Goal: Information Seeking & Learning: Learn about a topic

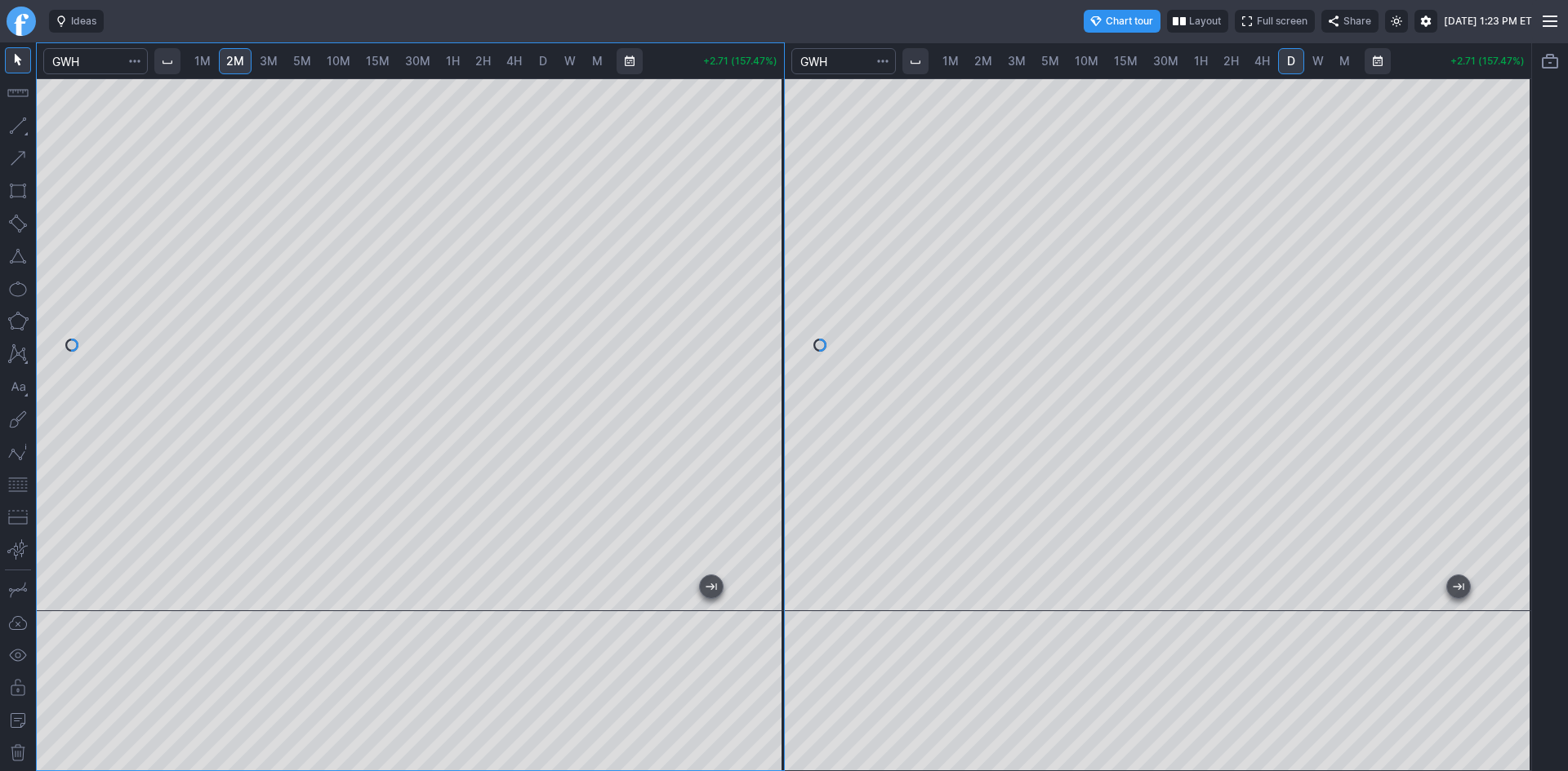
drag, startPoint x: 773, startPoint y: 256, endPoint x: 766, endPoint y: 305, distance: 49.5
click at [766, 305] on div at bounding box center [767, 340] width 34 height 492
drag, startPoint x: 761, startPoint y: 234, endPoint x: 761, endPoint y: 180, distance: 54.0
click at [761, 183] on div at bounding box center [767, 340] width 34 height 492
drag, startPoint x: 770, startPoint y: 224, endPoint x: 770, endPoint y: 214, distance: 10.0
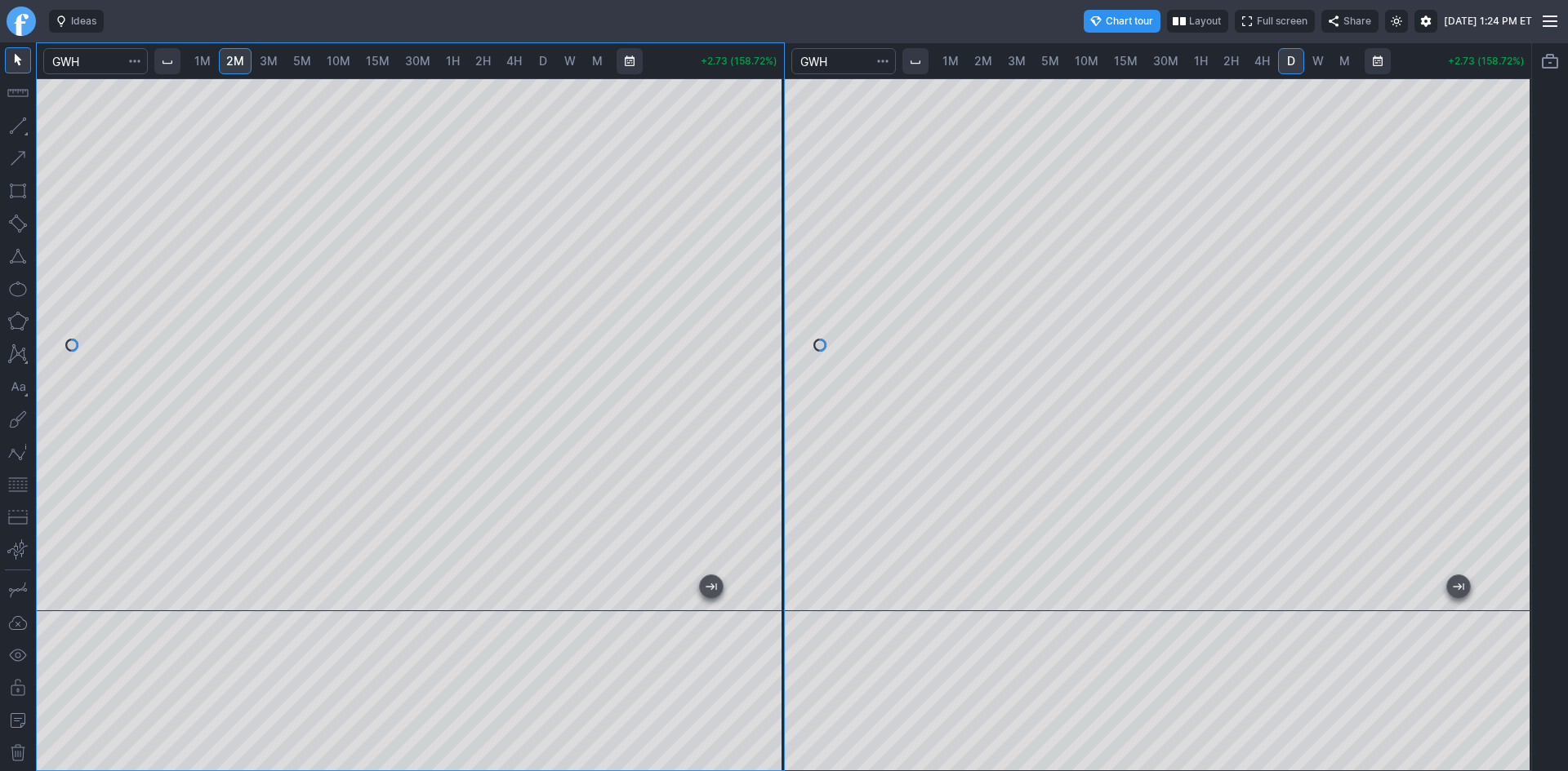
click at [770, 214] on div at bounding box center [767, 340] width 34 height 492
drag, startPoint x: 764, startPoint y: 157, endPoint x: 754, endPoint y: 201, distance: 45.1
click at [754, 201] on div at bounding box center [767, 340] width 34 height 492
drag, startPoint x: 772, startPoint y: 327, endPoint x: 769, endPoint y: 350, distance: 23.2
click at [769, 350] on div at bounding box center [767, 340] width 34 height 492
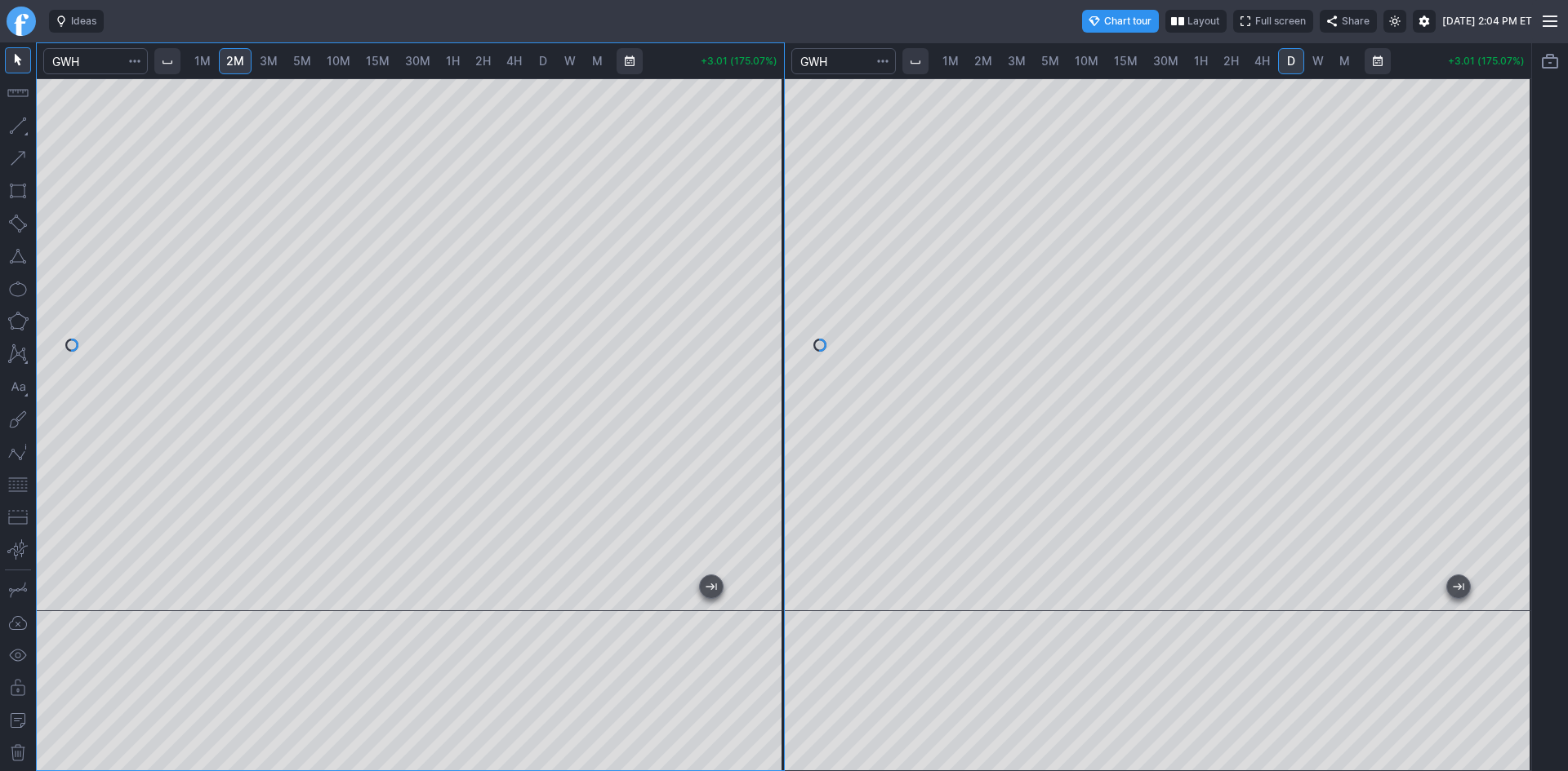
drag, startPoint x: 765, startPoint y: 260, endPoint x: 756, endPoint y: 282, distance: 23.8
click at [765, 286] on div at bounding box center [767, 340] width 34 height 492
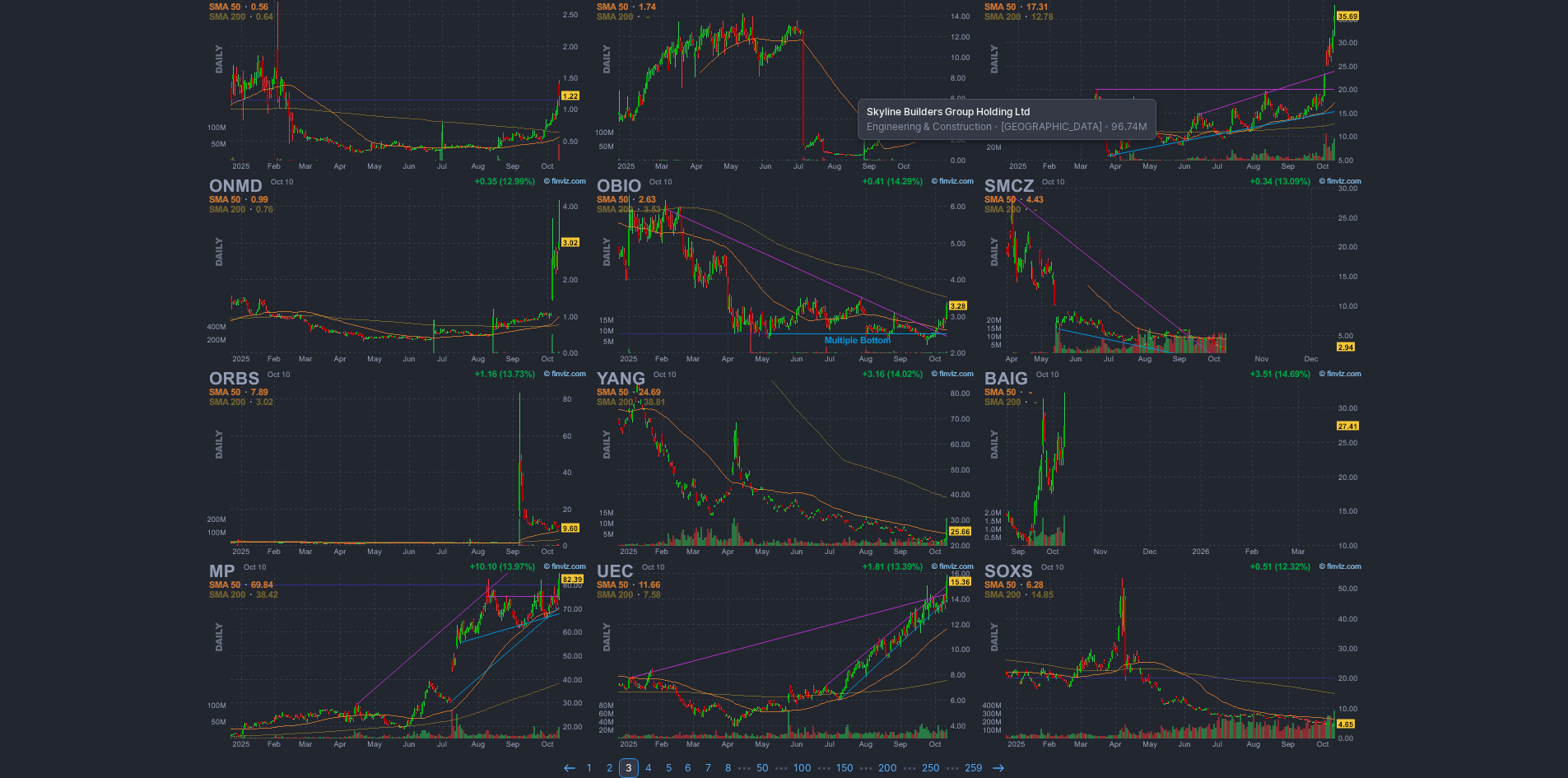
scroll to position [338, 0]
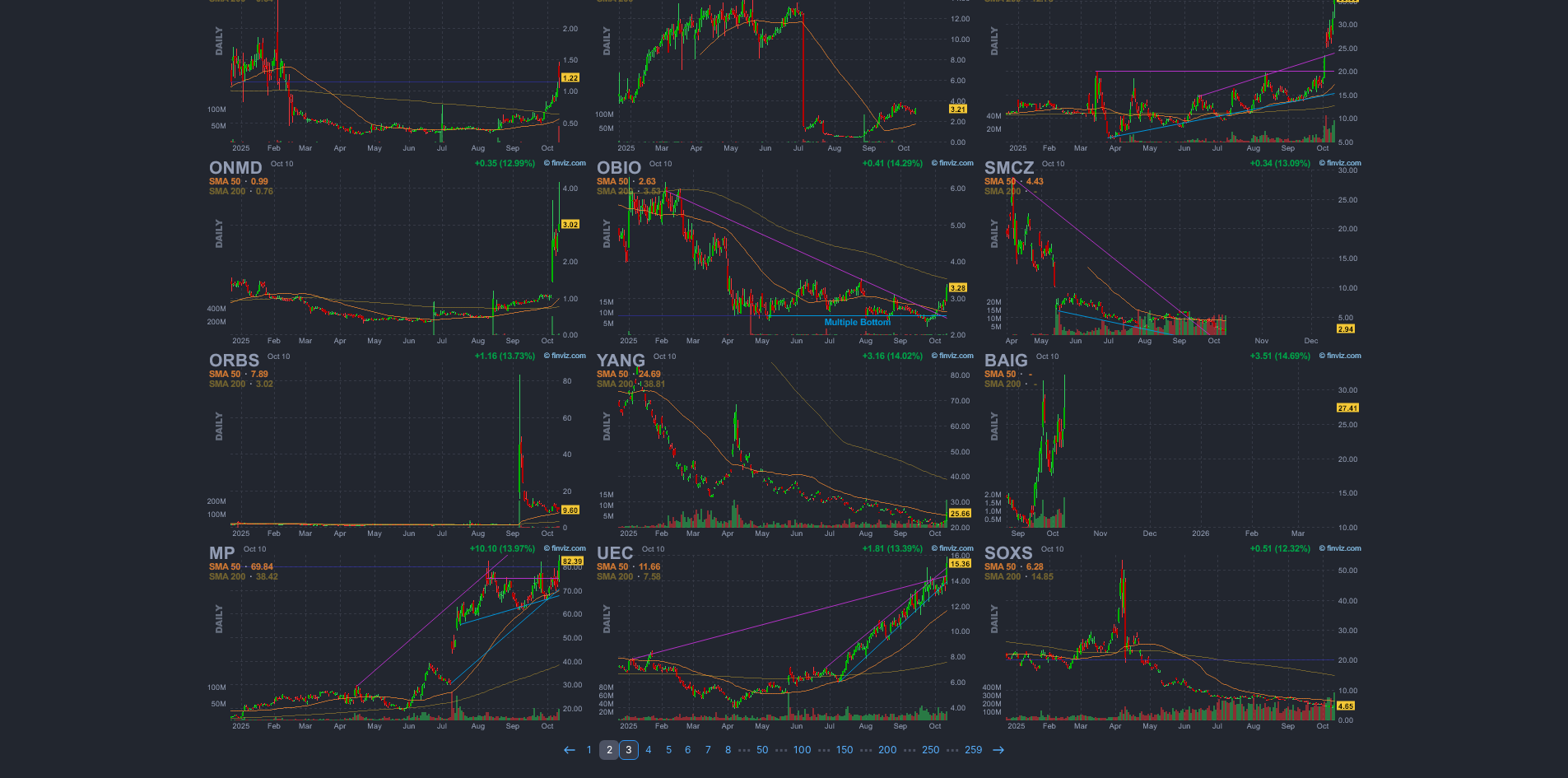
click at [605, 751] on link "2" at bounding box center [610, 751] width 20 height 20
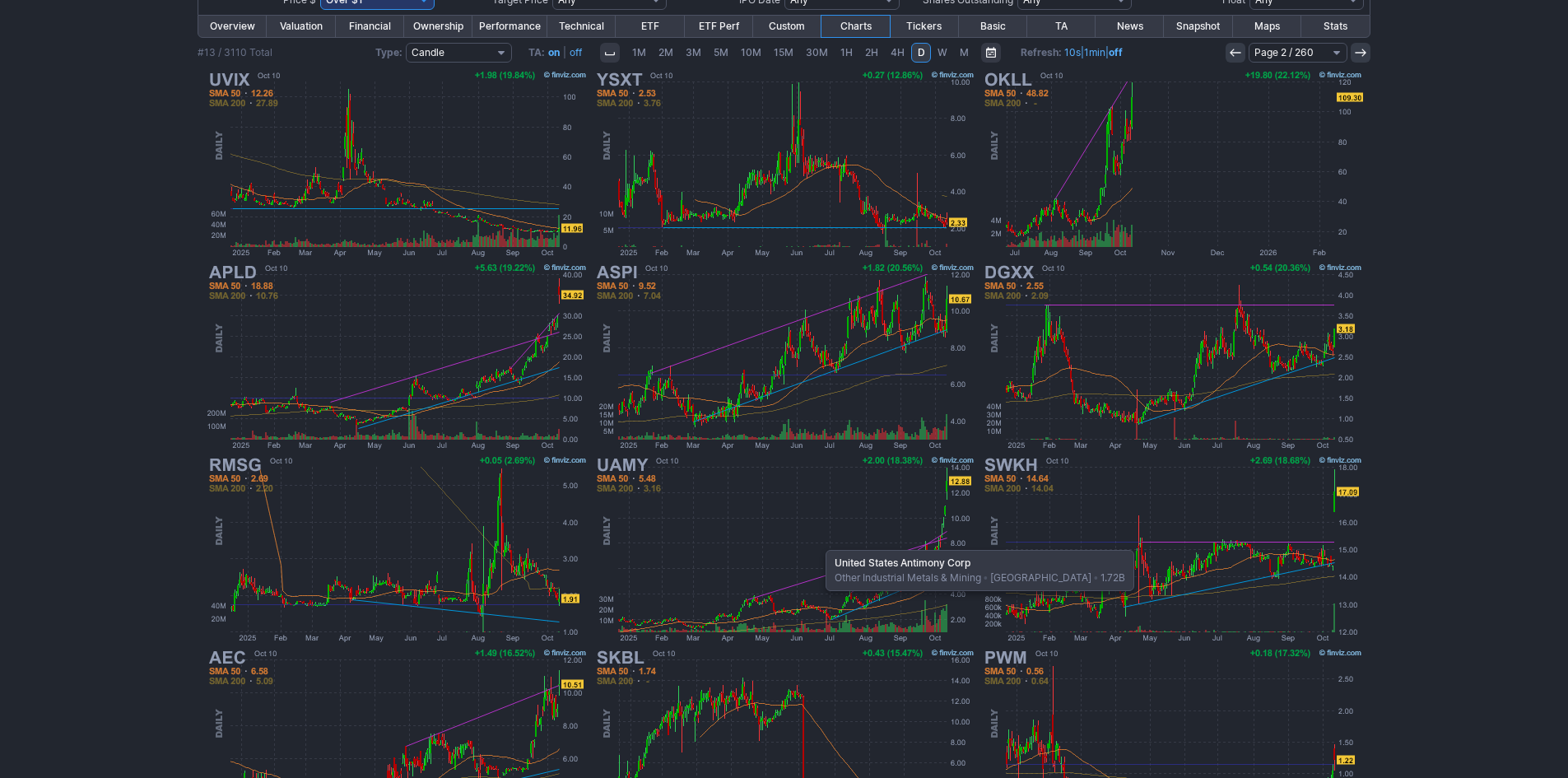
scroll to position [247, 0]
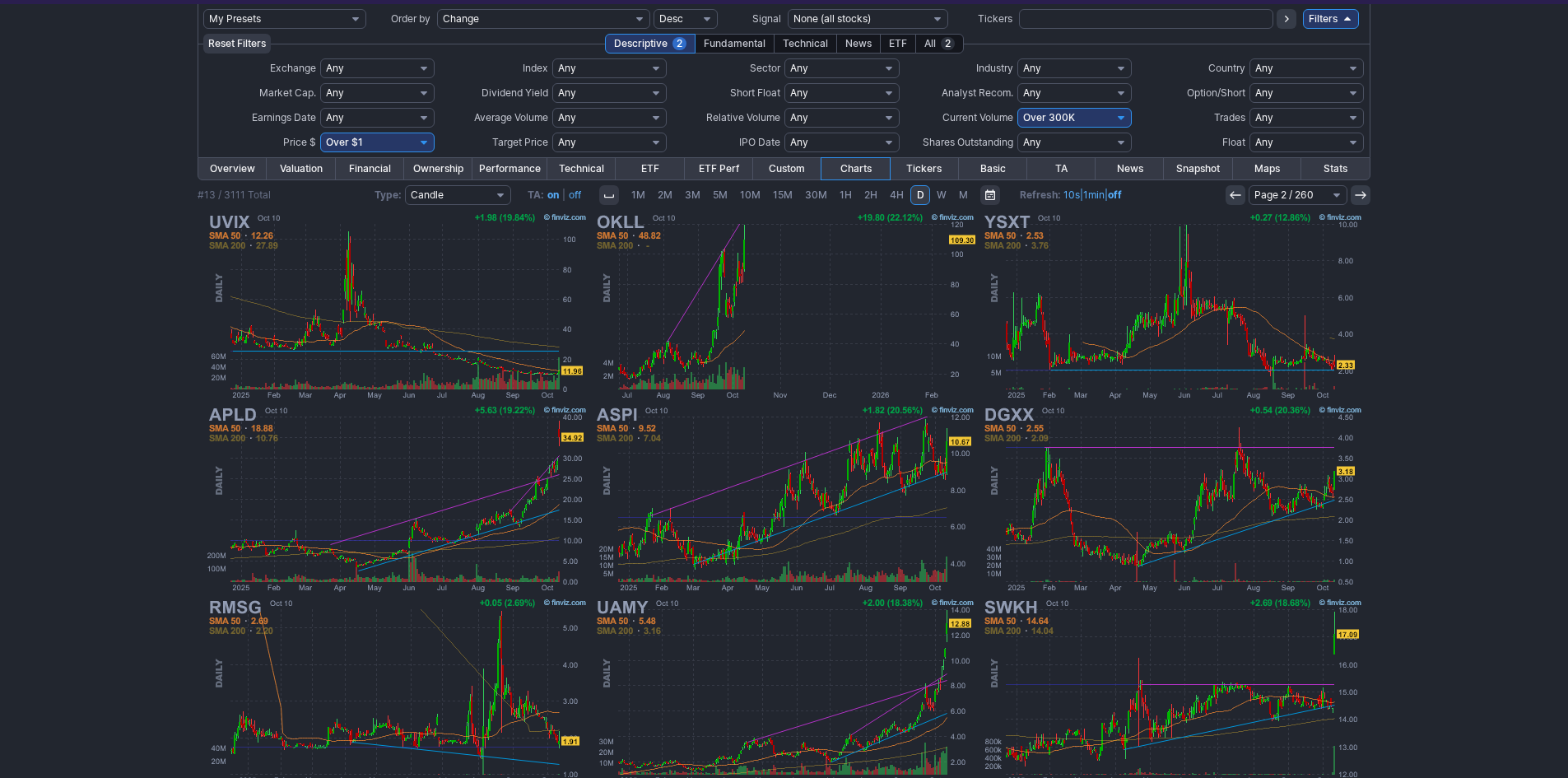
scroll to position [9, 0]
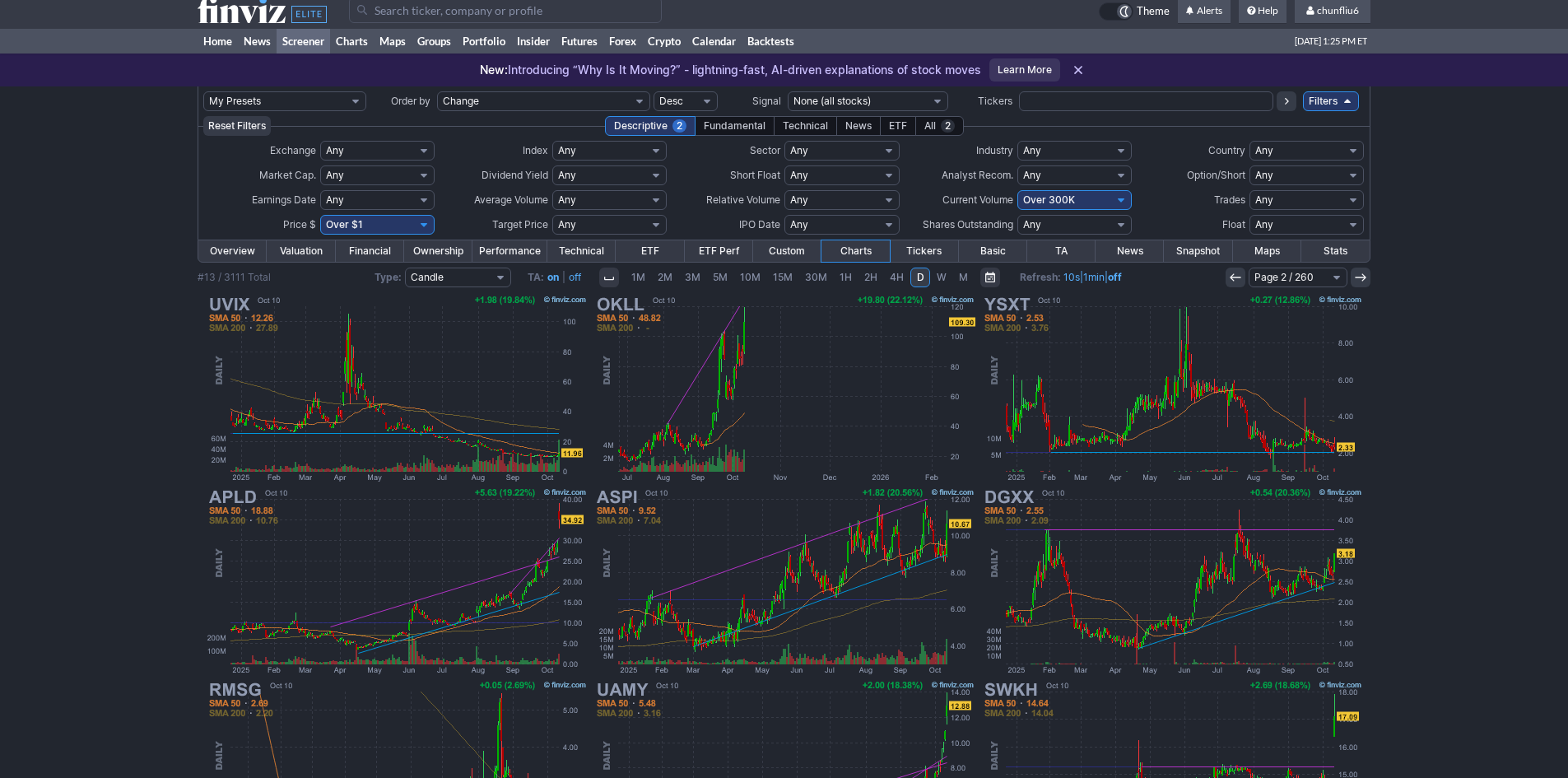
click at [1235, 277] on use at bounding box center [1236, 277] width 11 height 7
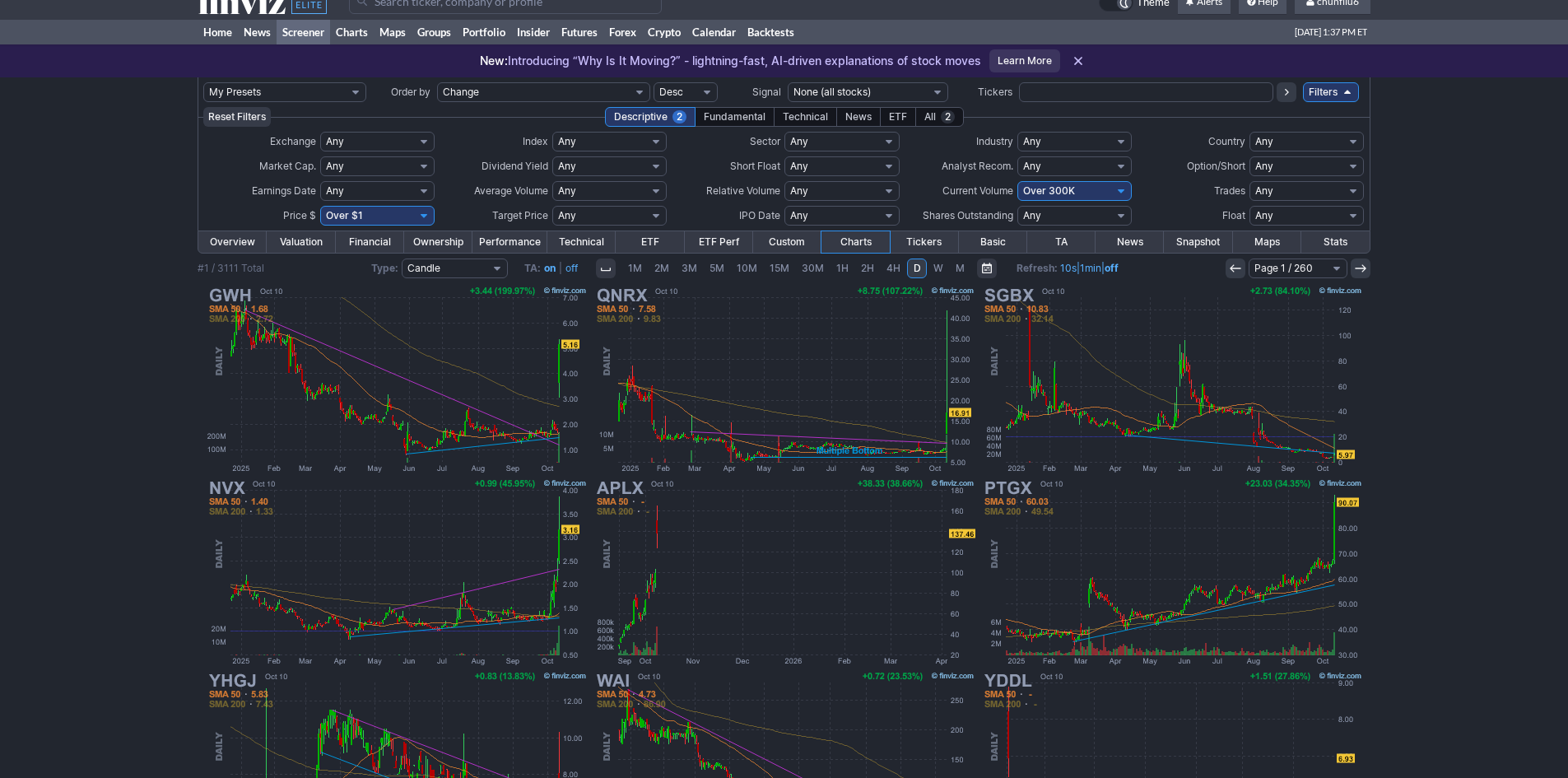
scroll to position [9, 0]
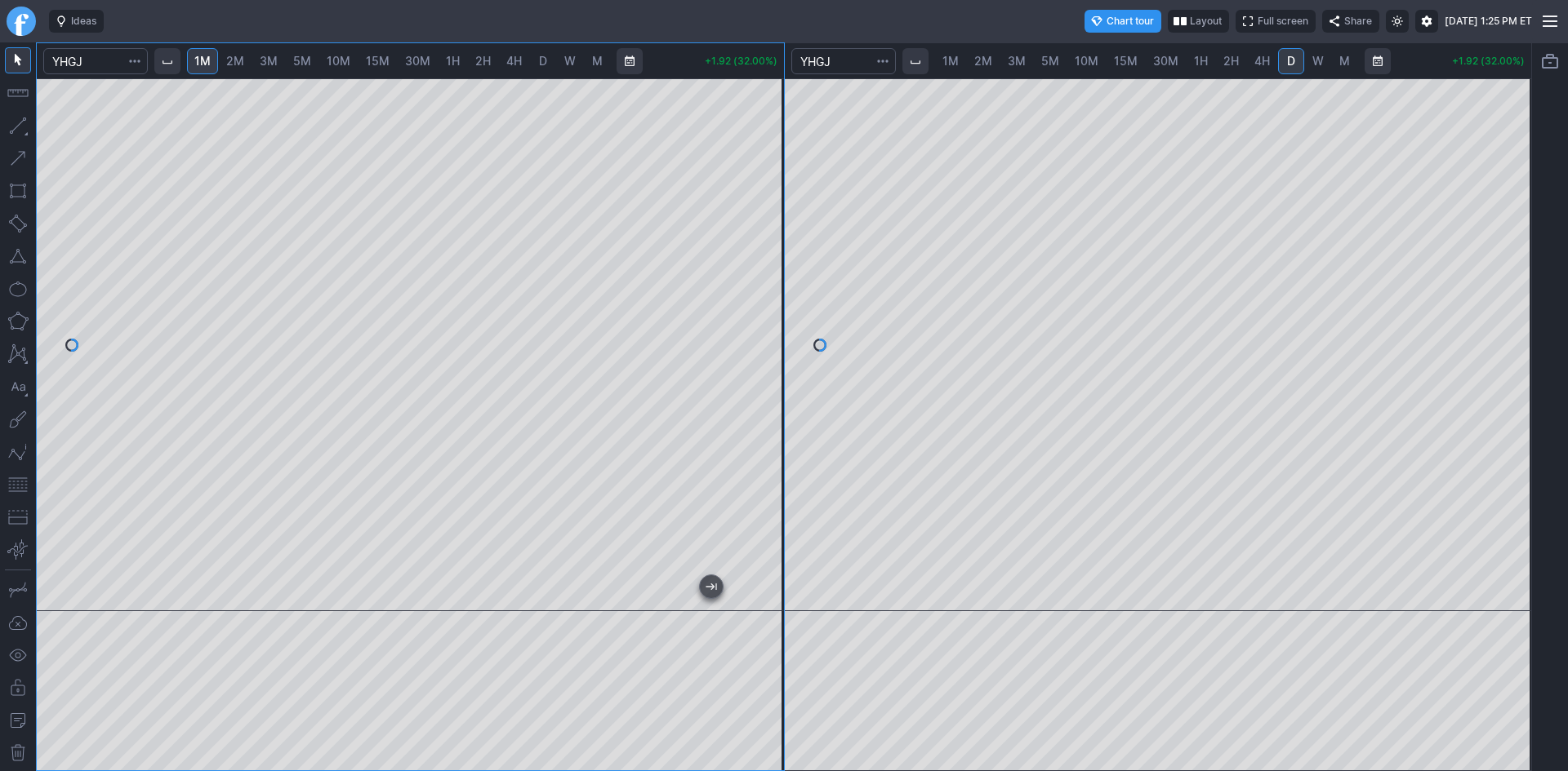
click at [244, 56] on span "2M" at bounding box center [235, 60] width 18 height 14
click at [277, 56] on span "3M" at bounding box center [269, 60] width 18 height 14
click at [12, 483] on button "button" at bounding box center [17, 485] width 26 height 26
drag, startPoint x: 768, startPoint y: 447, endPoint x: 765, endPoint y: 468, distance: 21.2
click at [765, 468] on div at bounding box center [767, 340] width 34 height 492
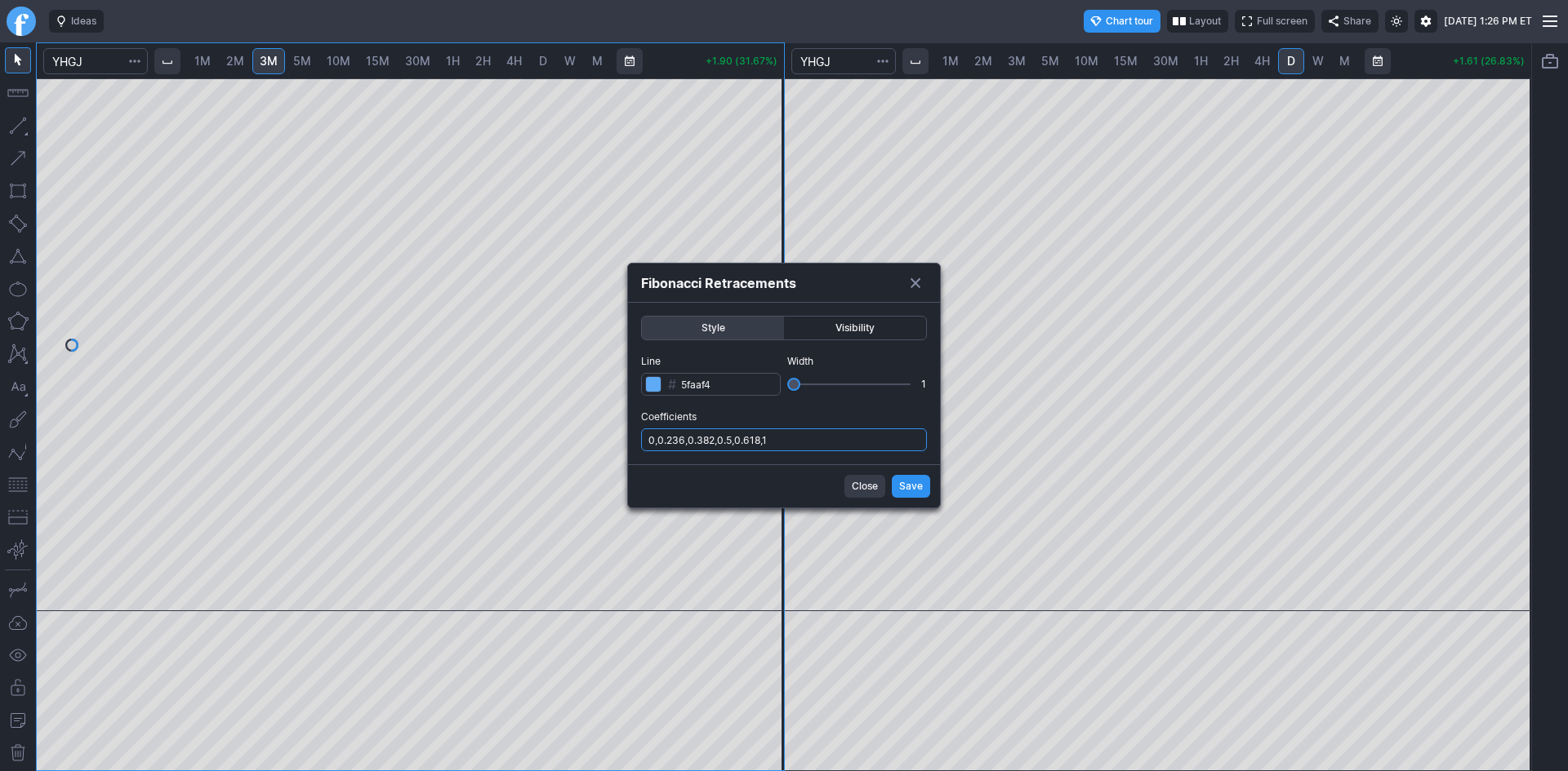
click at [785, 449] on input "0,0.236,0.382,0.5,0.618,1" at bounding box center [783, 440] width 286 height 23
type input "0,0.236,0.382,0.5,0.618,1,.786"
click at [905, 481] on span "Save" at bounding box center [911, 486] width 23 height 16
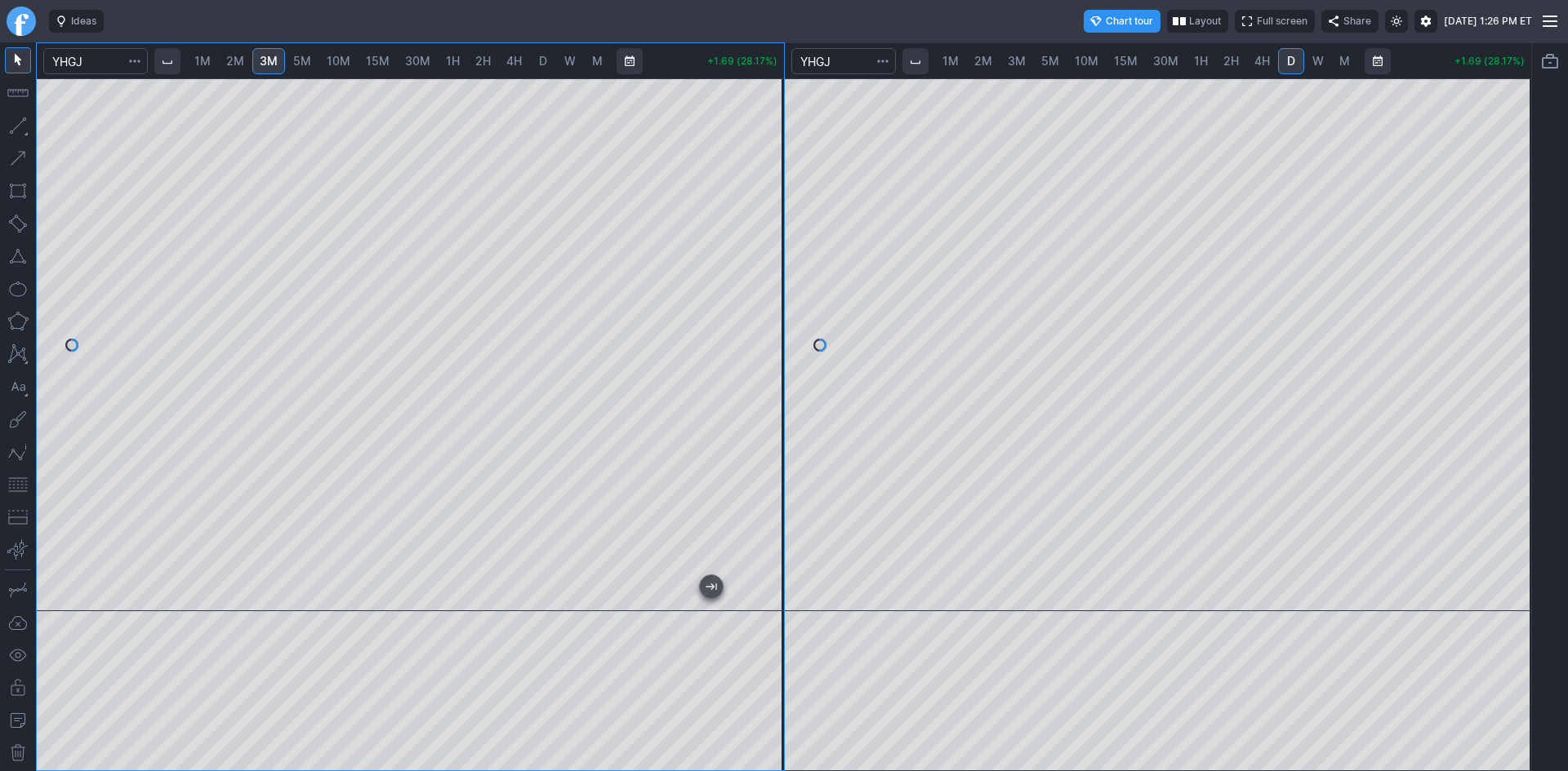
drag, startPoint x: 769, startPoint y: 284, endPoint x: 770, endPoint y: 263, distance: 21.0
click at [770, 263] on div at bounding box center [767, 340] width 34 height 492
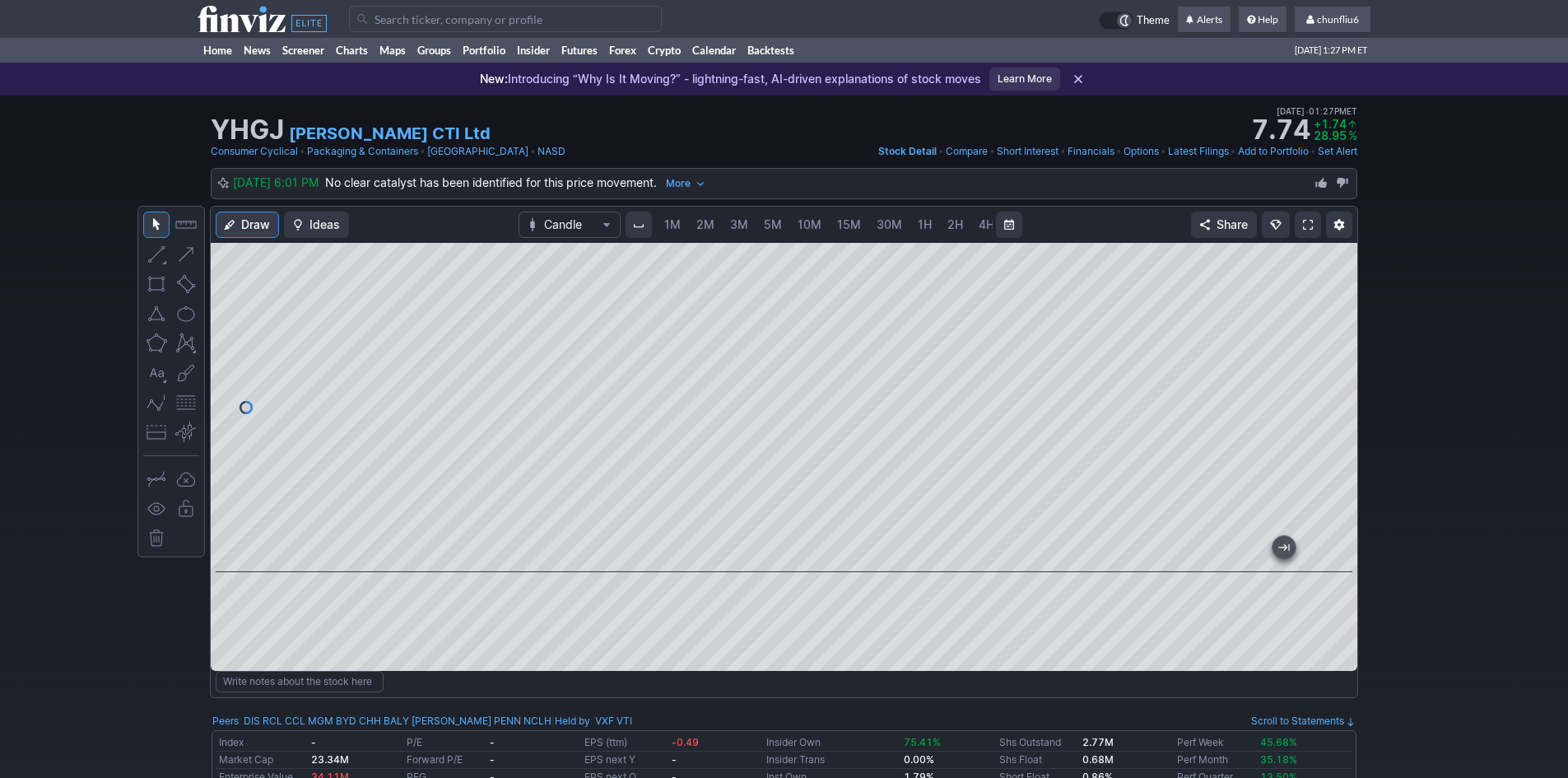
scroll to position [0, 89]
click at [403, 18] on input "Search" at bounding box center [505, 18] width 313 height 26
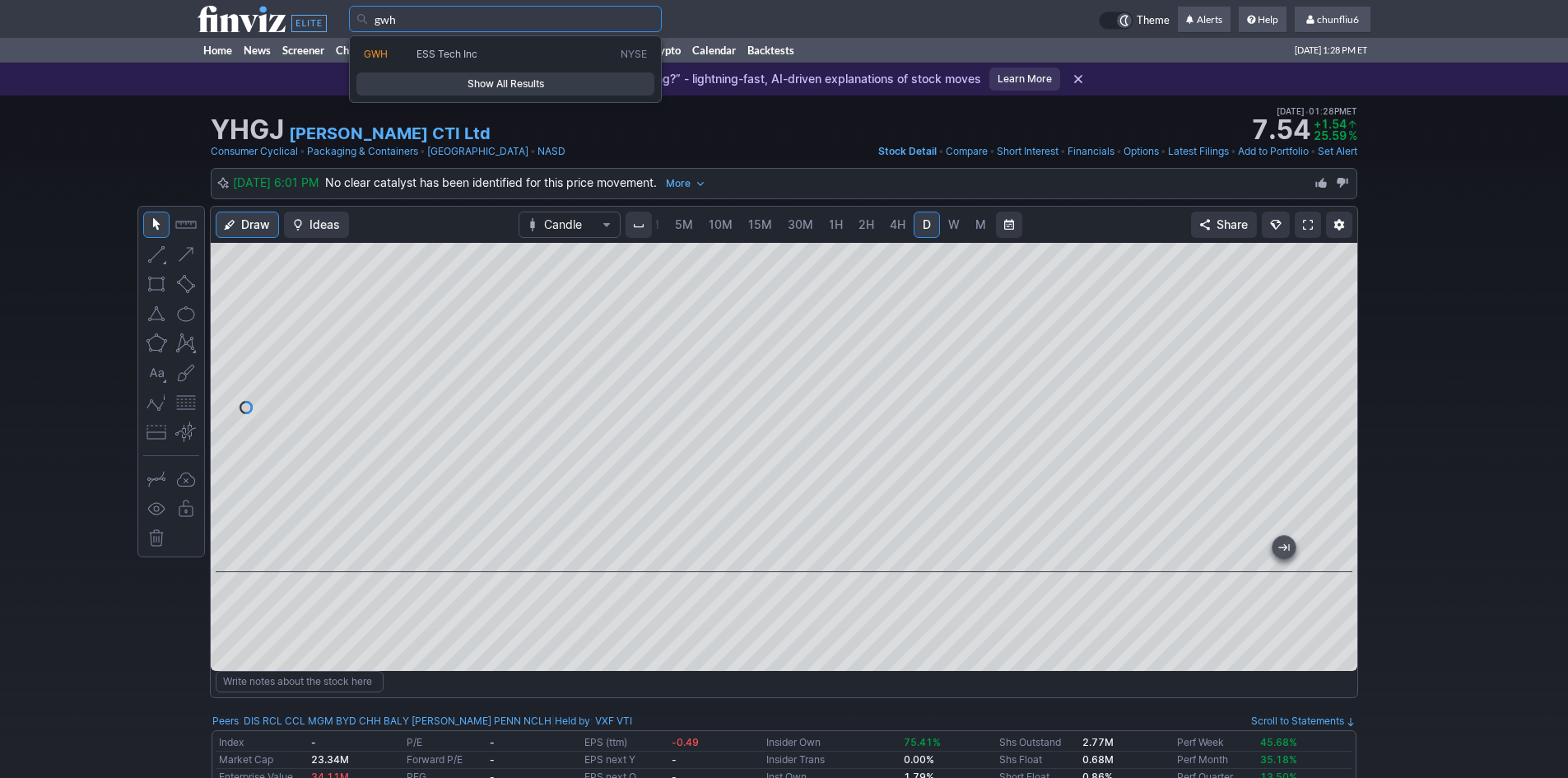
type input "gwh"
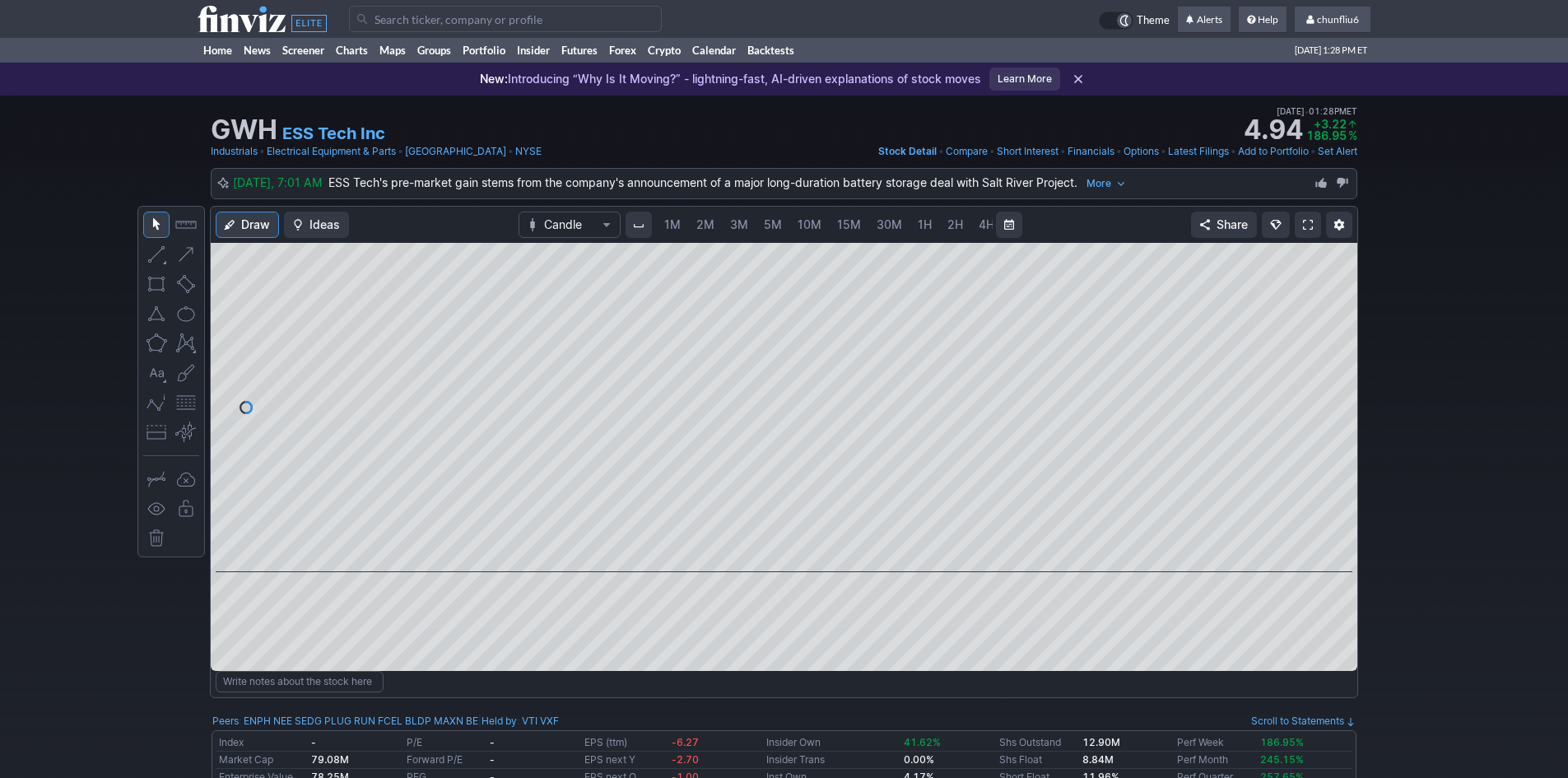
scroll to position [0, 89]
click at [1310, 224] on span at bounding box center [1308, 224] width 10 height 13
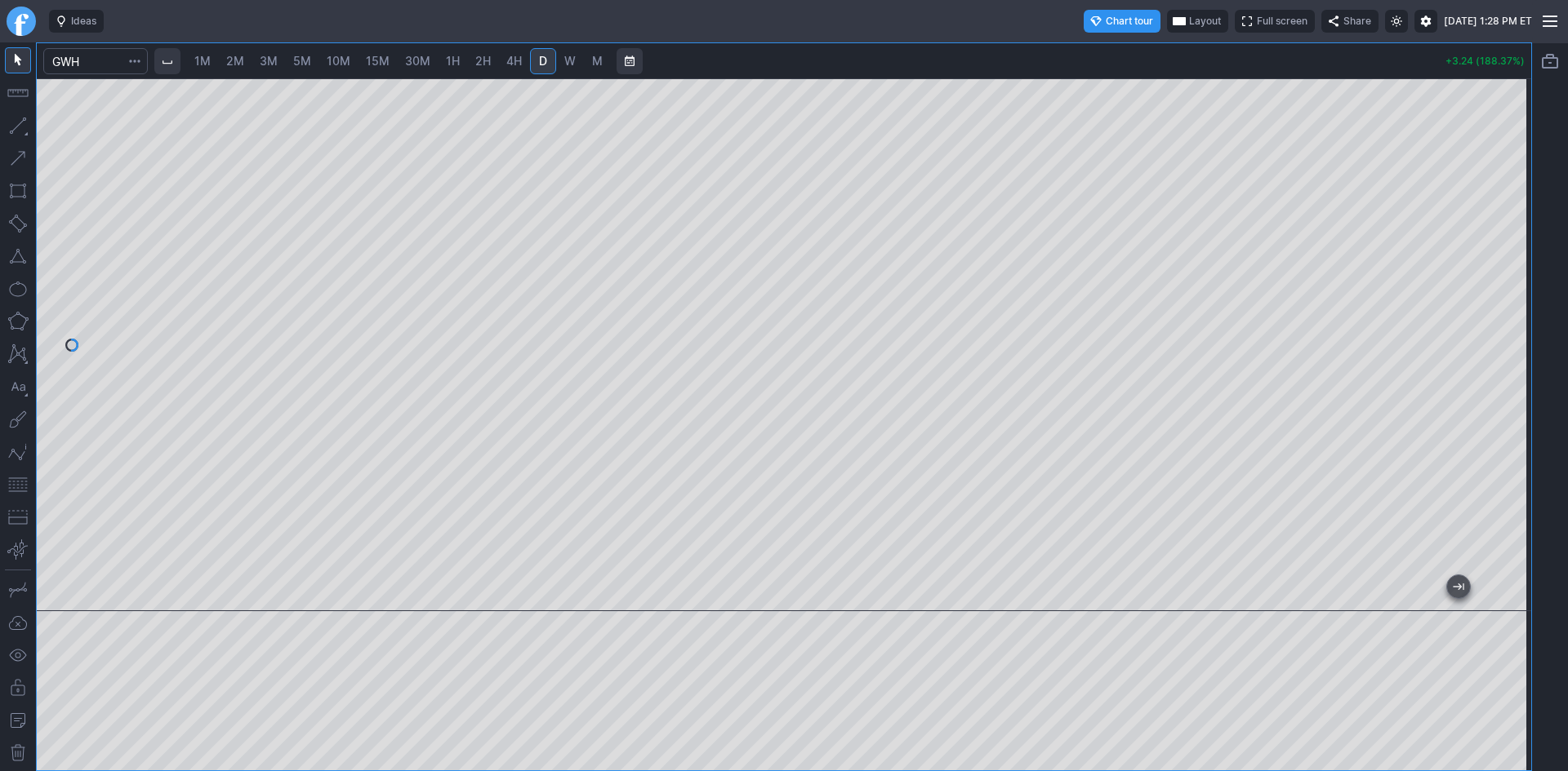
click at [235, 61] on span "2M" at bounding box center [235, 60] width 18 height 14
click at [1484, 286] on div at bounding box center [784, 345] width 1494 height 533
drag, startPoint x: 15, startPoint y: 488, endPoint x: 33, endPoint y: 468, distance: 26.9
click at [15, 485] on button "button" at bounding box center [17, 485] width 26 height 26
drag, startPoint x: 1502, startPoint y: 211, endPoint x: 1500, endPoint y: 269, distance: 58.0
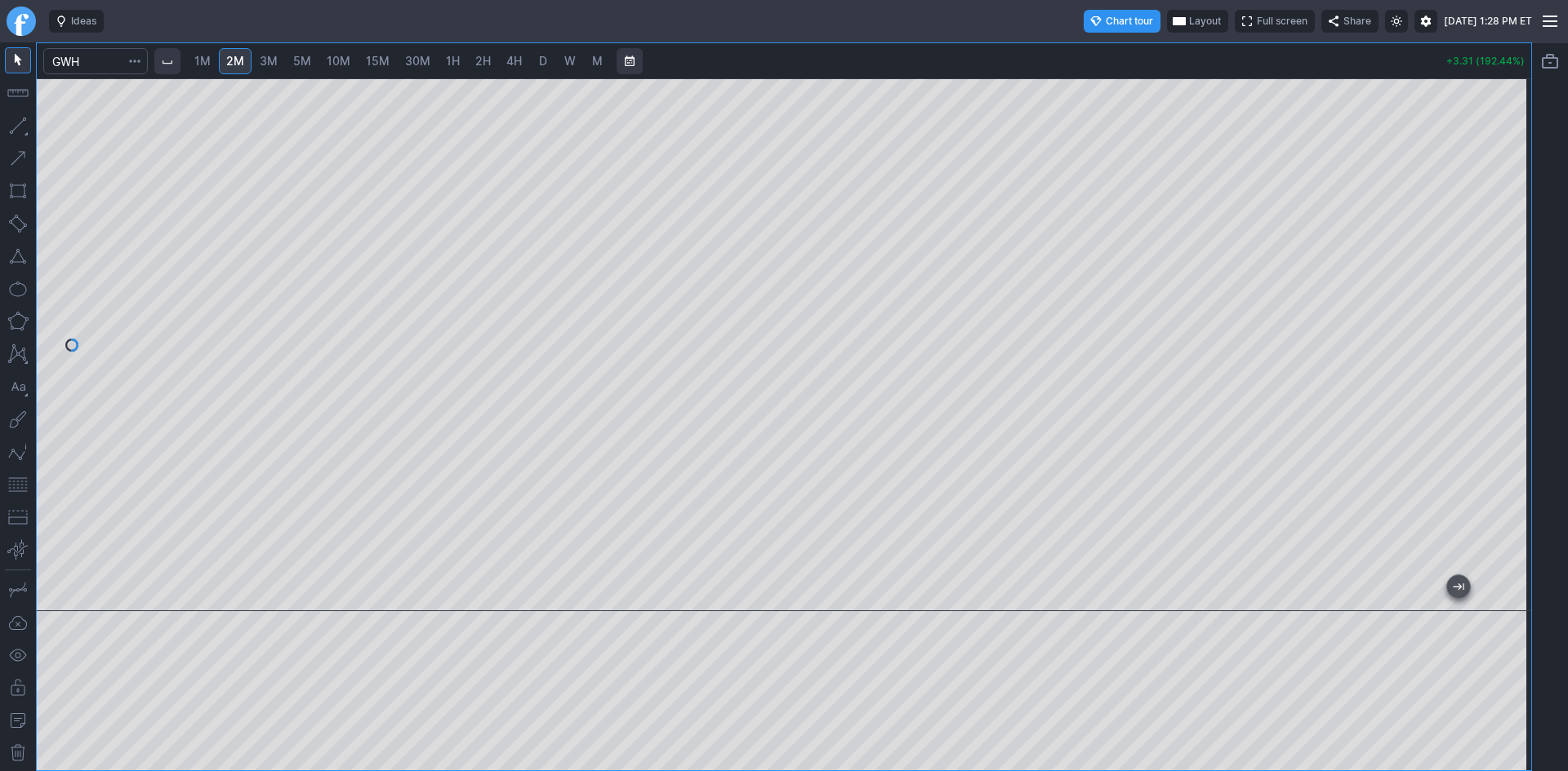
click at [1500, 269] on div at bounding box center [1514, 340] width 34 height 492
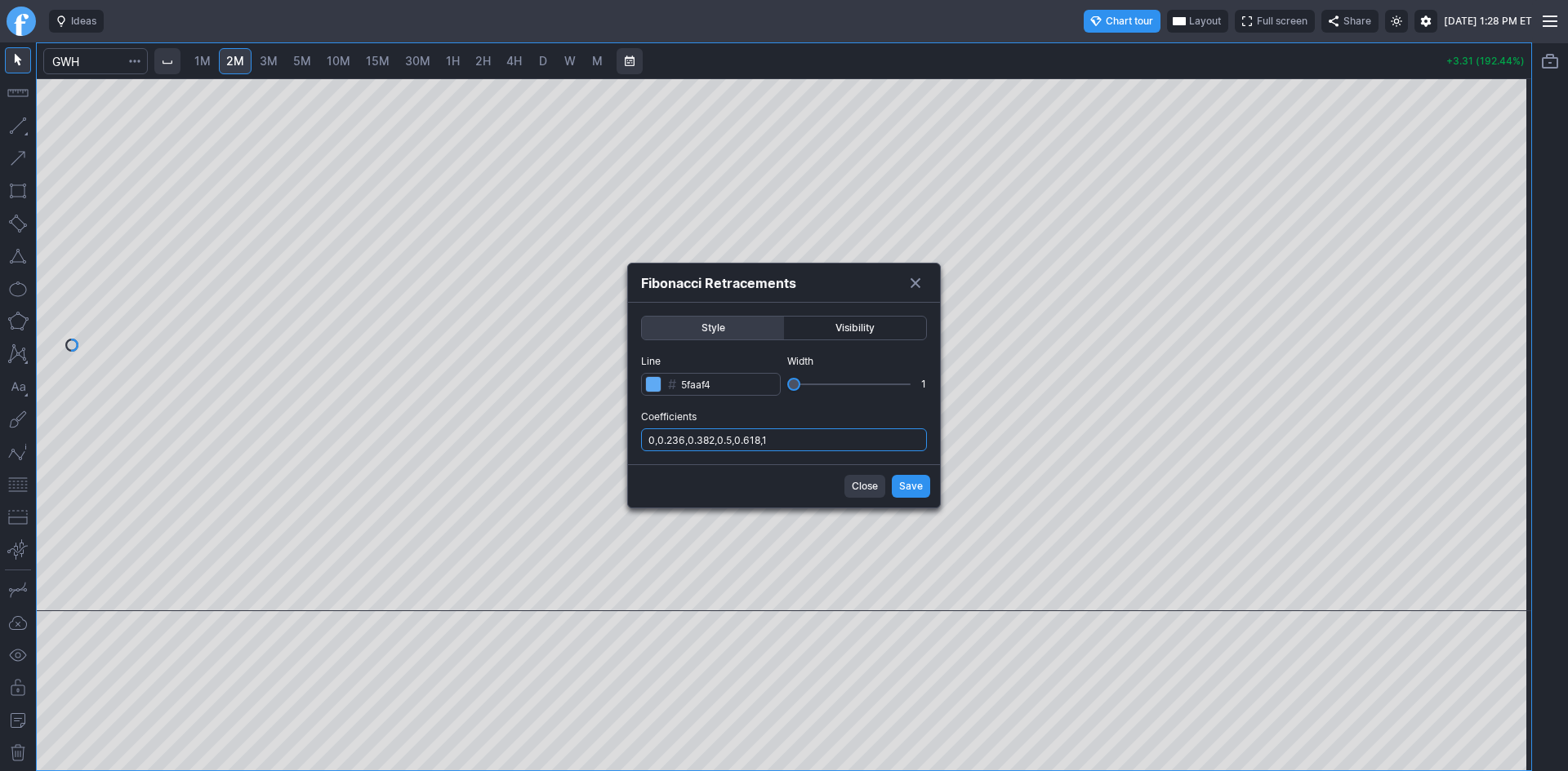
click at [845, 440] on input "0,0.236,0.382,0.5,0.618,1" at bounding box center [783, 440] width 286 height 23
type input "0,0.236,0.382,0.5,0.618,1,.786"
click at [901, 490] on span "Save" at bounding box center [911, 486] width 23 height 16
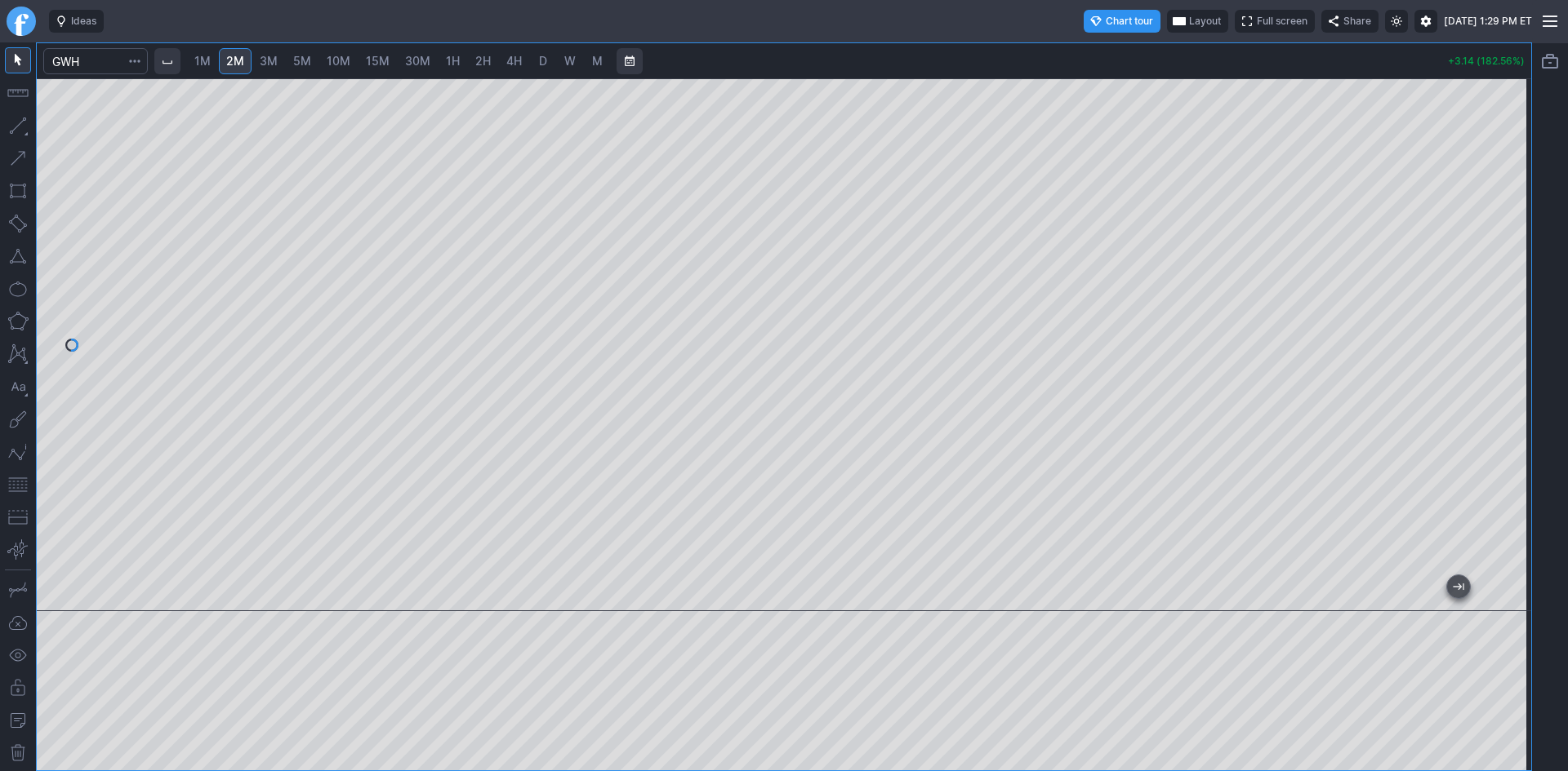
drag, startPoint x: 1518, startPoint y: 301, endPoint x: 1513, endPoint y: 275, distance: 26.5
click at [1513, 275] on div at bounding box center [1514, 340] width 34 height 492
drag, startPoint x: 1511, startPoint y: 307, endPoint x: 1505, endPoint y: 254, distance: 53.3
click at [1505, 254] on div at bounding box center [1514, 340] width 34 height 492
click at [14, 477] on button "button" at bounding box center [17, 485] width 26 height 26
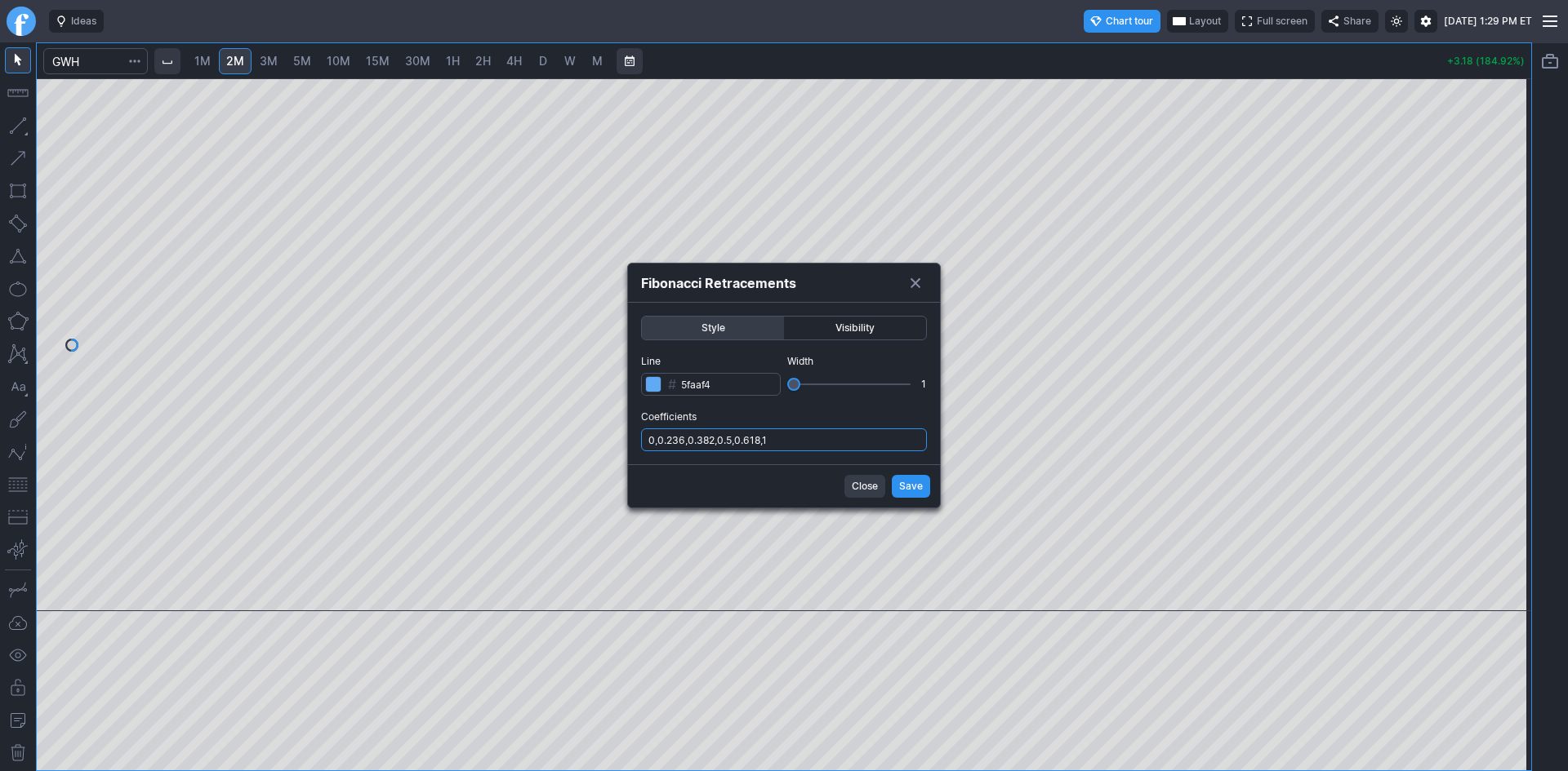
click at [849, 438] on input "0,0.236,0.382,0.5,0.618,1" at bounding box center [783, 440] width 286 height 23
type input "0,0.236,0.382,0.5,0.618,1,.786"
click at [909, 480] on span "Save" at bounding box center [911, 486] width 23 height 16
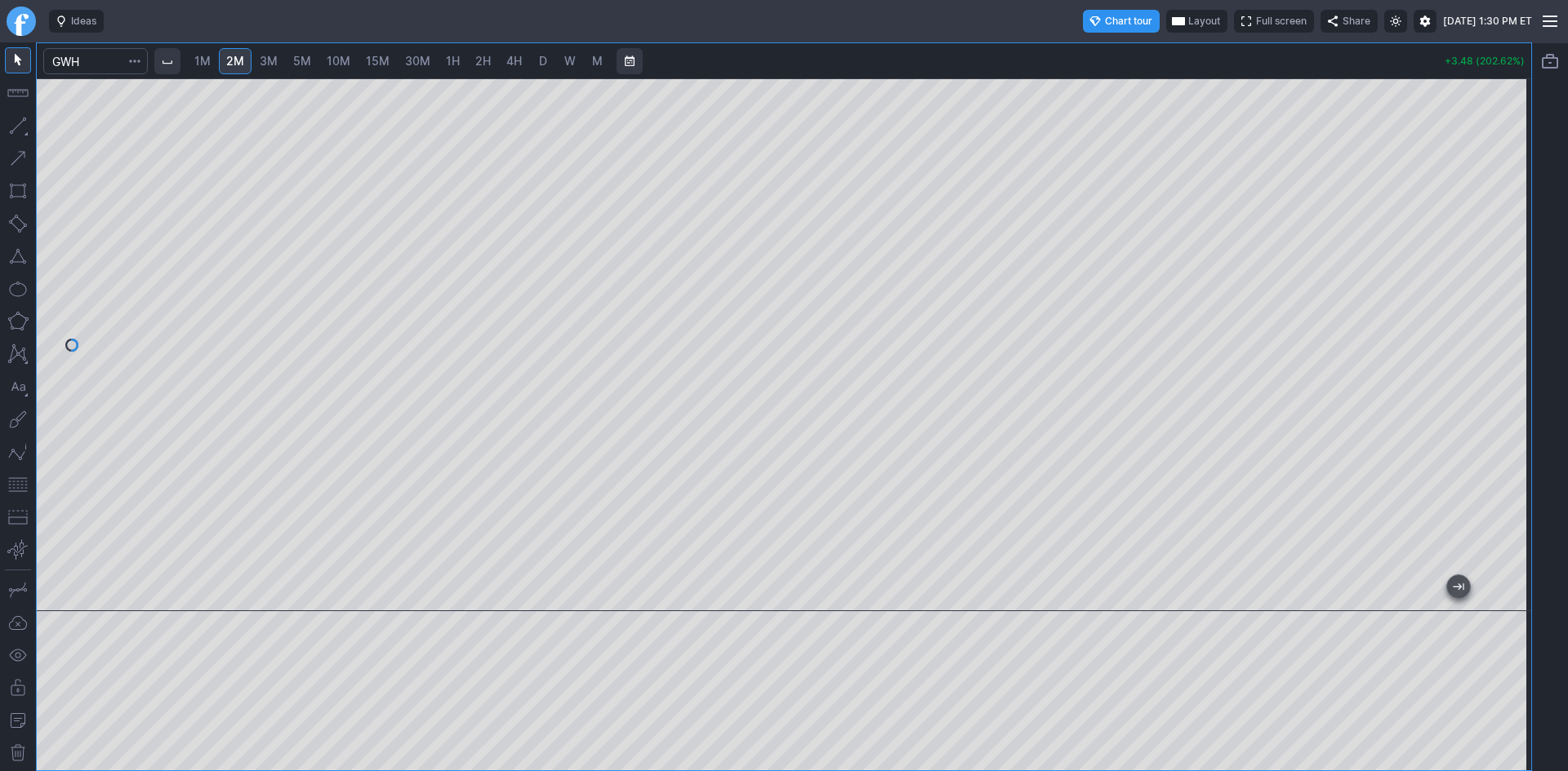
click at [1488, 340] on div at bounding box center [784, 345] width 1494 height 533
drag, startPoint x: 1513, startPoint y: 408, endPoint x: 1510, endPoint y: 383, distance: 25.2
click at [1510, 383] on div at bounding box center [1514, 340] width 34 height 492
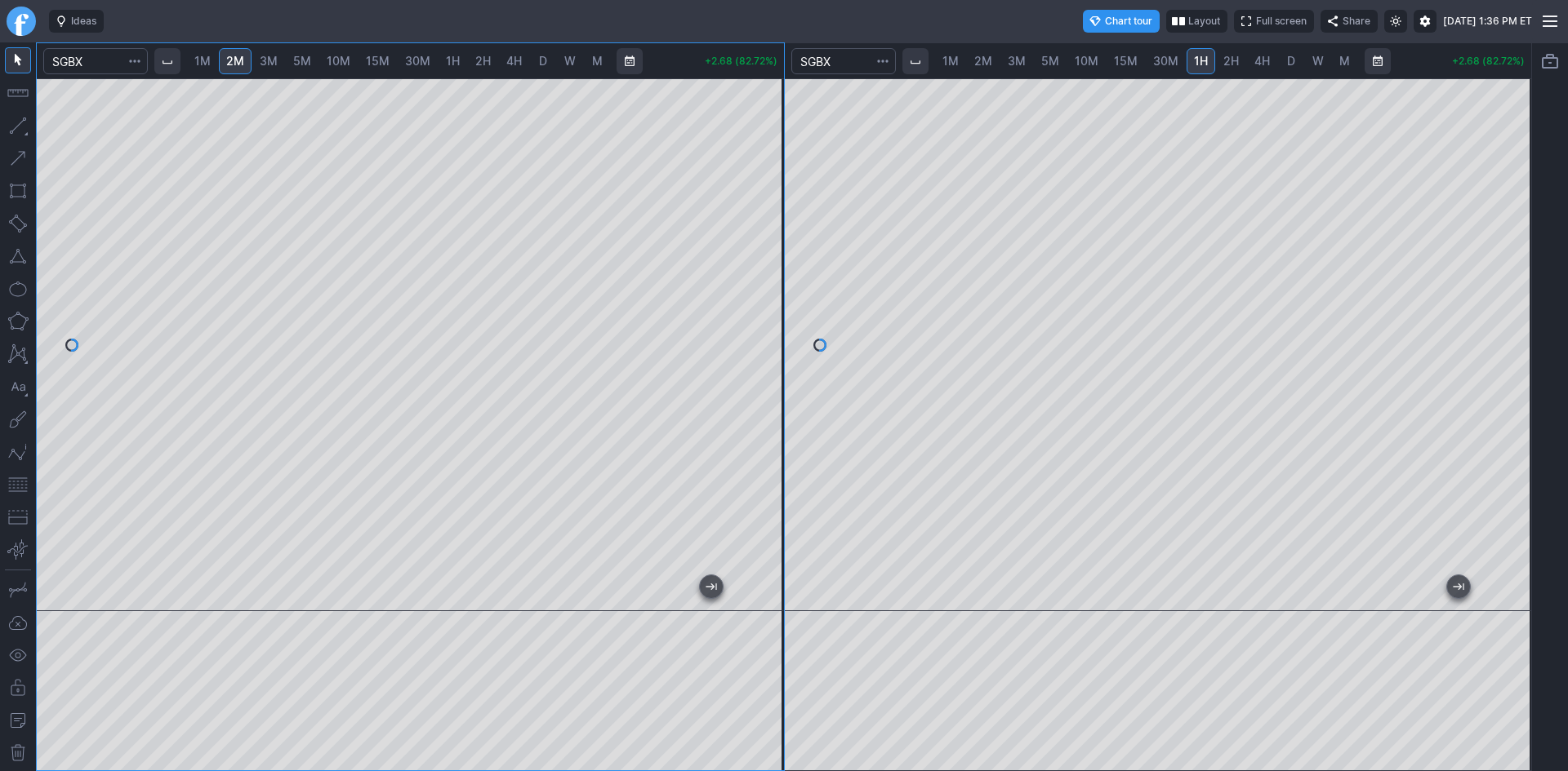
click at [659, 74] on div "1M 2M 3M 5M 10M 15M 30M 1H 2H 4H D W M +2.68 (82.72%)" at bounding box center [410, 406] width 747 height 727
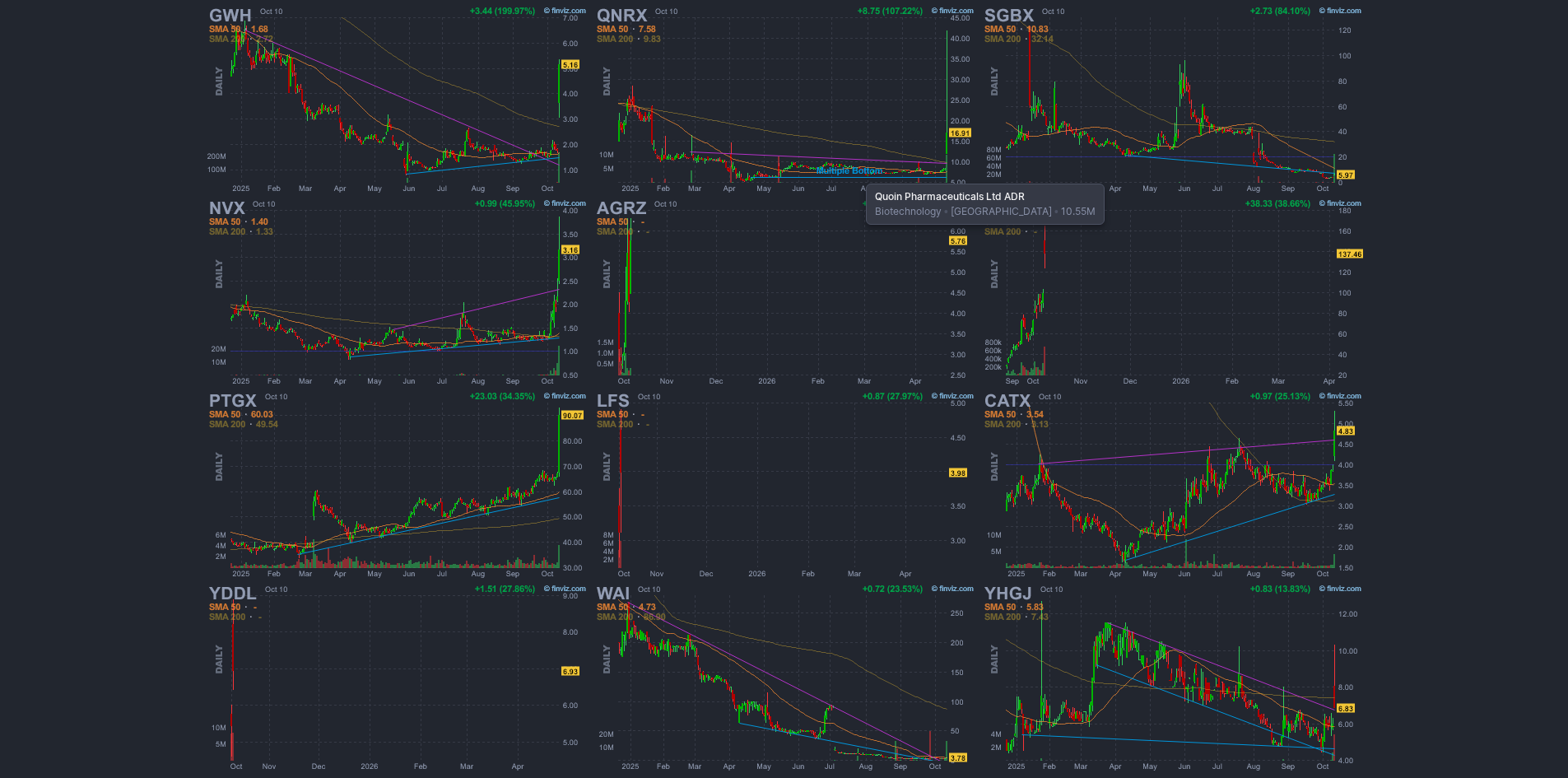
scroll to position [338, 0]
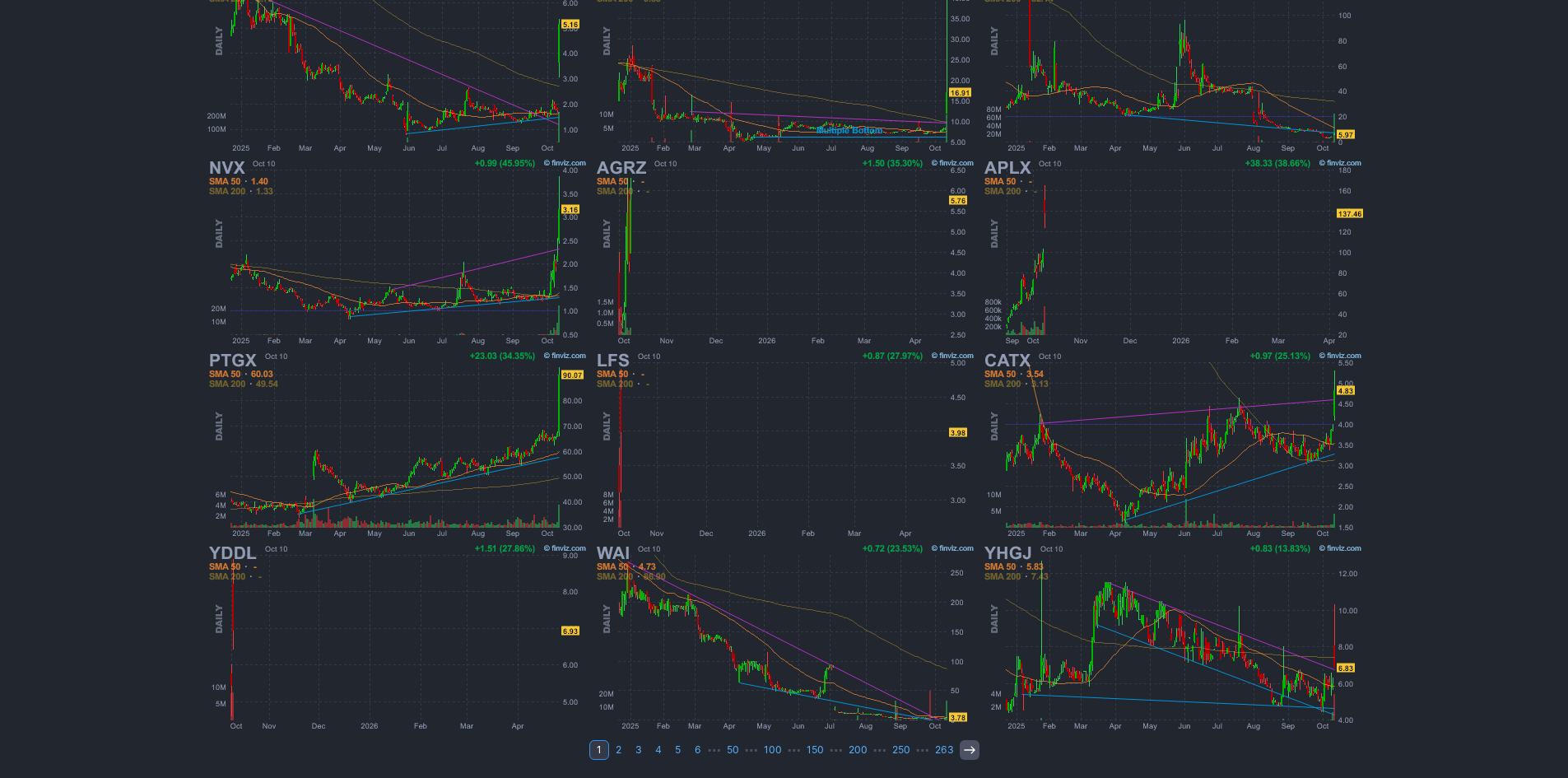
click at [963, 752] on icon at bounding box center [969, 750] width 13 height 13
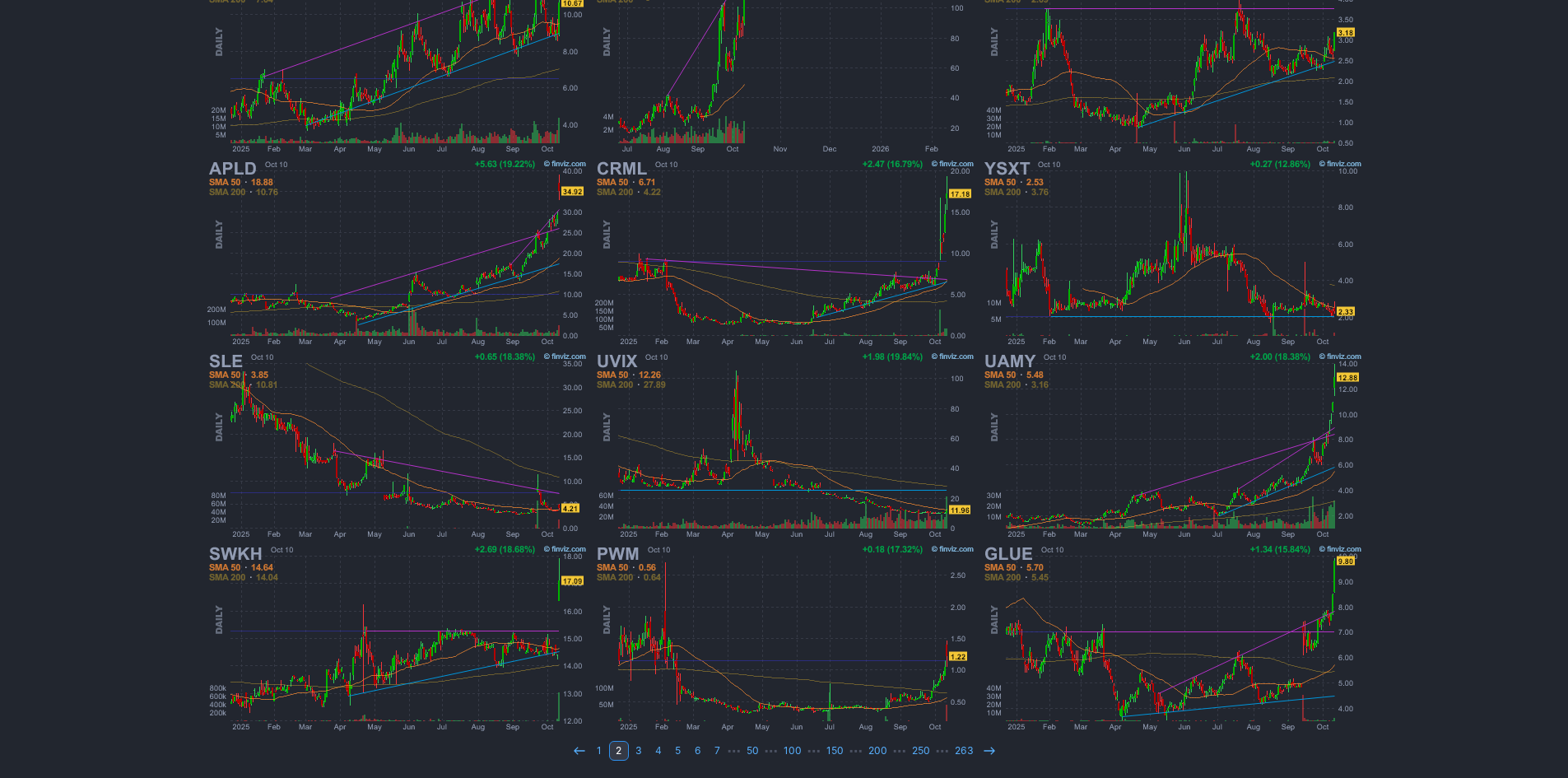
scroll to position [338, 0]
click at [979, 748] on link at bounding box center [989, 751] width 20 height 20
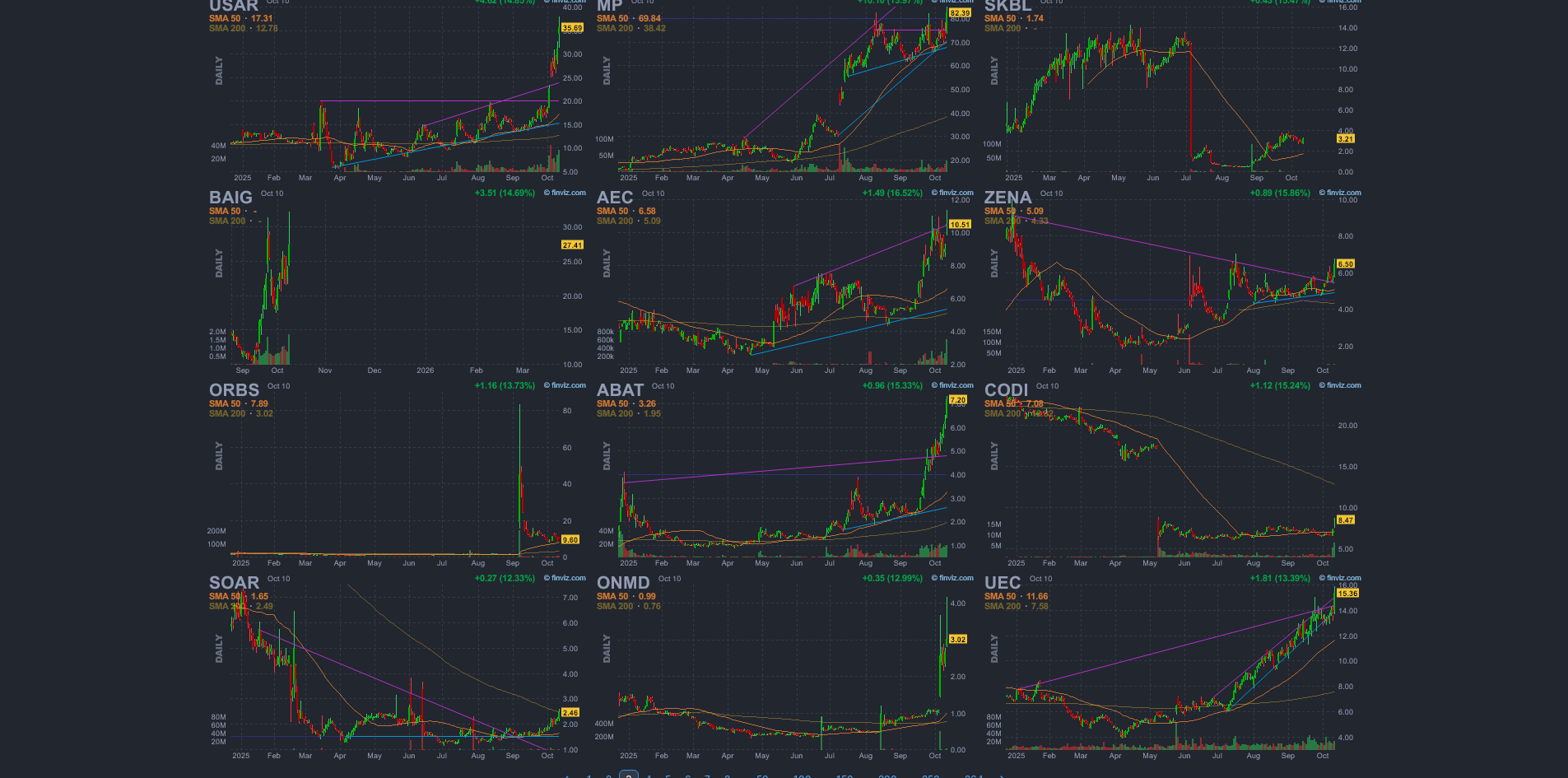
scroll to position [338, 0]
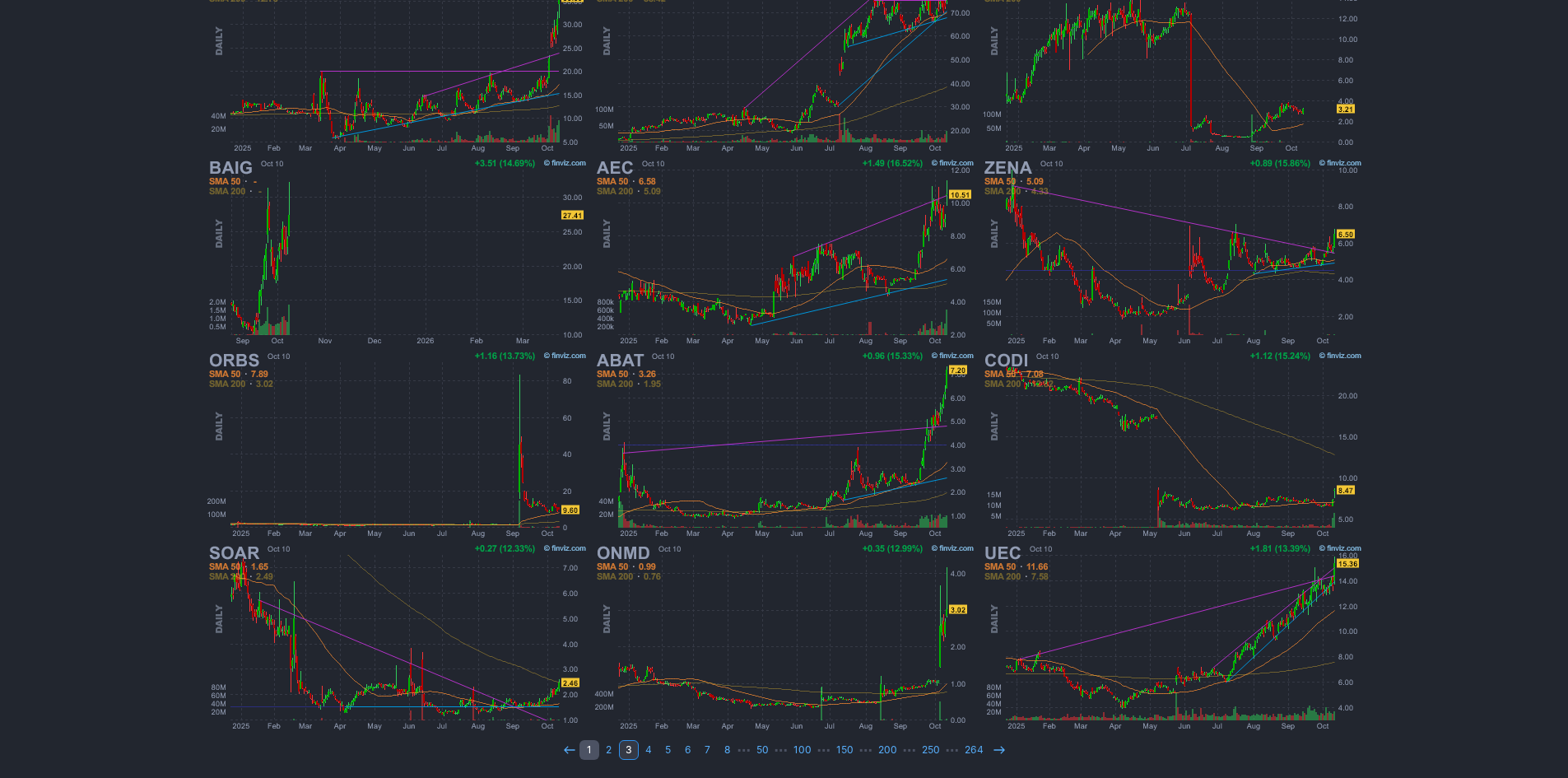
click at [592, 744] on link "1" at bounding box center [590, 751] width 20 height 20
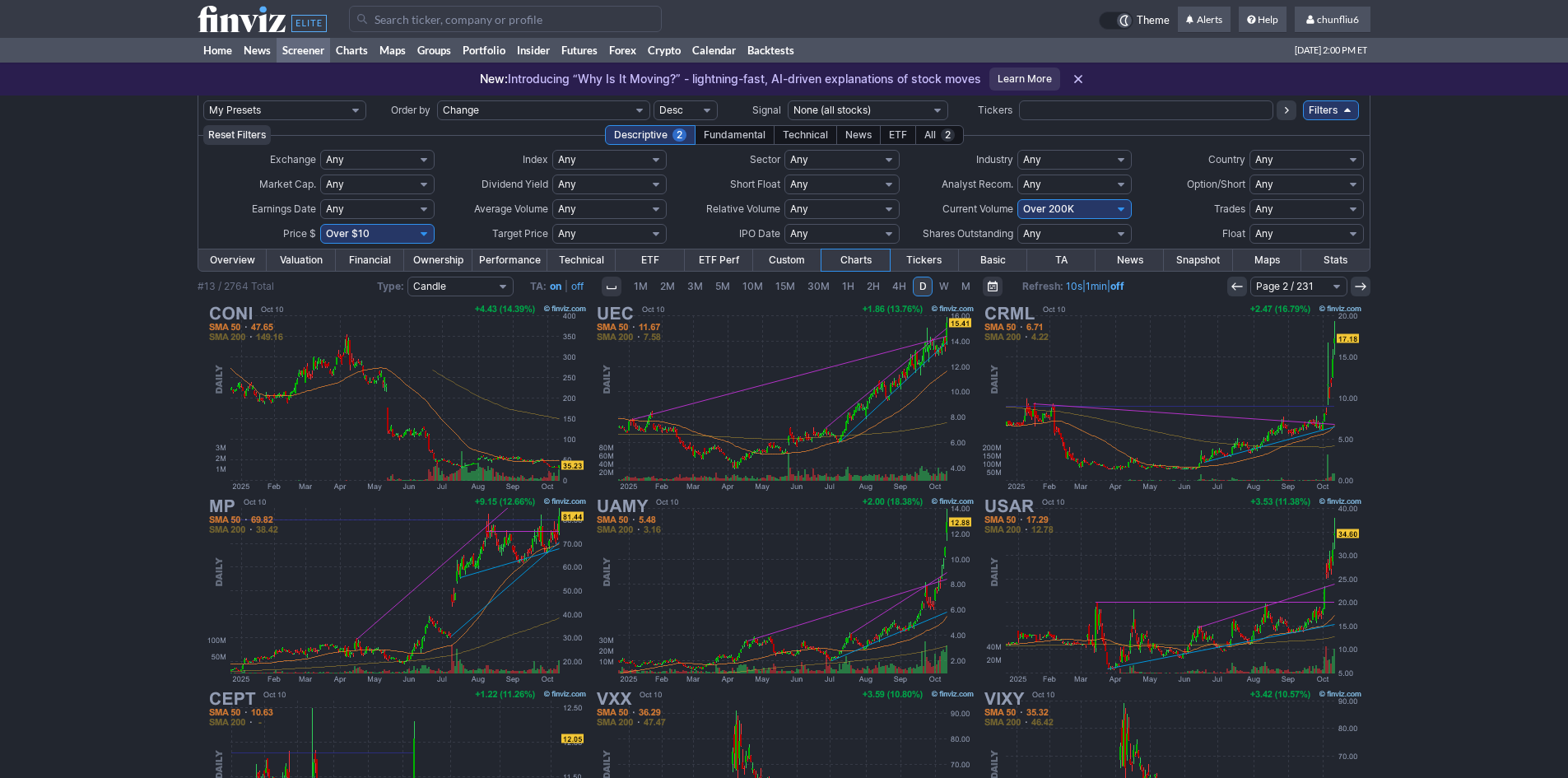
click at [1238, 287] on icon at bounding box center [1237, 286] width 13 height 13
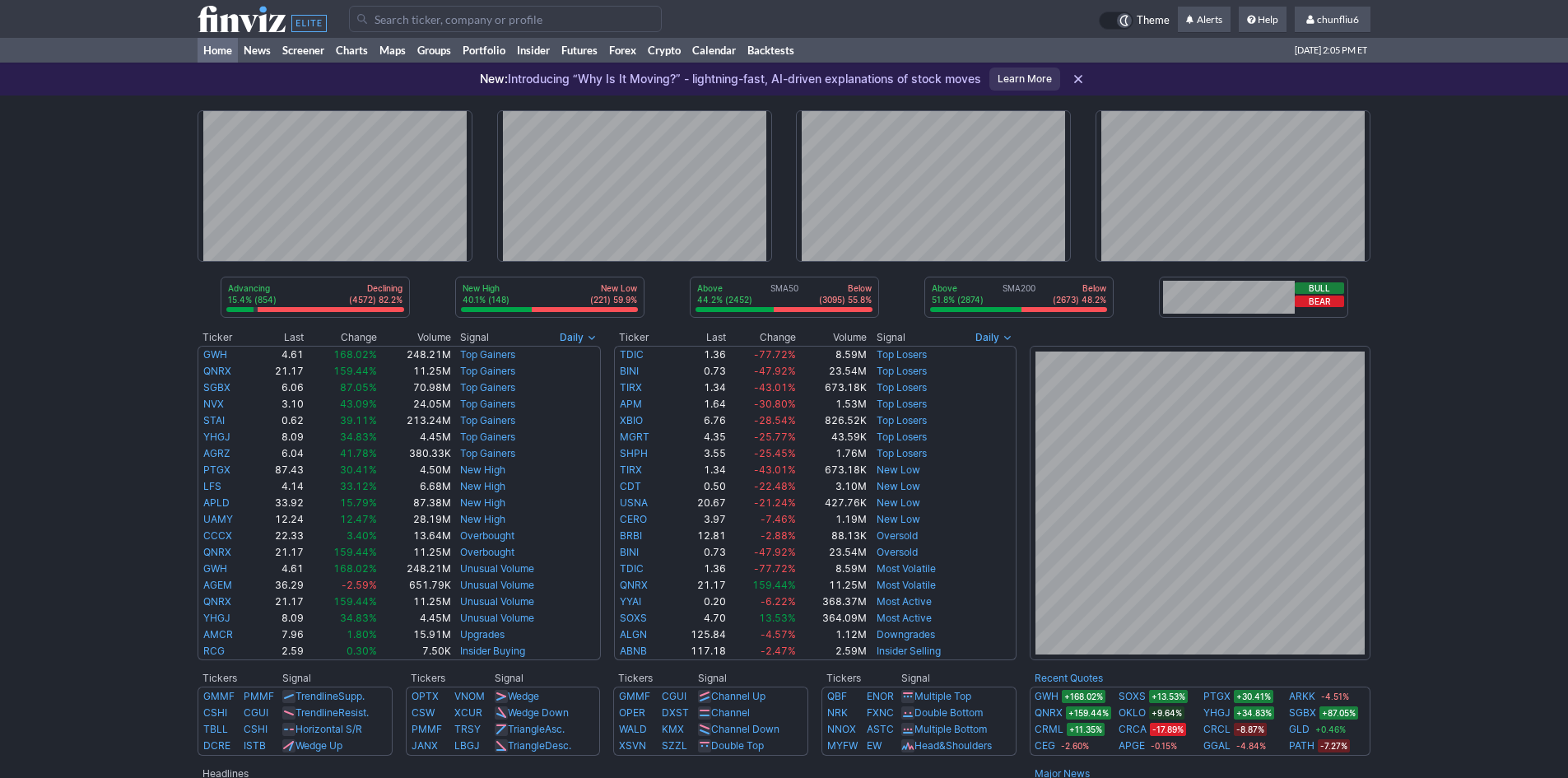
click at [117, 294] on div "Advancing 15.4% (854) Declining (4572) 82.2% New High 40.1% (148) New Low (221)…" at bounding box center [784, 683] width 1568 height 1175
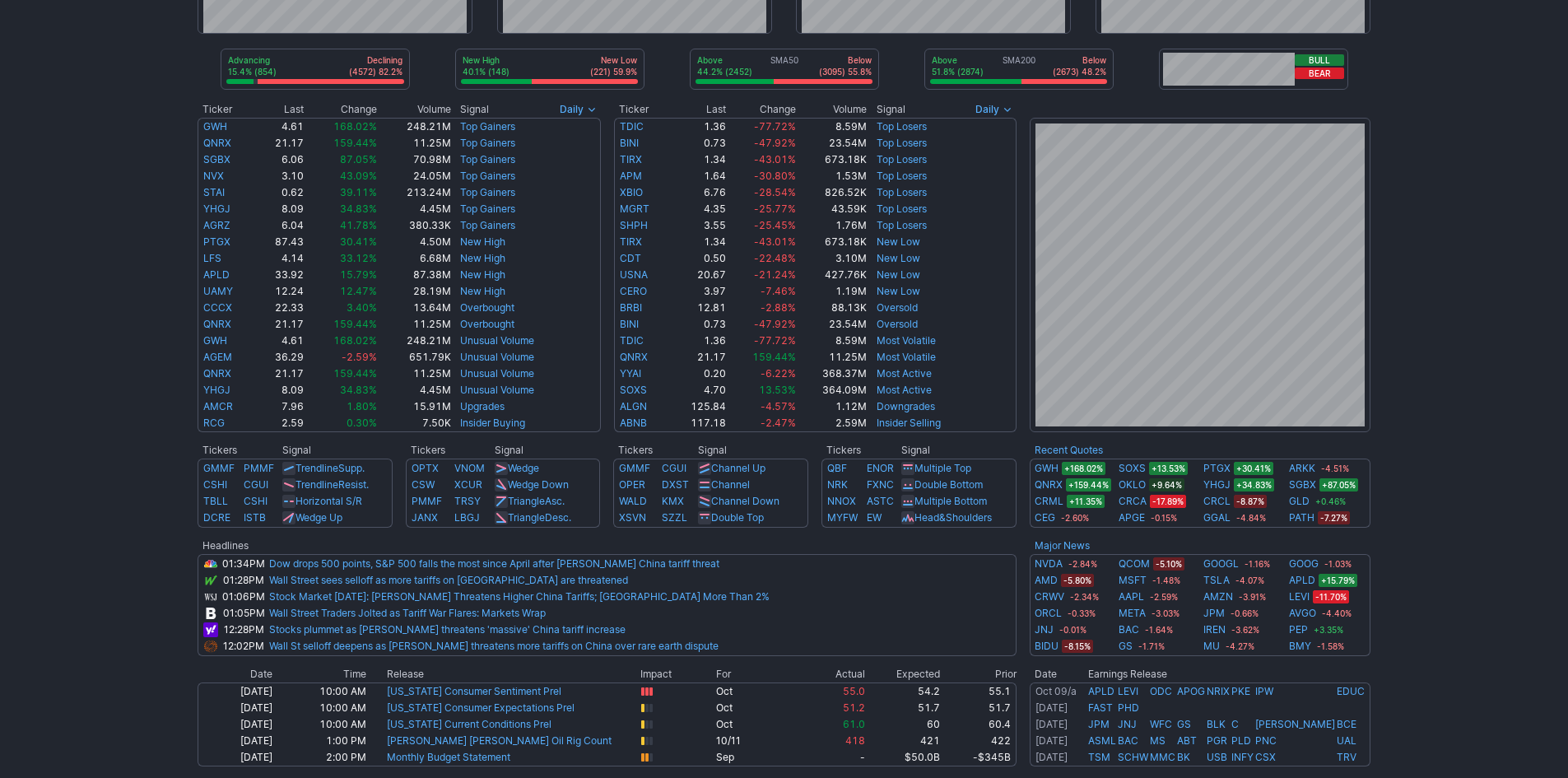
scroll to position [247, 0]
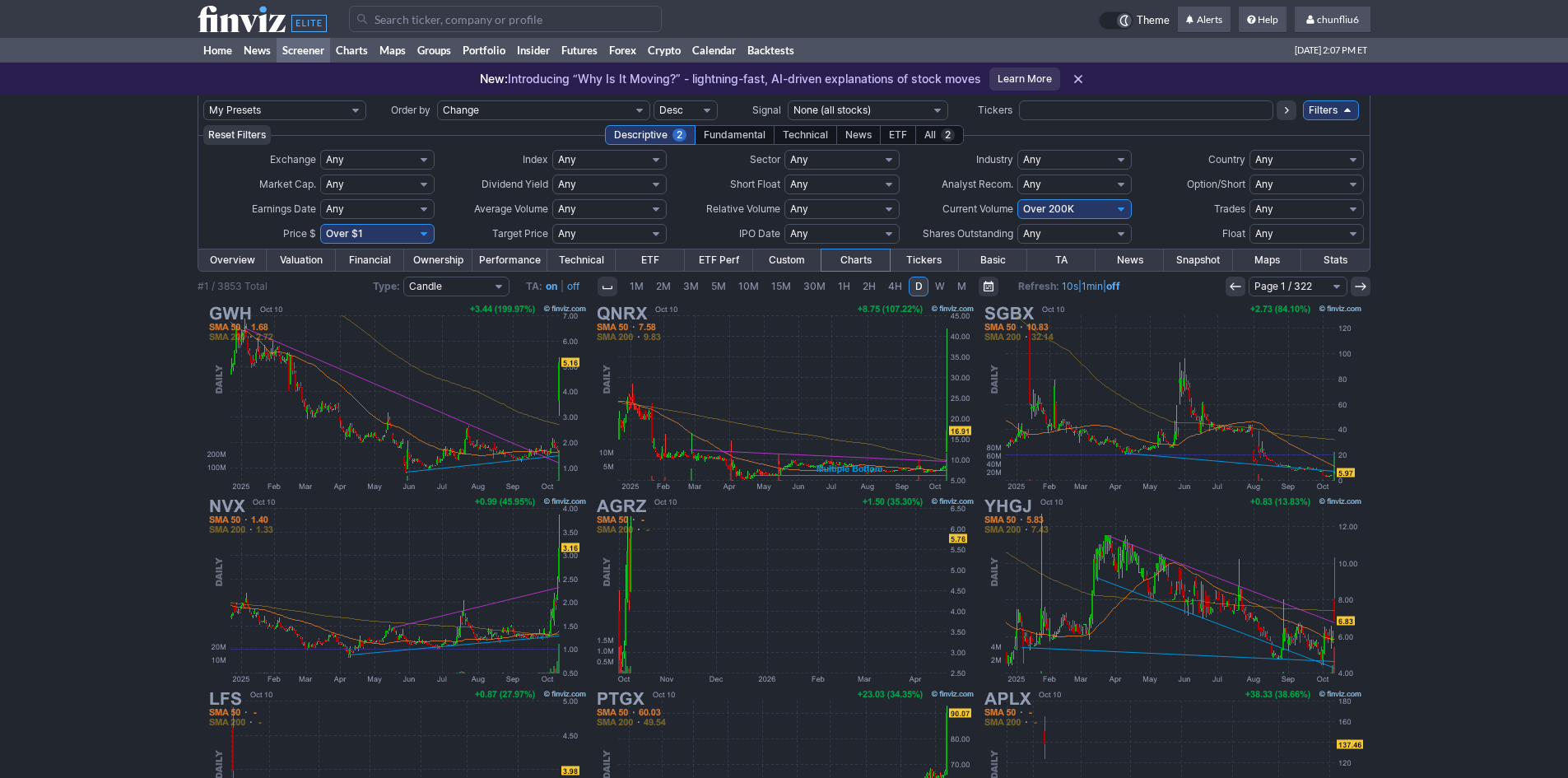
click at [400, 26] on input "Search" at bounding box center [505, 18] width 313 height 26
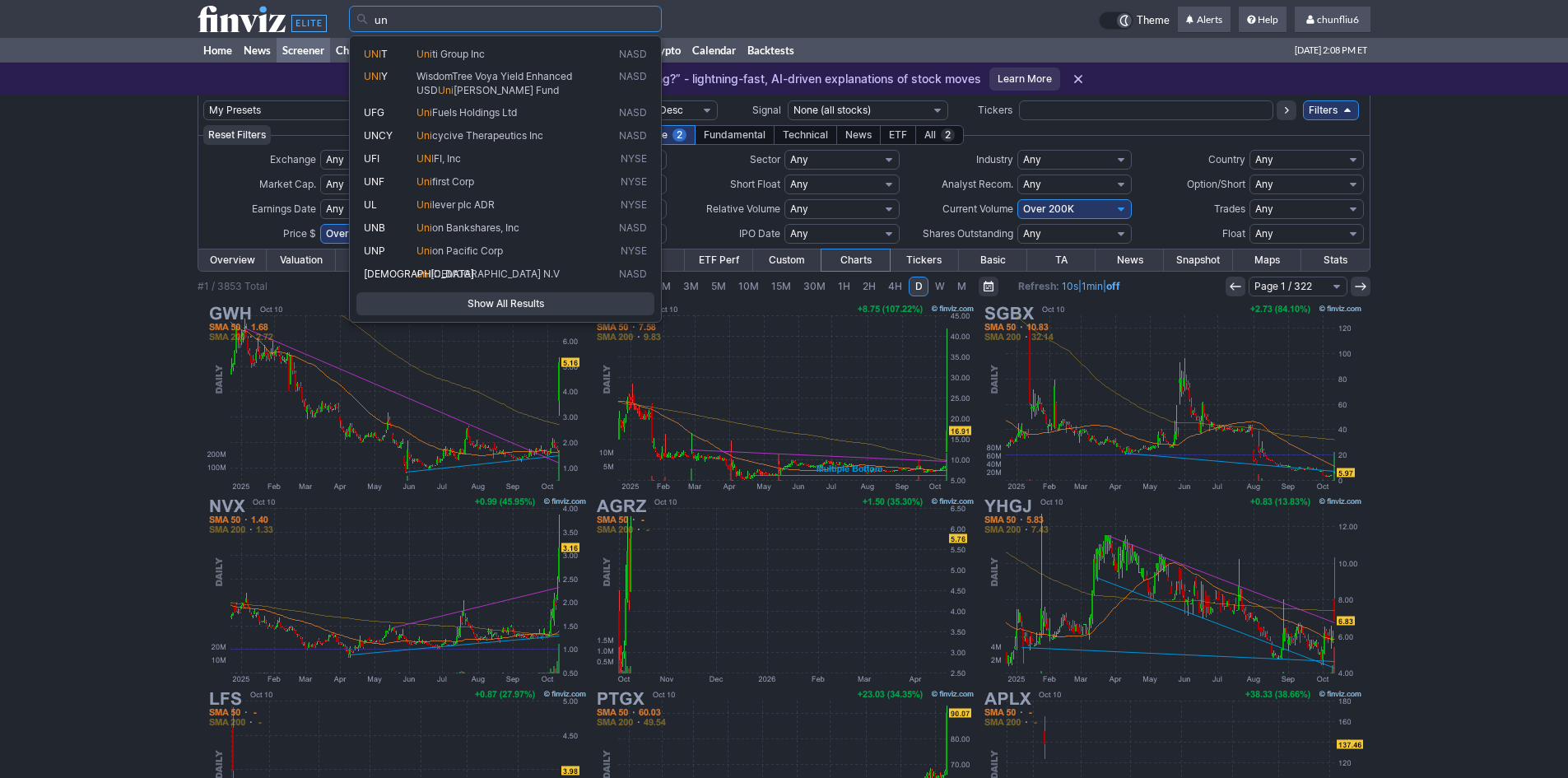
type input "u"
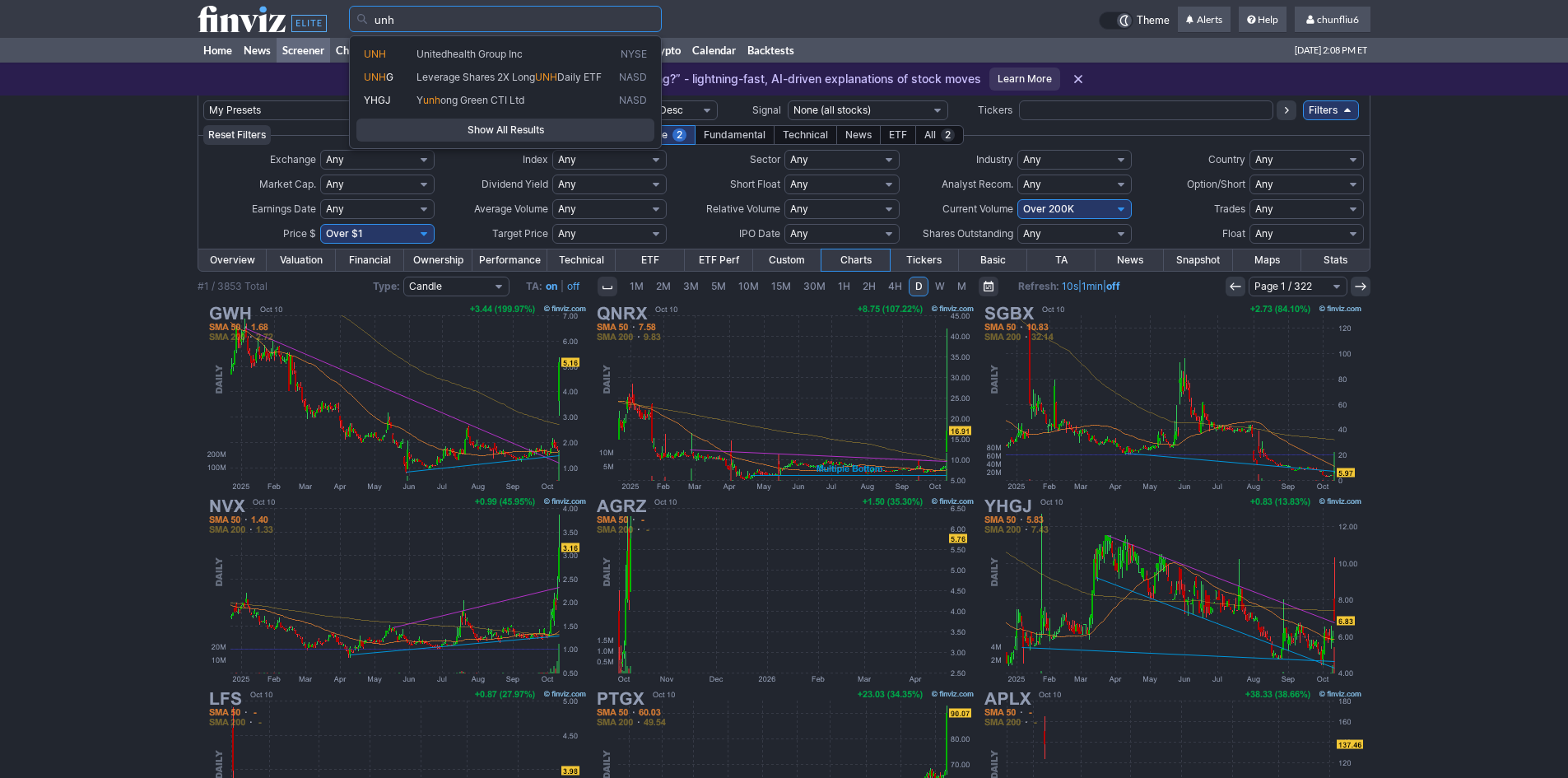
type input "unh"
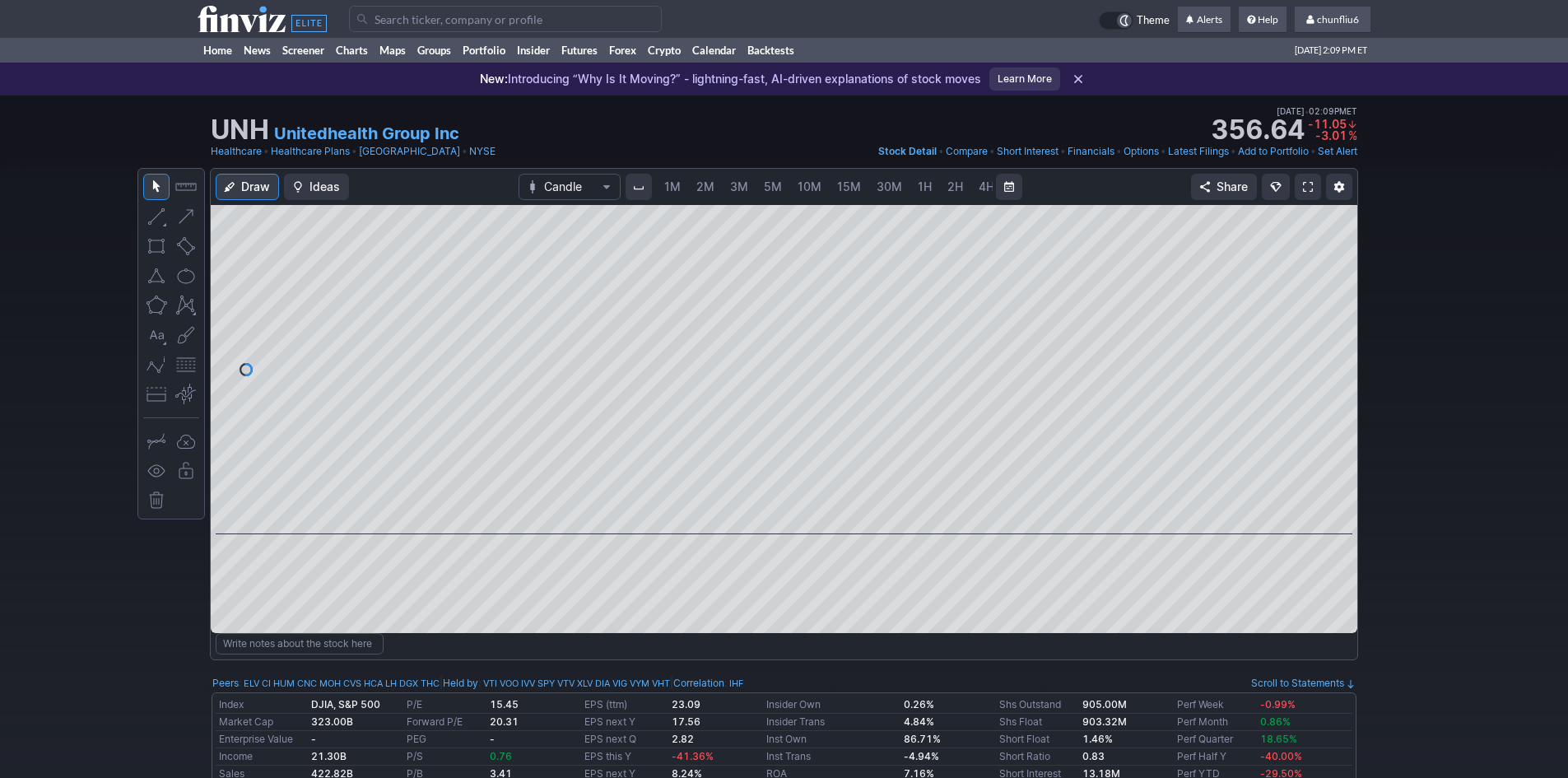
scroll to position [0, 89]
drag, startPoint x: 1348, startPoint y: 418, endPoint x: 1325, endPoint y: 287, distance: 133.0
click at [1328, 351] on div at bounding box center [1340, 365] width 35 height 288
click at [1305, 183] on span at bounding box center [1308, 186] width 10 height 13
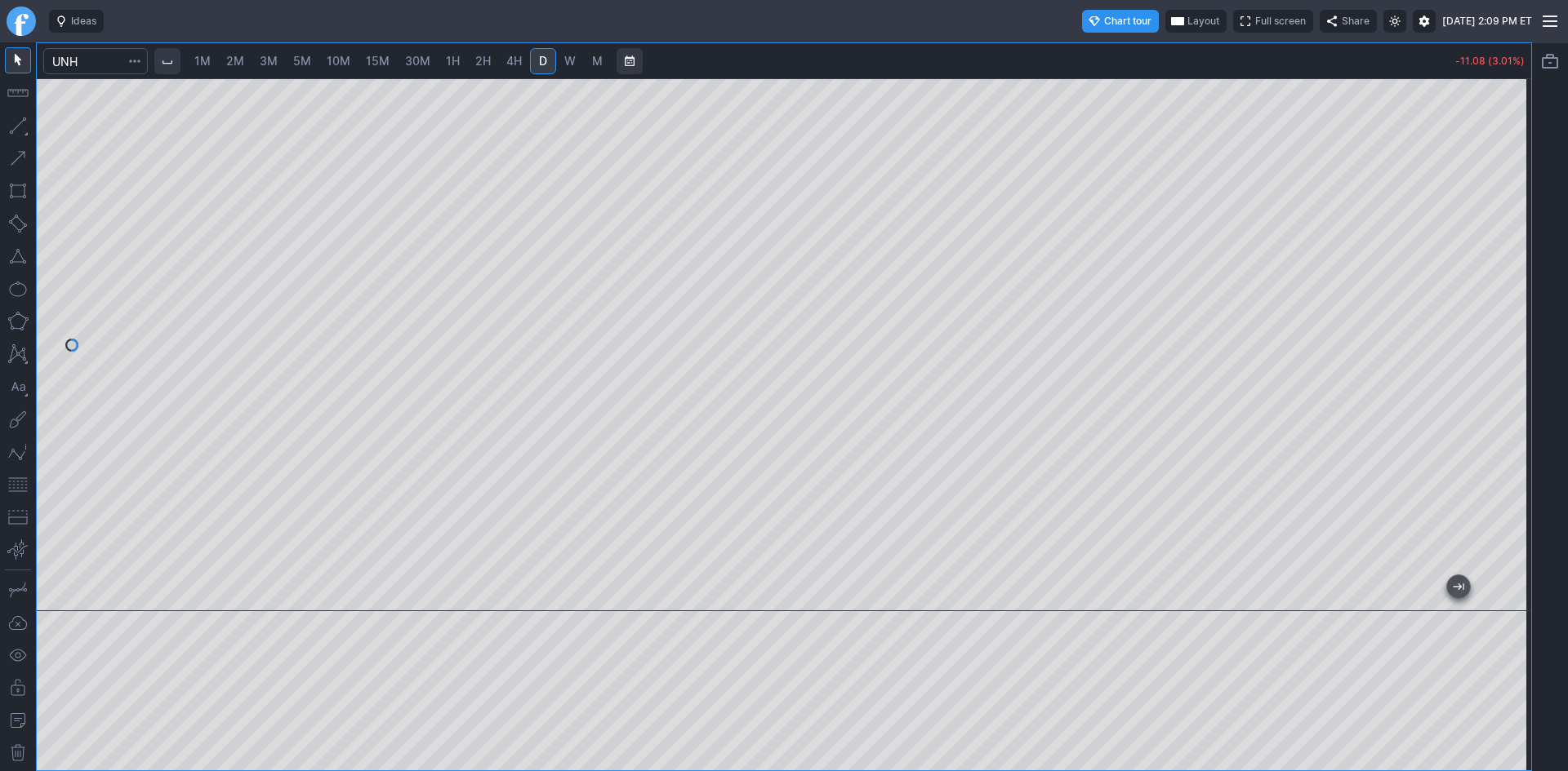
click at [1473, 297] on div at bounding box center [784, 345] width 1494 height 533
drag, startPoint x: 1512, startPoint y: 269, endPoint x: 1499, endPoint y: 371, distance: 102.8
click at [1499, 371] on div at bounding box center [1514, 340] width 34 height 492
click at [94, 57] on input "Search" at bounding box center [96, 60] width 105 height 26
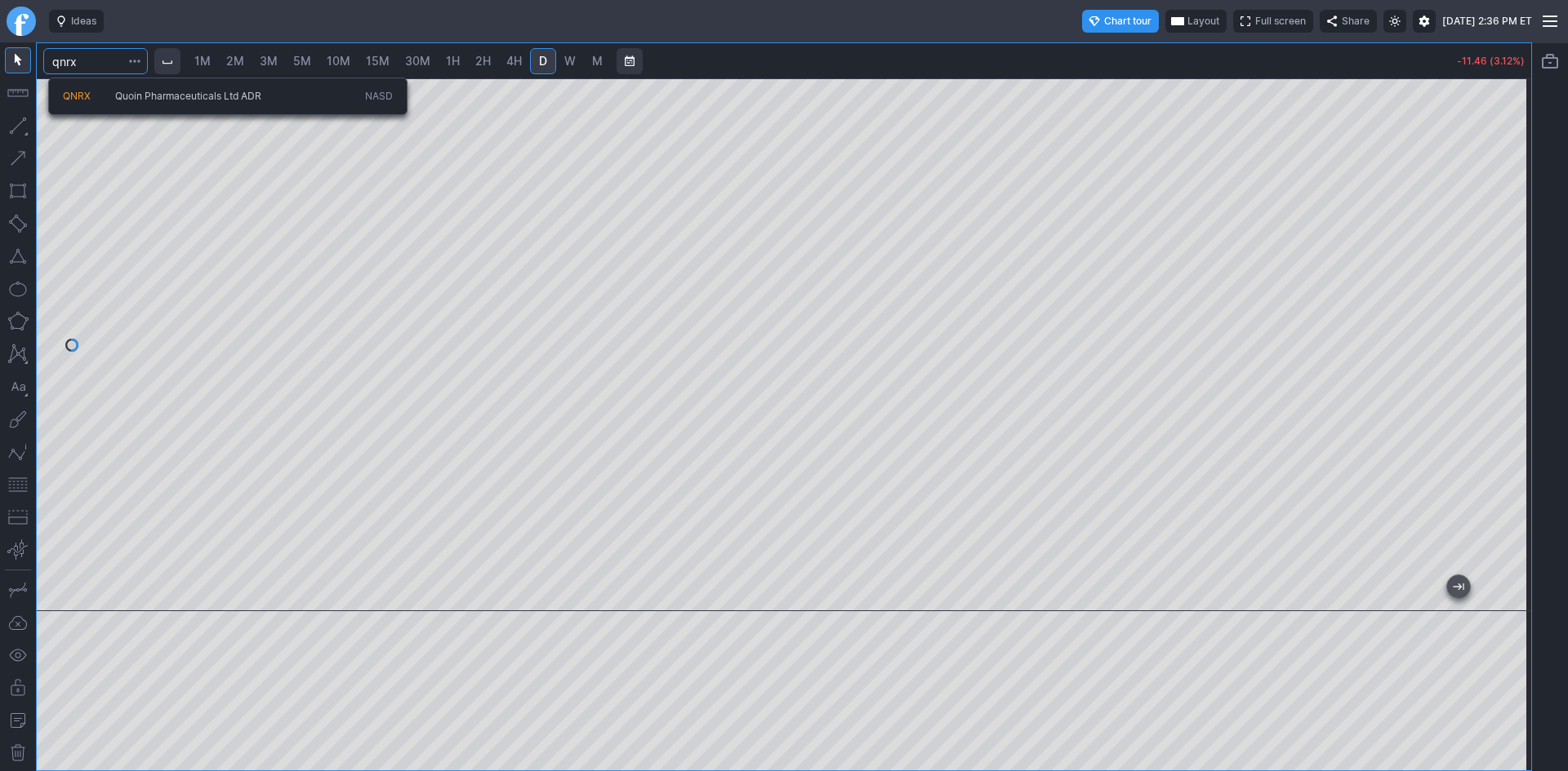
type input "qnrx"
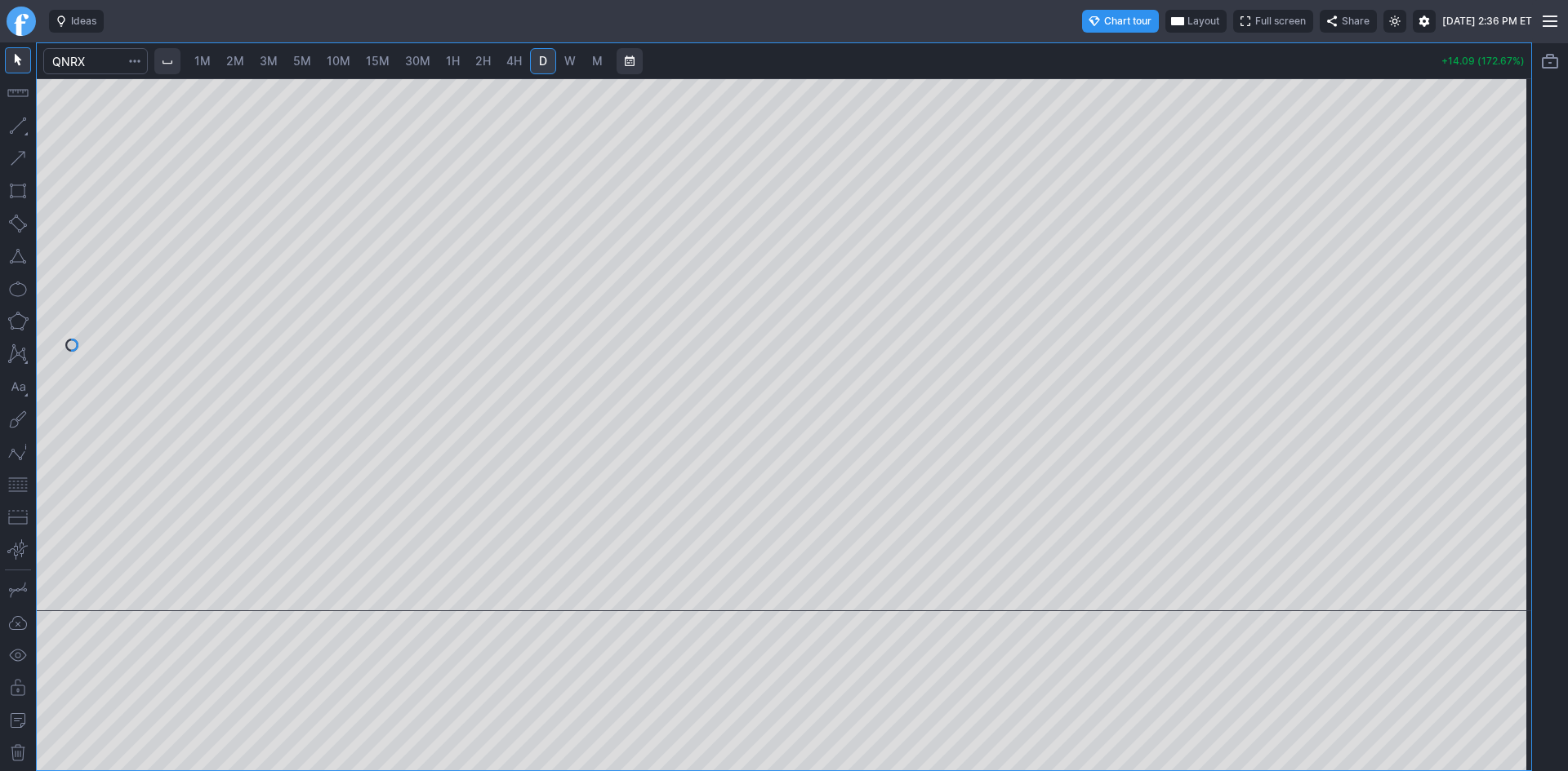
click at [208, 59] on span "1M" at bounding box center [203, 60] width 16 height 14
drag, startPoint x: 1507, startPoint y: 384, endPoint x: 1498, endPoint y: 417, distance: 34.2
click at [1498, 417] on div at bounding box center [1514, 340] width 34 height 492
click at [232, 59] on span "2M" at bounding box center [235, 60] width 18 height 14
click at [109, 61] on input "Search" at bounding box center [96, 60] width 105 height 26
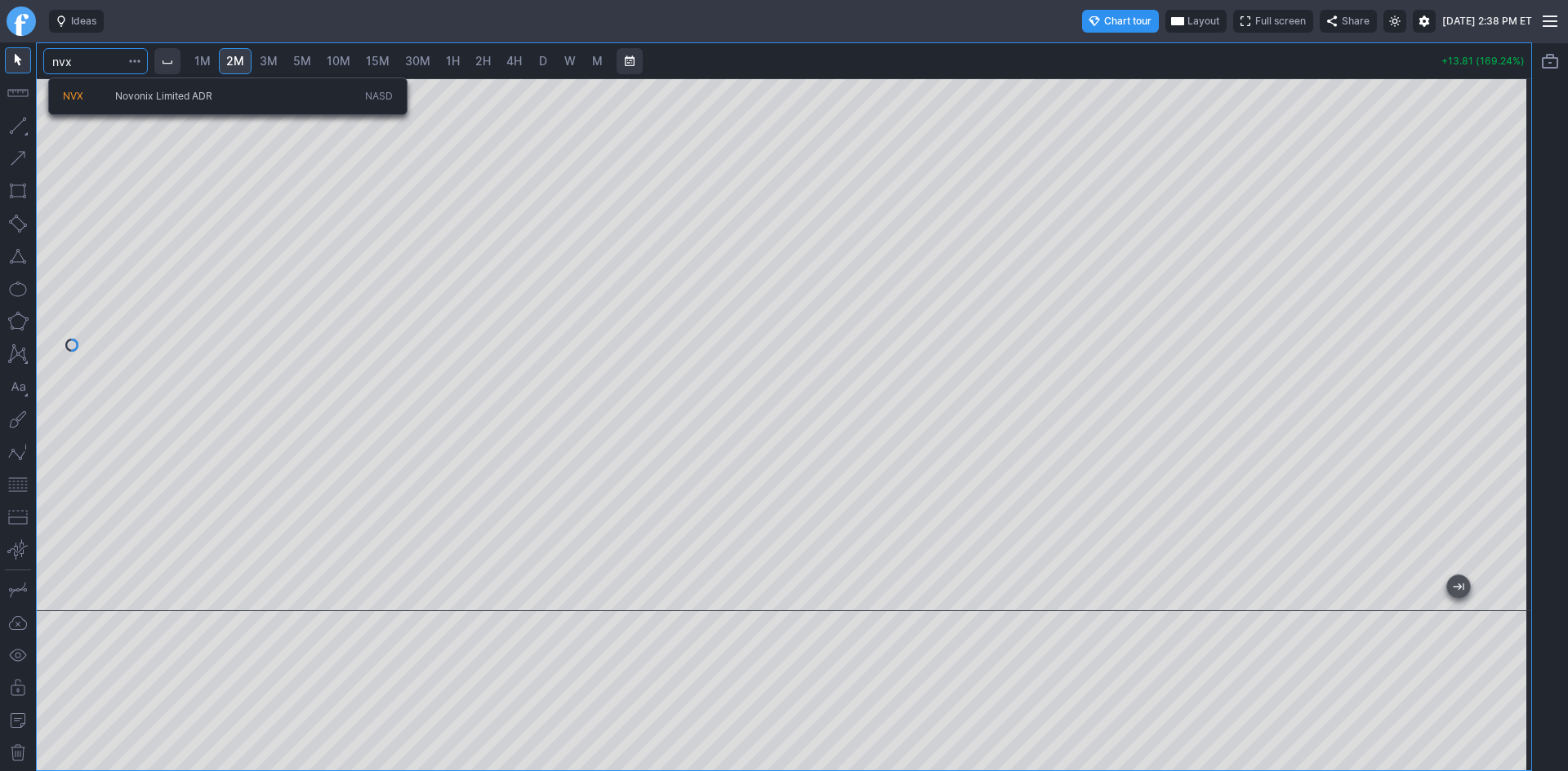
type input "nvx"
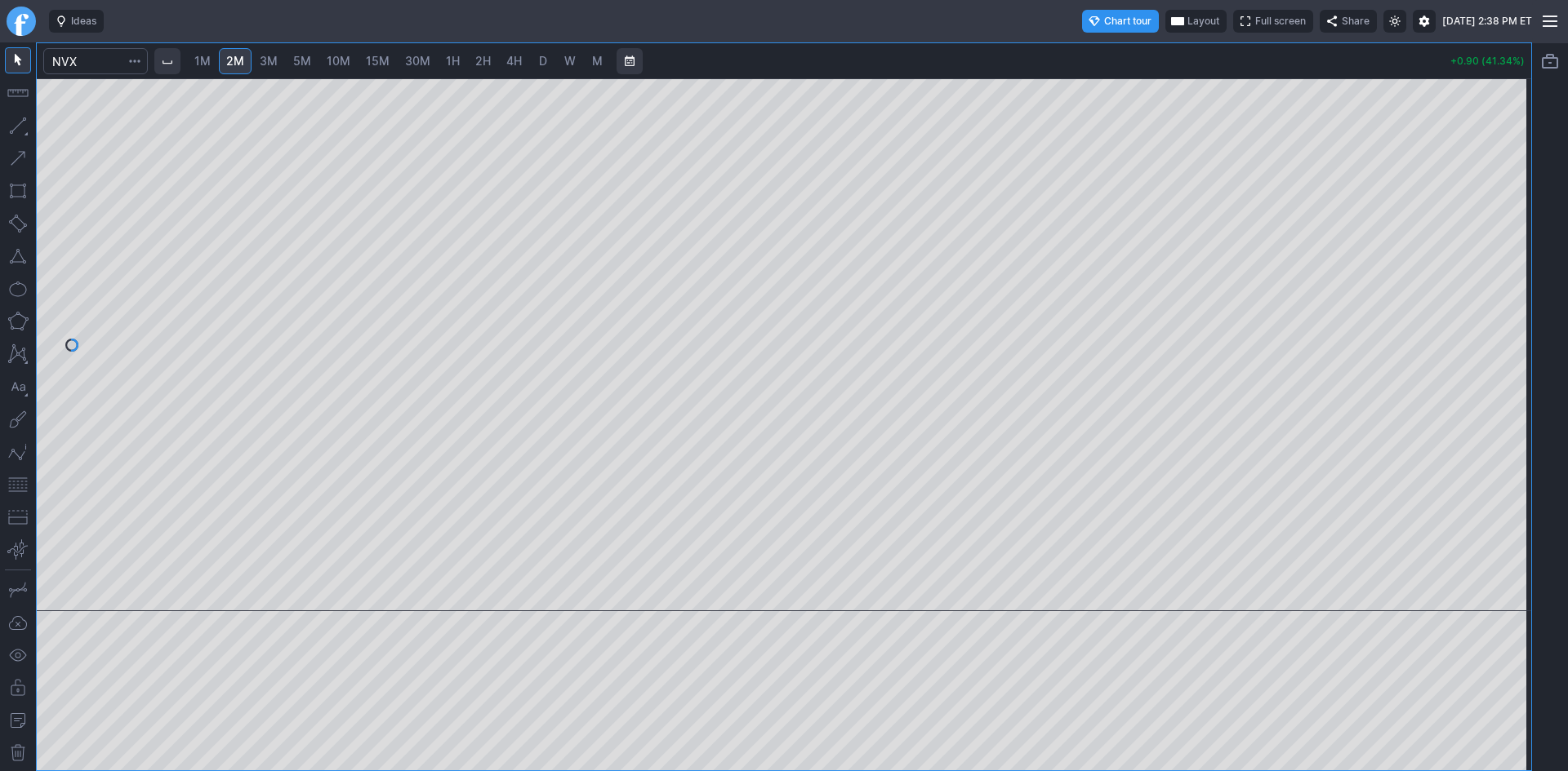
click at [1484, 353] on div at bounding box center [784, 345] width 1494 height 533
click at [272, 57] on span "3M" at bounding box center [269, 60] width 18 height 14
click at [311, 62] on span "5M" at bounding box center [302, 60] width 18 height 14
click at [1104, 20] on span "Chart tour" at bounding box center [1127, 21] width 48 height 16
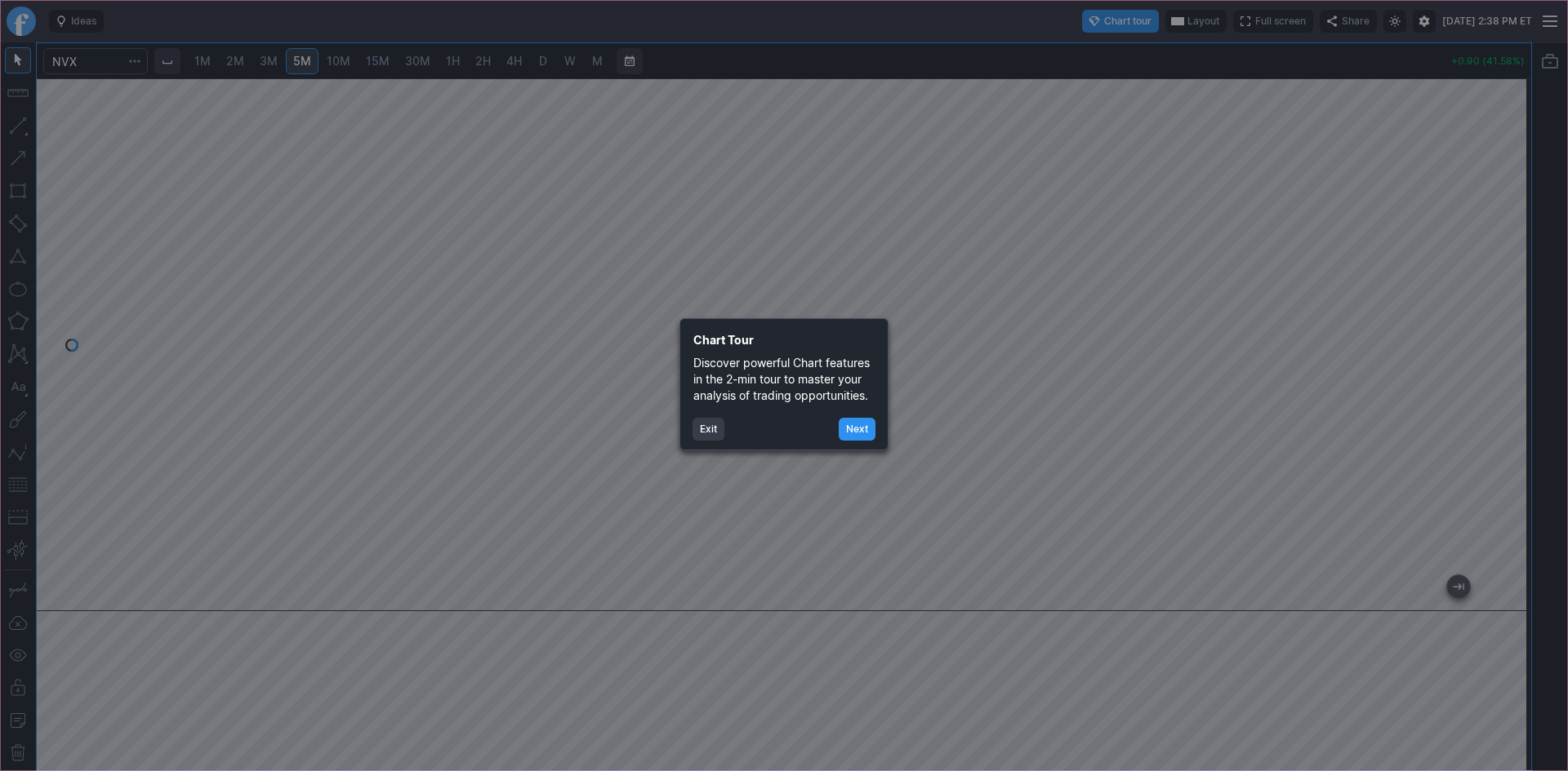
click at [1098, 111] on icon at bounding box center [784, 386] width 1568 height 771
click at [702, 427] on button "Exit" at bounding box center [707, 429] width 32 height 23
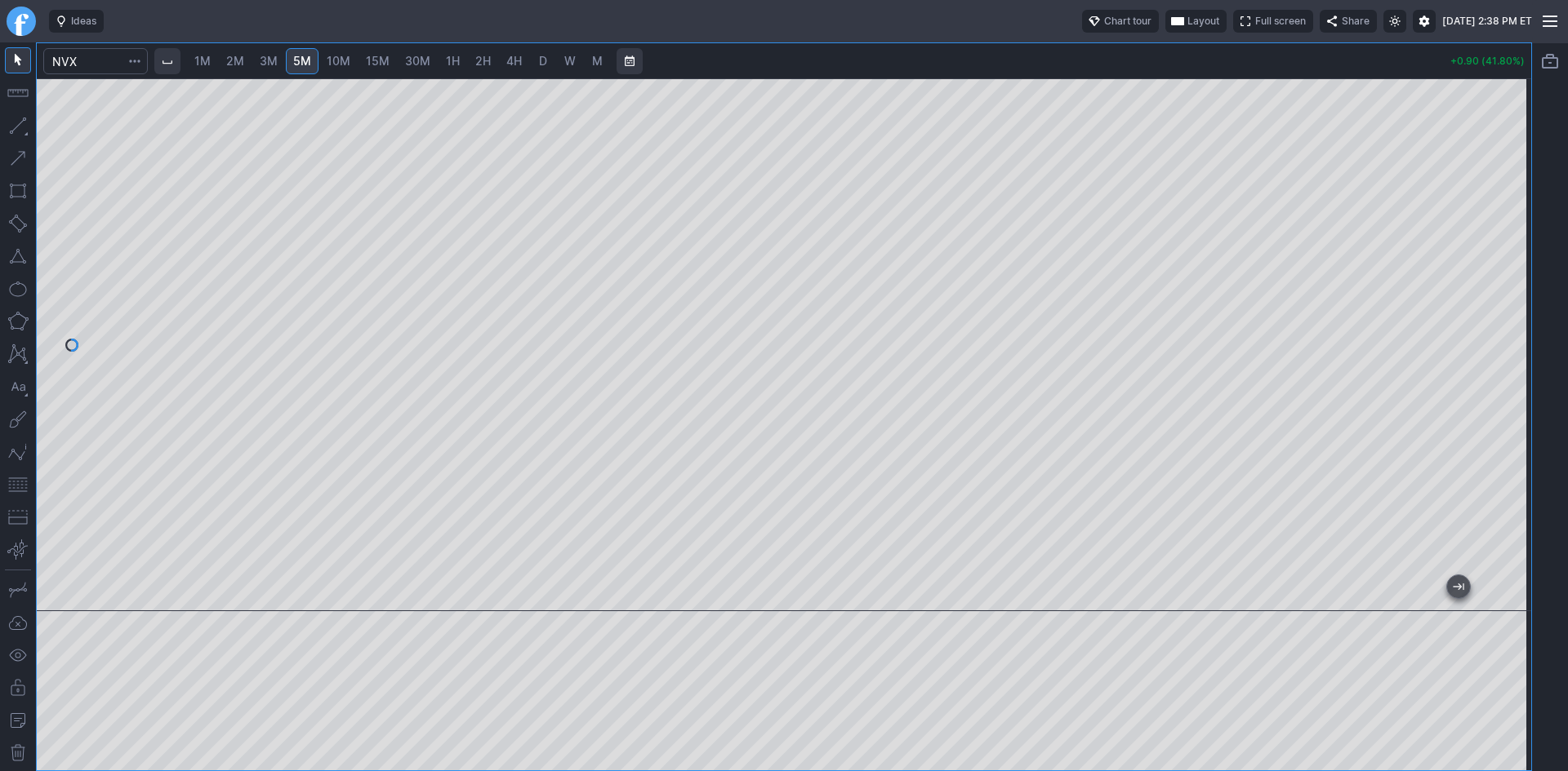
click at [1188, 19] on span "Layout" at bounding box center [1203, 21] width 32 height 16
click at [1129, 52] on button "Layout" at bounding box center [1130, 52] width 23 height 23
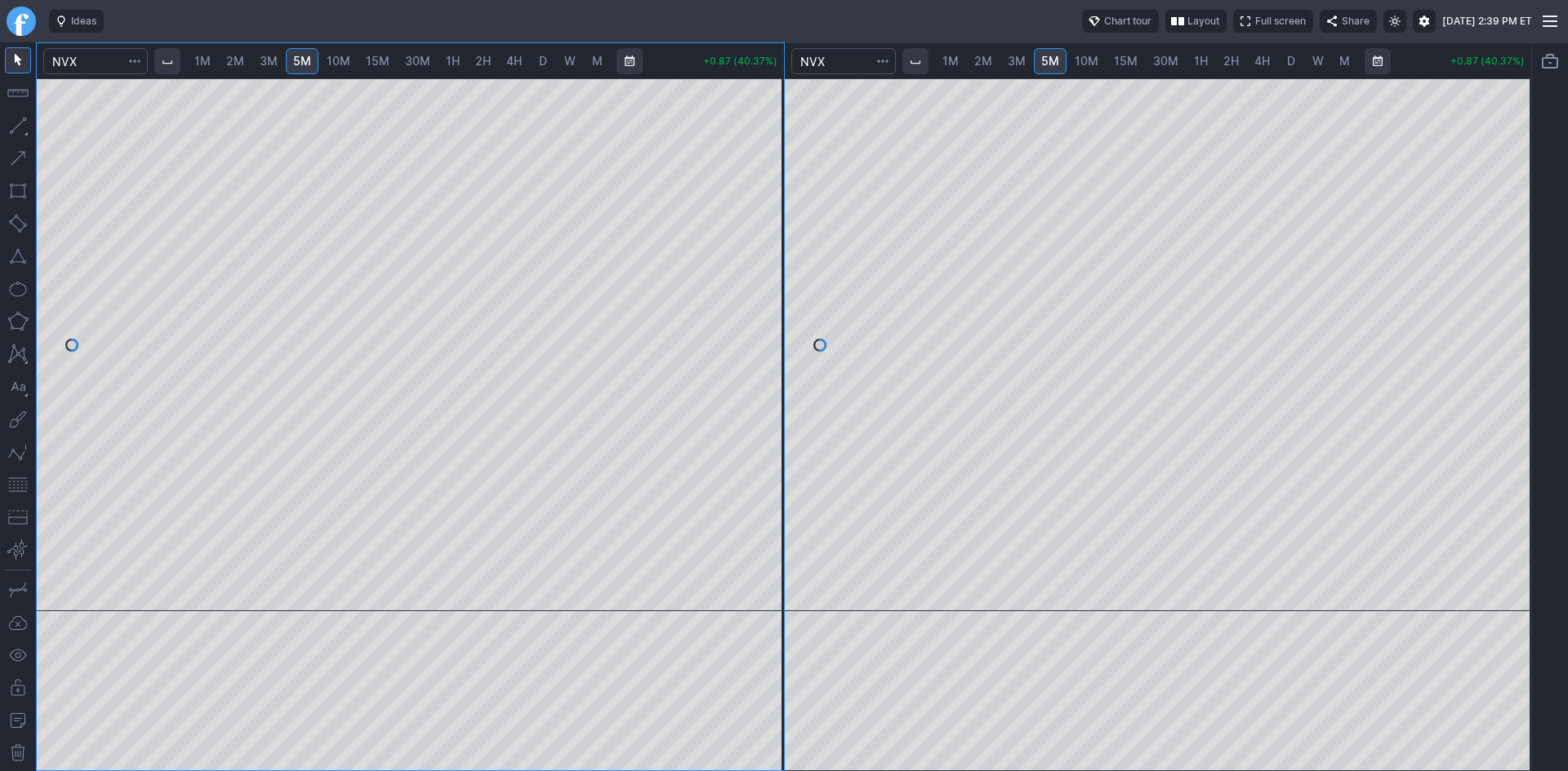
click at [1171, 63] on span "30M" at bounding box center [1166, 60] width 25 height 14
drag, startPoint x: 1518, startPoint y: 165, endPoint x: 1500, endPoint y: 222, distance: 59.8
click at [1502, 222] on div at bounding box center [1514, 340] width 34 height 492
click at [96, 66] on input "Search" at bounding box center [96, 60] width 105 height 26
click at [1188, 18] on span "Layout" at bounding box center [1203, 21] width 32 height 16
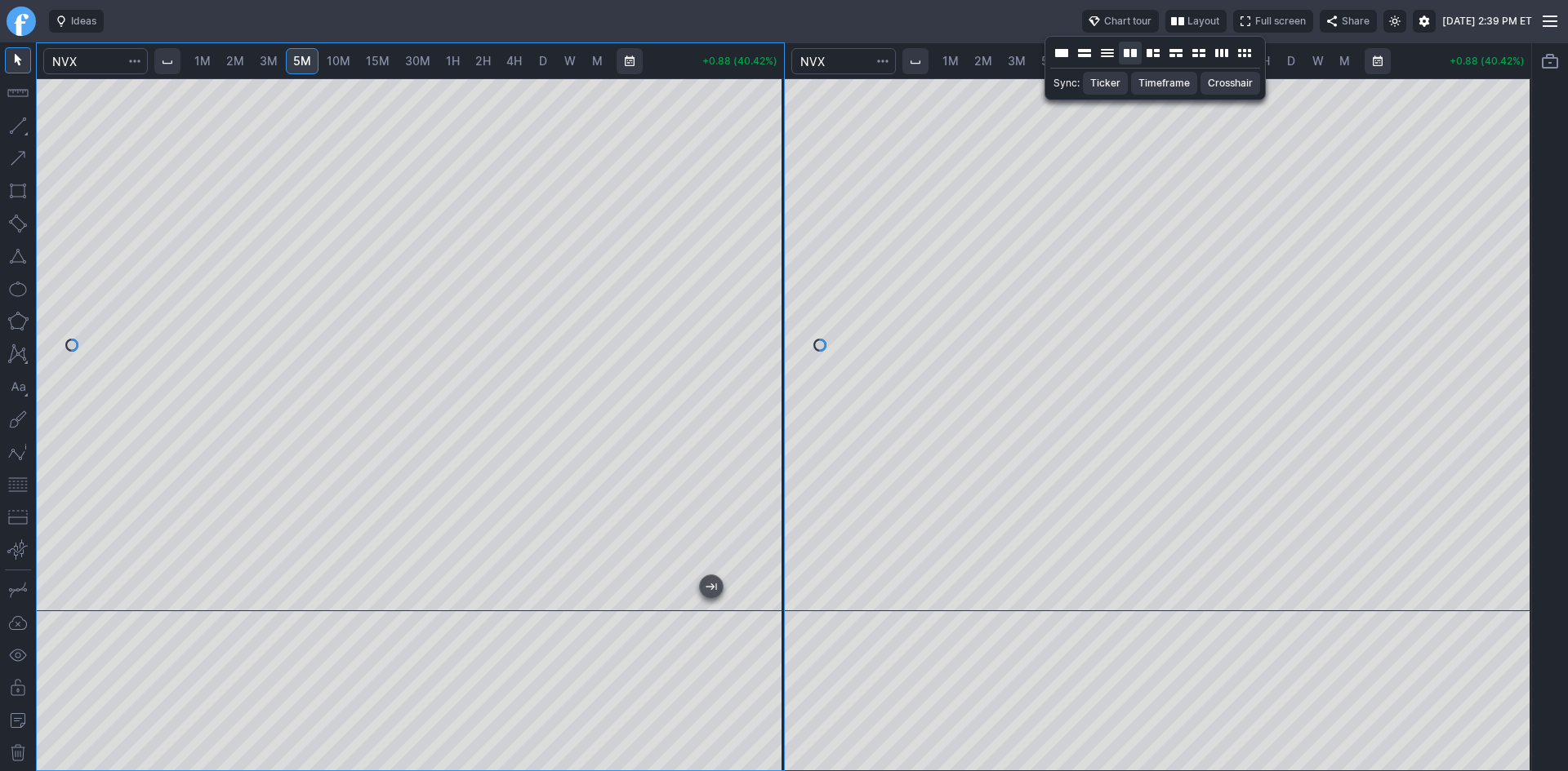
click at [1135, 53] on button "Layout" at bounding box center [1130, 52] width 23 height 23
click at [80, 59] on input "Search" at bounding box center [96, 60] width 105 height 26
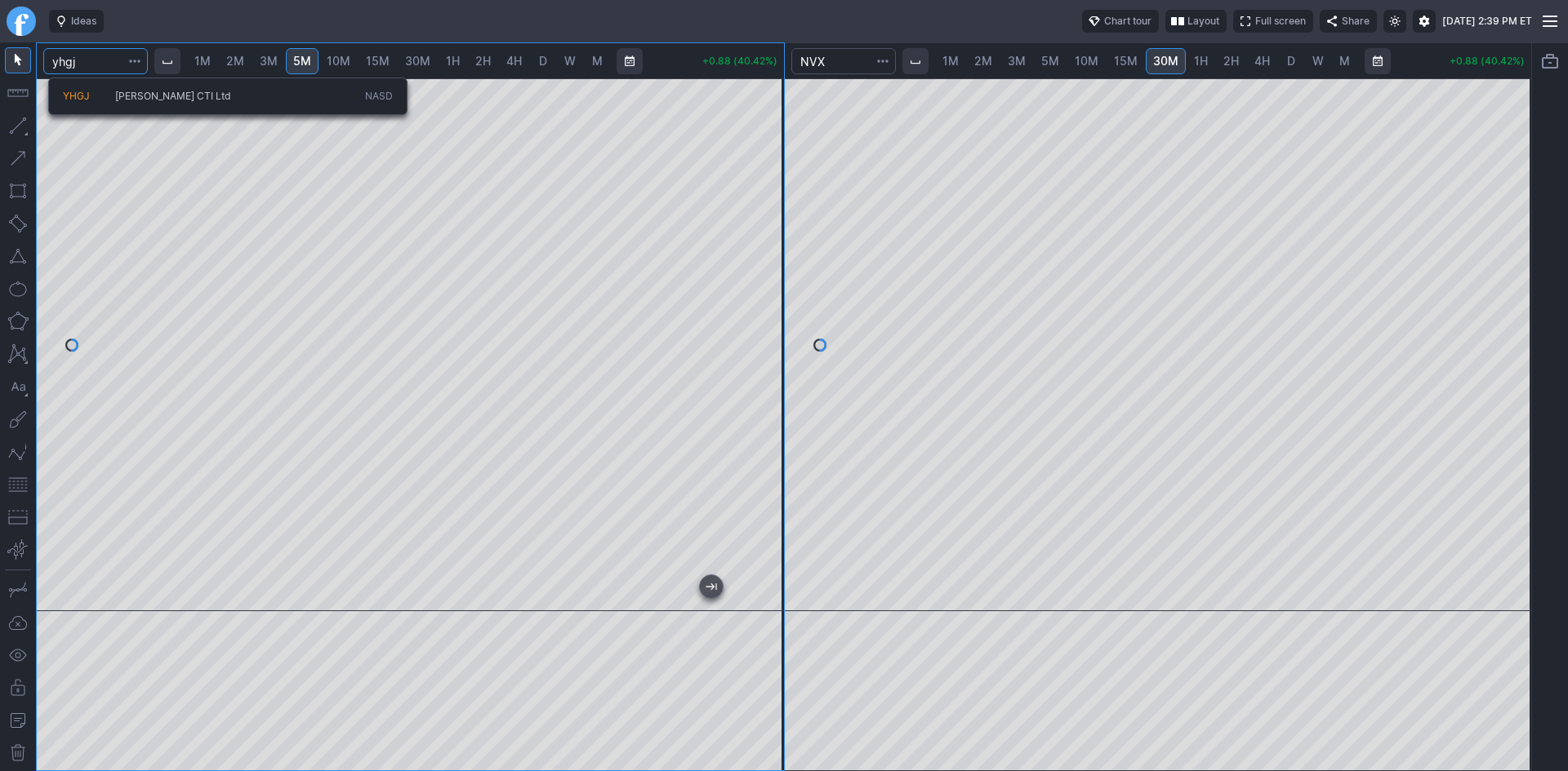
type input "yhgj"
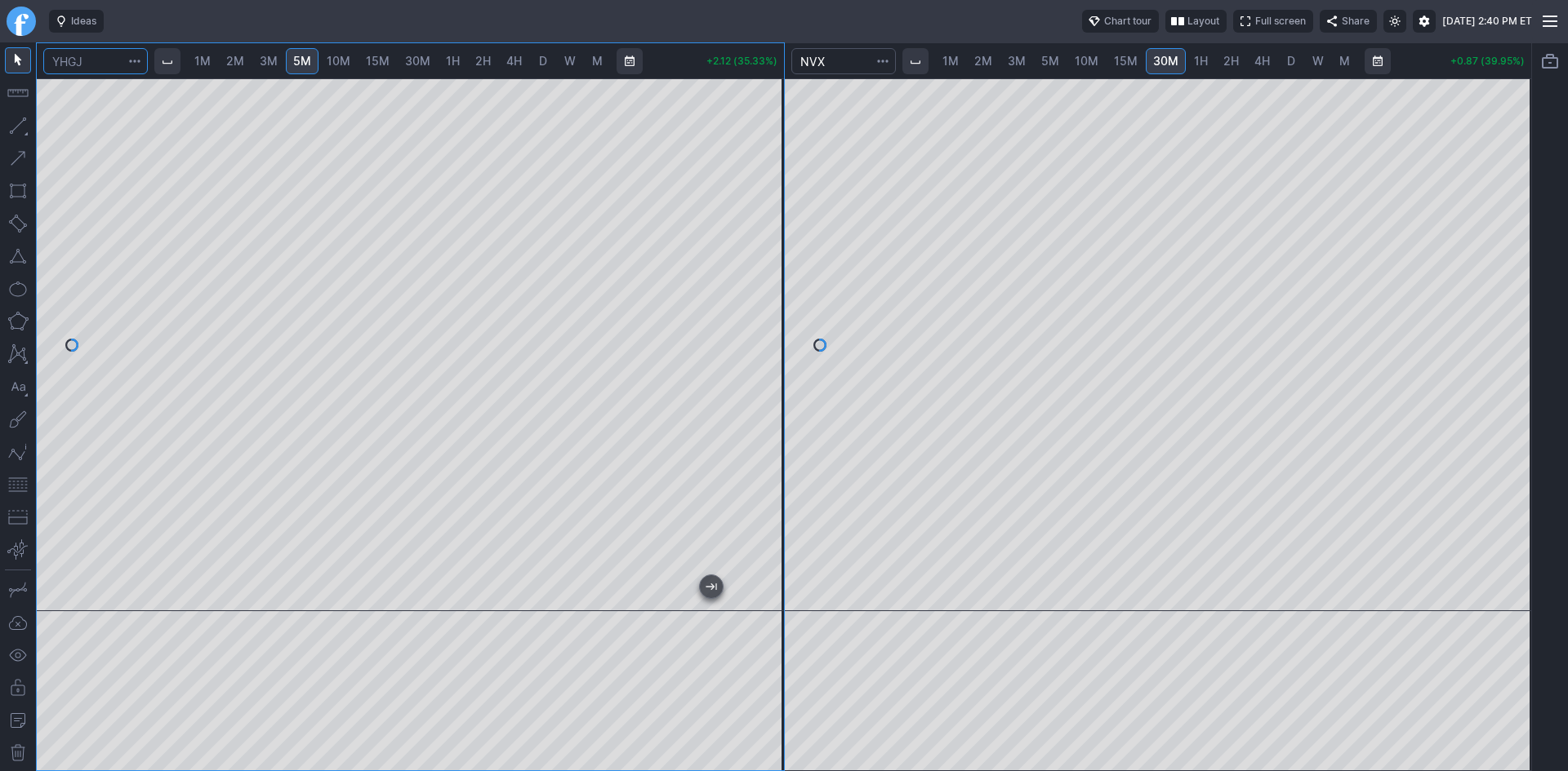
click at [115, 59] on input "Search" at bounding box center [96, 60] width 105 height 26
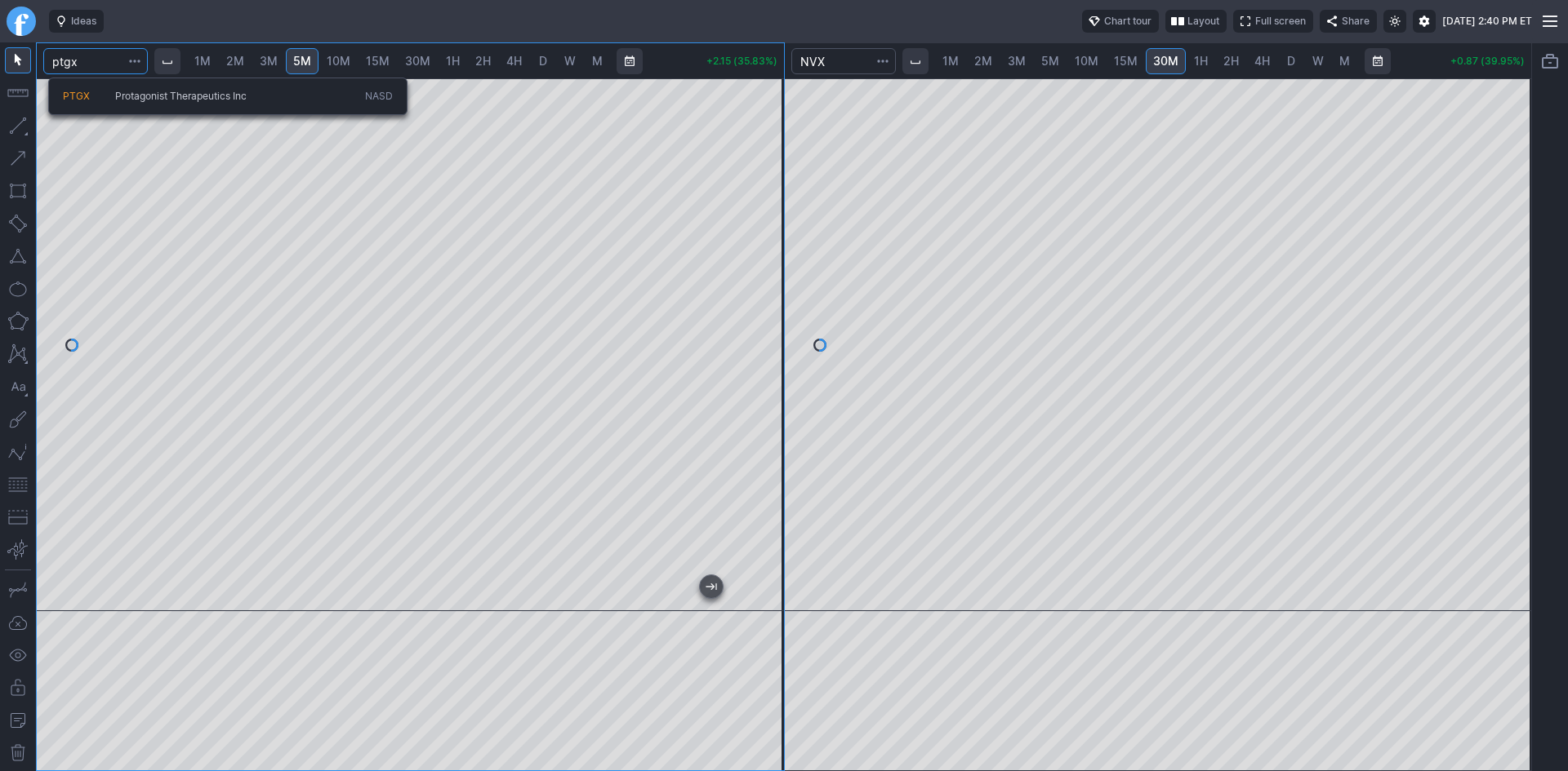
type input "ptgx"
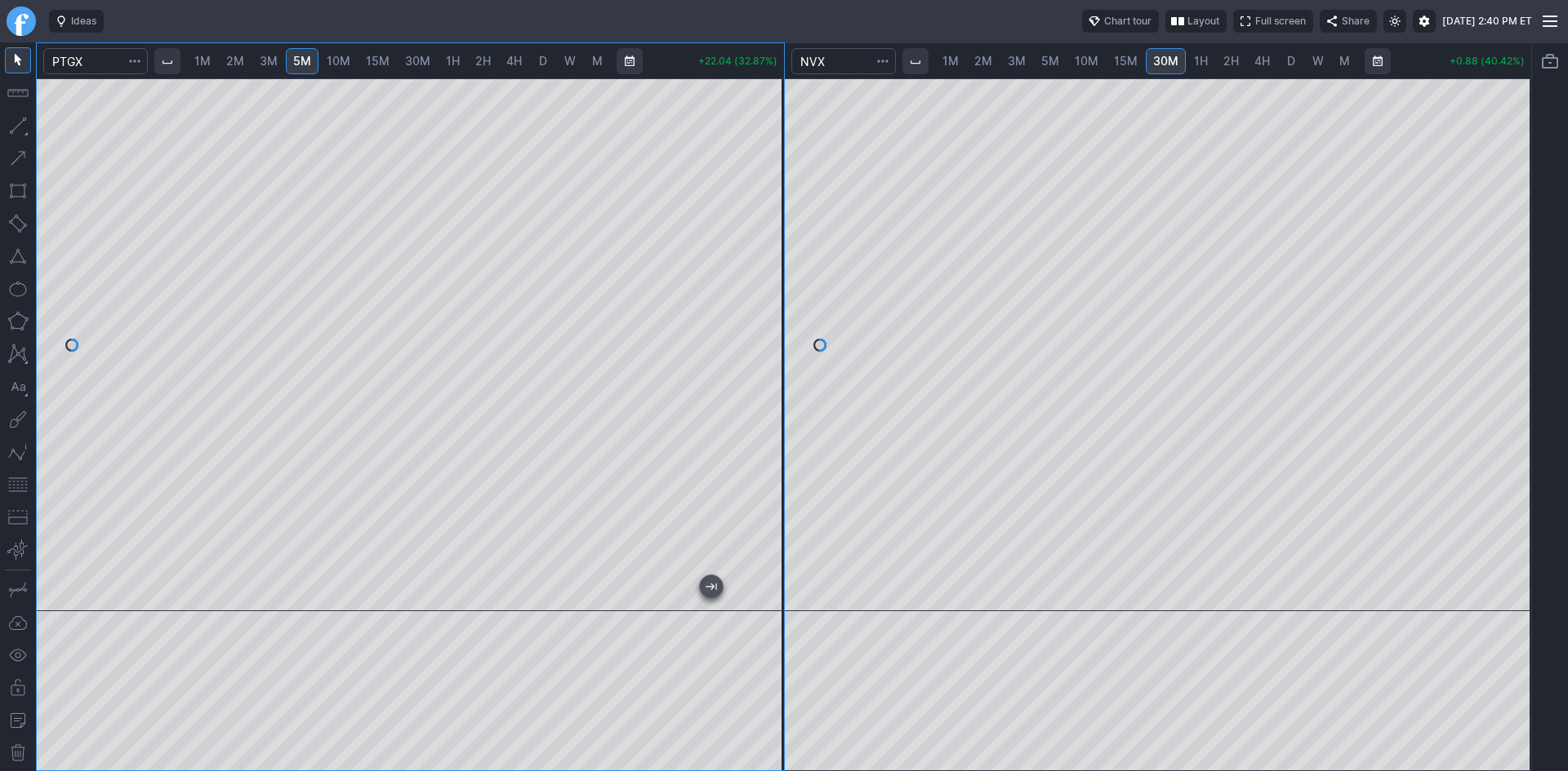
drag, startPoint x: 764, startPoint y: 256, endPoint x: 756, endPoint y: 404, distance: 148.2
click at [756, 404] on div at bounding box center [767, 340] width 34 height 492
drag, startPoint x: 774, startPoint y: 347, endPoint x: 779, endPoint y: 316, distance: 31.4
click at [779, 316] on div at bounding box center [767, 340] width 34 height 492
click at [105, 59] on input "Search" at bounding box center [96, 60] width 105 height 26
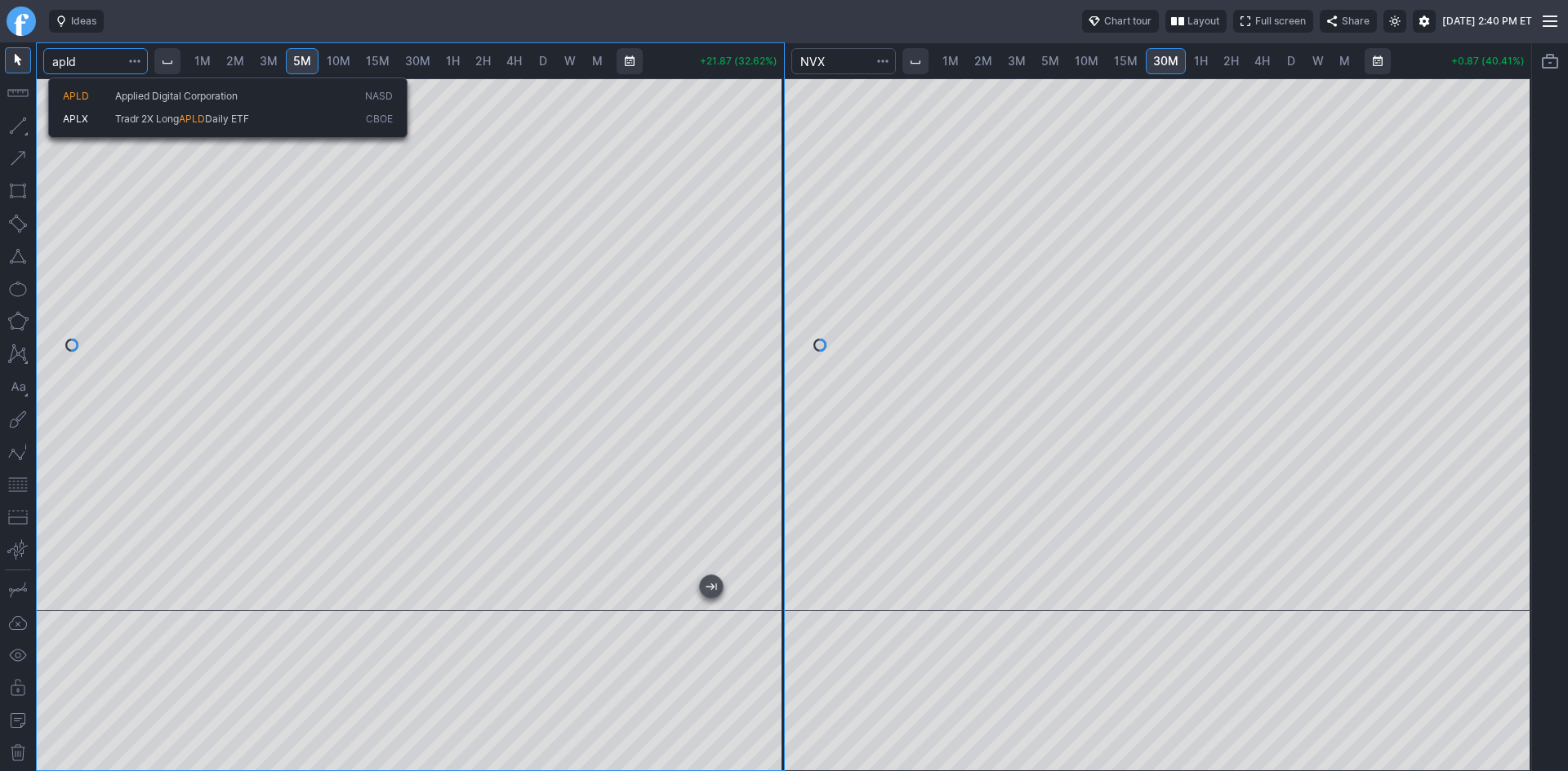
type input "apld"
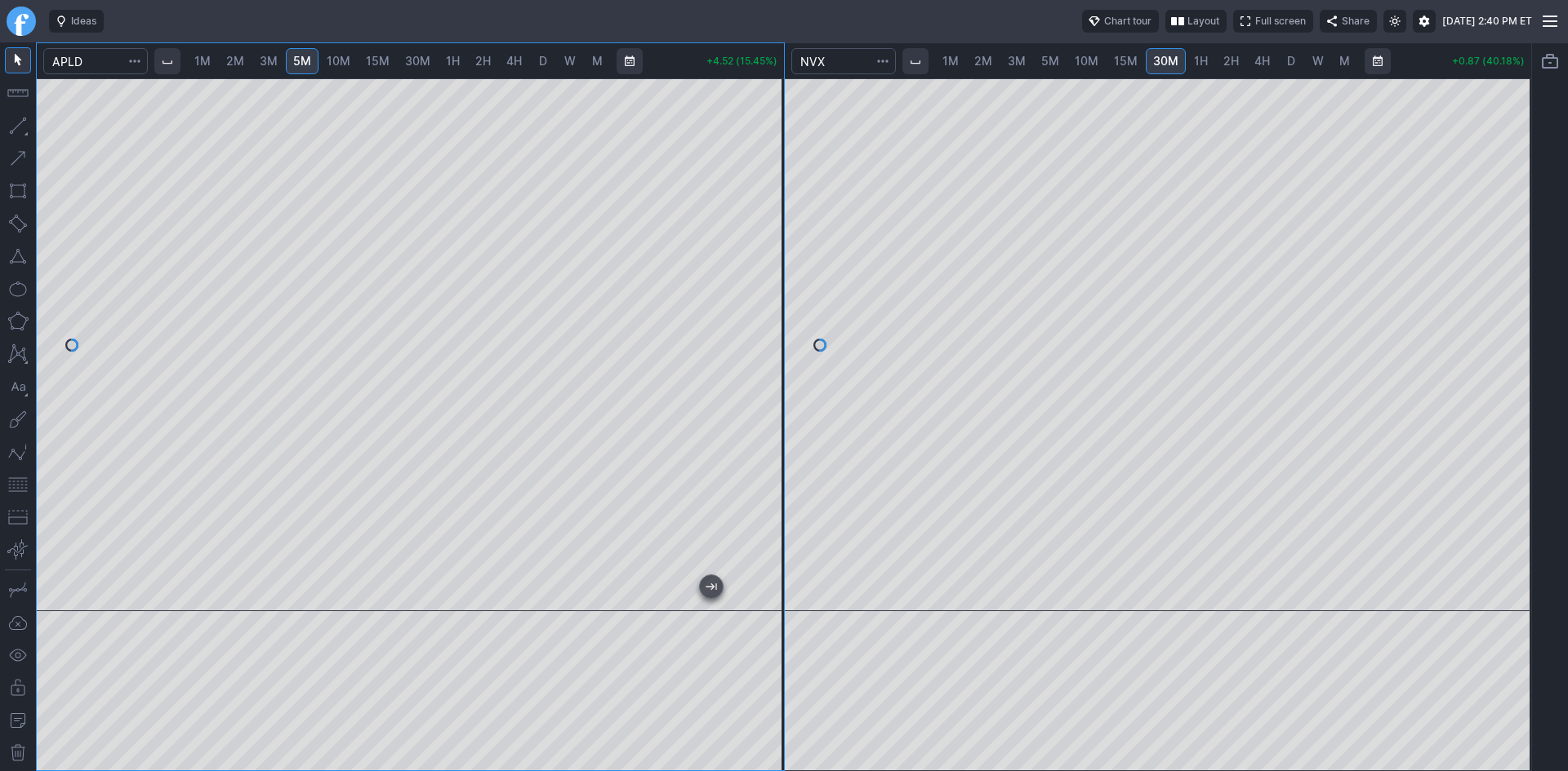
drag, startPoint x: 769, startPoint y: 245, endPoint x: 757, endPoint y: 337, distance: 92.8
click at [757, 337] on div at bounding box center [767, 340] width 34 height 492
click at [1296, 63] on link "D" at bounding box center [1290, 60] width 26 height 26
drag, startPoint x: 1527, startPoint y: 159, endPoint x: 1511, endPoint y: 284, distance: 126.0
click at [1518, 283] on div at bounding box center [1514, 340] width 34 height 492
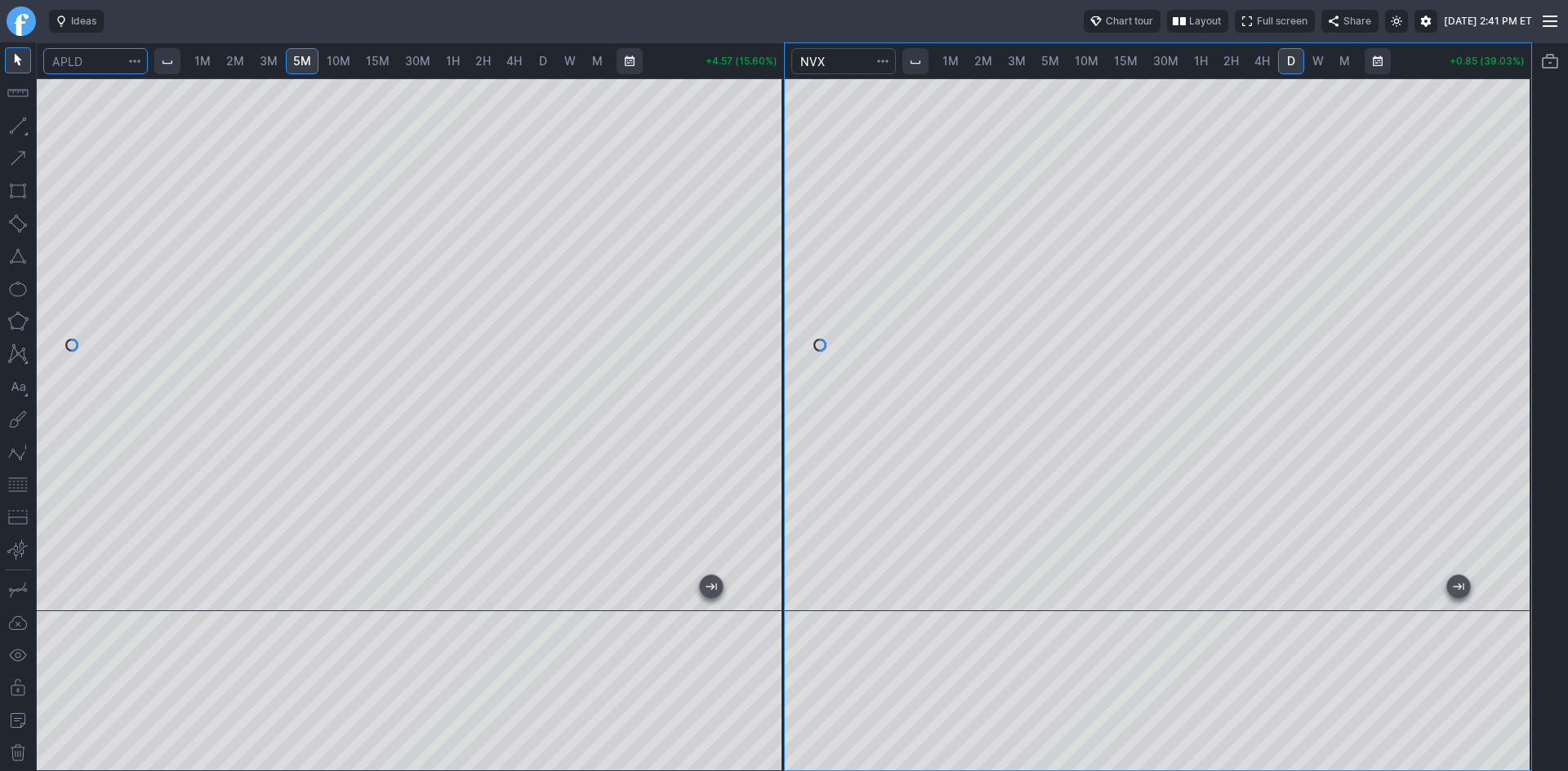
click at [110, 63] on input "Search" at bounding box center [96, 60] width 105 height 26
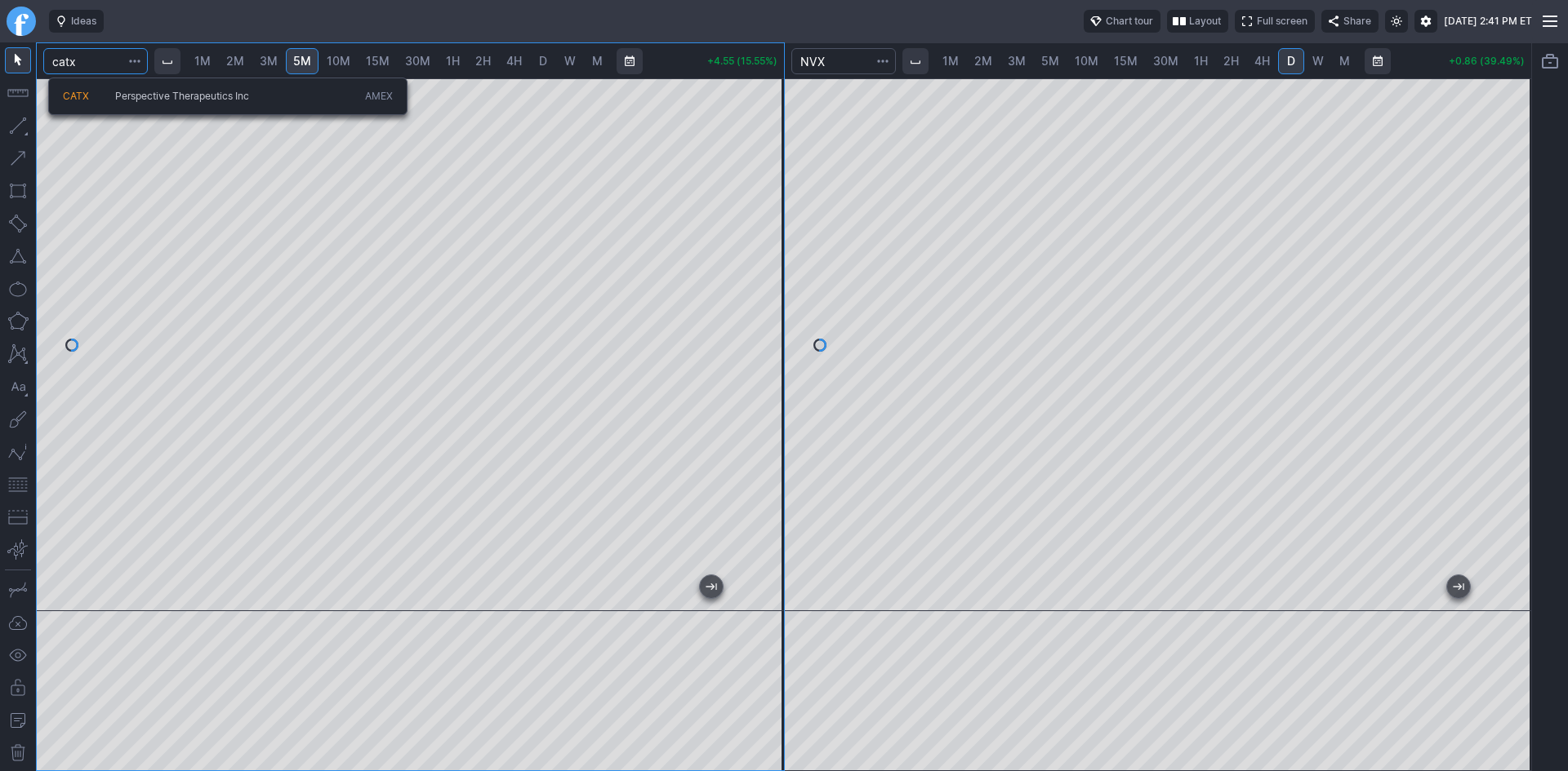
type input "catx"
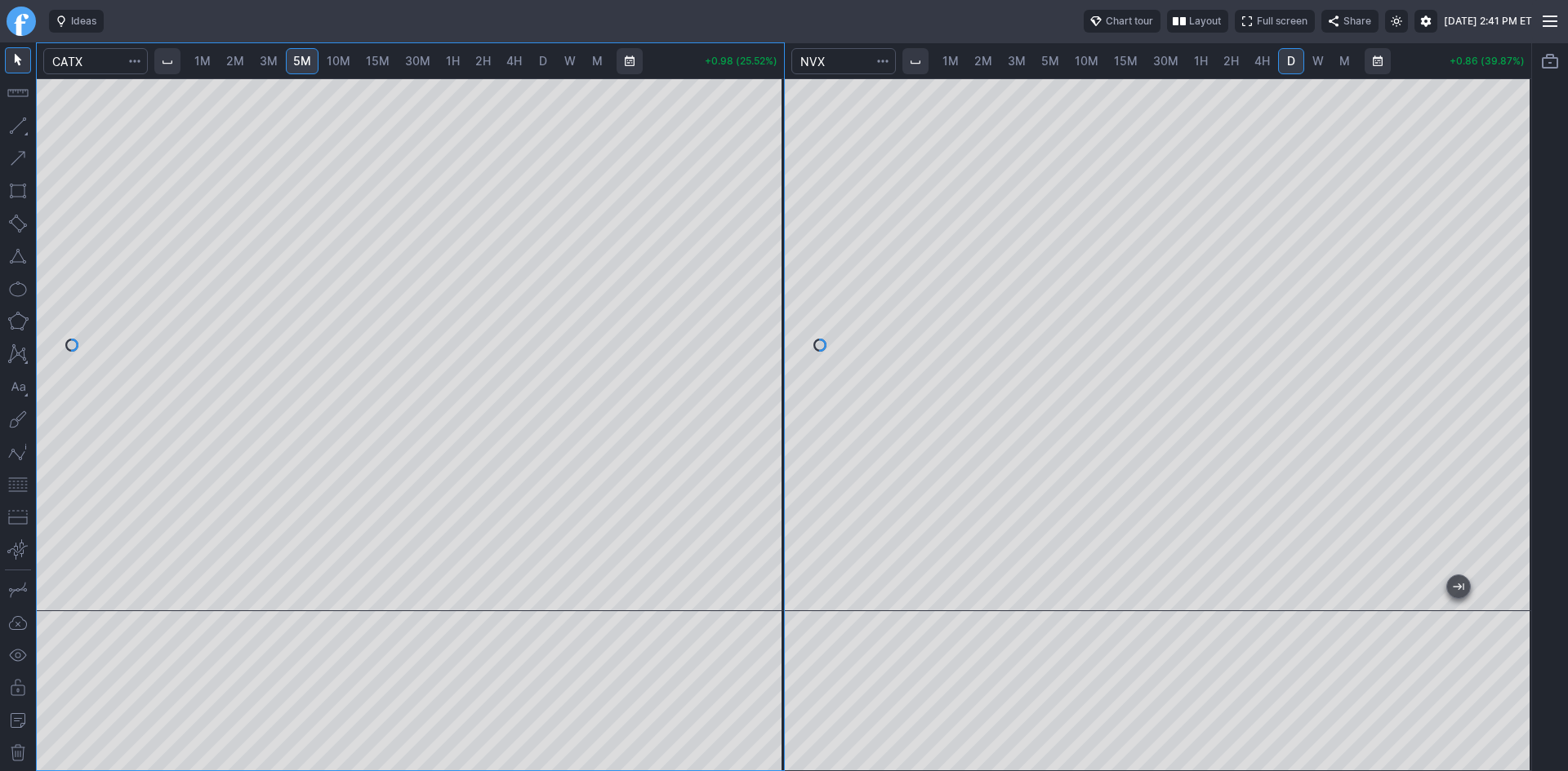
drag, startPoint x: 779, startPoint y: 267, endPoint x: 770, endPoint y: 430, distance: 163.2
click at [771, 431] on div at bounding box center [767, 340] width 34 height 492
drag, startPoint x: 773, startPoint y: 173, endPoint x: 767, endPoint y: 233, distance: 60.3
click at [767, 233] on div at bounding box center [767, 340] width 34 height 492
click at [750, 266] on div at bounding box center [410, 345] width 747 height 533
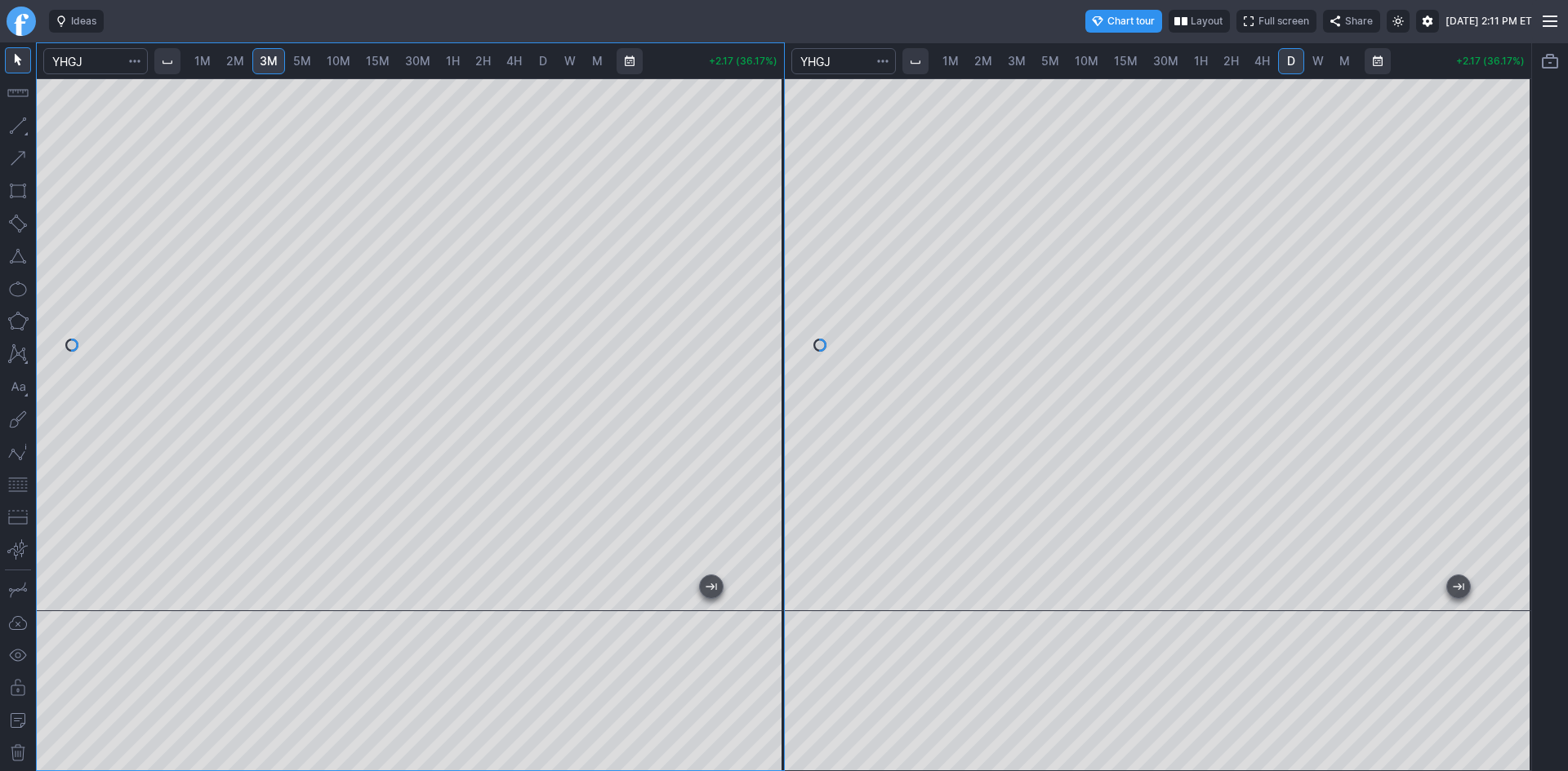
drag, startPoint x: 765, startPoint y: 331, endPoint x: 763, endPoint y: 388, distance: 57.0
click at [763, 388] on div at bounding box center [767, 340] width 34 height 492
click at [1190, 24] on span "Layout" at bounding box center [1205, 21] width 32 height 16
click at [1062, 53] on button "Layout" at bounding box center [1063, 52] width 23 height 23
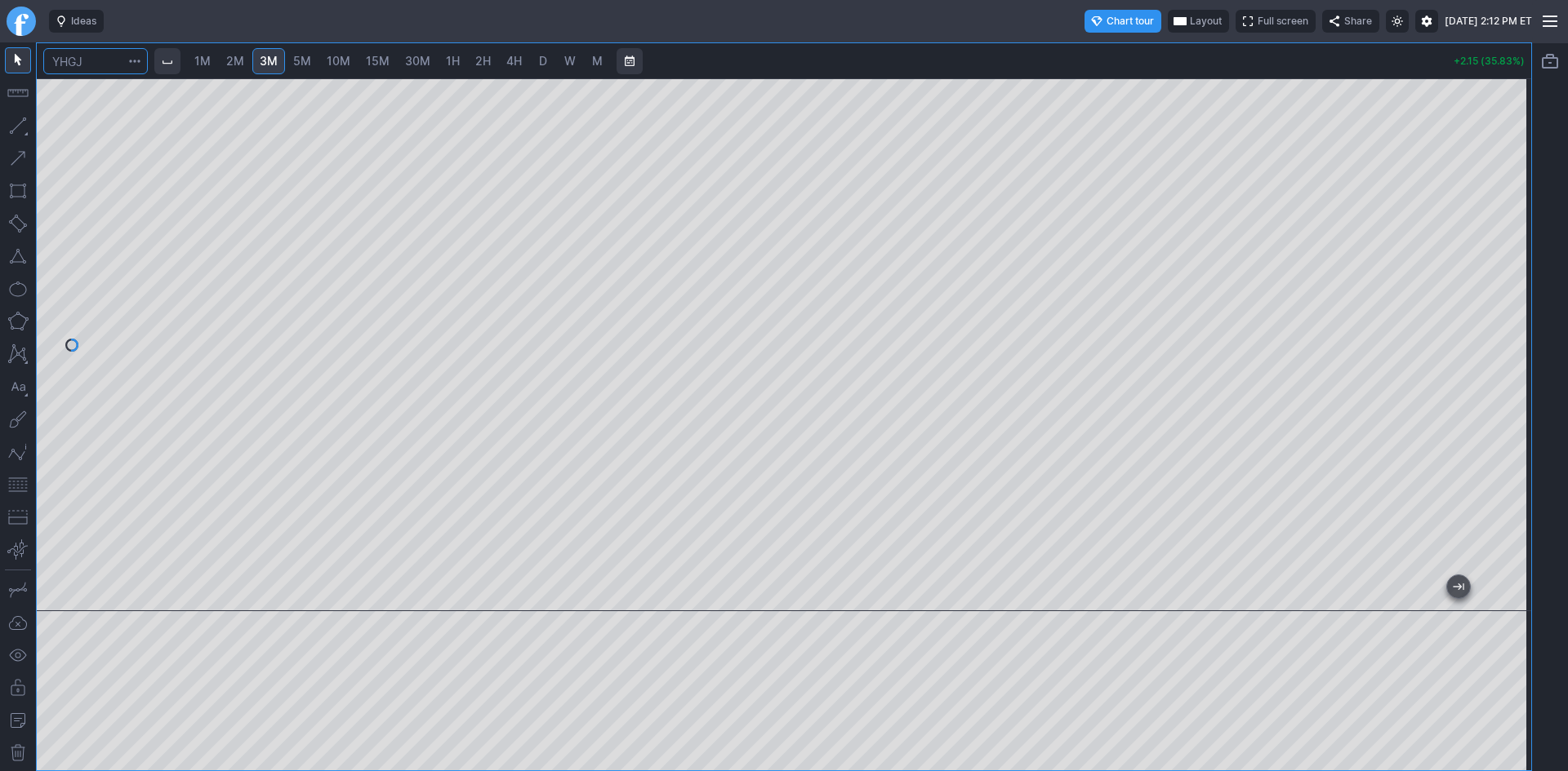
click at [96, 59] on input "Search" at bounding box center [96, 60] width 105 height 26
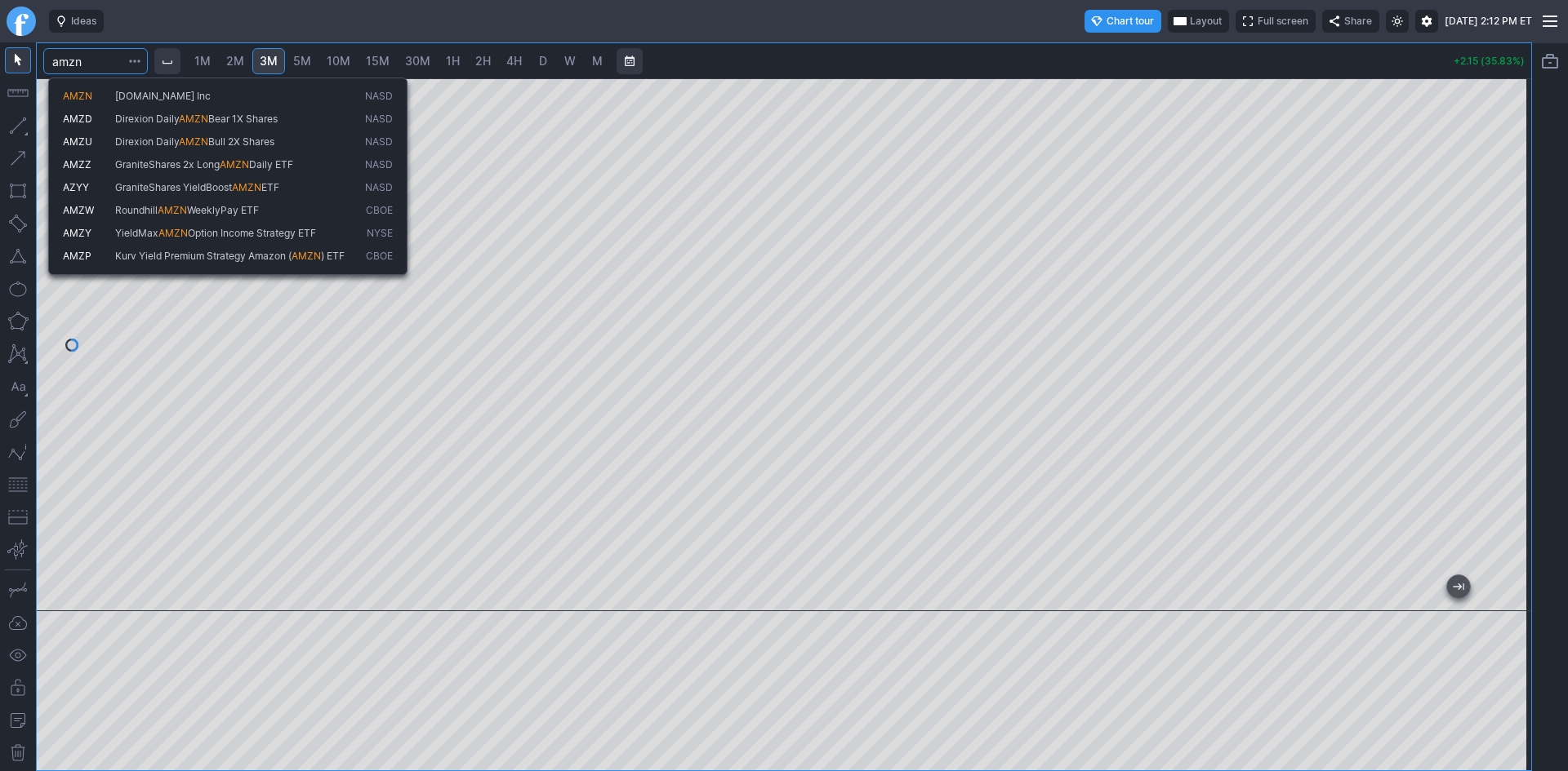
type input "amzn"
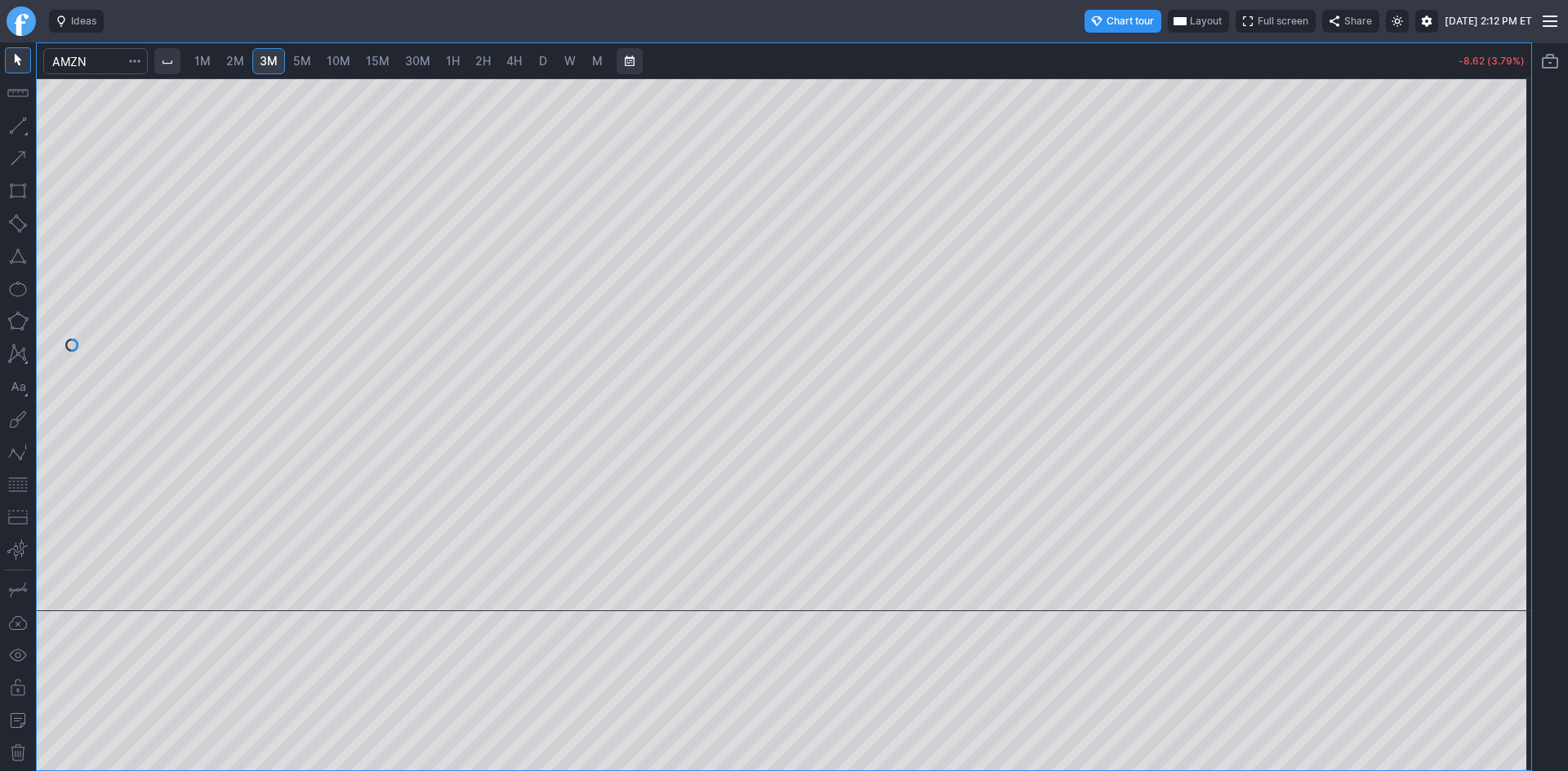
click at [542, 57] on span "D" at bounding box center [542, 60] width 8 height 14
drag, startPoint x: 1520, startPoint y: 226, endPoint x: 1509, endPoint y: 332, distance: 106.6
click at [1509, 332] on div at bounding box center [1514, 340] width 34 height 492
click at [269, 58] on span "3M" at bounding box center [269, 60] width 18 height 14
drag, startPoint x: 1536, startPoint y: 280, endPoint x: 1534, endPoint y: 342, distance: 62.0
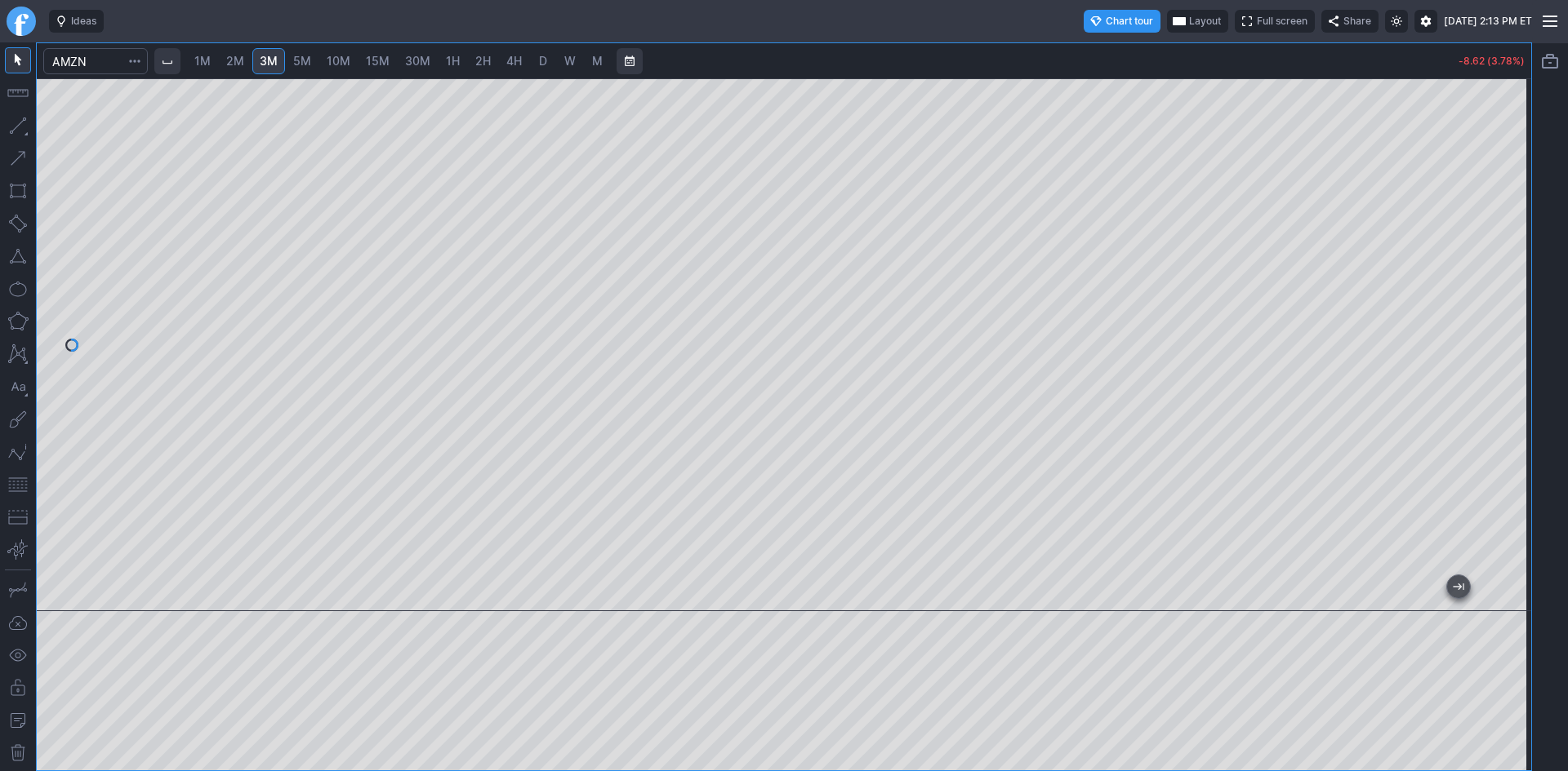
click at [1534, 342] on div at bounding box center [1550, 406] width 36 height 729
drag, startPoint x: 1522, startPoint y: 326, endPoint x: 1519, endPoint y: 400, distance: 74.1
click at [1519, 400] on div at bounding box center [1514, 340] width 34 height 492
click at [100, 59] on input "Search" at bounding box center [96, 60] width 105 height 26
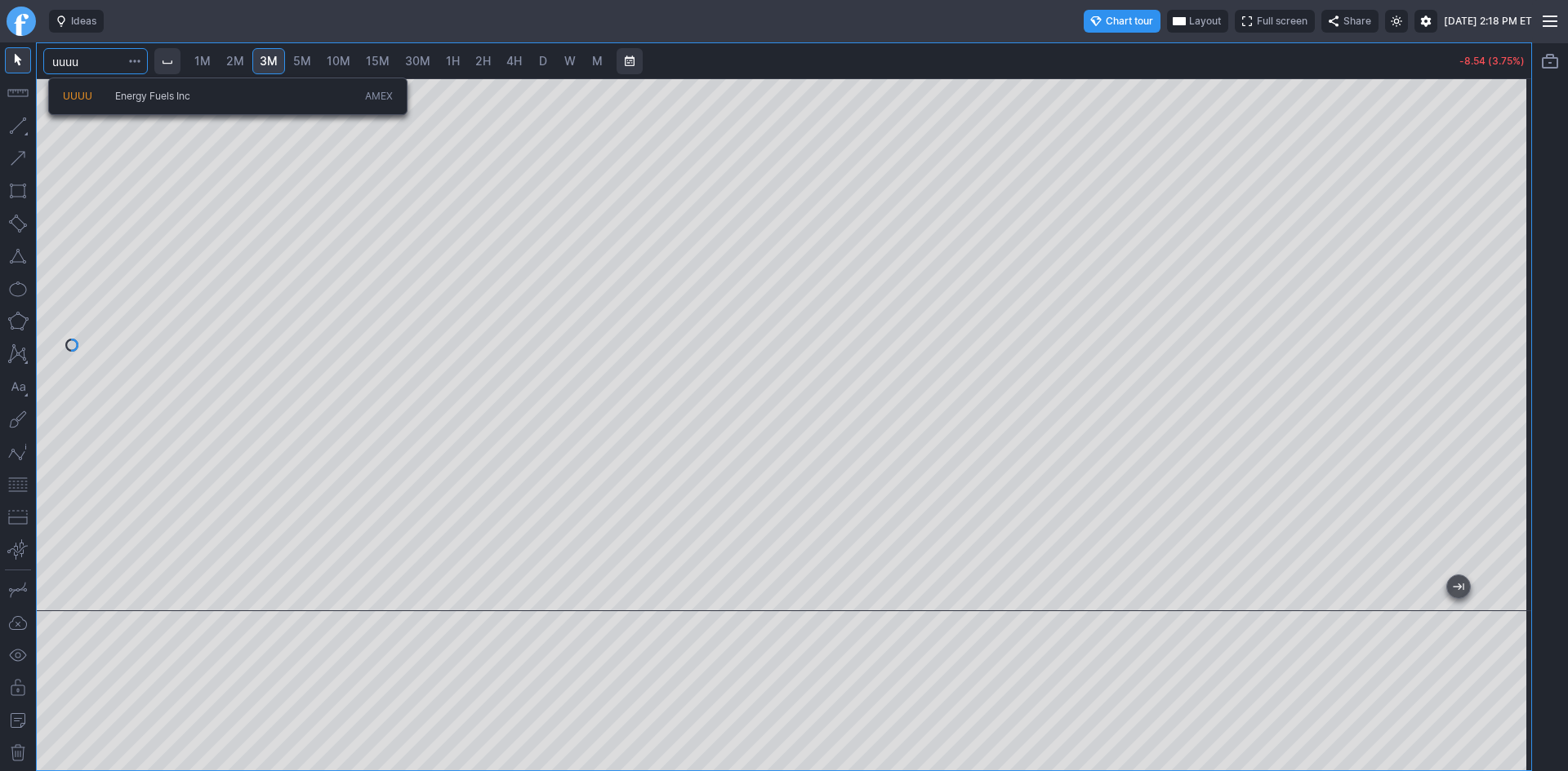
type input "uuuu"
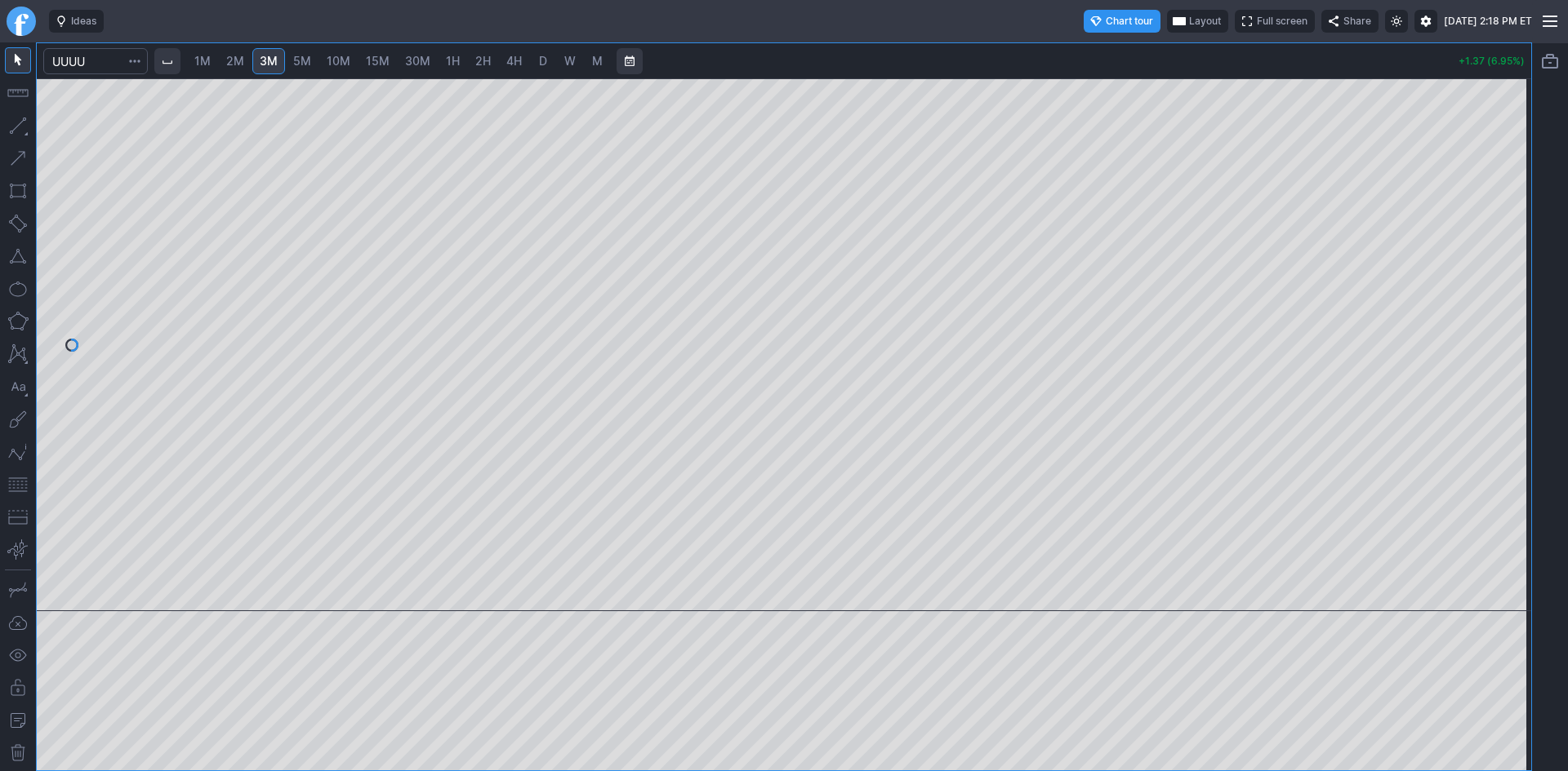
click at [546, 54] on span "D" at bounding box center [542, 60] width 8 height 14
drag, startPoint x: 1521, startPoint y: 173, endPoint x: 1511, endPoint y: 290, distance: 117.4
click at [1511, 290] on div at bounding box center [1514, 340] width 34 height 492
click at [116, 57] on input "Search" at bounding box center [96, 60] width 105 height 26
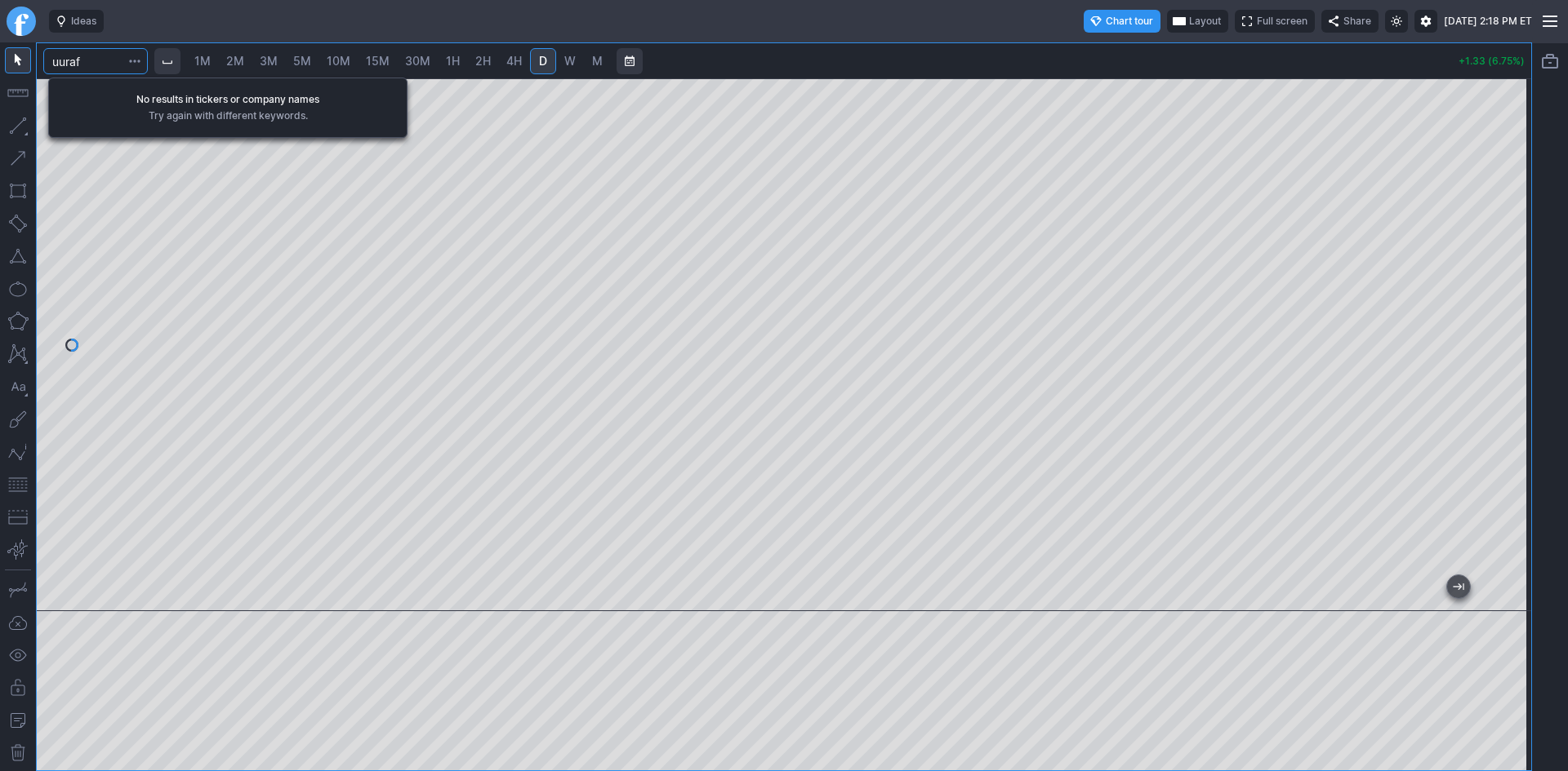
type input "uuraf"
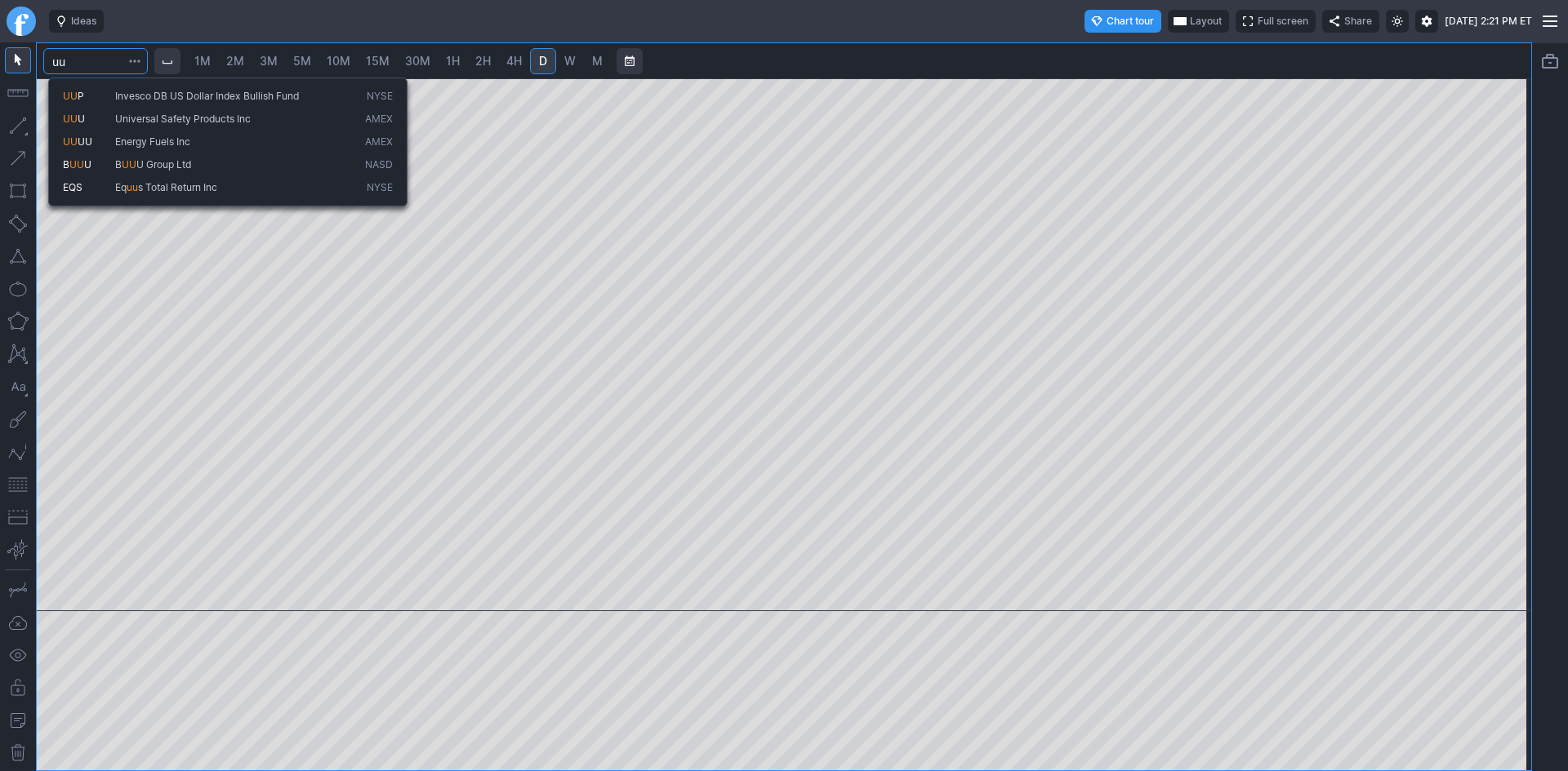
type input "u"
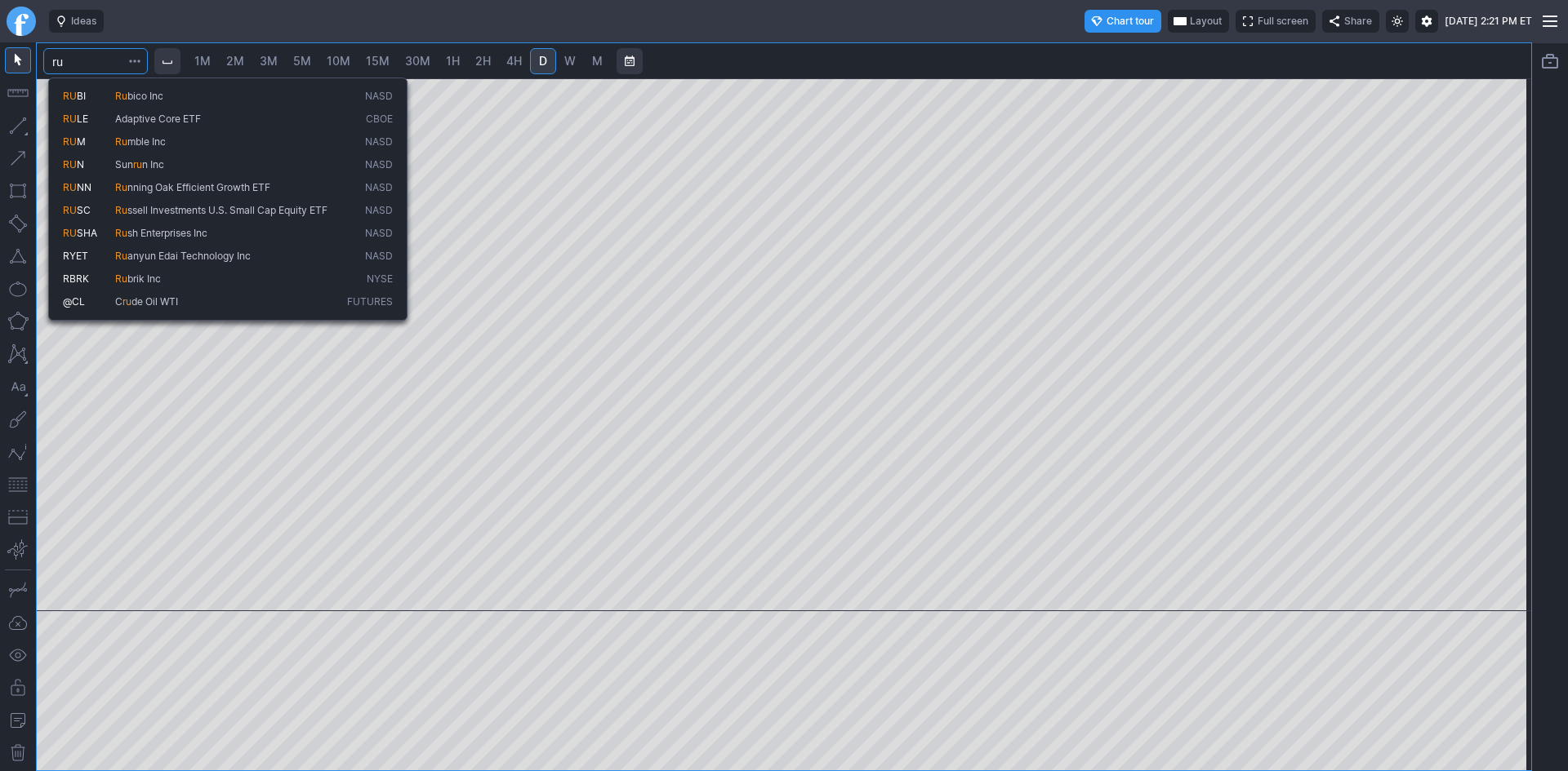
type input "r"
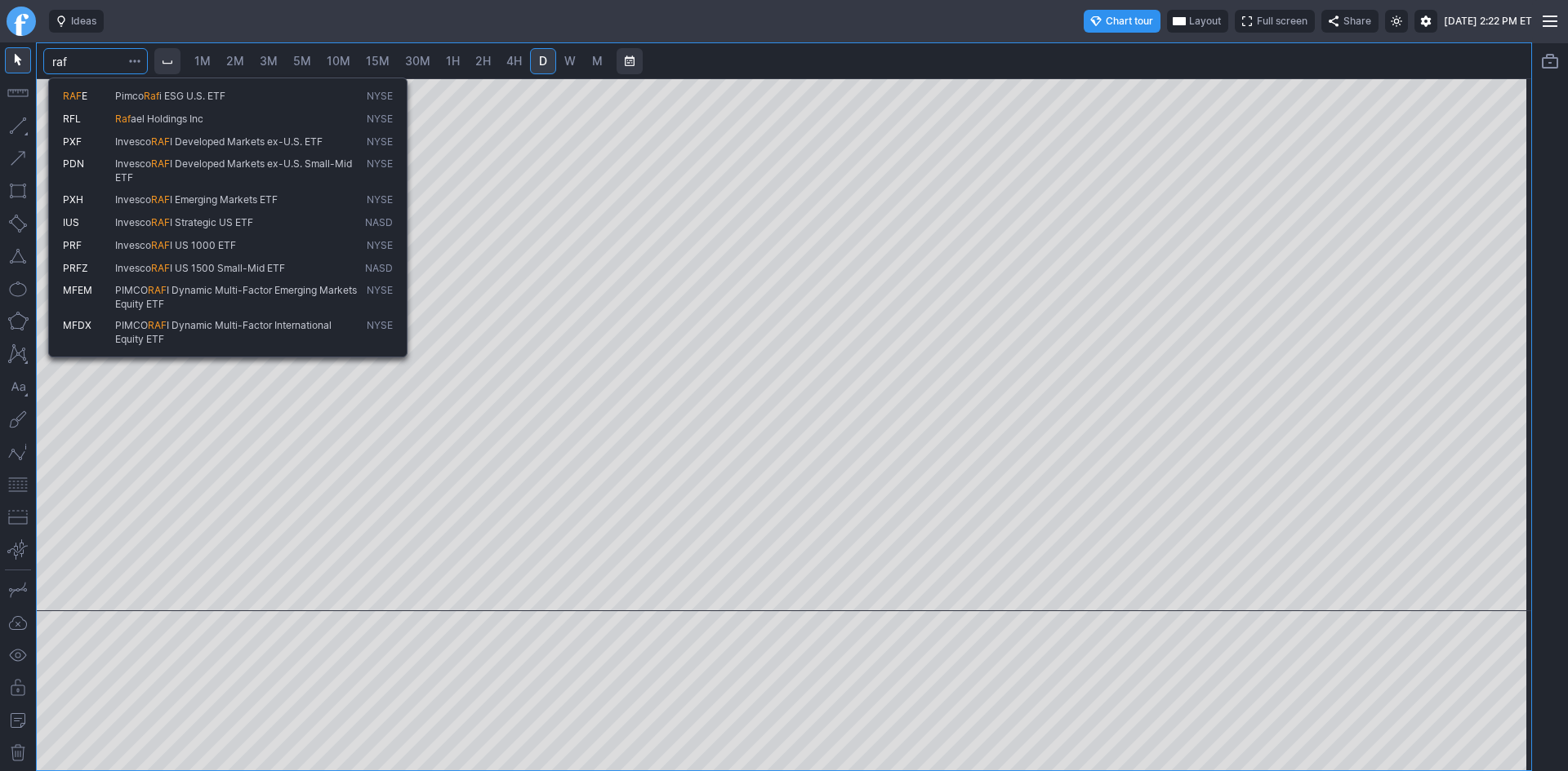
click at [107, 58] on input "raf" at bounding box center [96, 60] width 105 height 26
type input "r"
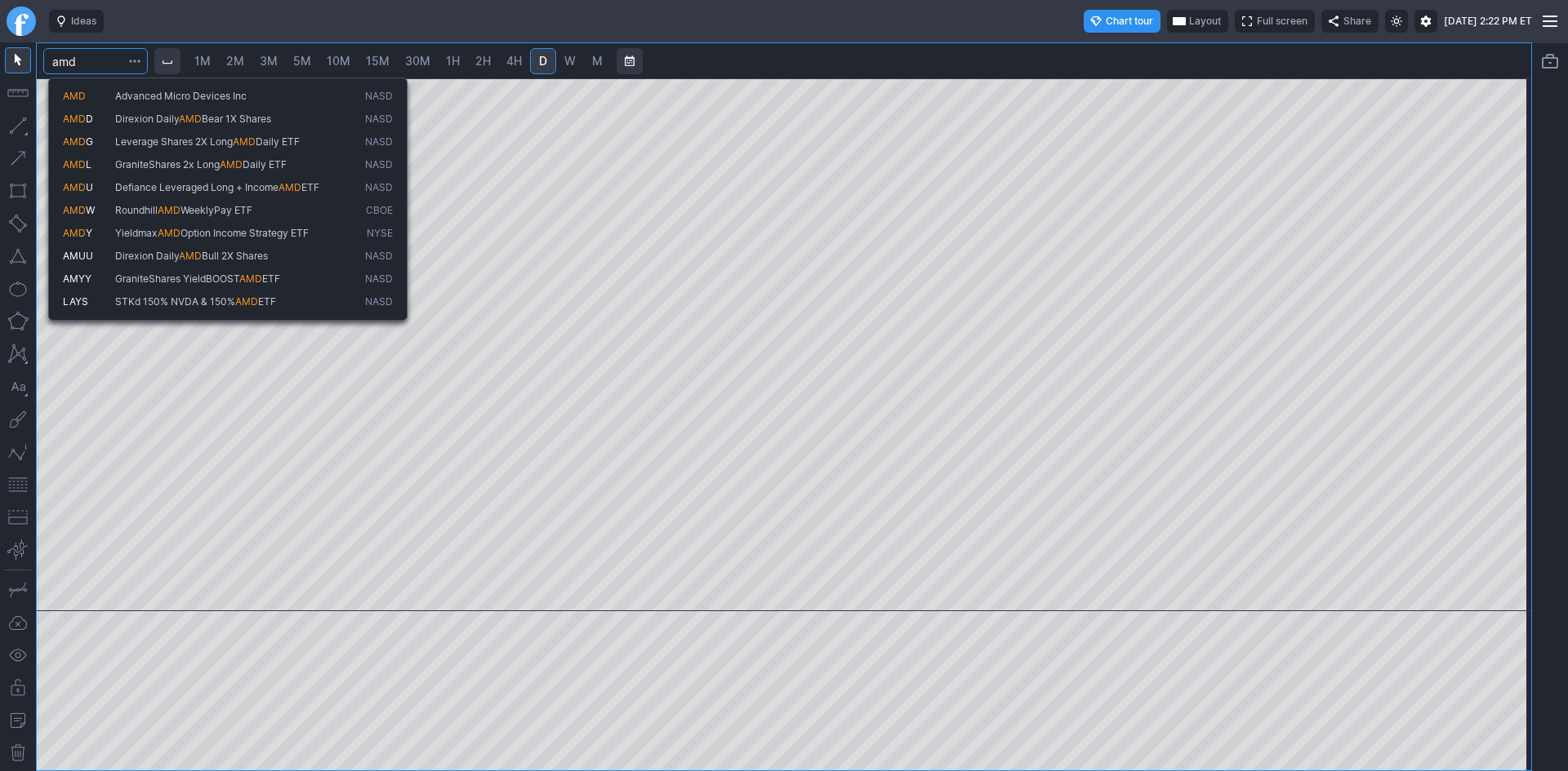
type input "amd"
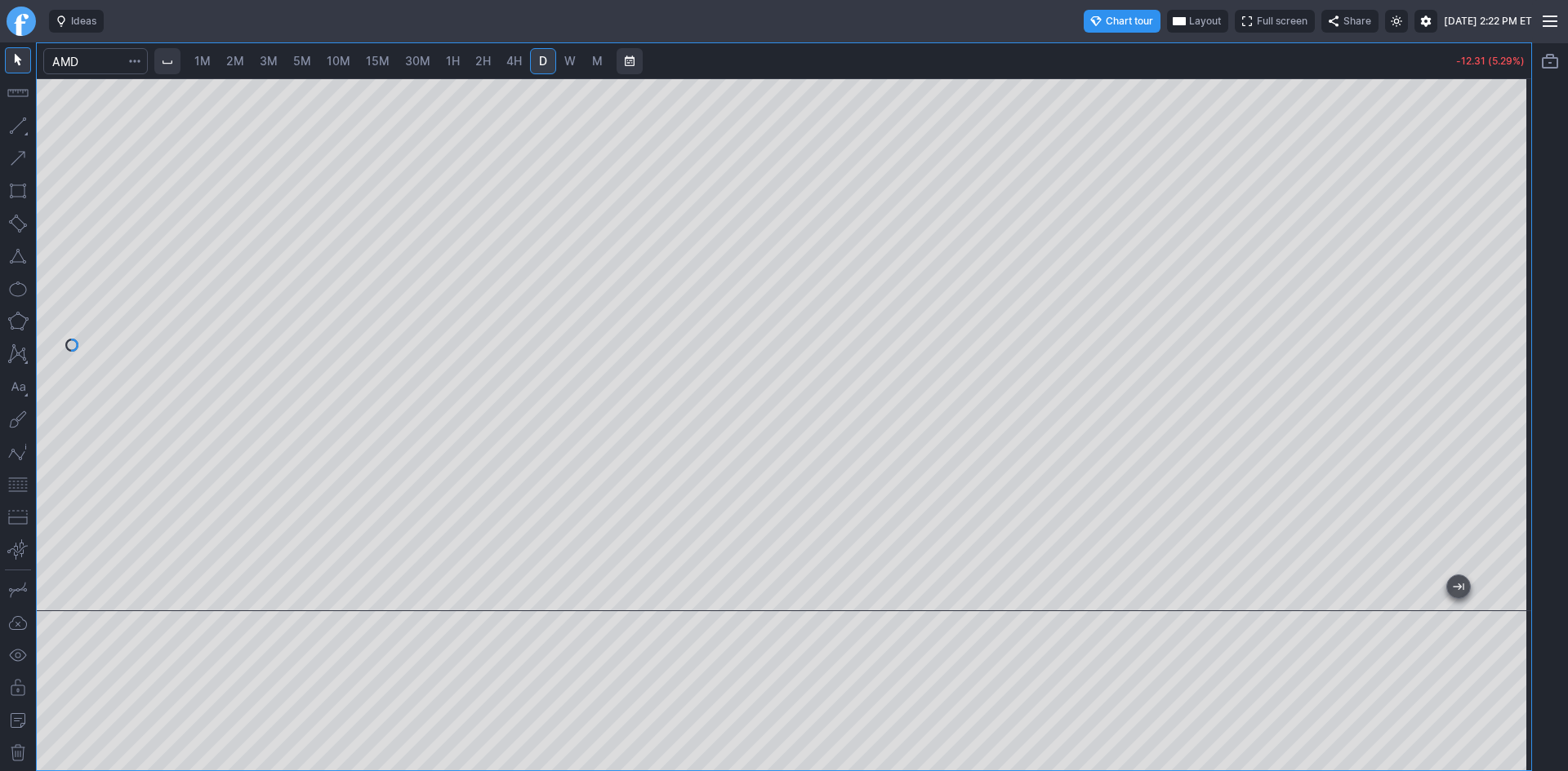
click at [238, 59] on span "2M" at bounding box center [235, 60] width 18 height 14
drag, startPoint x: 1513, startPoint y: 206, endPoint x: 1509, endPoint y: 271, distance: 65.1
click at [1509, 271] on div at bounding box center [1514, 340] width 34 height 492
drag, startPoint x: 1512, startPoint y: 306, endPoint x: 1511, endPoint y: 270, distance: 36.0
click at [1511, 270] on div at bounding box center [1514, 340] width 34 height 492
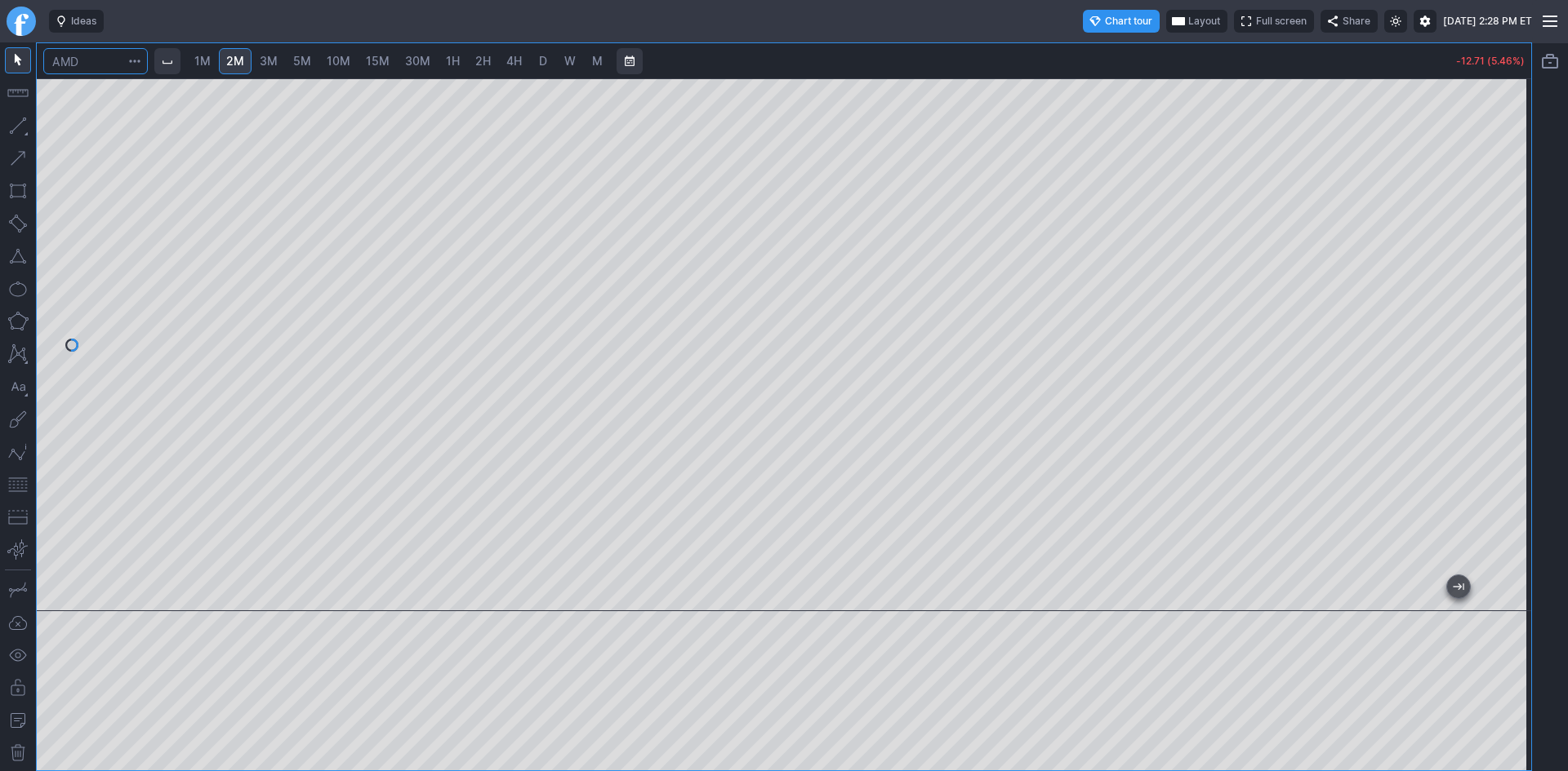
click at [112, 55] on input "Search" at bounding box center [96, 60] width 105 height 26
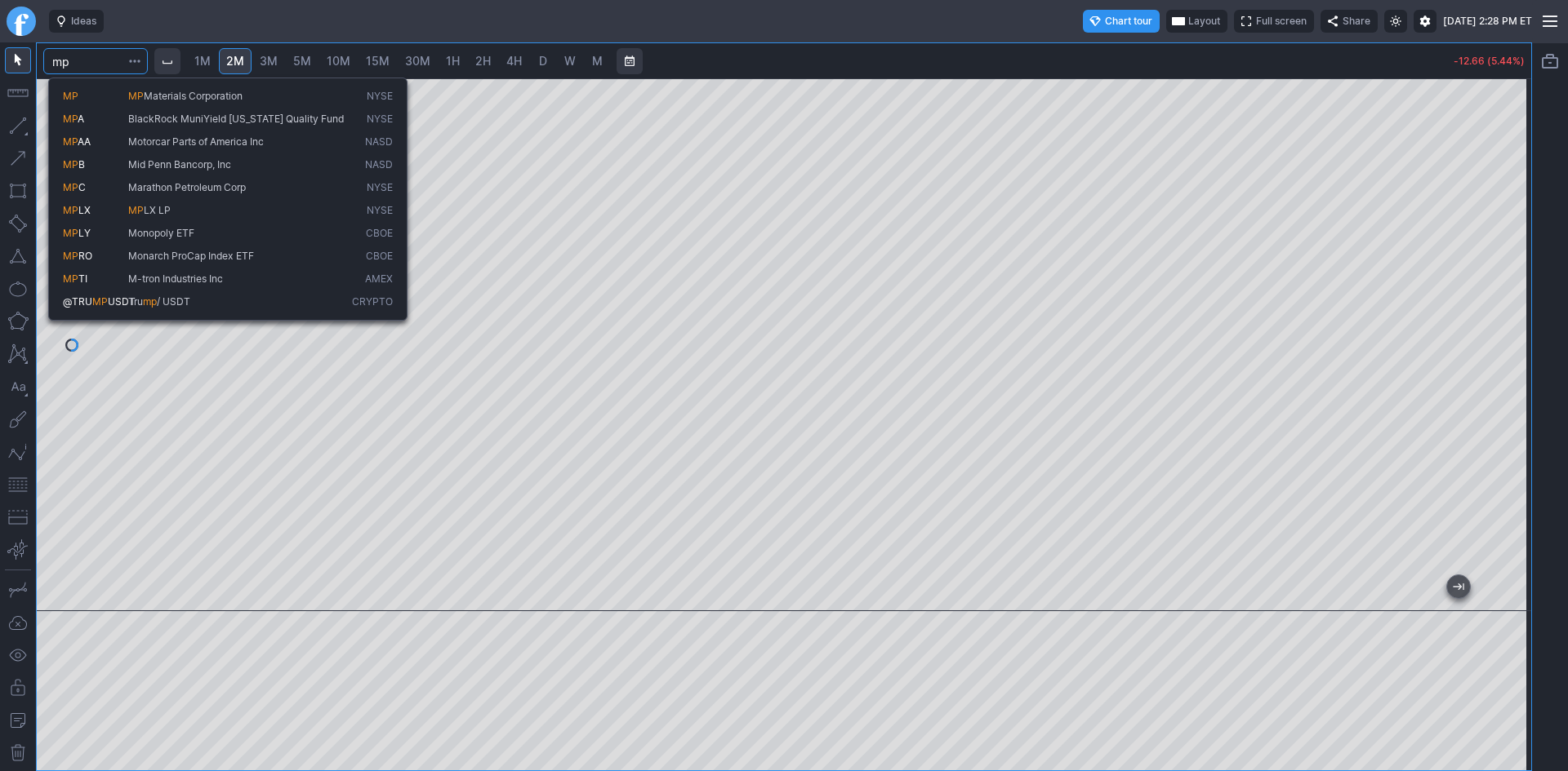
type input "mp"
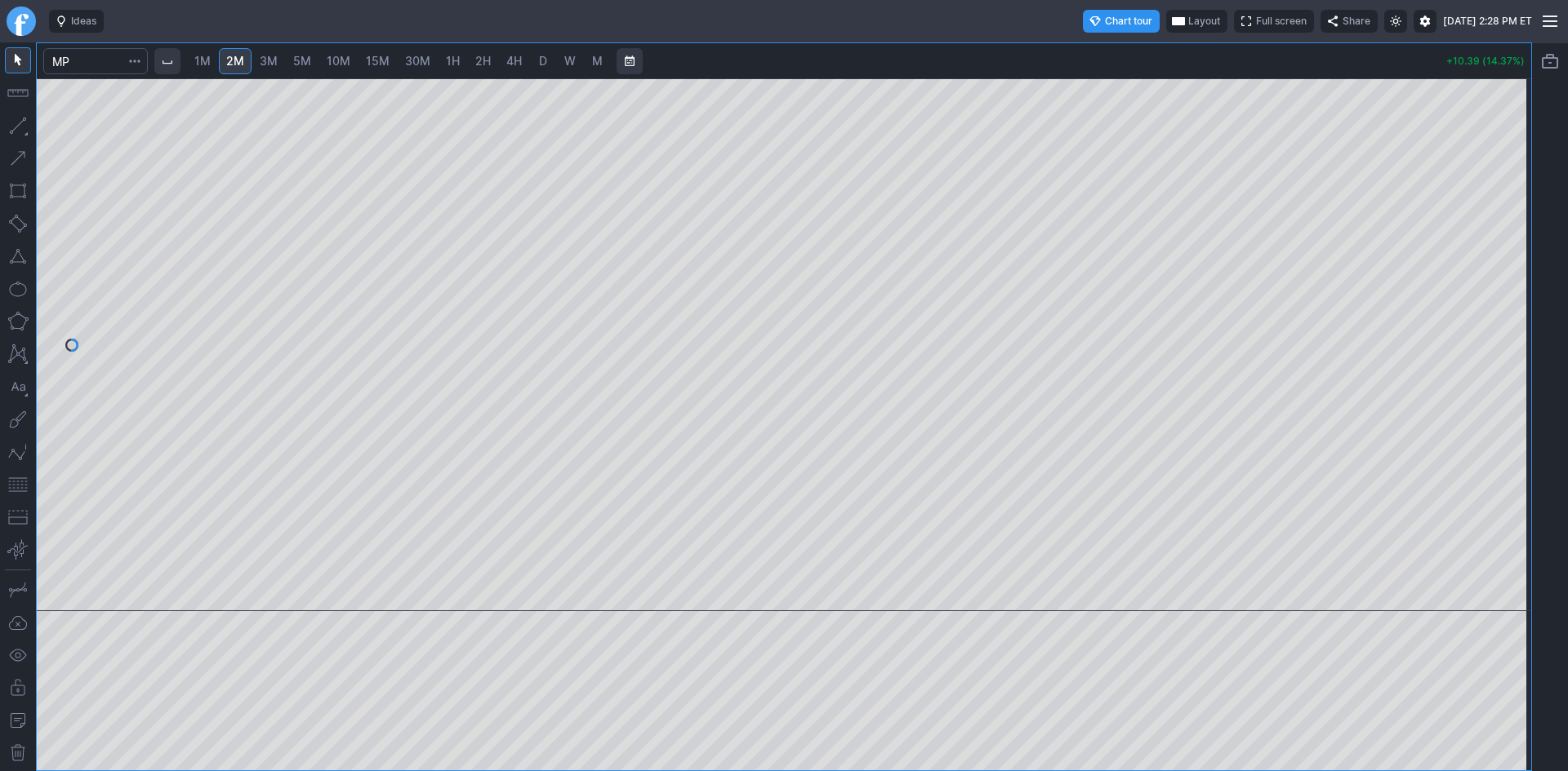
click at [1476, 318] on div at bounding box center [784, 345] width 1494 height 533
click at [343, 59] on span "10M" at bounding box center [338, 60] width 23 height 14
drag, startPoint x: 1517, startPoint y: 218, endPoint x: 1505, endPoint y: 226, distance: 14.4
click at [1505, 226] on div at bounding box center [1514, 340] width 34 height 492
click at [302, 62] on span "5M" at bounding box center [302, 60] width 18 height 14
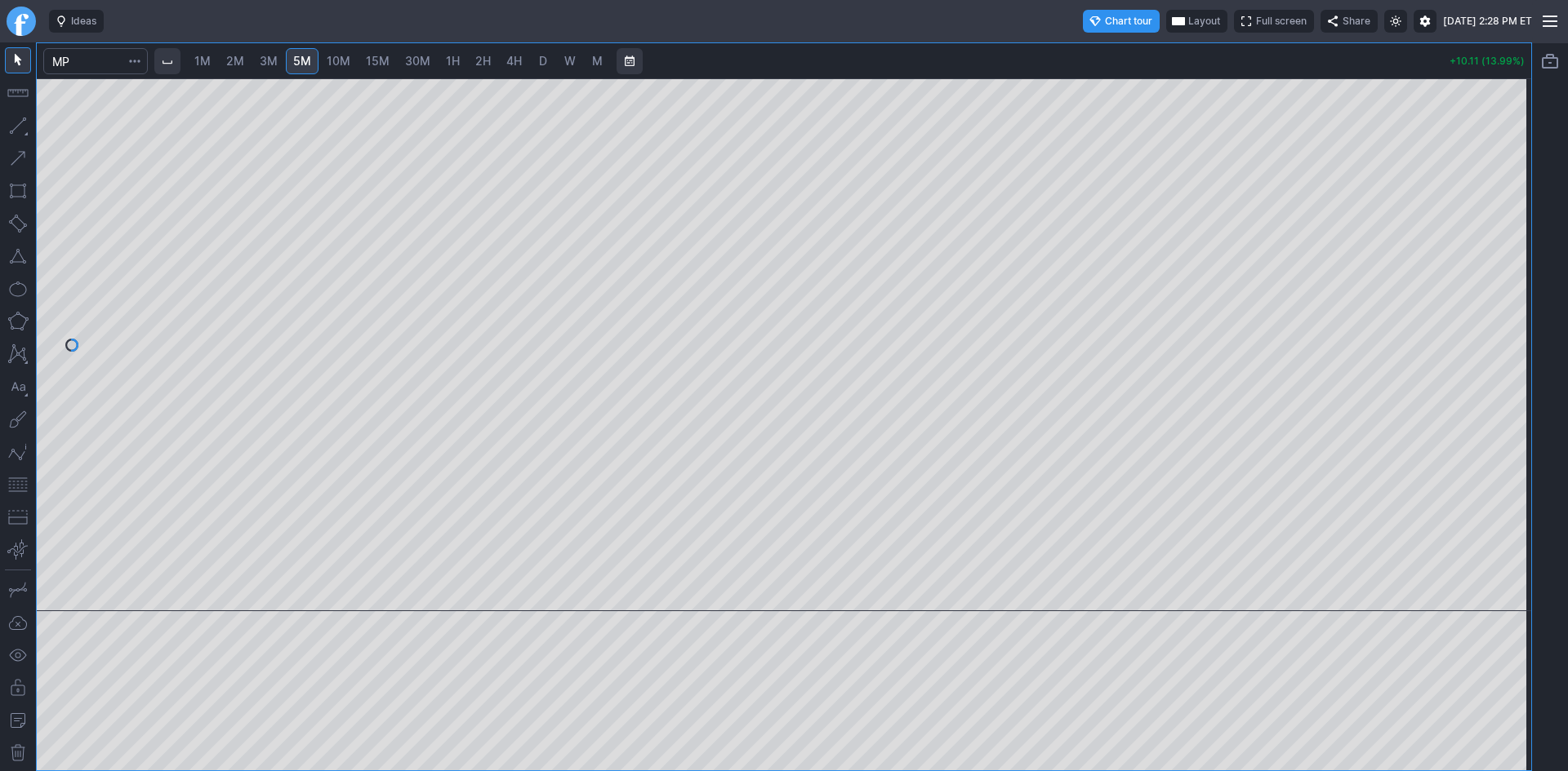
click at [378, 61] on span "15M" at bounding box center [378, 60] width 23 height 14
click at [342, 60] on span "10M" at bounding box center [338, 60] width 23 height 14
drag, startPoint x: 1518, startPoint y: 168, endPoint x: 1511, endPoint y: 270, distance: 102.2
click at [1511, 270] on div at bounding box center [1514, 340] width 34 height 492
click at [210, 65] on span "1M" at bounding box center [203, 60] width 16 height 14
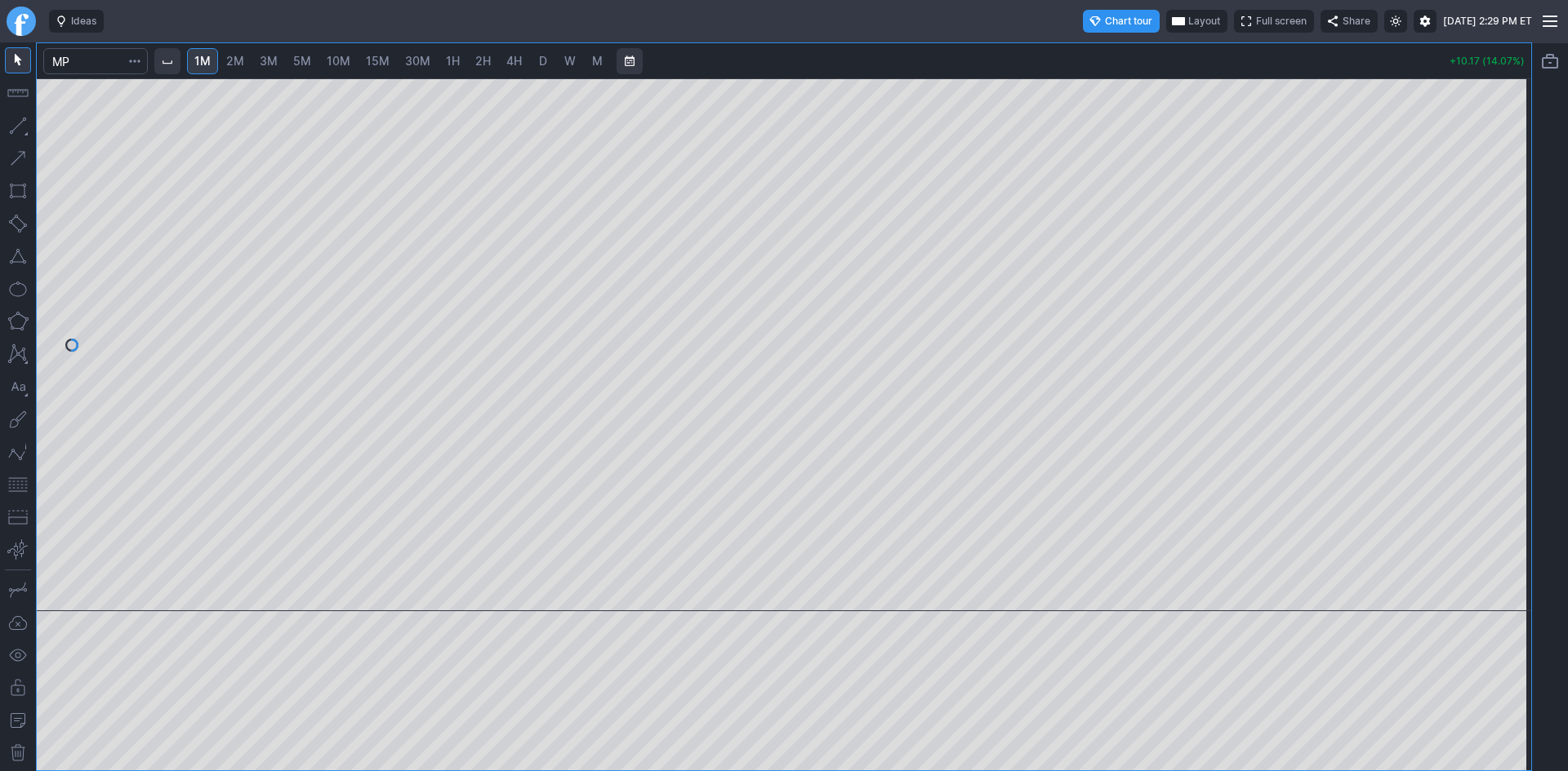
click at [1482, 315] on div at bounding box center [784, 345] width 1494 height 533
click at [239, 57] on span "2M" at bounding box center [235, 60] width 18 height 14
click at [697, 542] on div at bounding box center [784, 345] width 1494 height 533
click at [266, 63] on span "3M" at bounding box center [269, 60] width 18 height 14
click at [1189, 17] on span "Layout" at bounding box center [1204, 21] width 32 height 16
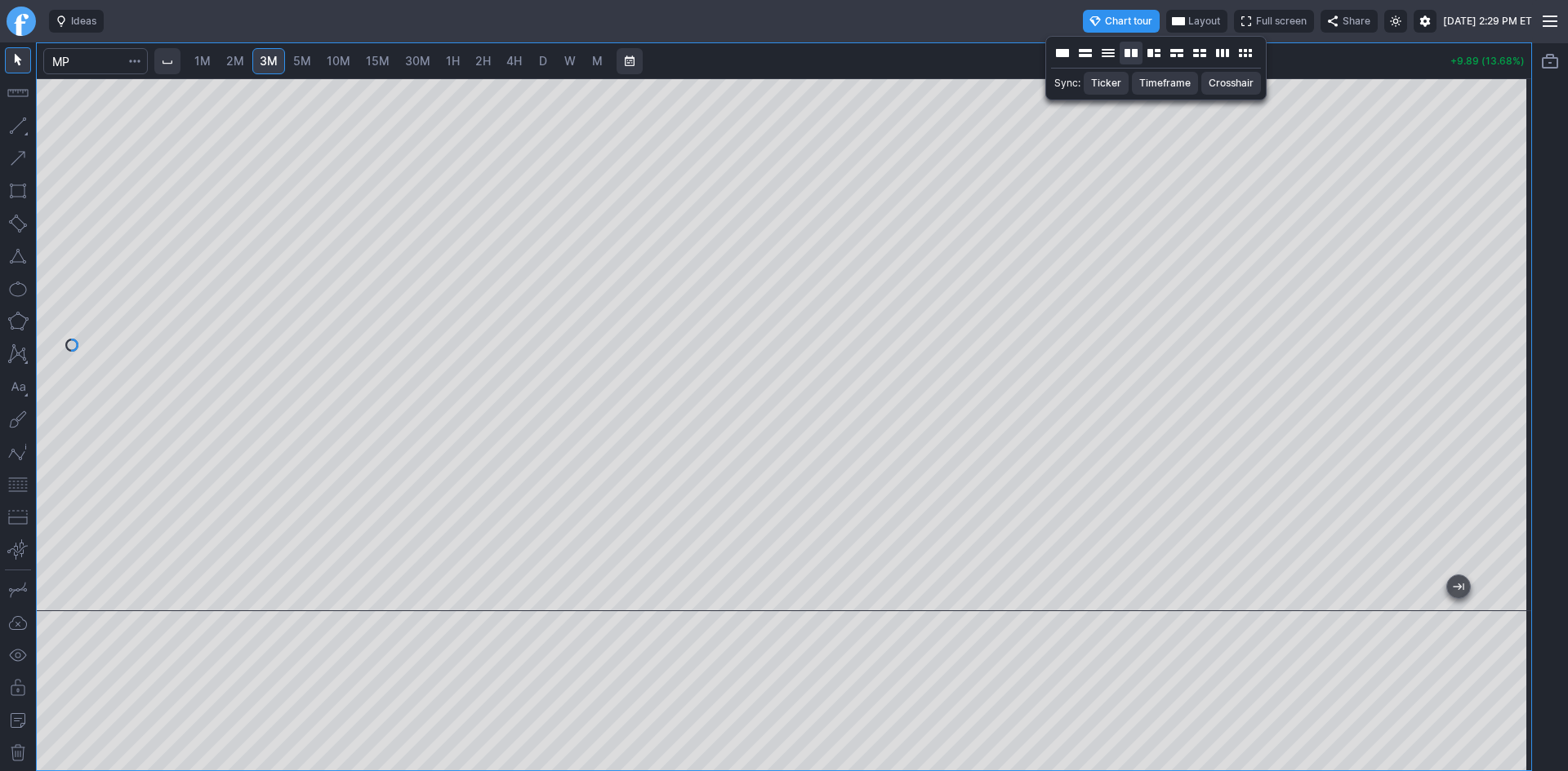
click at [1132, 57] on button "Layout" at bounding box center [1130, 52] width 23 height 23
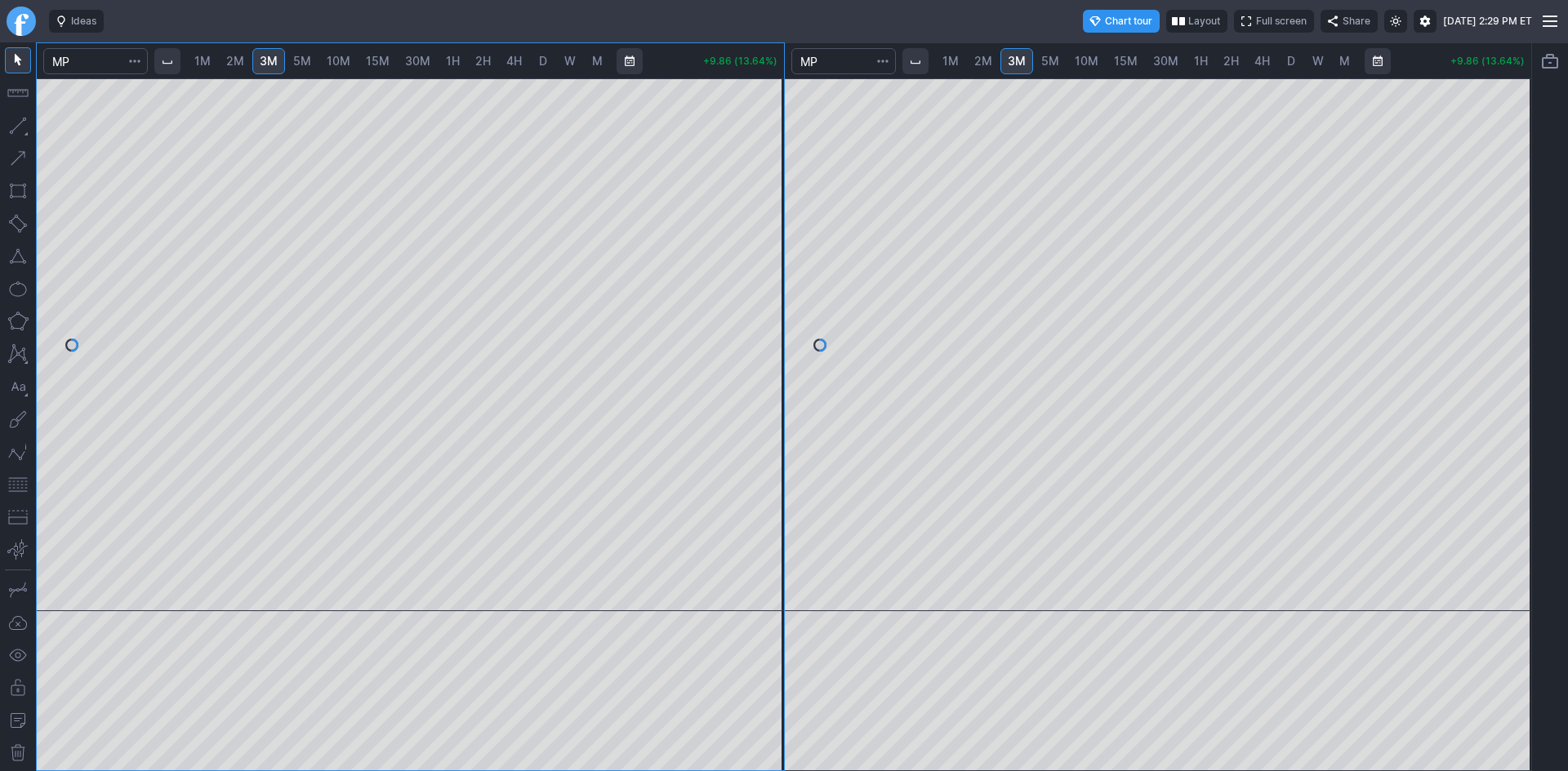
click at [1094, 64] on span "10M" at bounding box center [1087, 60] width 23 height 14
click at [1164, 68] on span "30M" at bounding box center [1166, 61] width 25 height 16
click at [1496, 339] on div at bounding box center [1158, 345] width 747 height 533
click at [1282, 58] on link "D" at bounding box center [1290, 60] width 26 height 26
drag, startPoint x: 1520, startPoint y: 231, endPoint x: 1497, endPoint y: 328, distance: 99.7
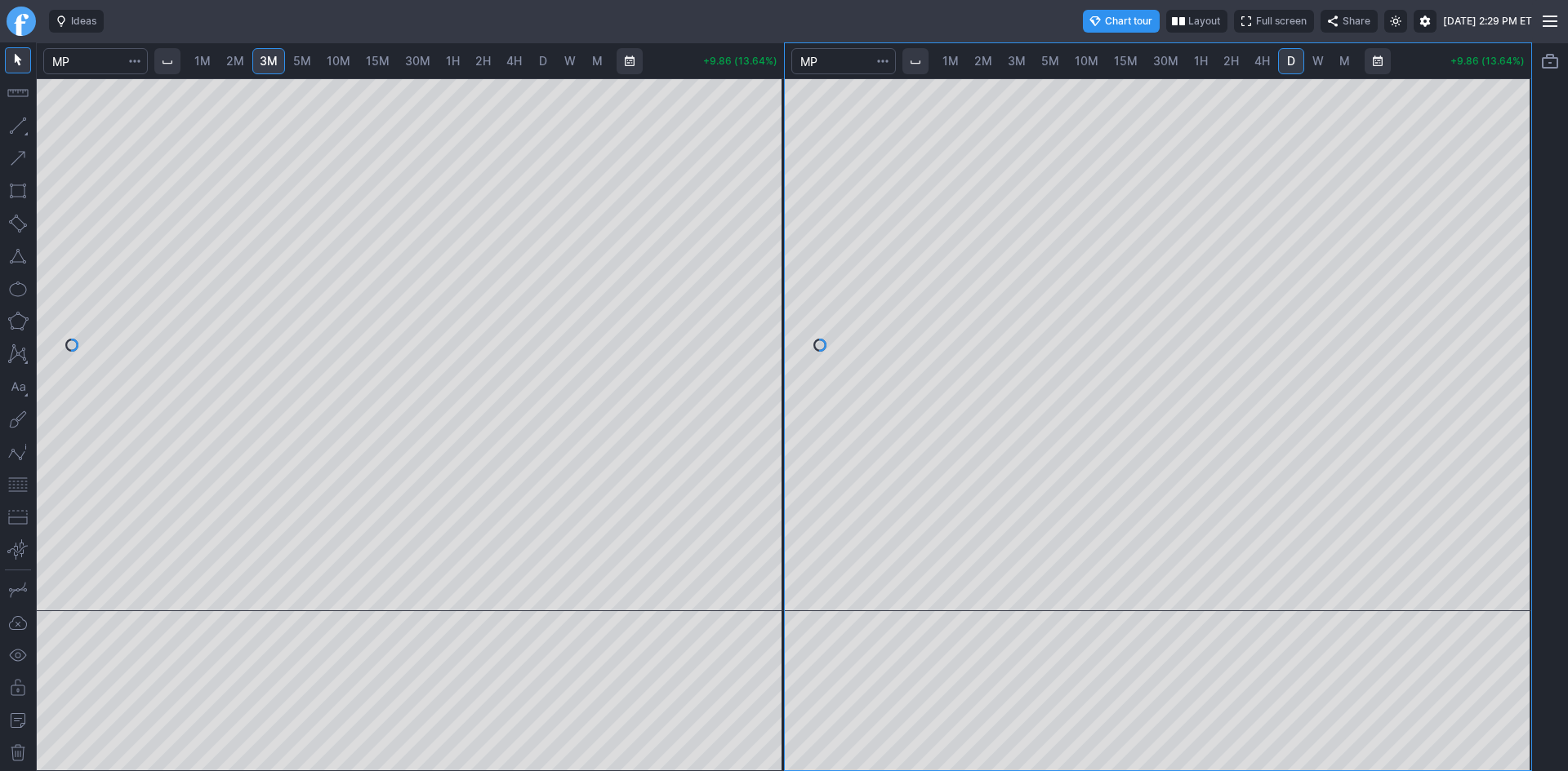
click at [1497, 328] on div at bounding box center [1514, 340] width 34 height 492
drag, startPoint x: 1520, startPoint y: 317, endPoint x: 1520, endPoint y: 280, distance: 37.0
click at [1520, 280] on div at bounding box center [1514, 340] width 34 height 492
drag, startPoint x: 767, startPoint y: 275, endPoint x: 762, endPoint y: 338, distance: 63.2
click at [763, 335] on div at bounding box center [767, 340] width 34 height 492
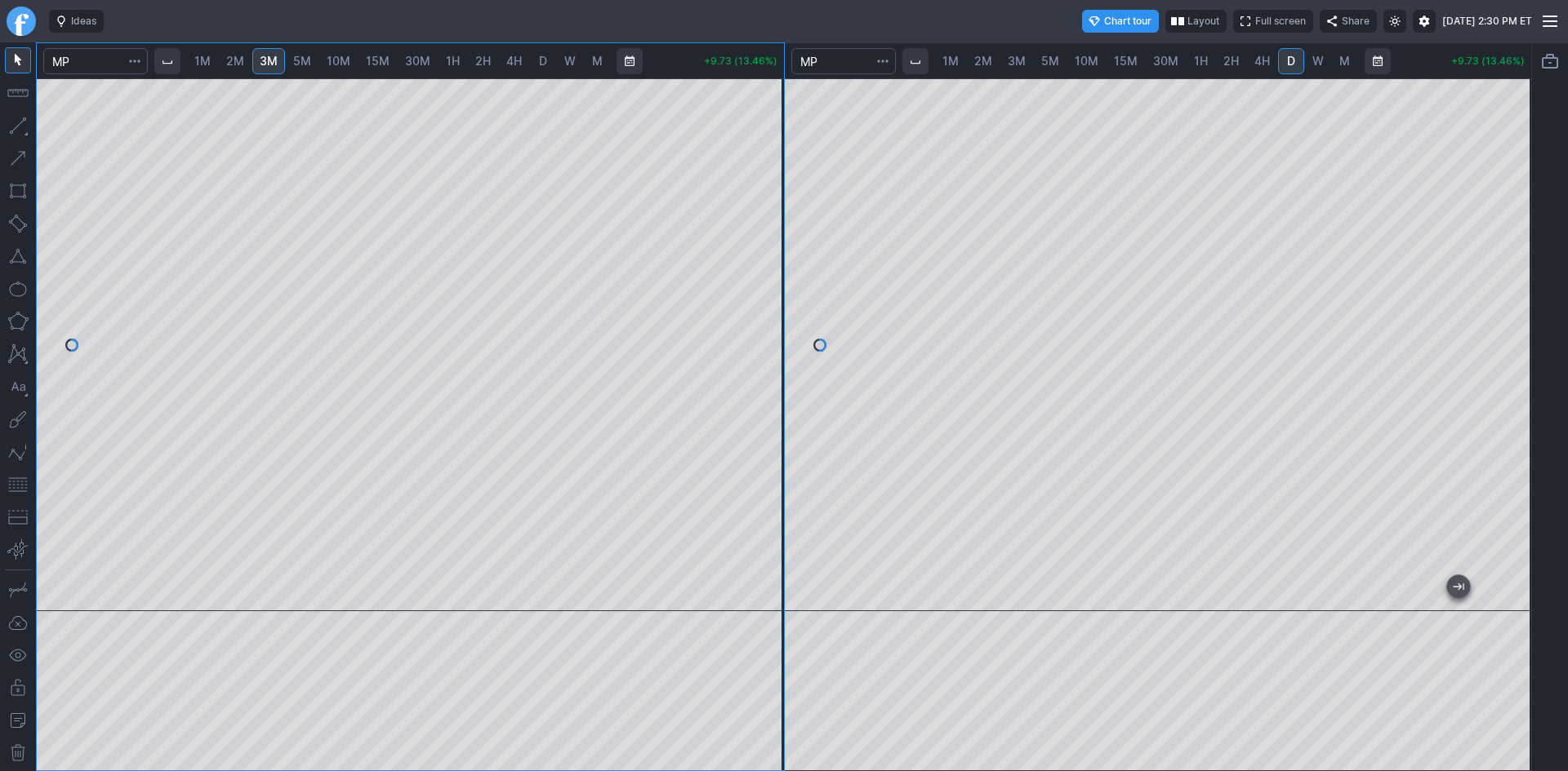
click at [1204, 65] on span "1H" at bounding box center [1200, 60] width 14 height 14
click at [1160, 65] on span "30M" at bounding box center [1166, 60] width 25 height 14
drag, startPoint x: 1518, startPoint y: 235, endPoint x: 1517, endPoint y: 282, distance: 47.0
click at [1517, 282] on div at bounding box center [1514, 340] width 34 height 492
drag, startPoint x: 767, startPoint y: 302, endPoint x: 753, endPoint y: 374, distance: 73.3
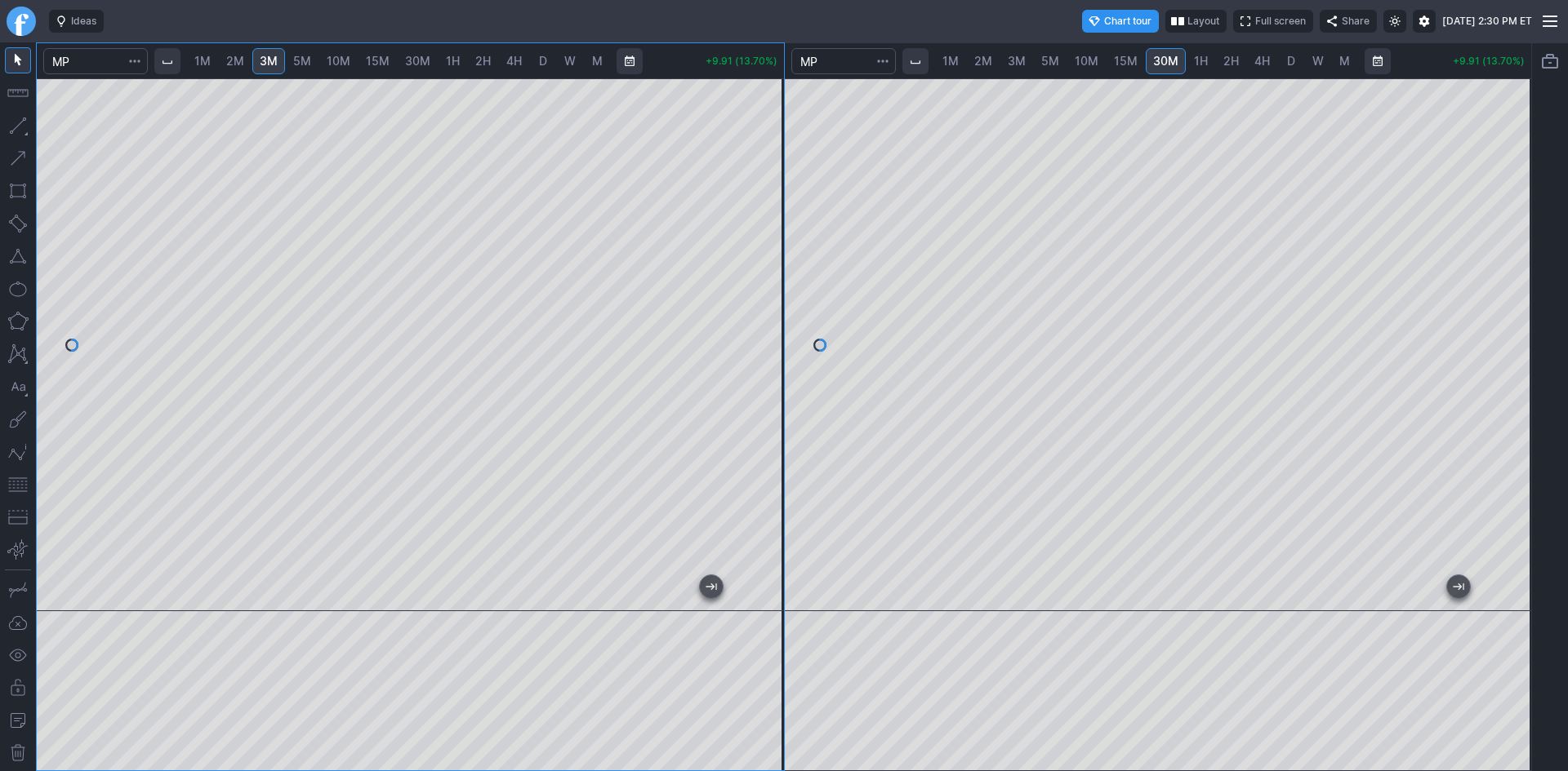
click at [765, 369] on div at bounding box center [767, 340] width 34 height 492
click at [87, 57] on input "Search" at bounding box center [96, 60] width 105 height 26
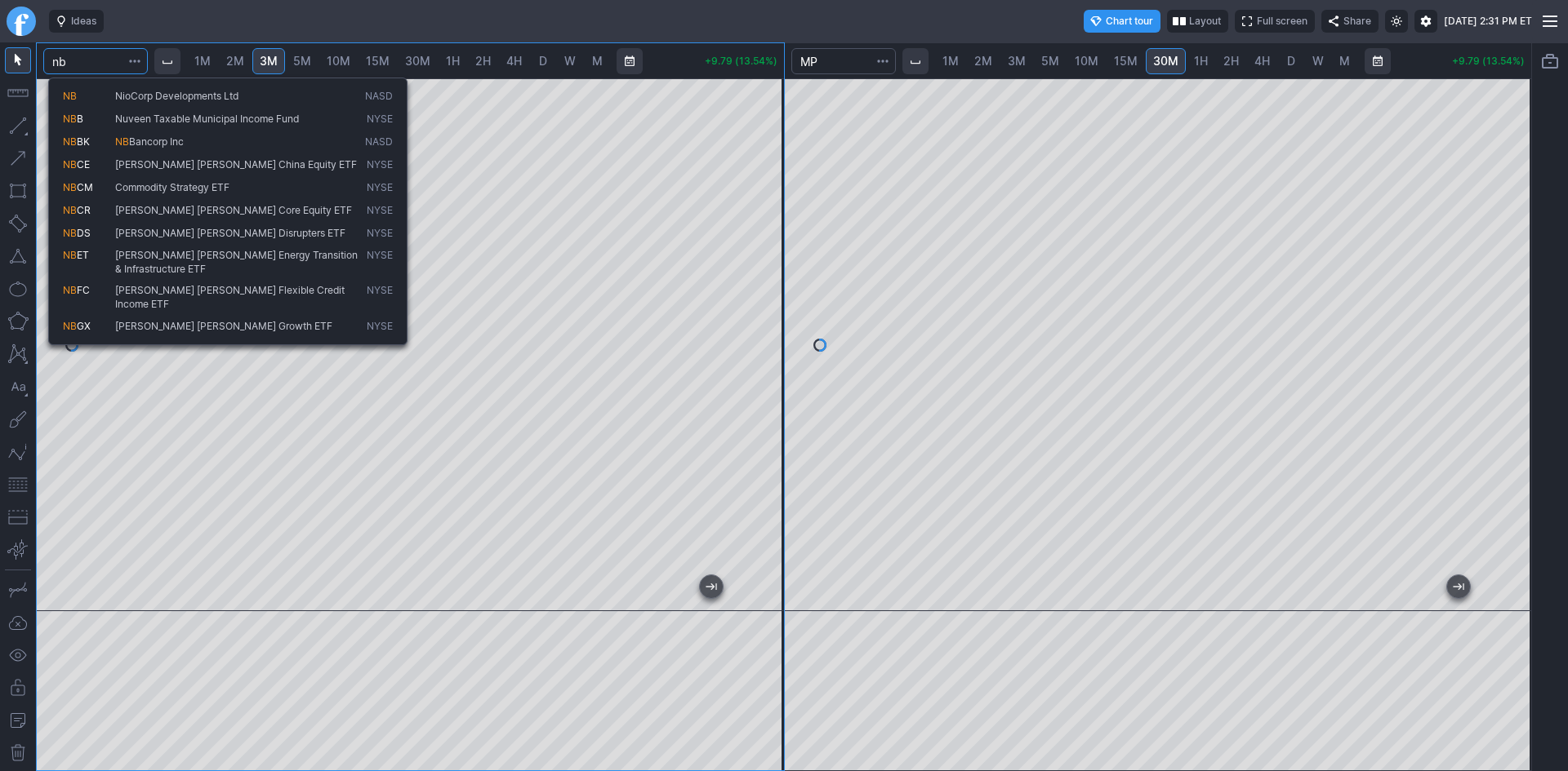
type input "nb"
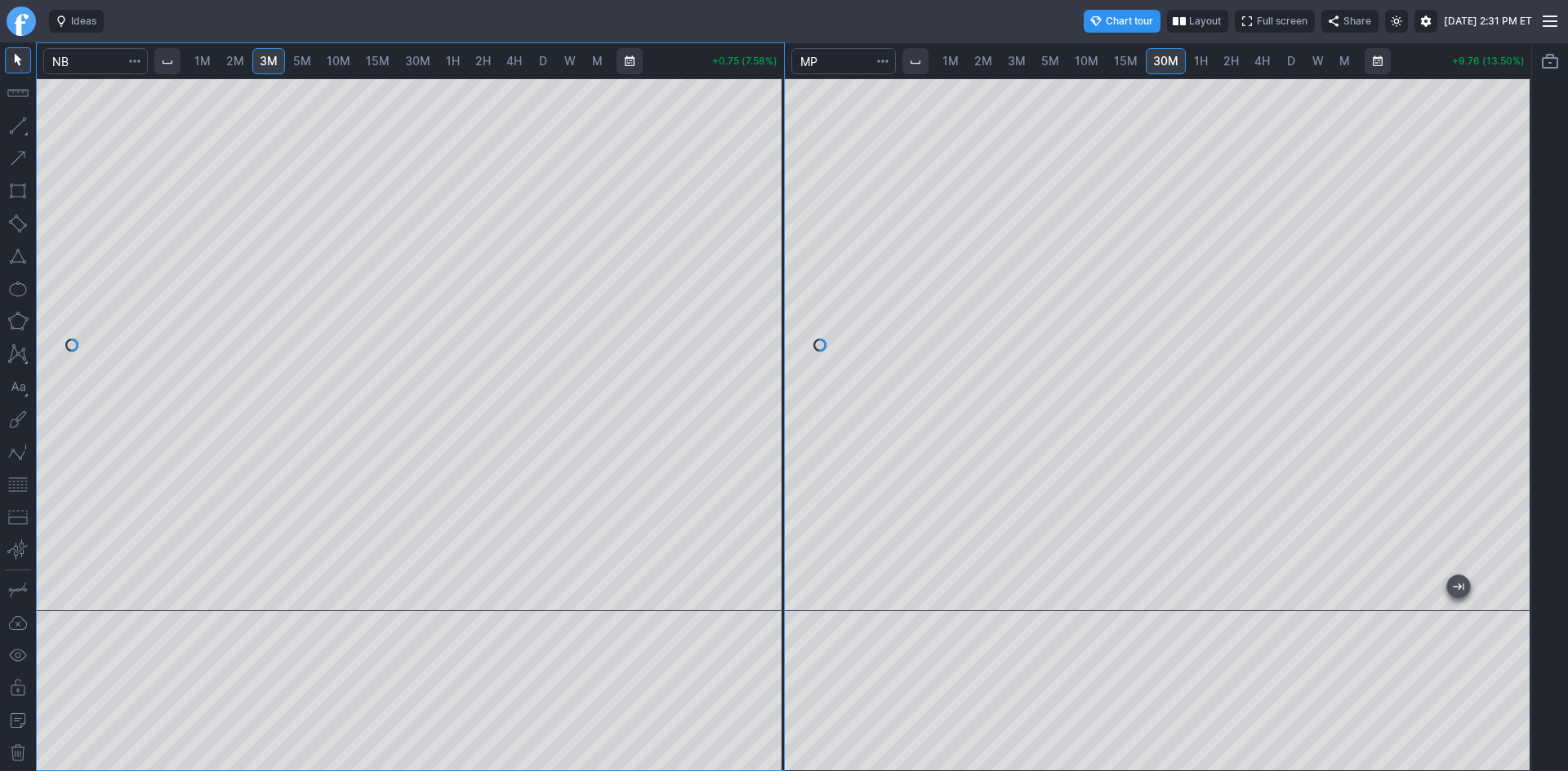
click at [750, 333] on div at bounding box center [410, 345] width 747 height 533
drag, startPoint x: 775, startPoint y: 274, endPoint x: 756, endPoint y: 371, distance: 98.8
click at [773, 363] on div at bounding box center [767, 340] width 34 height 492
drag, startPoint x: 769, startPoint y: 313, endPoint x: 786, endPoint y: 231, distance: 83.7
click at [784, 231] on div at bounding box center [767, 340] width 34 height 492
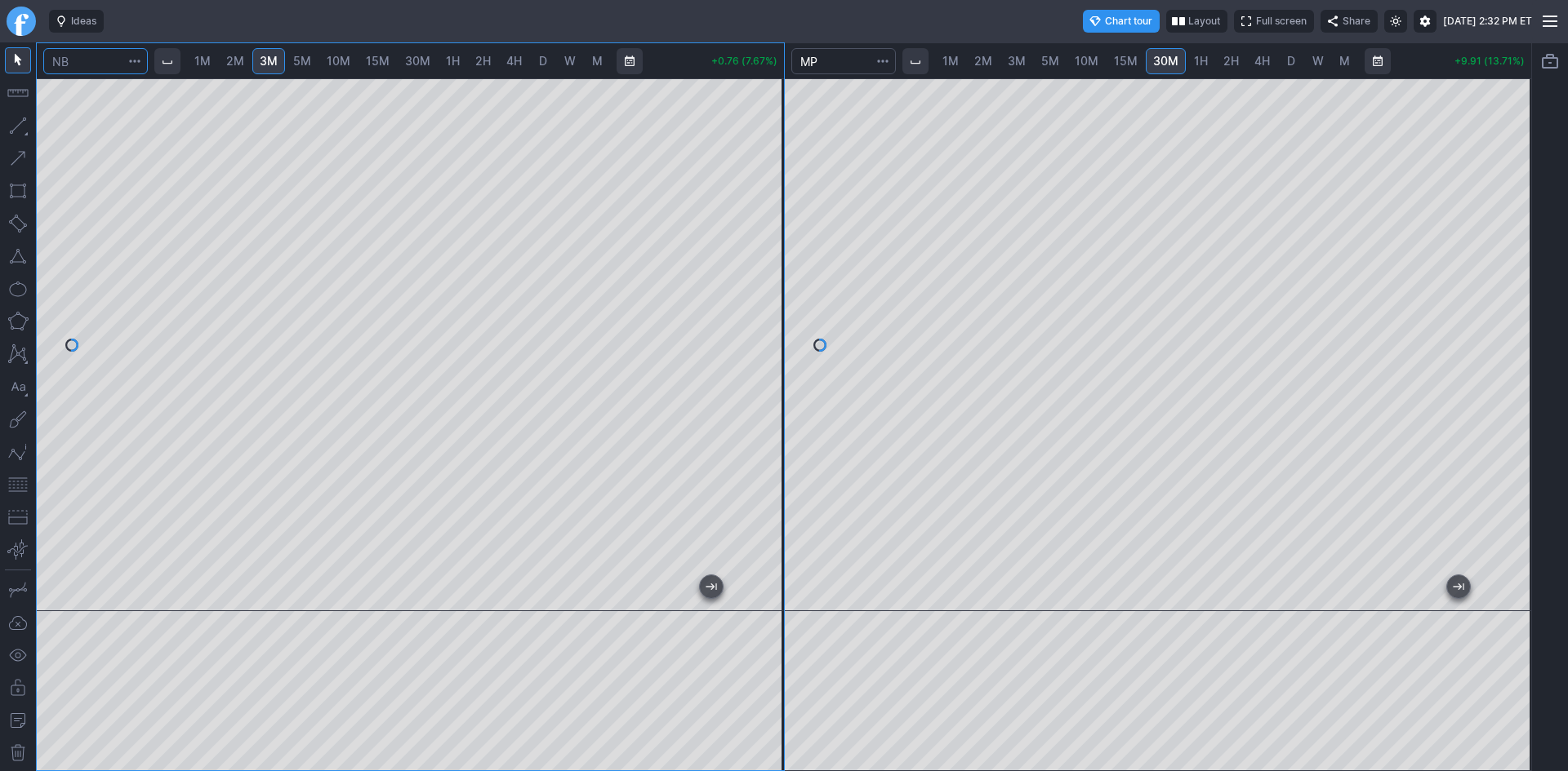
click at [87, 64] on input "Search" at bounding box center [96, 60] width 105 height 26
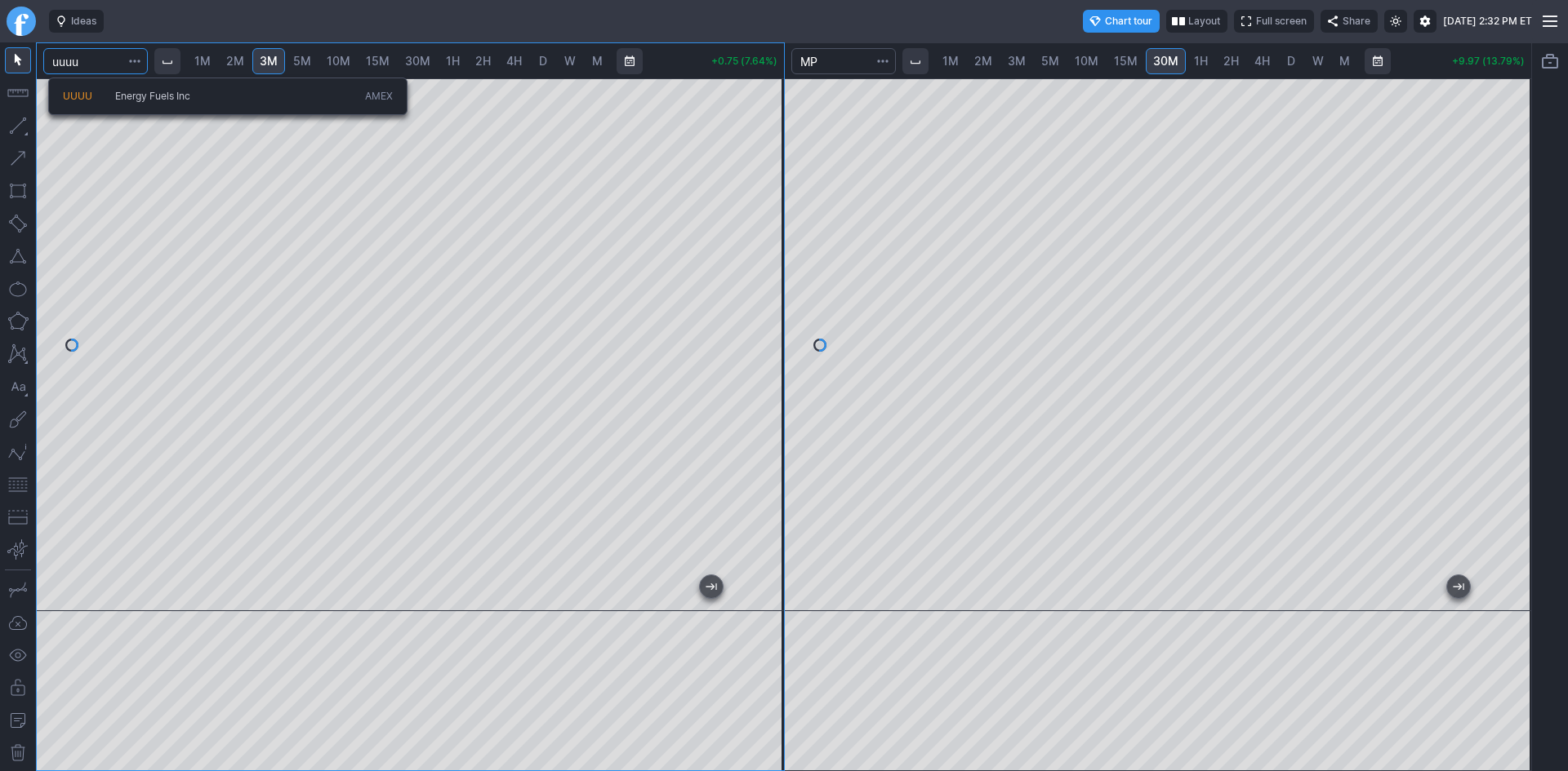
type input "uuuu"
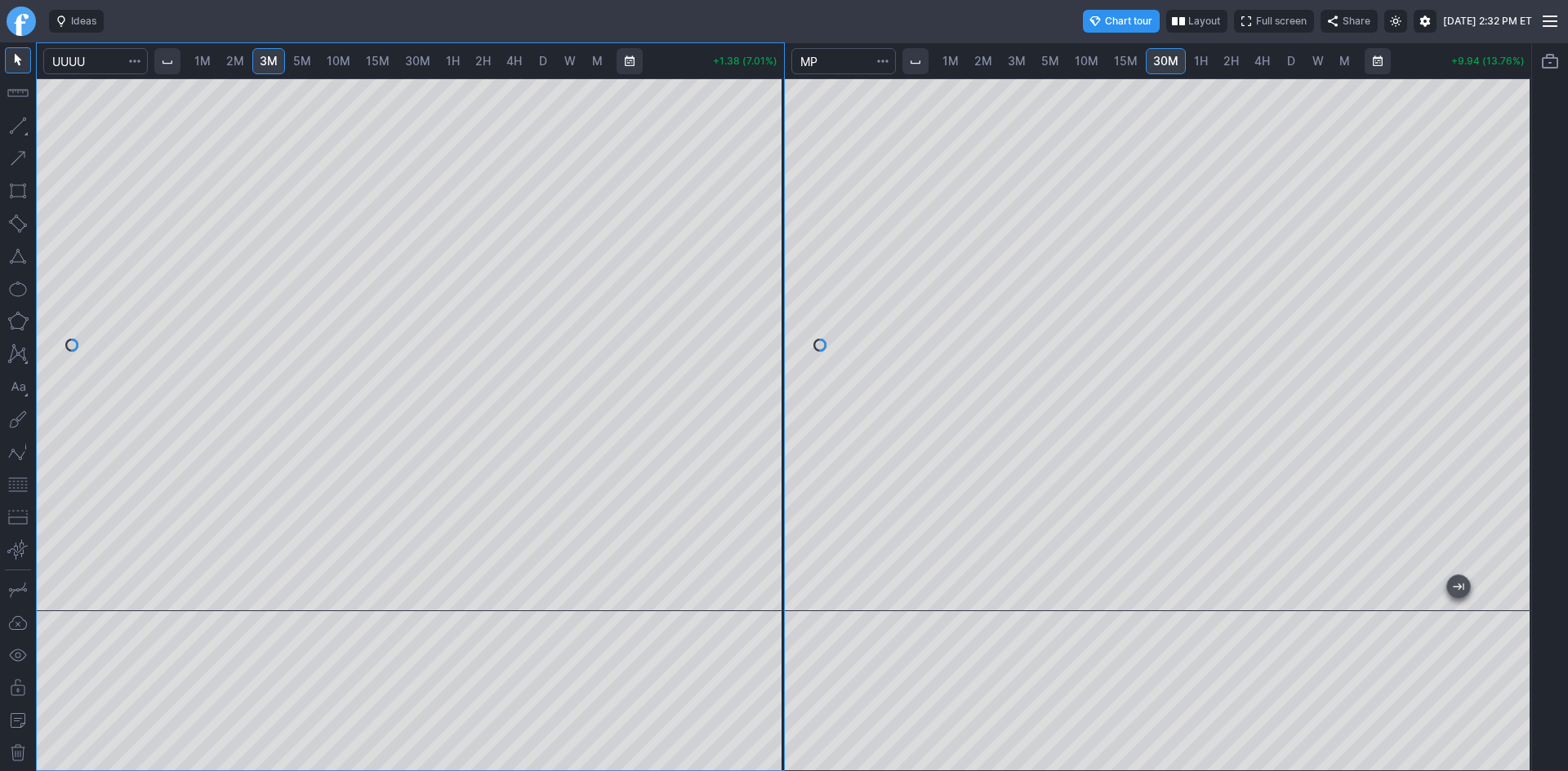
drag, startPoint x: 771, startPoint y: 213, endPoint x: 757, endPoint y: 340, distance: 127.8
click at [757, 340] on div at bounding box center [767, 340] width 34 height 492
click at [847, 57] on input "Search" at bounding box center [843, 60] width 105 height 26
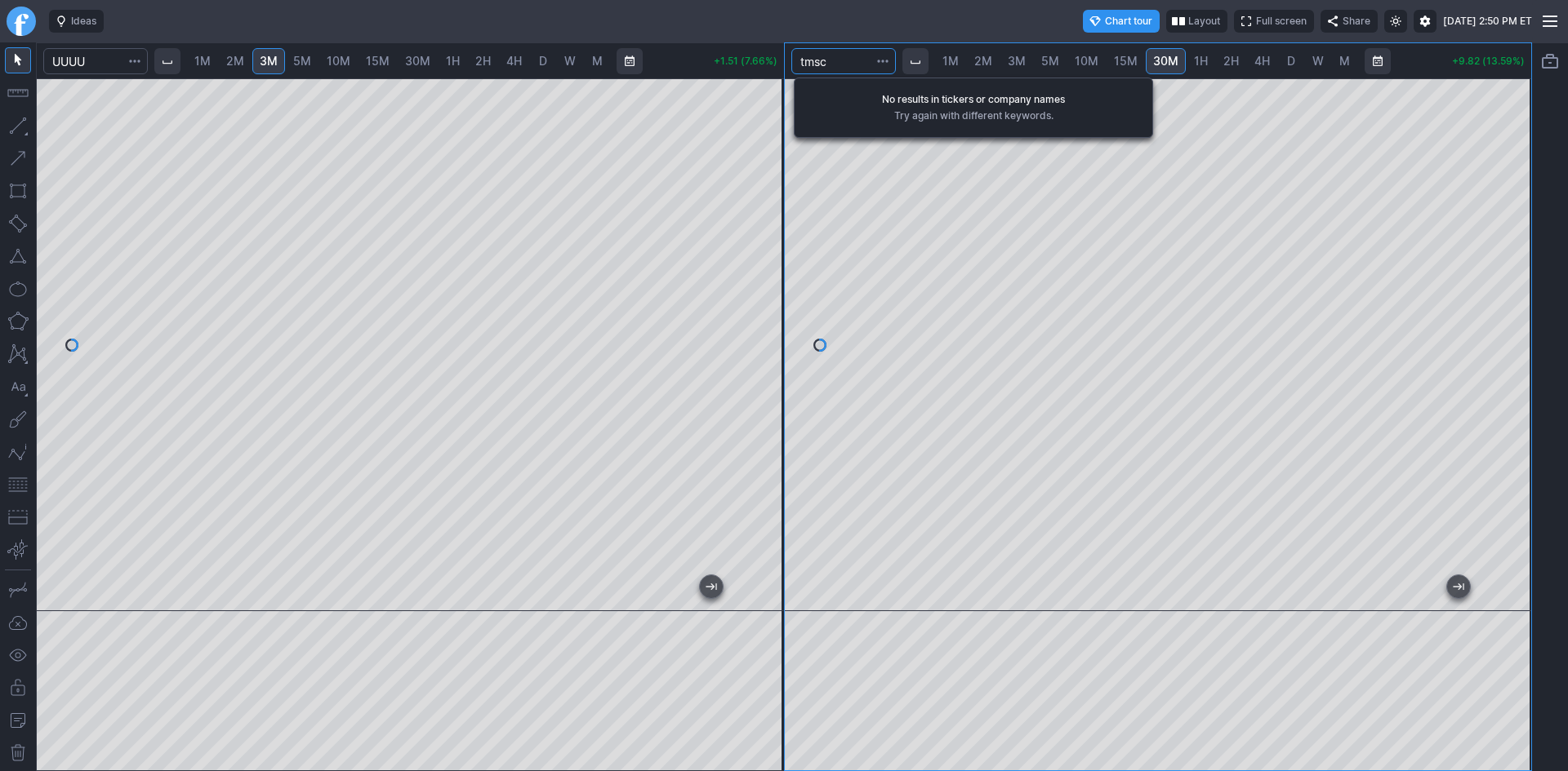
type input "tmsc"
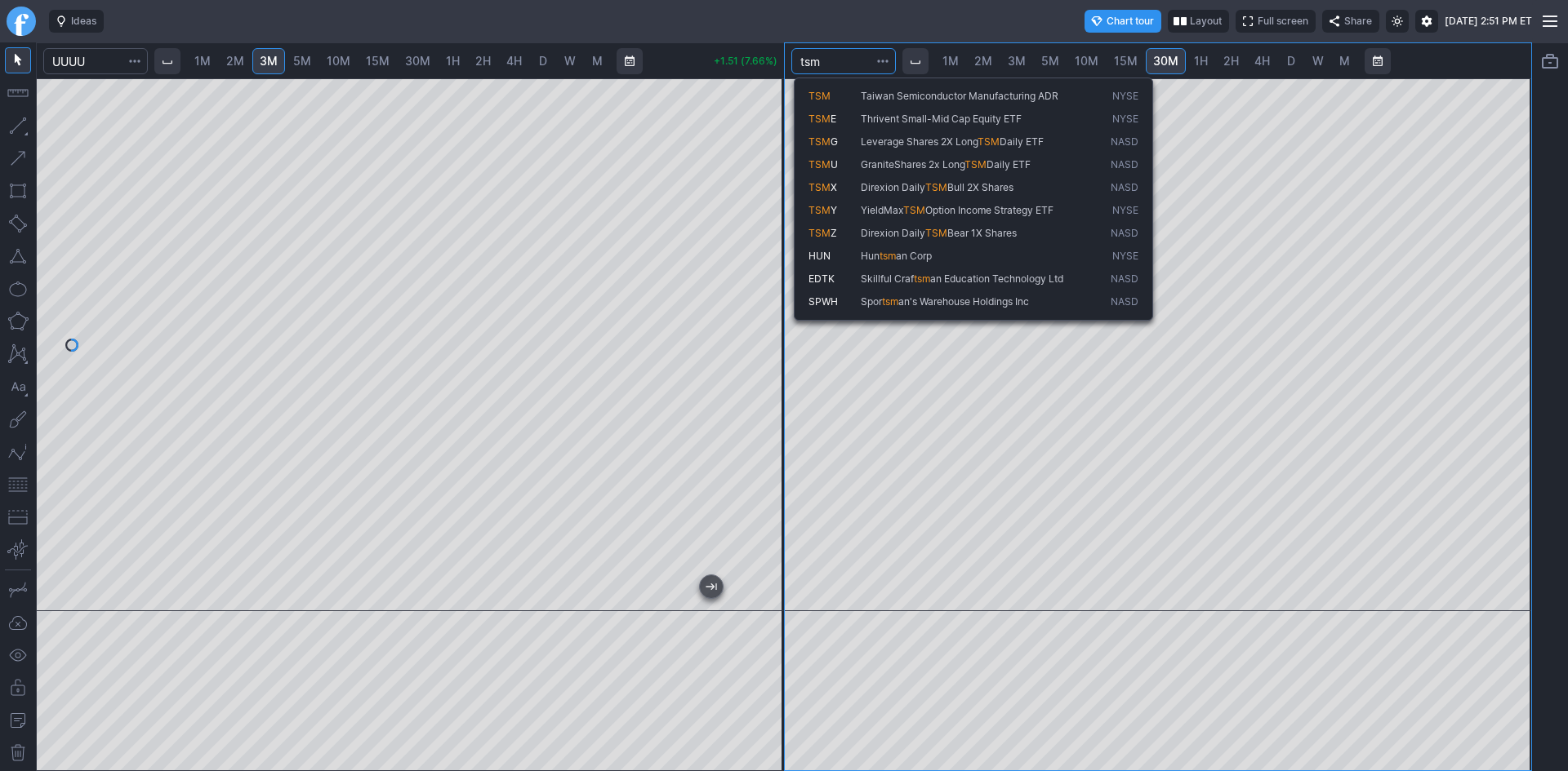
type input "tsm"
click at [834, 95] on span "TSM" at bounding box center [834, 96] width 52 height 14
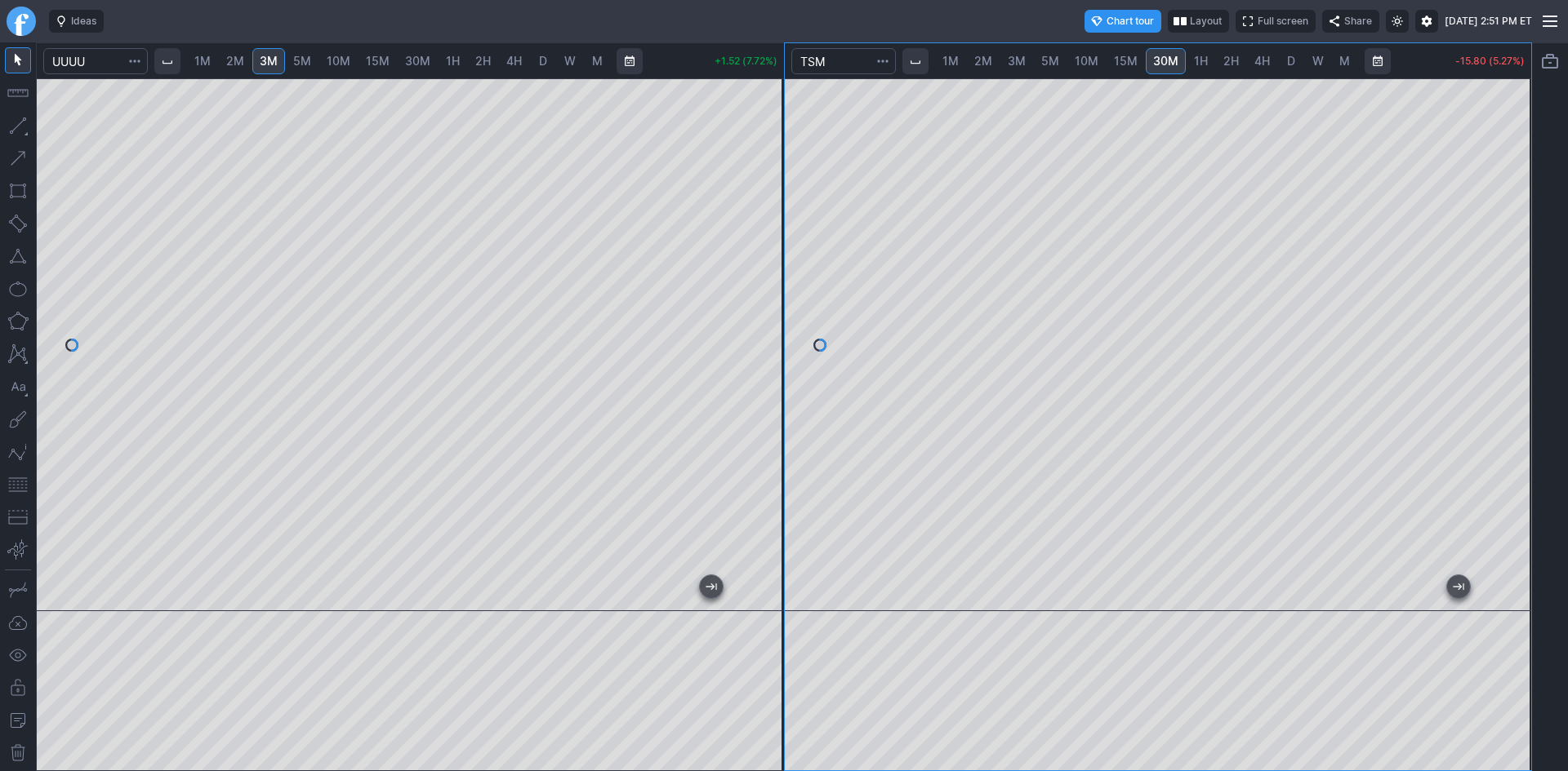
click at [1287, 59] on span "D" at bounding box center [1290, 60] width 8 height 14
drag, startPoint x: 1514, startPoint y: 117, endPoint x: 1504, endPoint y: 187, distance: 70.7
click at [1504, 187] on div at bounding box center [1514, 340] width 34 height 492
drag, startPoint x: 1511, startPoint y: 229, endPoint x: 1502, endPoint y: 266, distance: 38.1
click at [1504, 266] on div at bounding box center [1514, 340] width 34 height 492
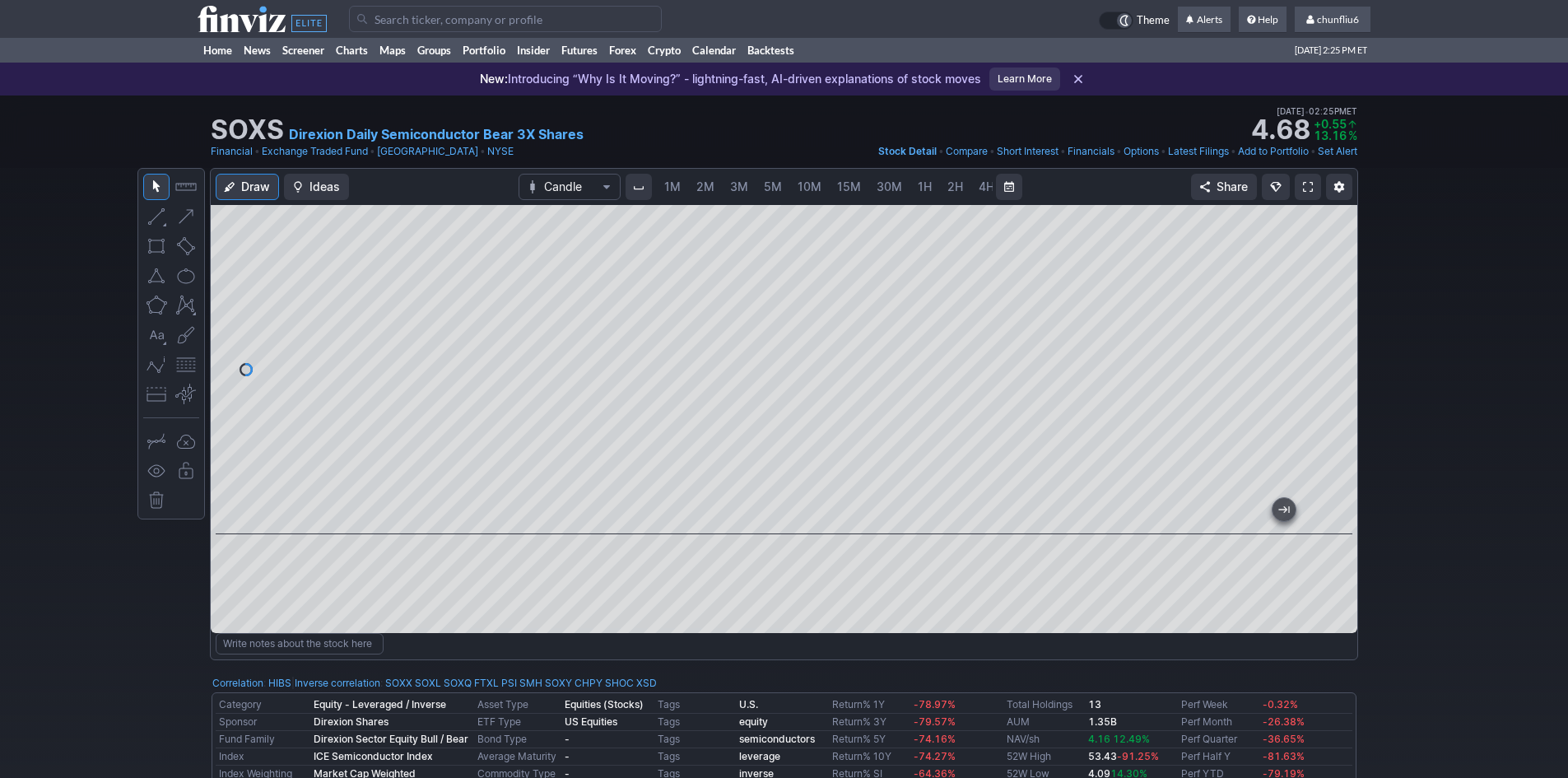
scroll to position [0, 89]
drag, startPoint x: 1333, startPoint y: 324, endPoint x: 1327, endPoint y: 273, distance: 51.4
click at [1336, 266] on div at bounding box center [1340, 365] width 35 height 288
click at [1134, 202] on div "Draw Ideas Candle 1M 2M 3M 5M 10M 15M 30M 1H 2H 4H D W M Share" at bounding box center [784, 401] width 1146 height 464
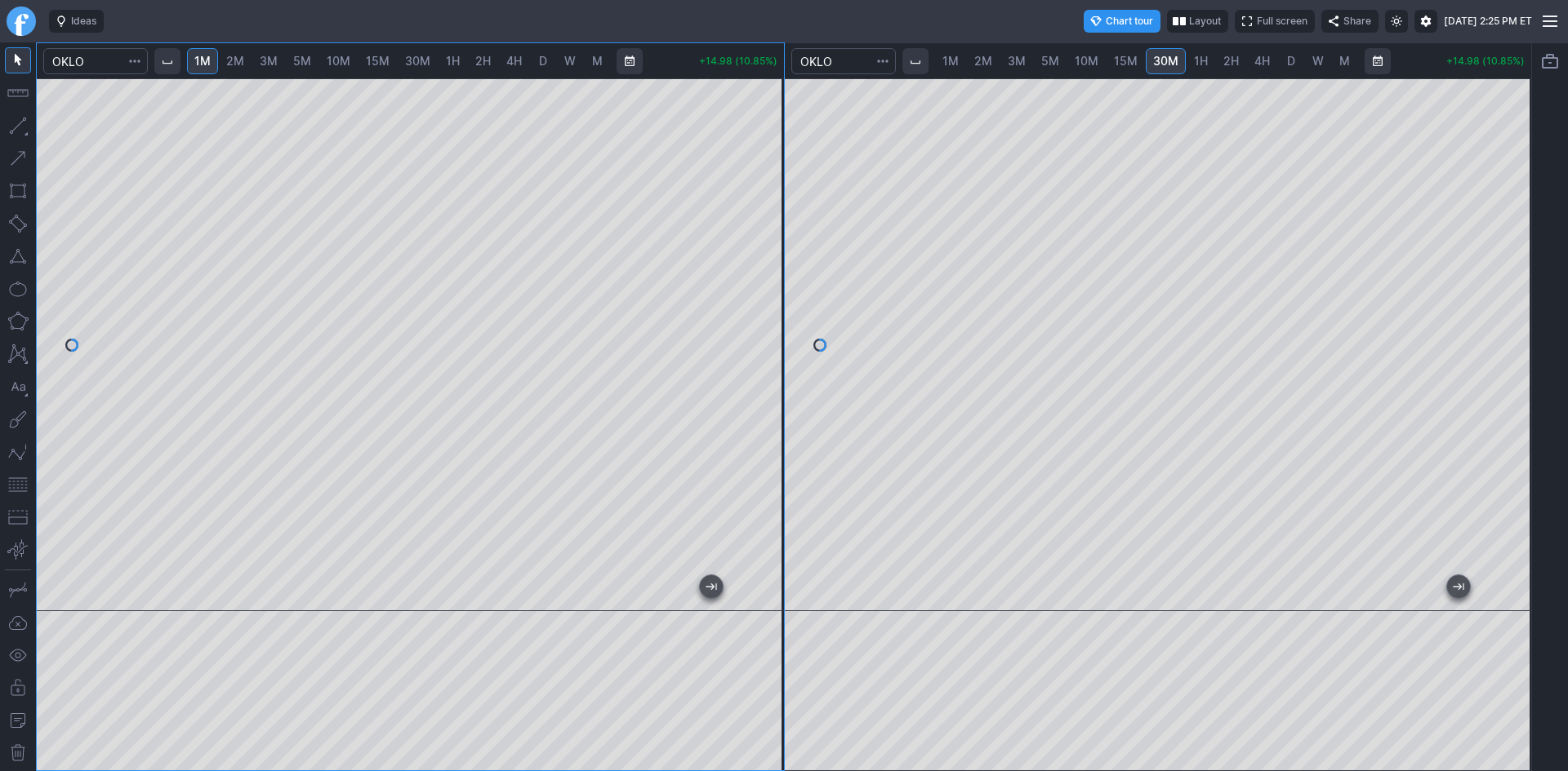
drag, startPoint x: 753, startPoint y: 196, endPoint x: 759, endPoint y: 242, distance: 46.4
click at [759, 242] on div at bounding box center [767, 340] width 34 height 492
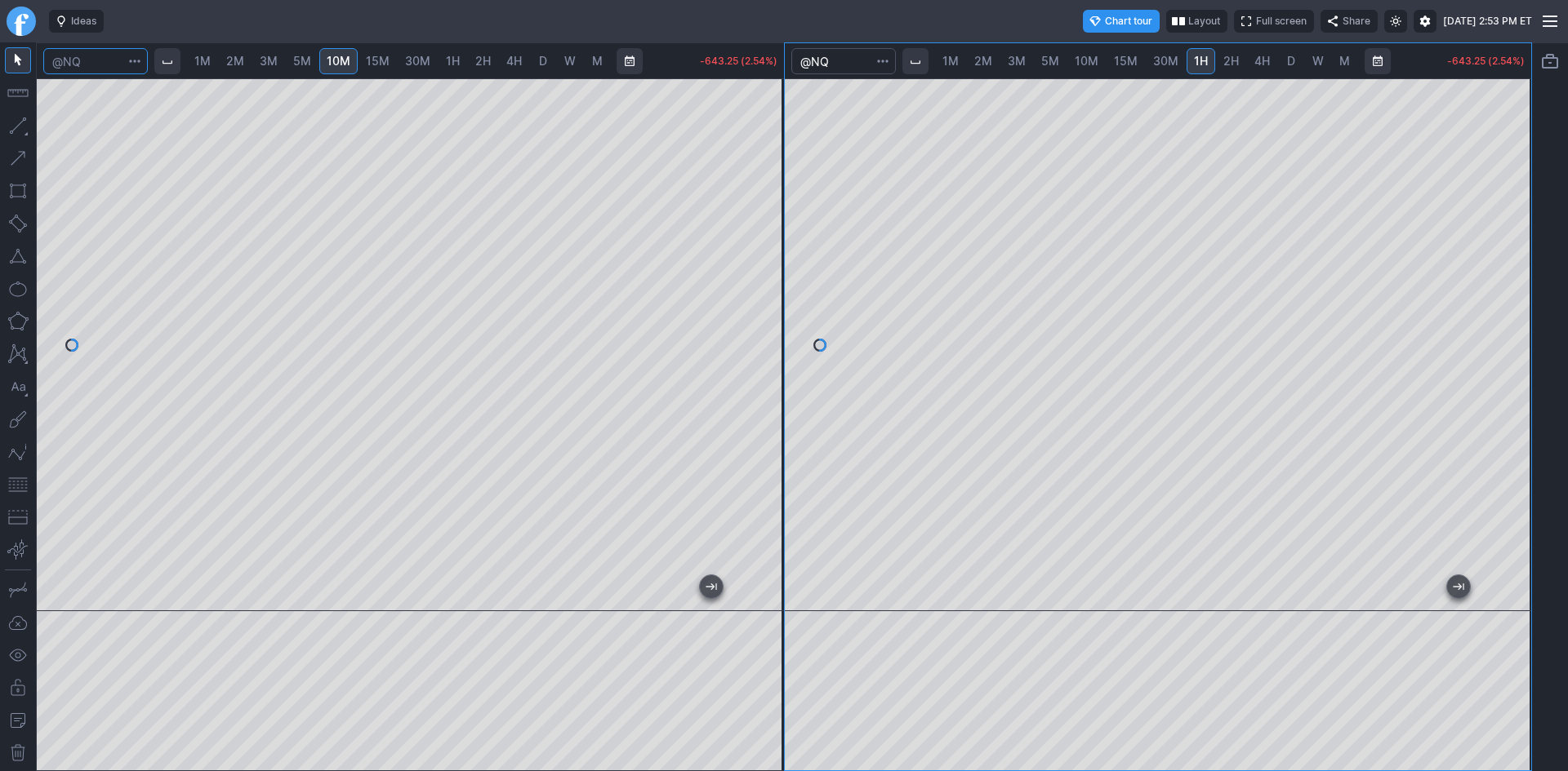
click at [91, 53] on input "Search" at bounding box center [96, 60] width 105 height 26
click at [138, 61] on span "button" at bounding box center [134, 61] width 10 height 16
click at [214, 157] on div at bounding box center [784, 386] width 1568 height 771
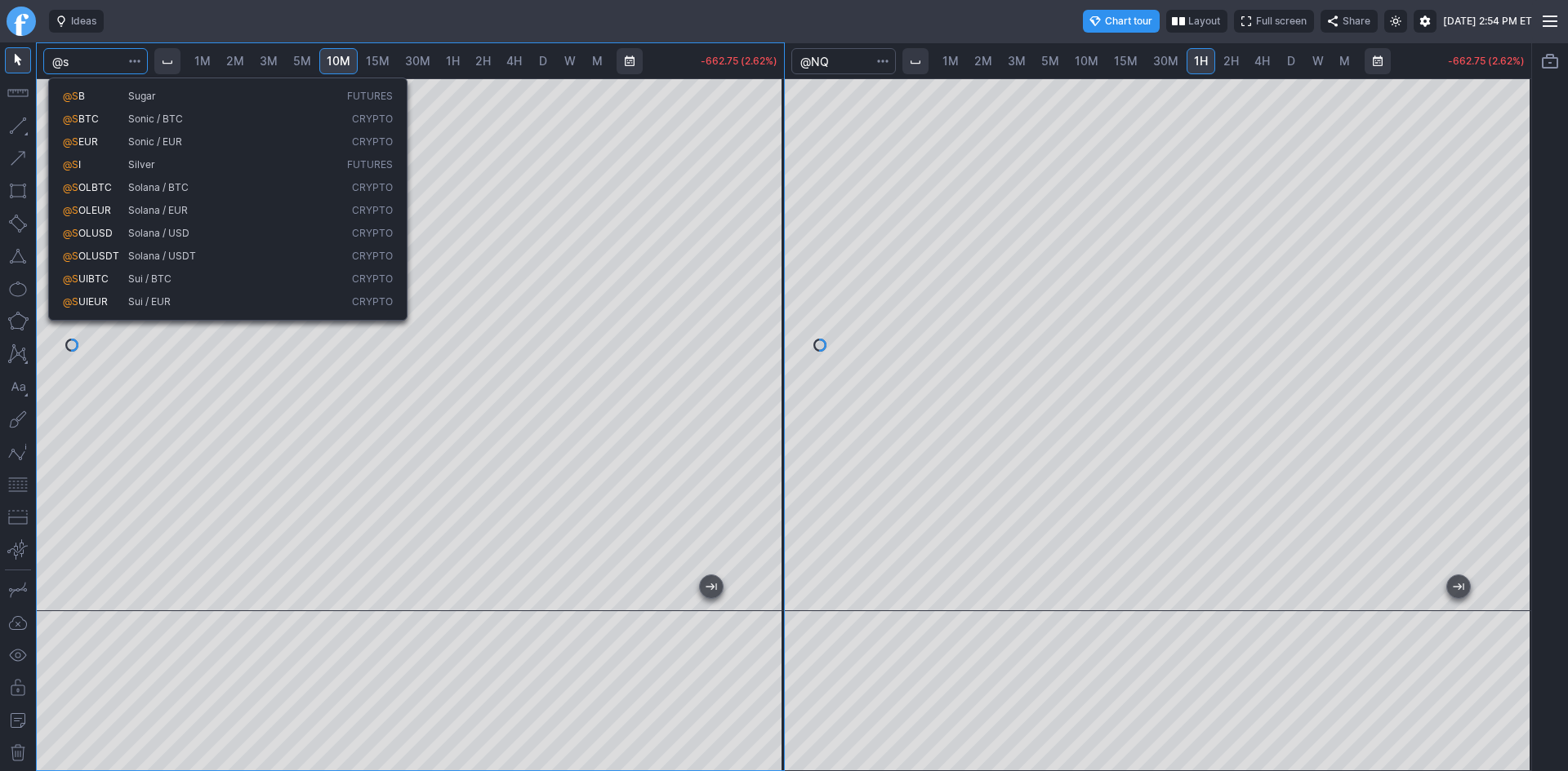
drag, startPoint x: 91, startPoint y: 60, endPoint x: 21, endPoint y: 51, distance: 70.6
click at [21, 51] on div "@s 1M 2M 3M 5M 10M 15M 30M 1H 2H 4H D W M -662.75 (2.62%) 1M 2M 3M 5M 10M 15M 3…" at bounding box center [766, 406] width 1532 height 729
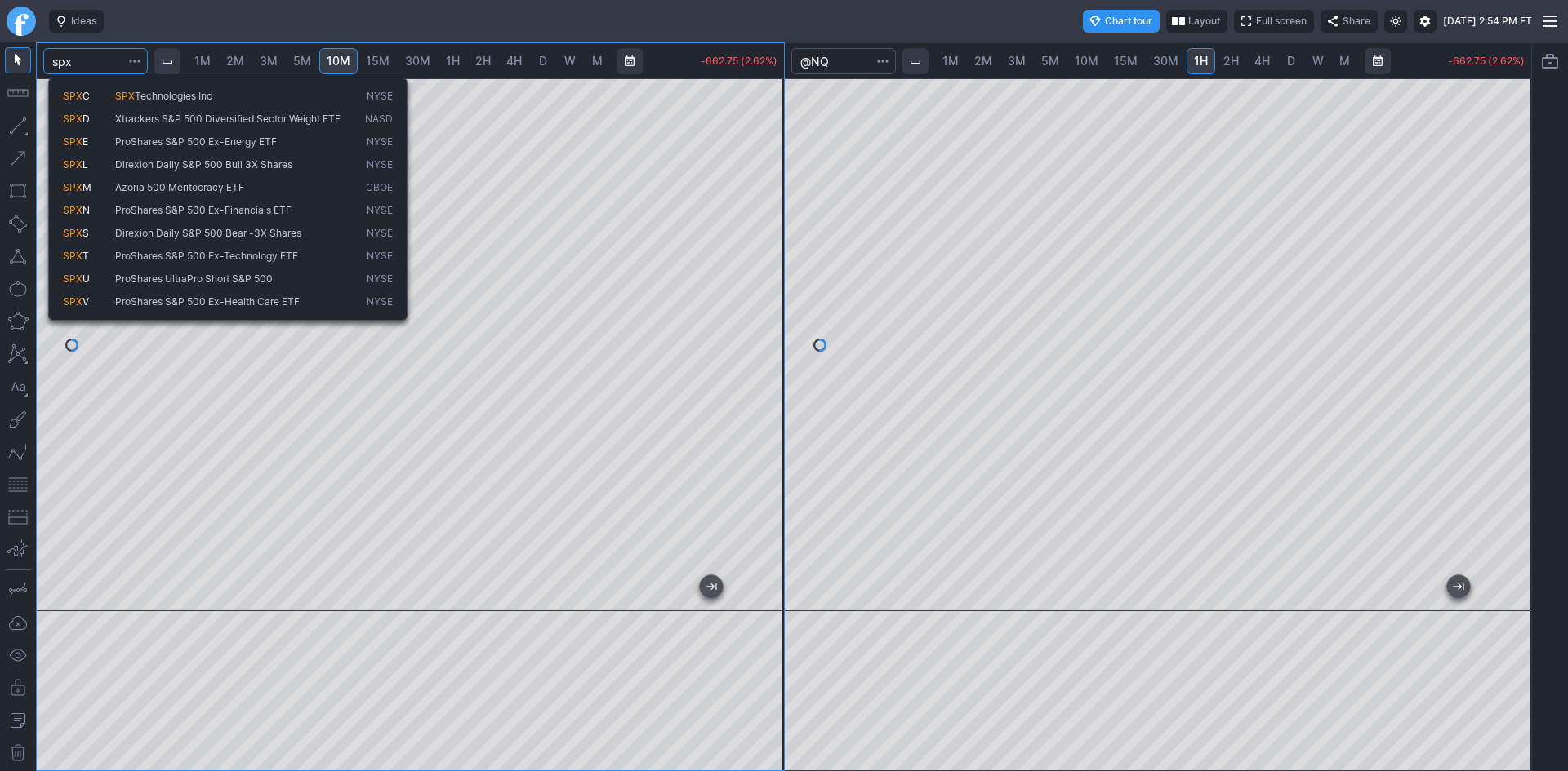
type input "spx"
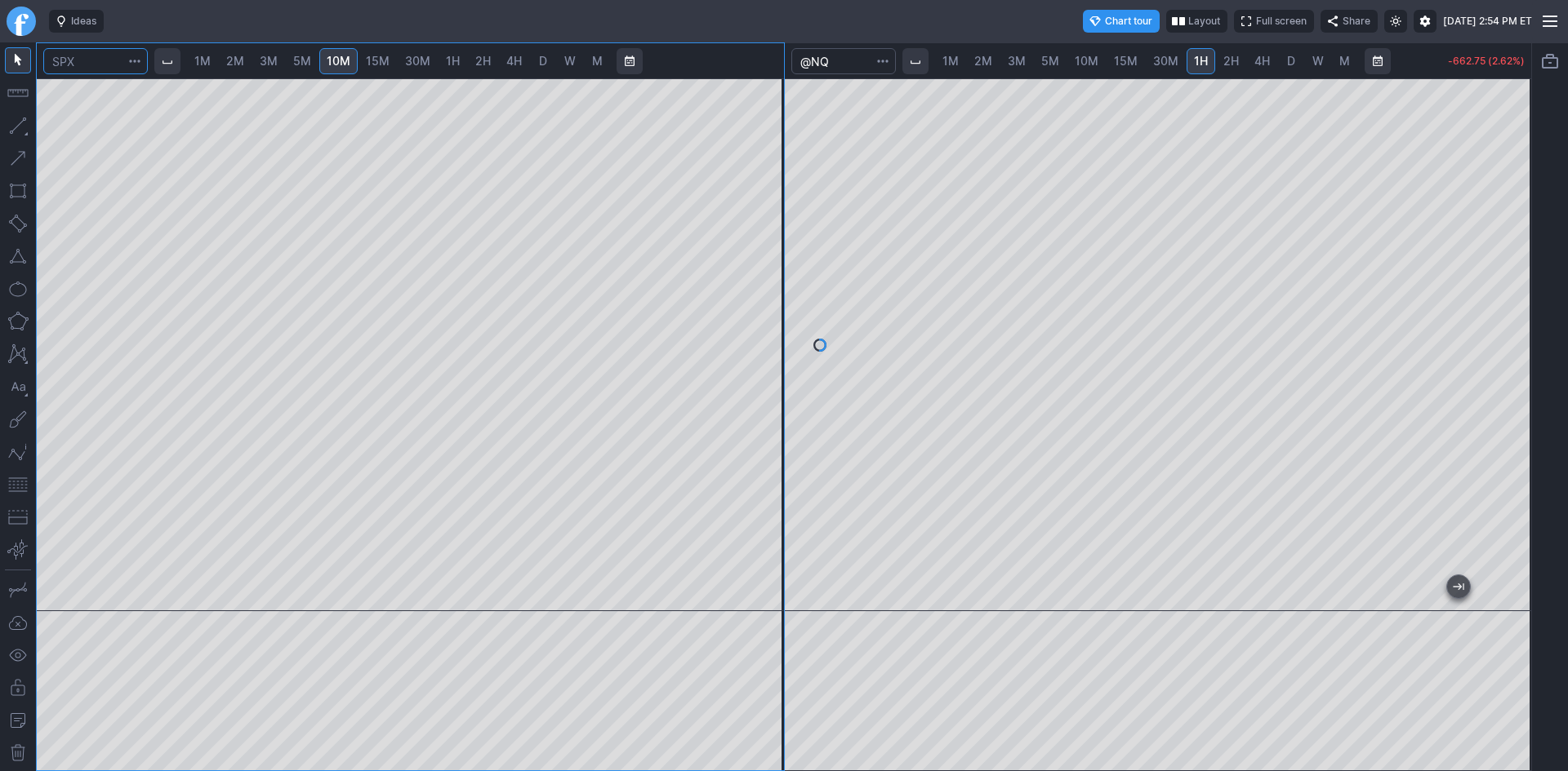
click at [85, 67] on input "Search" at bounding box center [96, 60] width 105 height 26
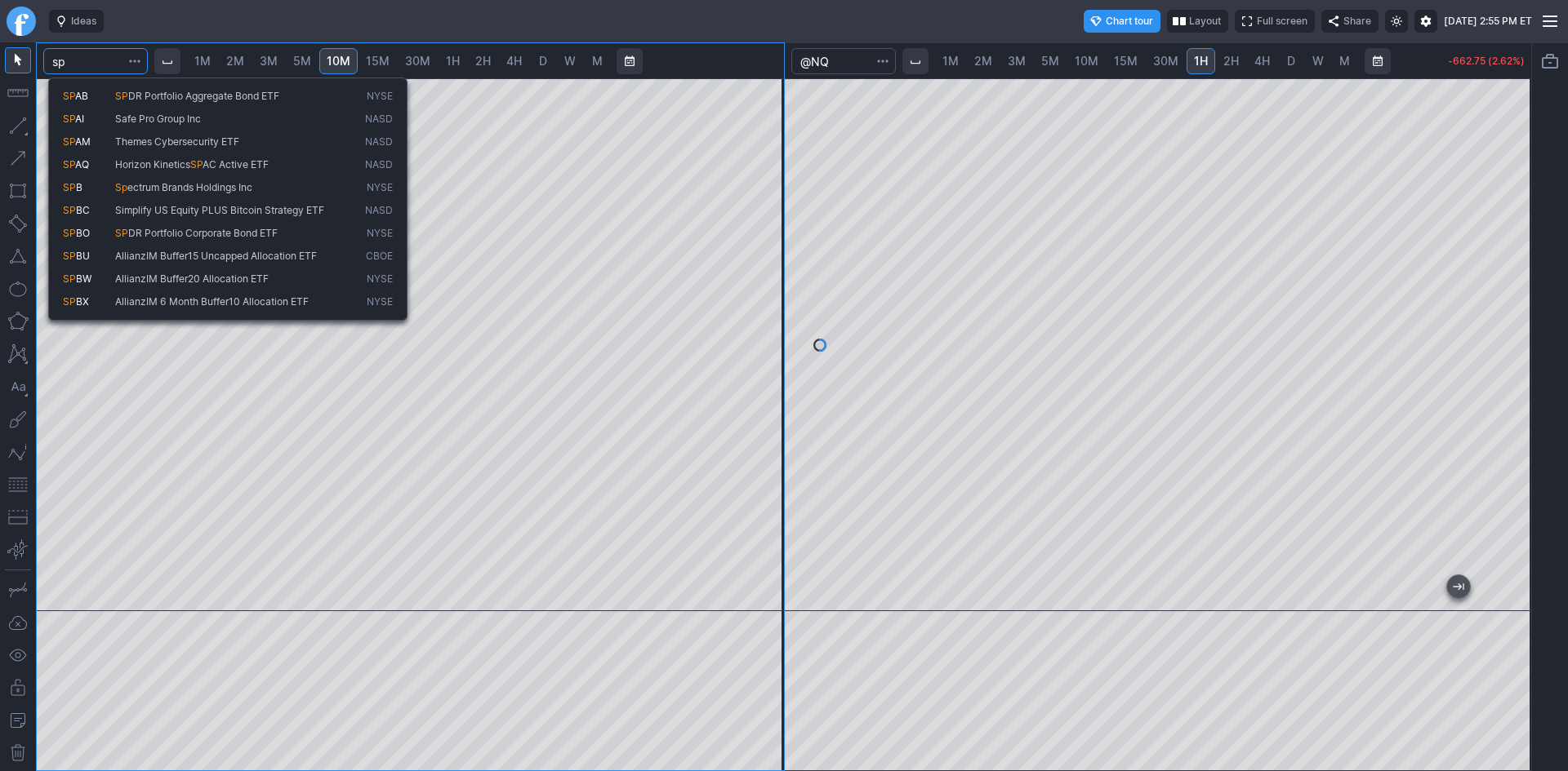
type input "s"
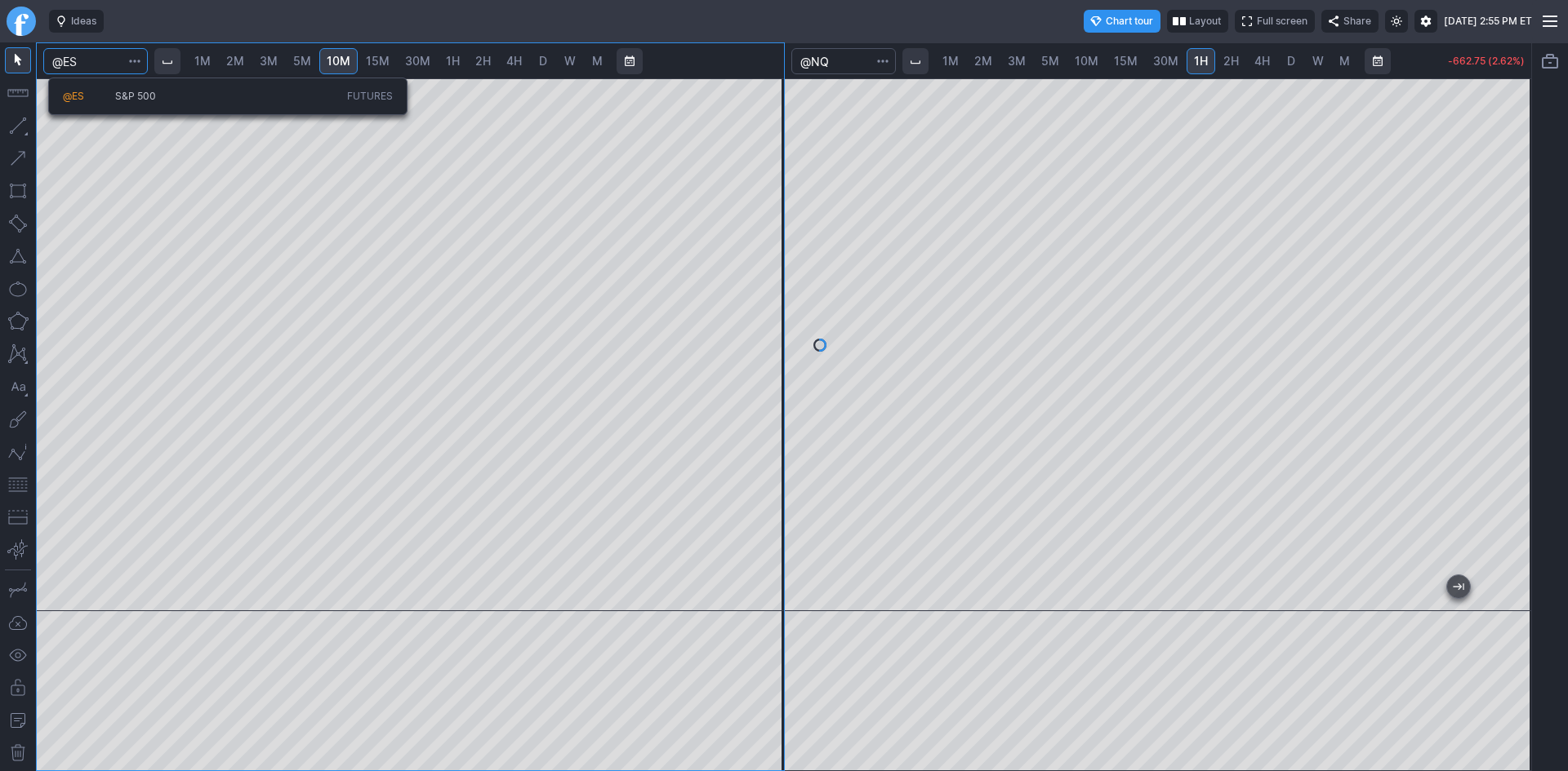
type input "@ES"
click at [126, 100] on span "S&P 500" at bounding box center [135, 96] width 41 height 13
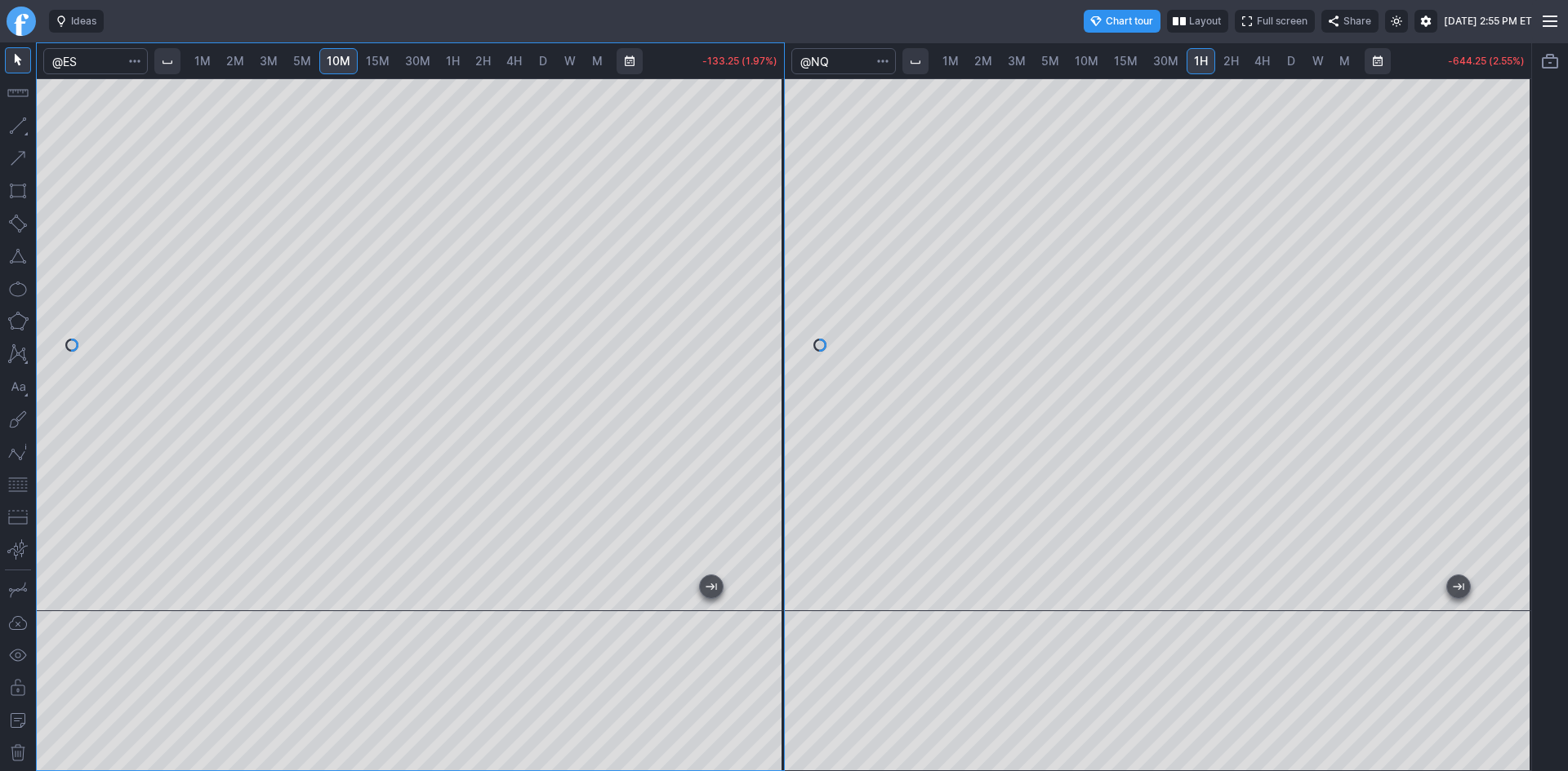
drag, startPoint x: 778, startPoint y: 213, endPoint x: 770, endPoint y: 311, distance: 98.3
click at [770, 311] on div at bounding box center [767, 340] width 34 height 492
click at [260, 59] on link "3M" at bounding box center [269, 60] width 32 height 26
drag, startPoint x: 772, startPoint y: 218, endPoint x: 758, endPoint y: 314, distance: 97.0
click at [767, 304] on div at bounding box center [767, 340] width 34 height 492
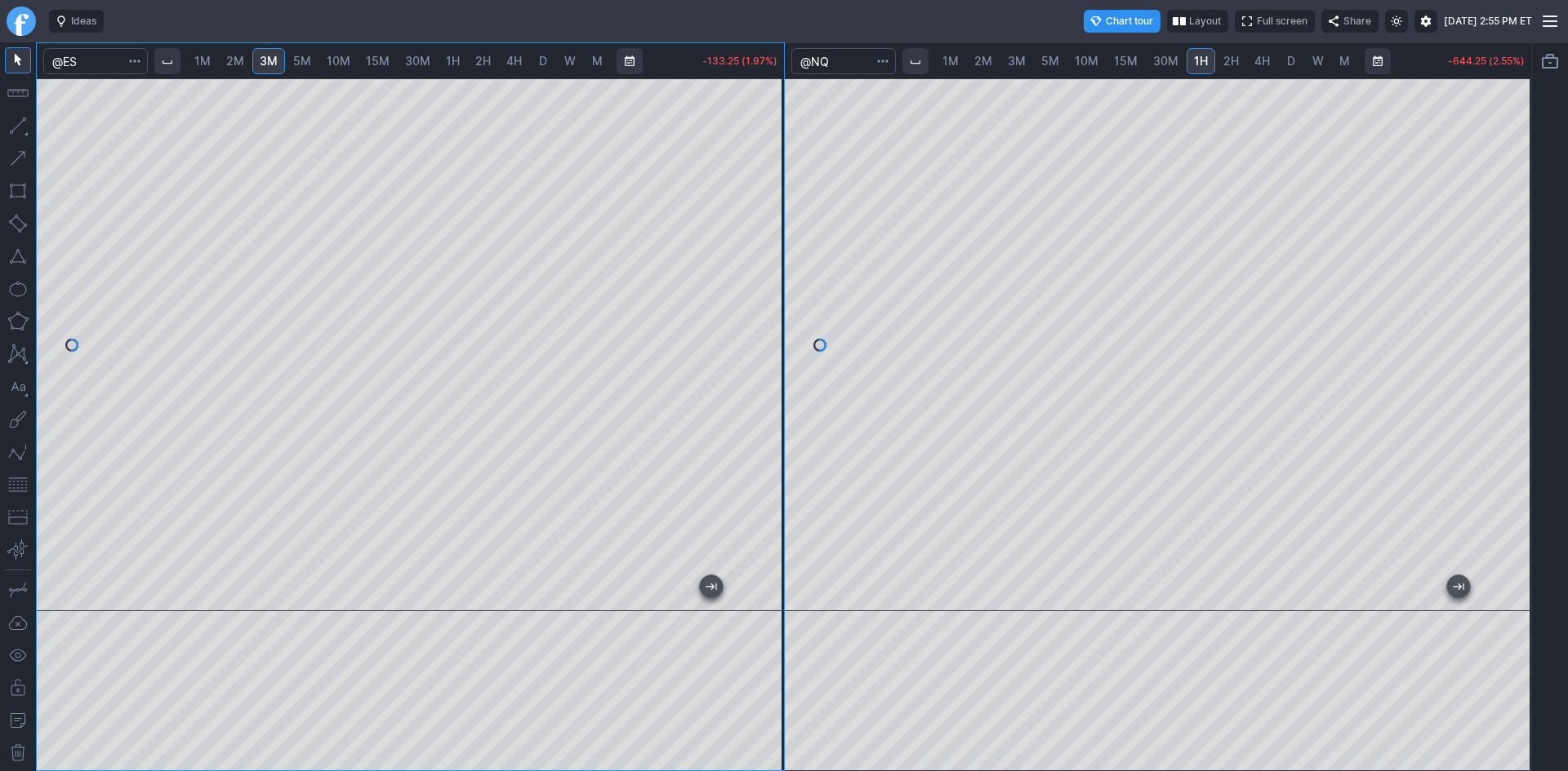
click at [19, 487] on button "button" at bounding box center [17, 485] width 26 height 26
drag, startPoint x: 87, startPoint y: 62, endPoint x: 74, endPoint y: 63, distance: 13.0
click at [74, 63] on input "Search" at bounding box center [96, 60] width 105 height 26
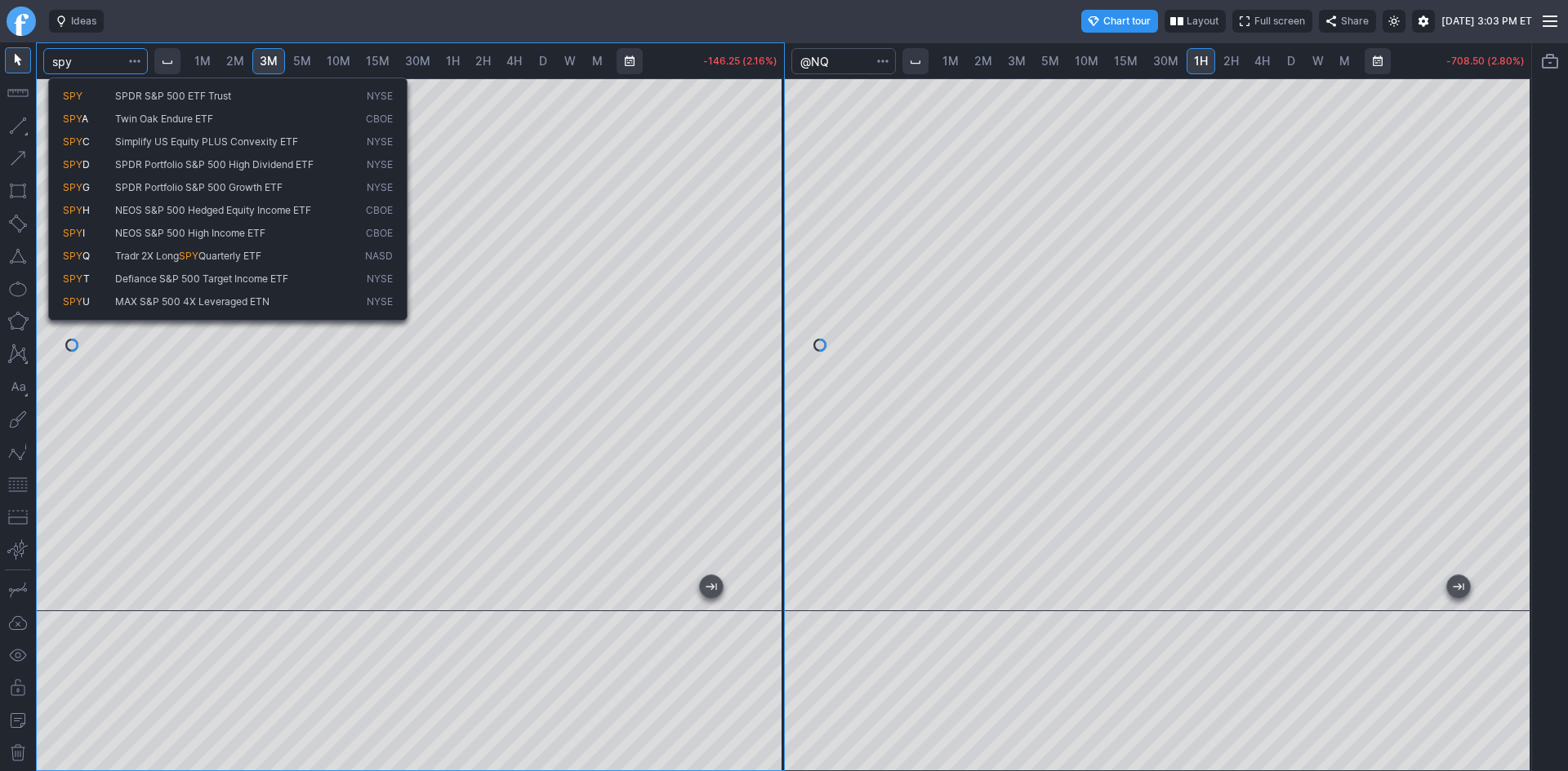
type input "spy"
click at [96, 96] on span "SPY" at bounding box center [89, 96] width 52 height 14
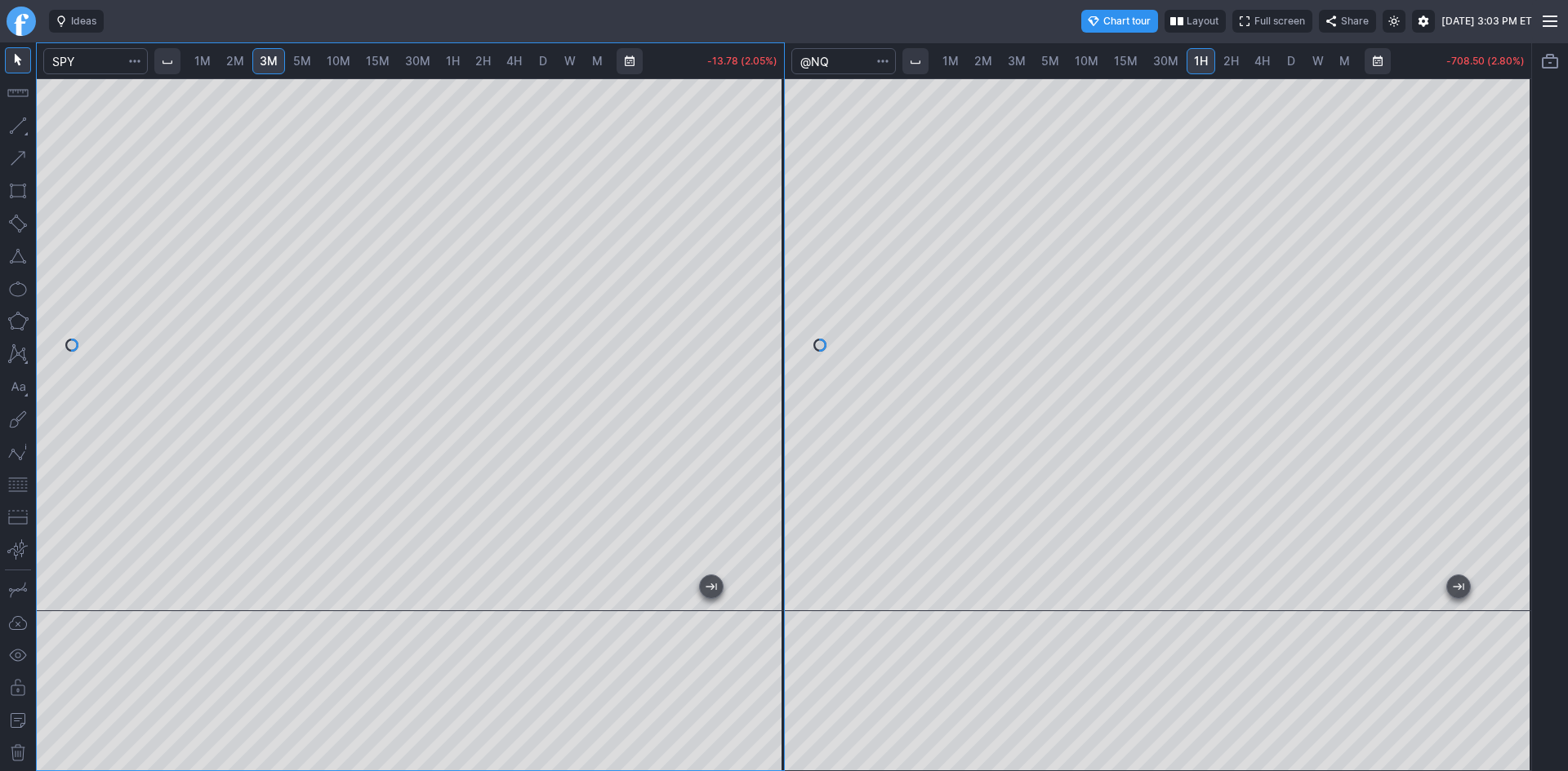
drag, startPoint x: 768, startPoint y: 290, endPoint x: 753, endPoint y: 327, distance: 39.9
click at [767, 317] on div at bounding box center [767, 340] width 34 height 492
click at [19, 483] on button "button" at bounding box center [17, 485] width 26 height 26
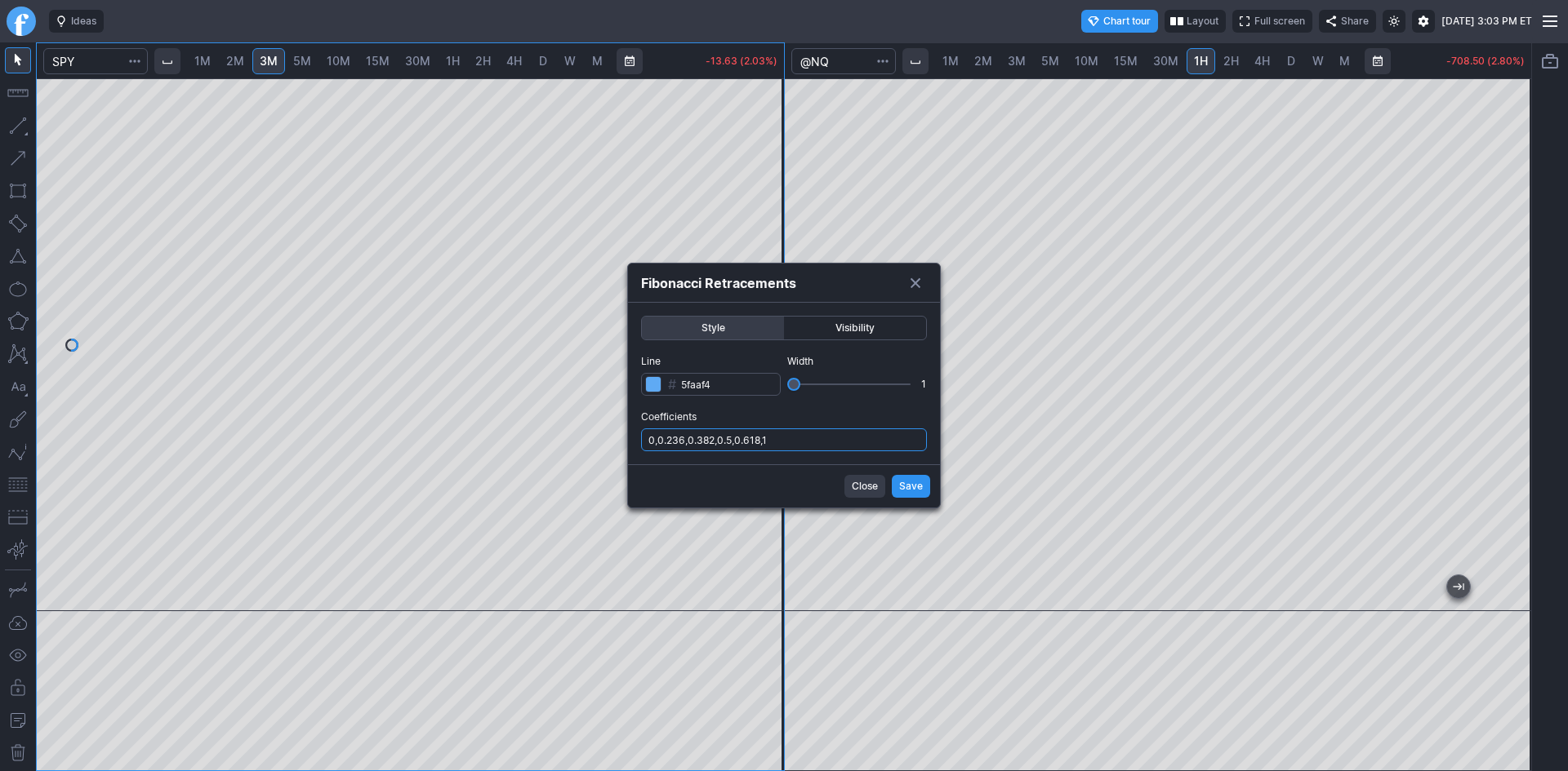
click at [784, 447] on input "0,0.236,0.382,0.5,0.618,1" at bounding box center [783, 440] width 286 height 23
type input "0,0.236,0.382,0.5,0.618,1,.786"
click at [903, 489] on span "Save" at bounding box center [911, 486] width 23 height 16
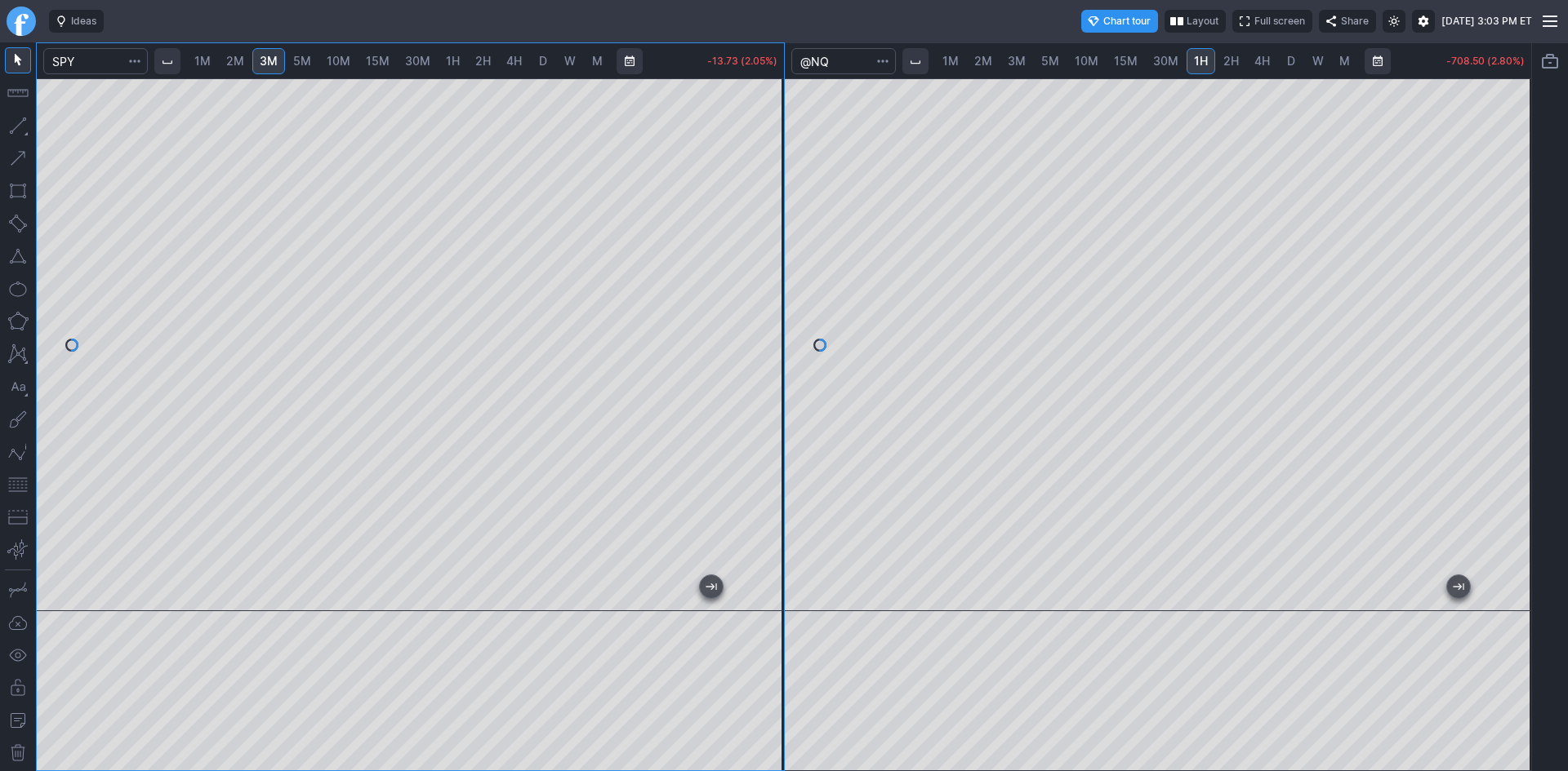
drag, startPoint x: 766, startPoint y: 440, endPoint x: 768, endPoint y: 367, distance: 73.0
click at [768, 367] on div at bounding box center [767, 340] width 34 height 492
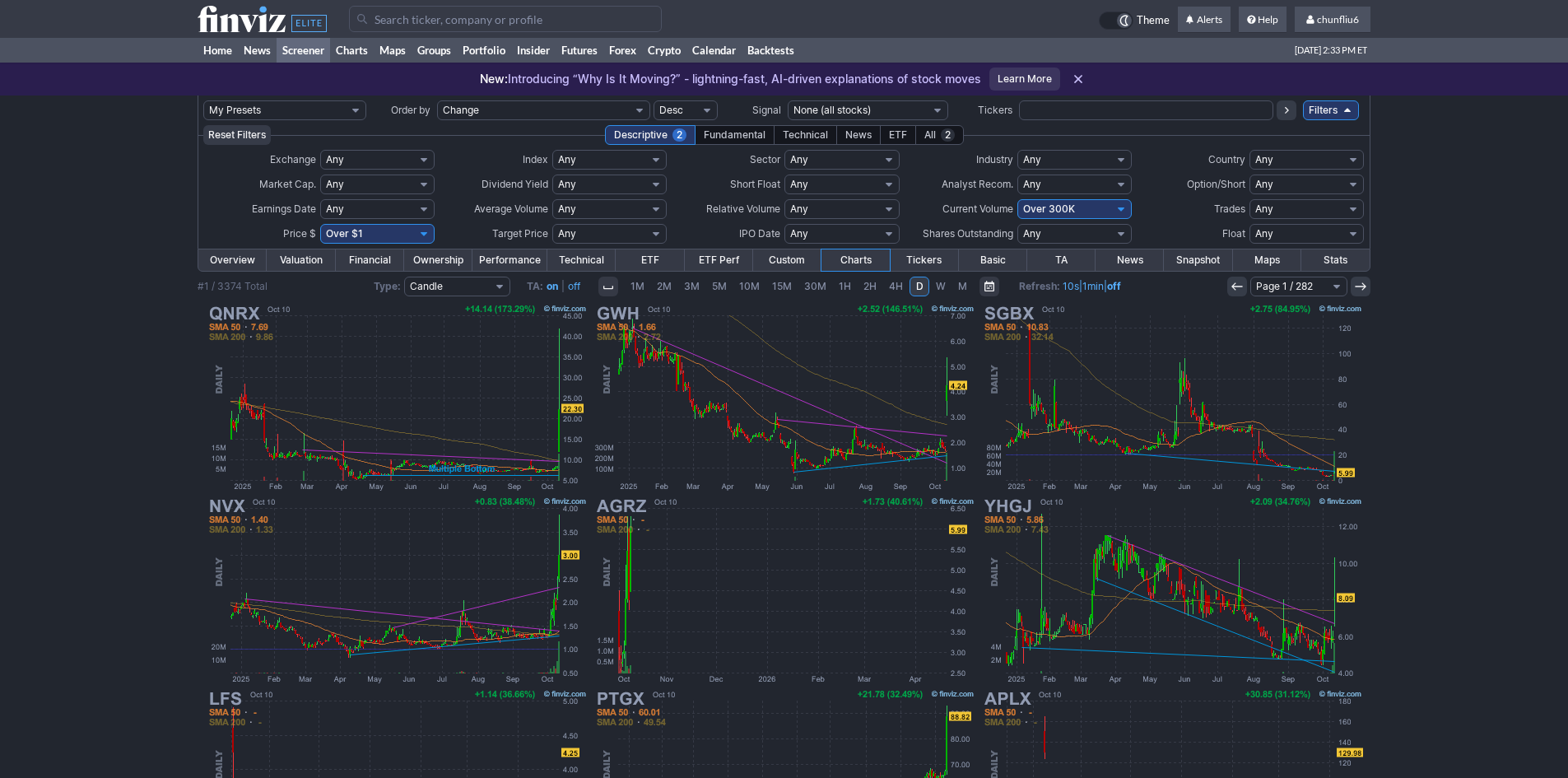
click at [1068, 210] on select "Any Under 50K Under 100K Under 500K Under 750K Under 1M Over 0 Over 50K Over 10…" at bounding box center [1075, 209] width 114 height 20
select select "o500"
click at [1017, 199] on select "Any Under 50K Under 100K Under 500K Under 750K Under 1M Over 0 Over 50K Over 10…" at bounding box center [1075, 209] width 114 height 20
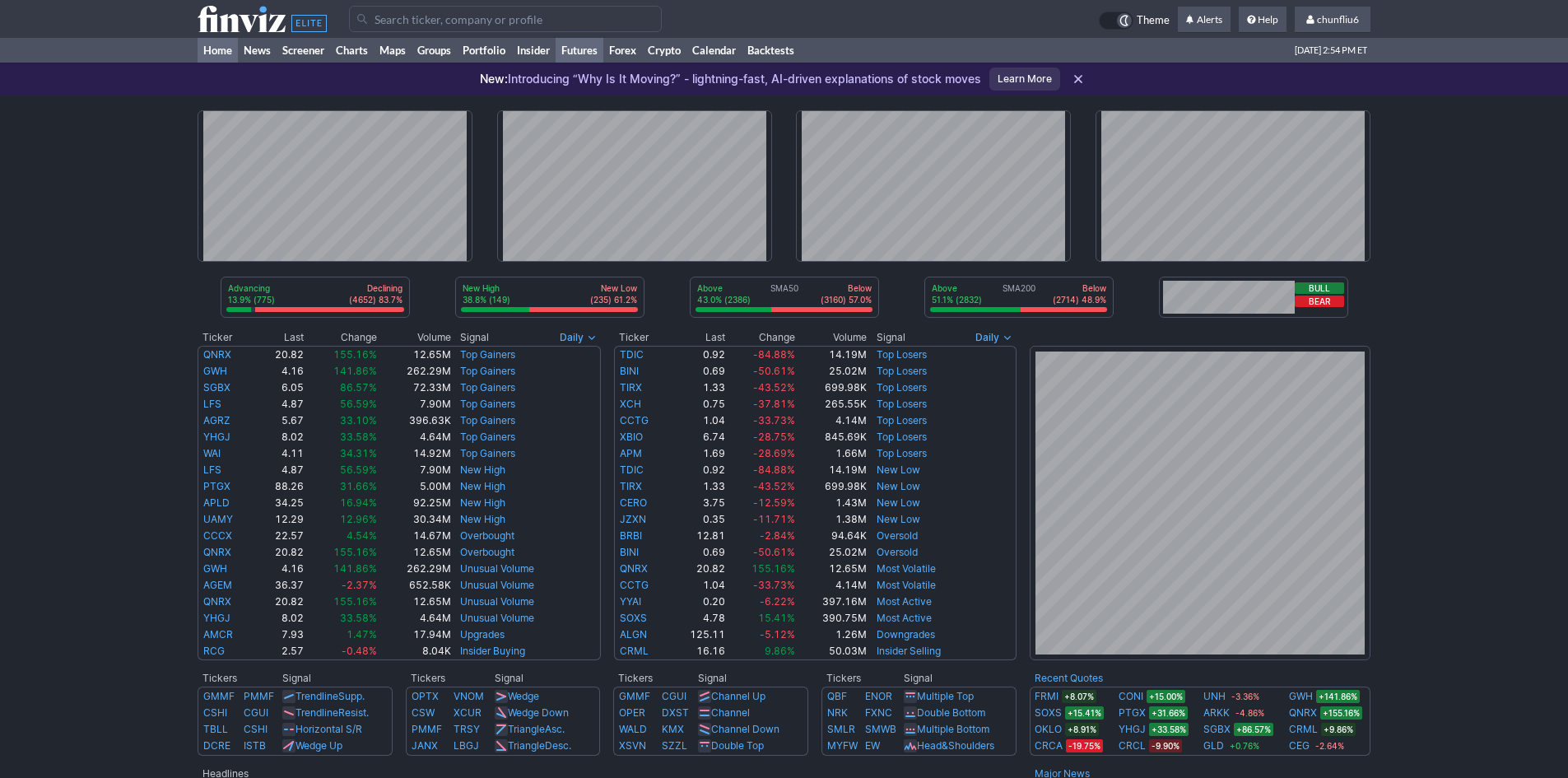
click at [591, 39] on link "Futures" at bounding box center [580, 50] width 48 height 25
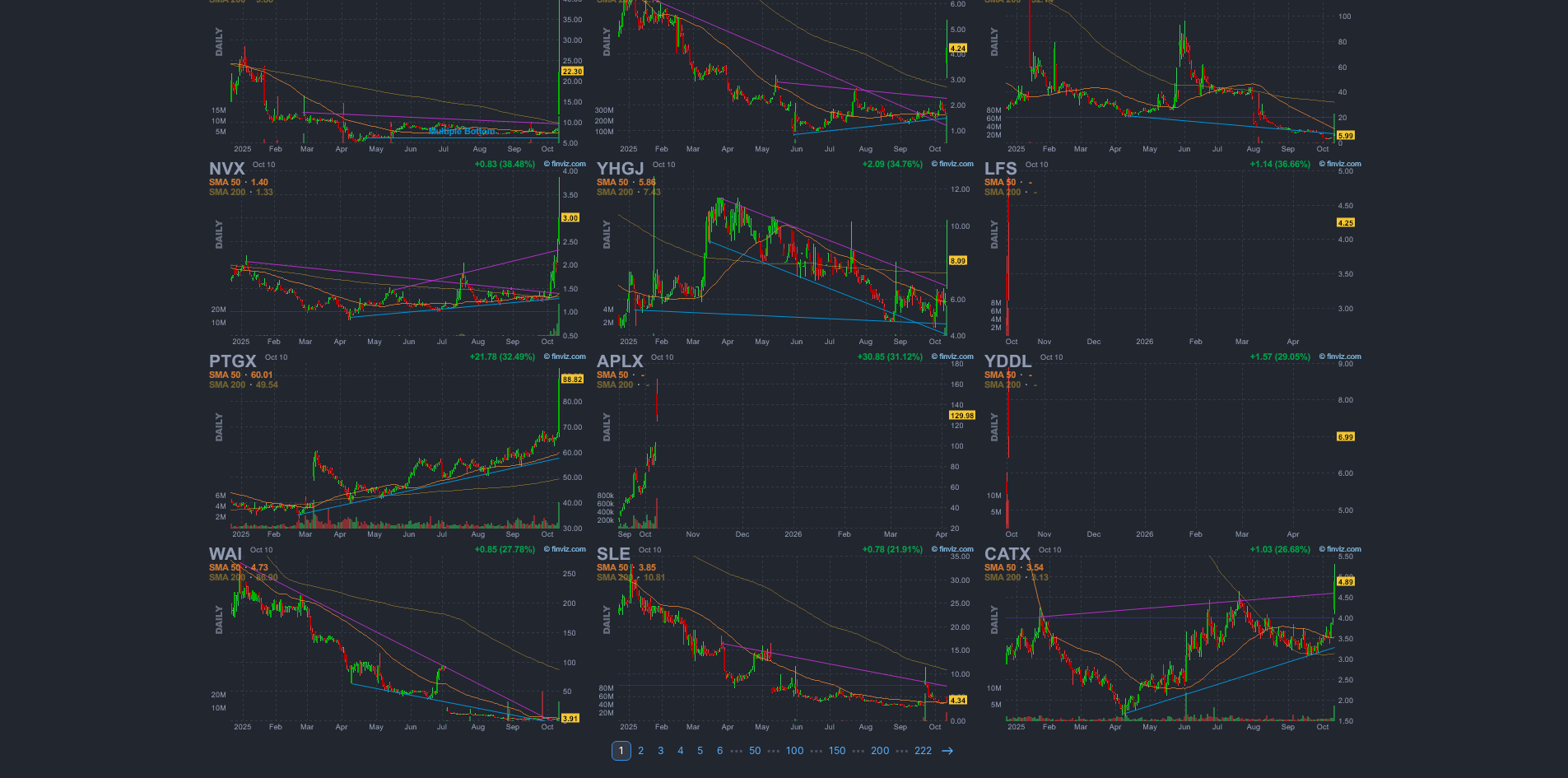
scroll to position [338, 0]
click at [941, 748] on icon at bounding box center [948, 750] width 13 height 13
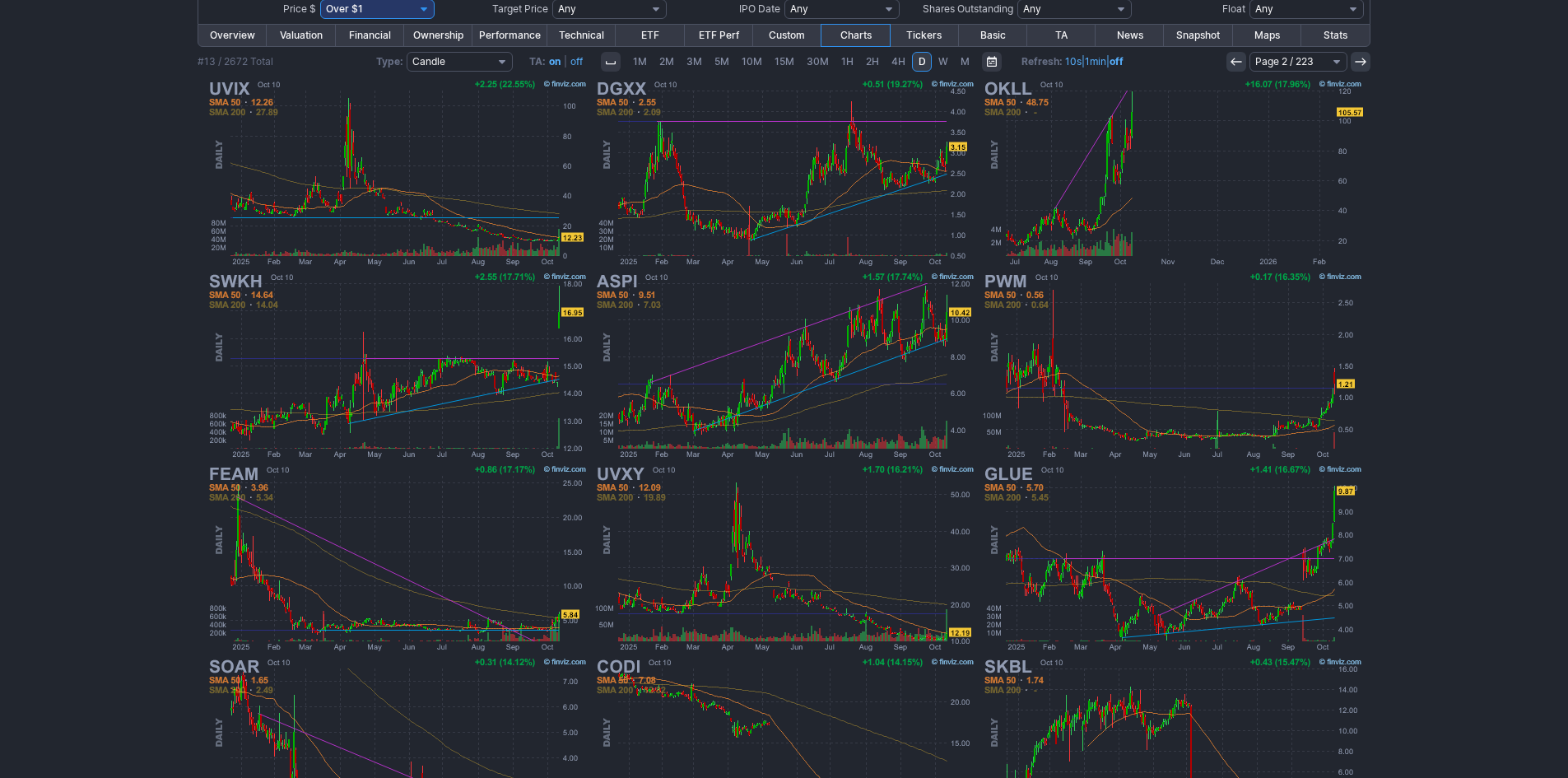
scroll to position [338, 0]
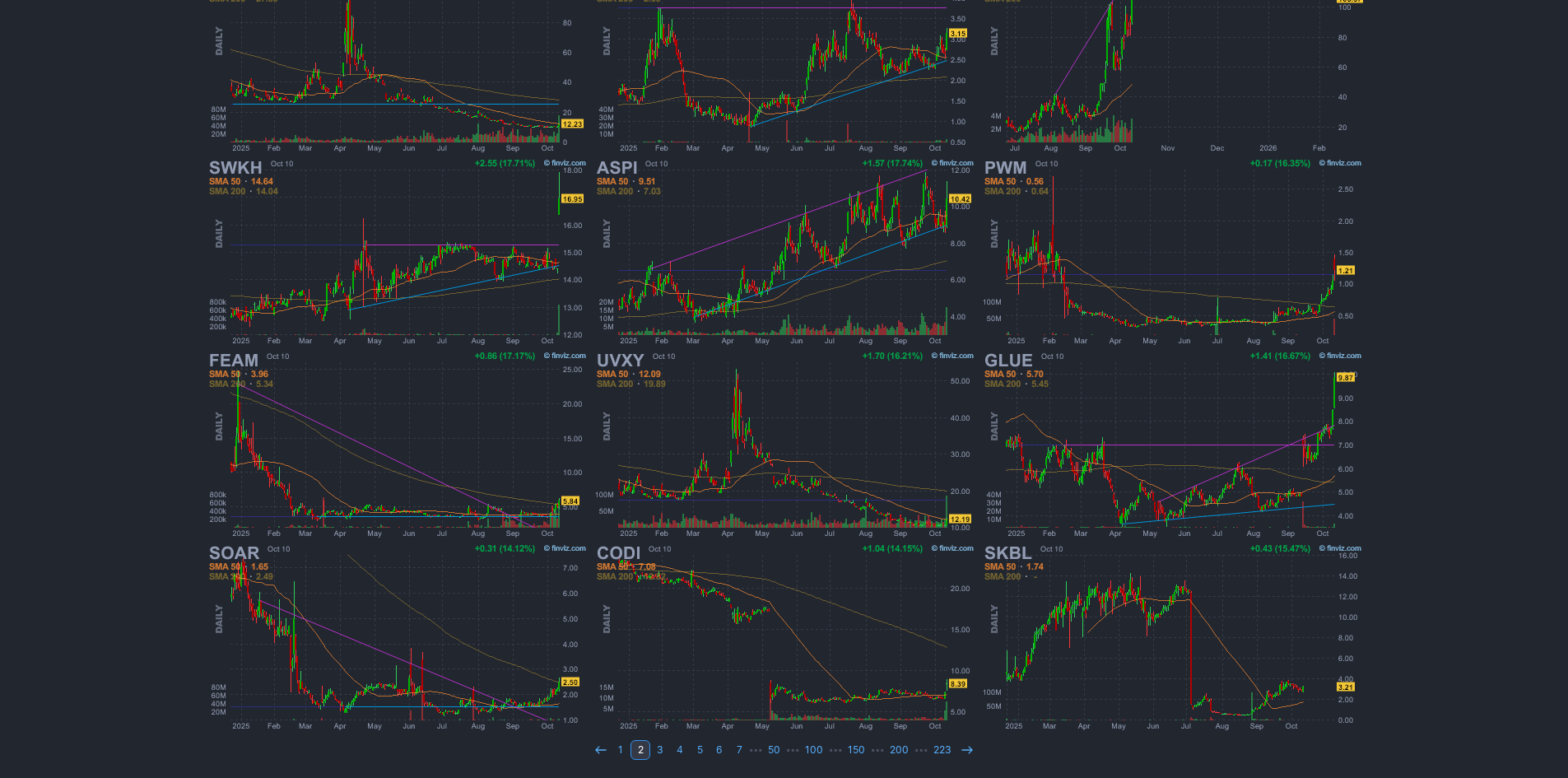
click at [120, 254] on div "My Presets -Save Screen -Edit Screens p: NP! Order by Ticker Tickers Input Filt…" at bounding box center [784, 268] width 1568 height 1022
click at [961, 753] on icon at bounding box center [968, 750] width 13 height 13
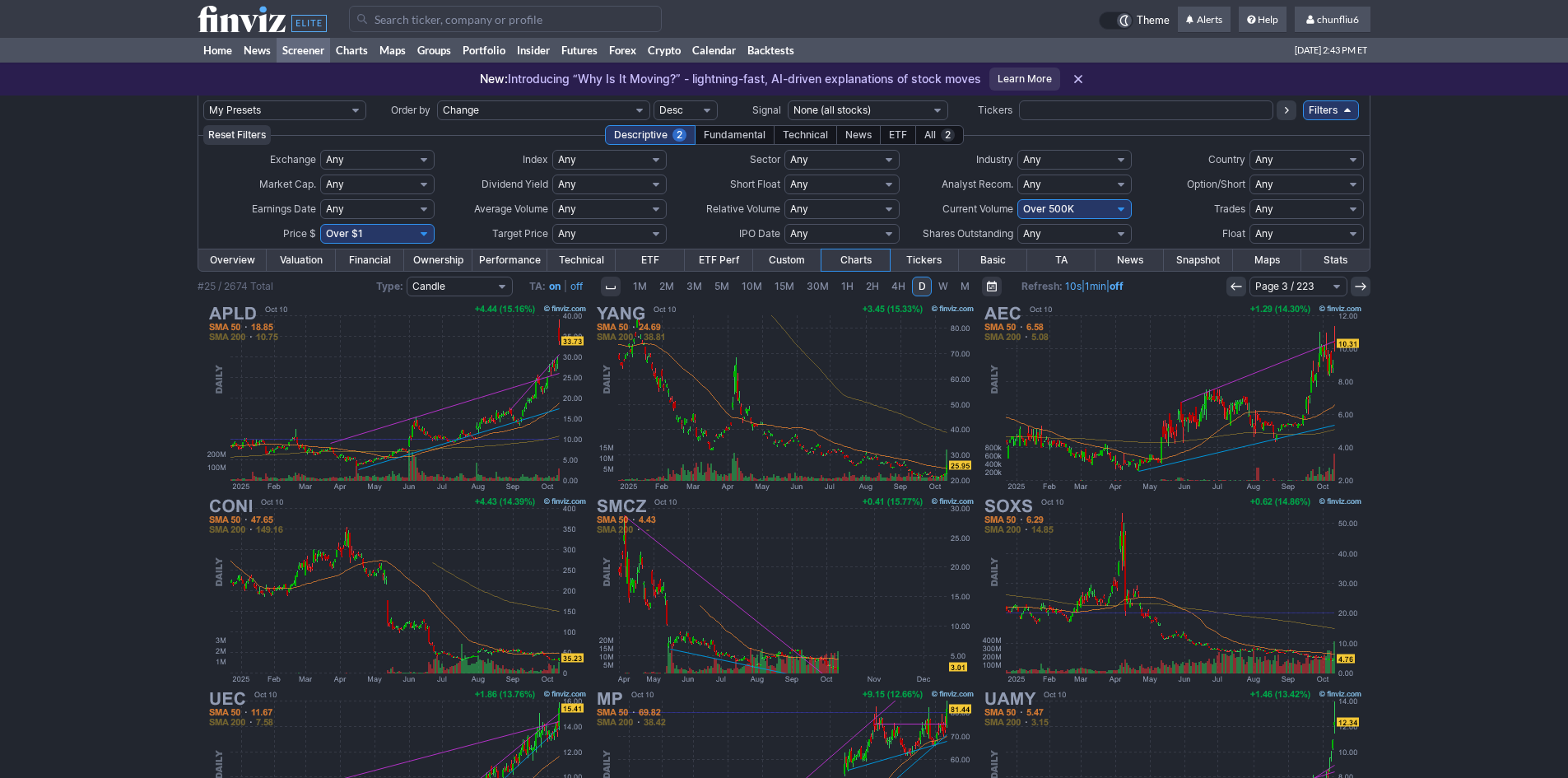
click at [83, 509] on div "My Presets -Save Screen -Edit Screens p: NP! Order by Ticker Tickers Input Filt…" at bounding box center [784, 606] width 1568 height 1022
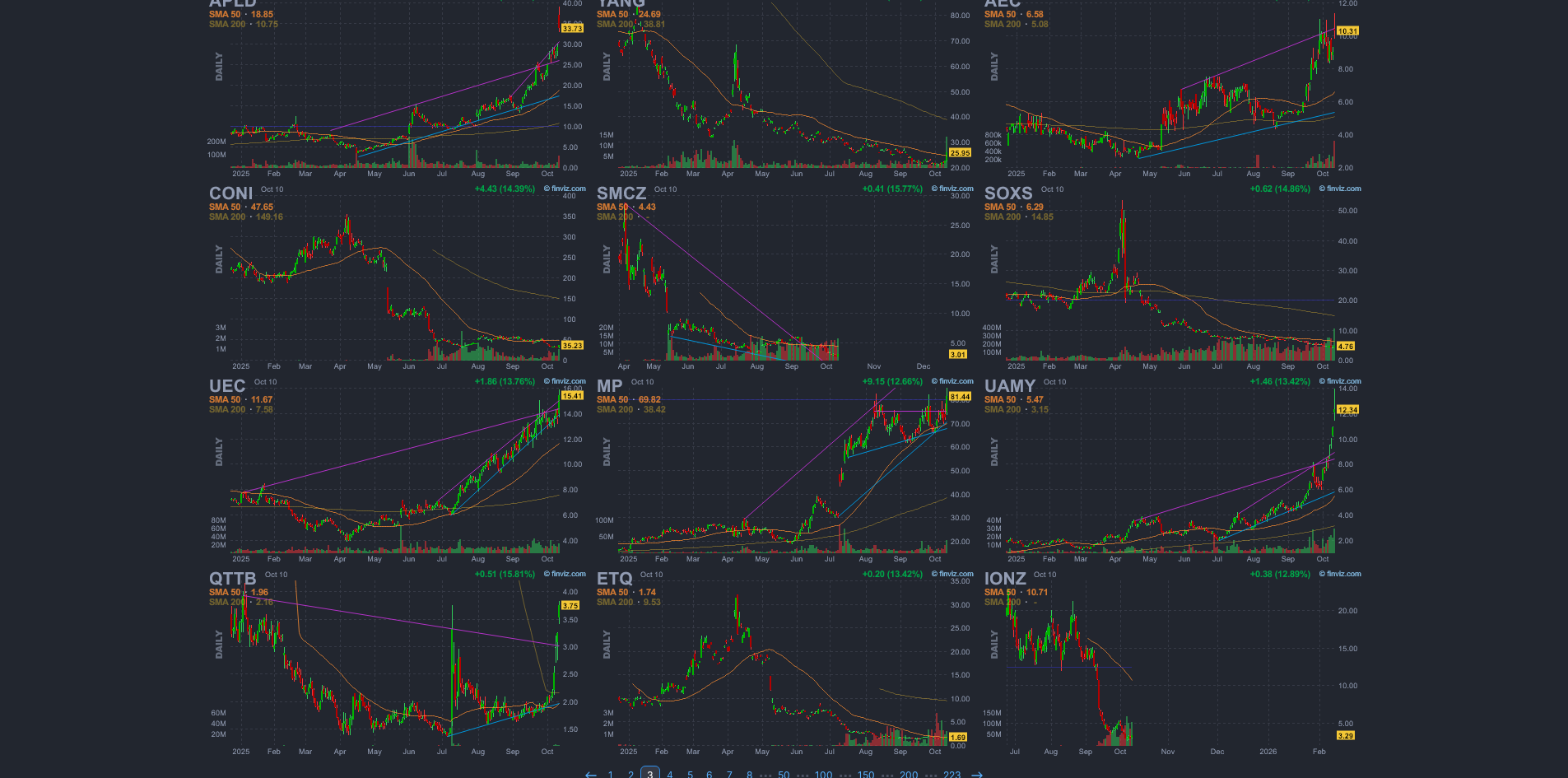
scroll to position [338, 0]
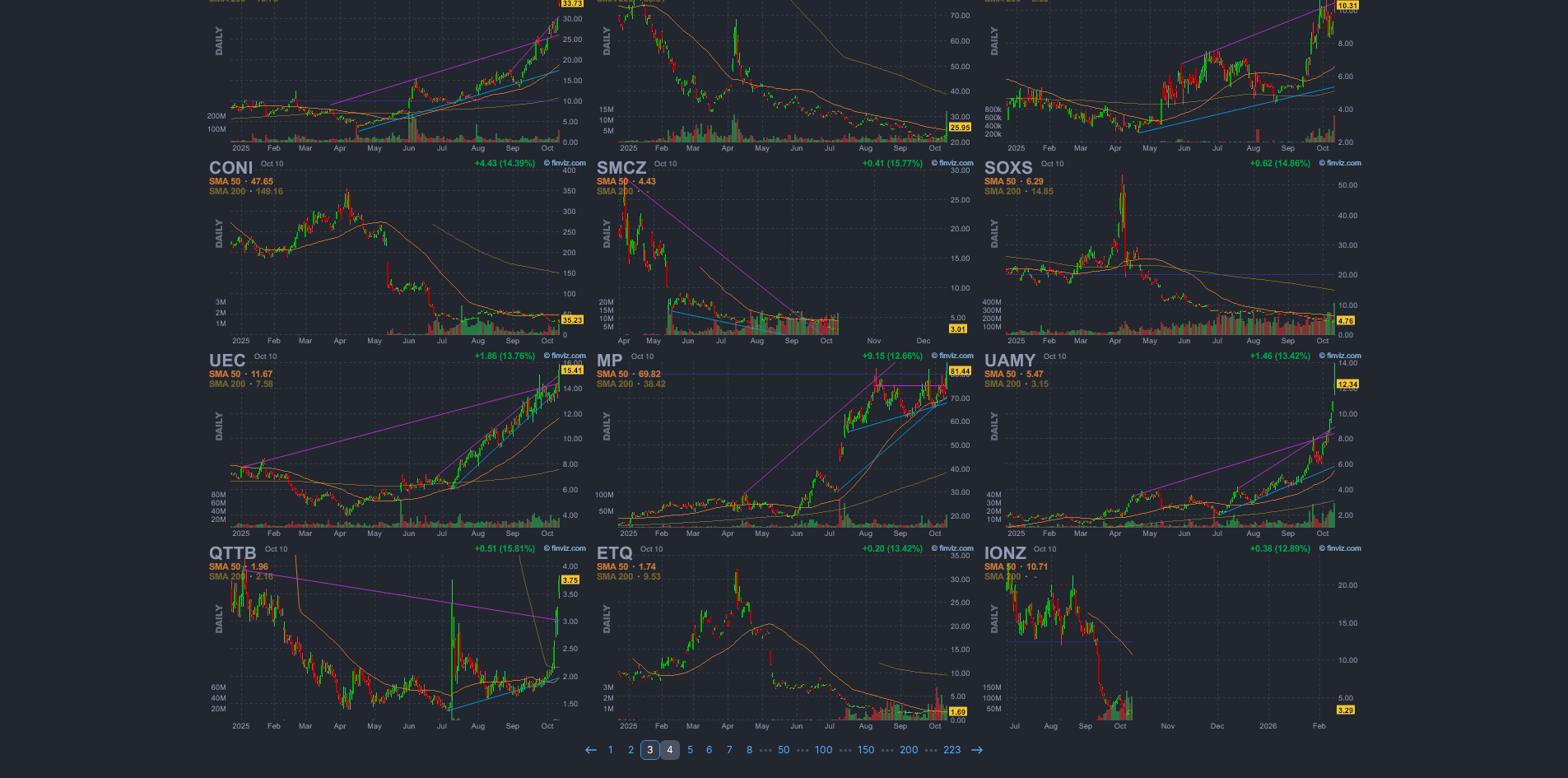
click at [672, 752] on link "4" at bounding box center [670, 751] width 20 height 20
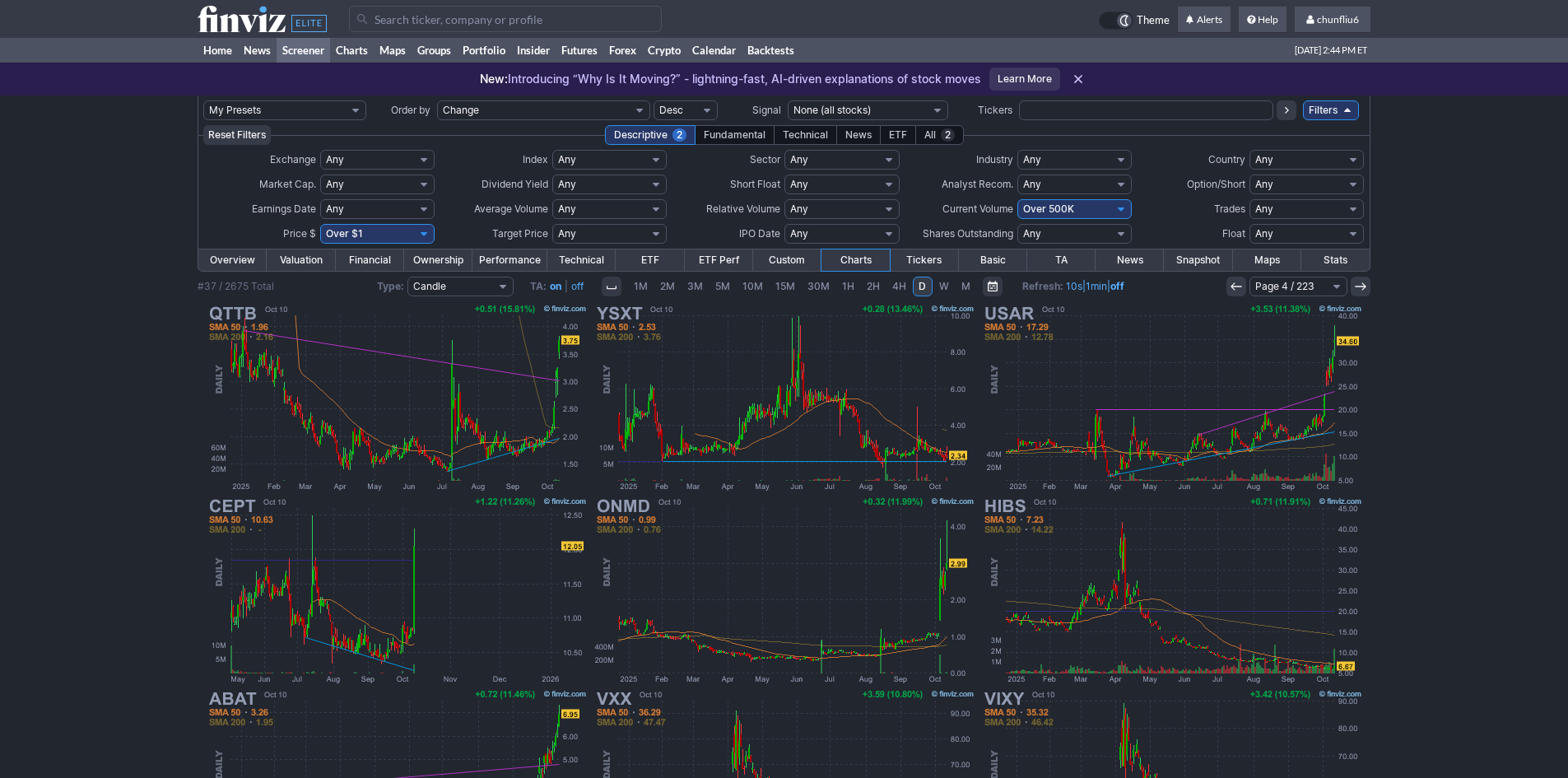
click at [357, 232] on select "Any Under $1 Under $2 Under $3 Under $4 Under $5 Under $7 Under $10 Under $15 U…" at bounding box center [378, 234] width 114 height 20
select select "o10"
click at [321, 224] on select "Any Under $1 Under $2 Under $3 Under $4 Under $5 Under $7 Under $10 Under $15 U…" at bounding box center [378, 234] width 114 height 20
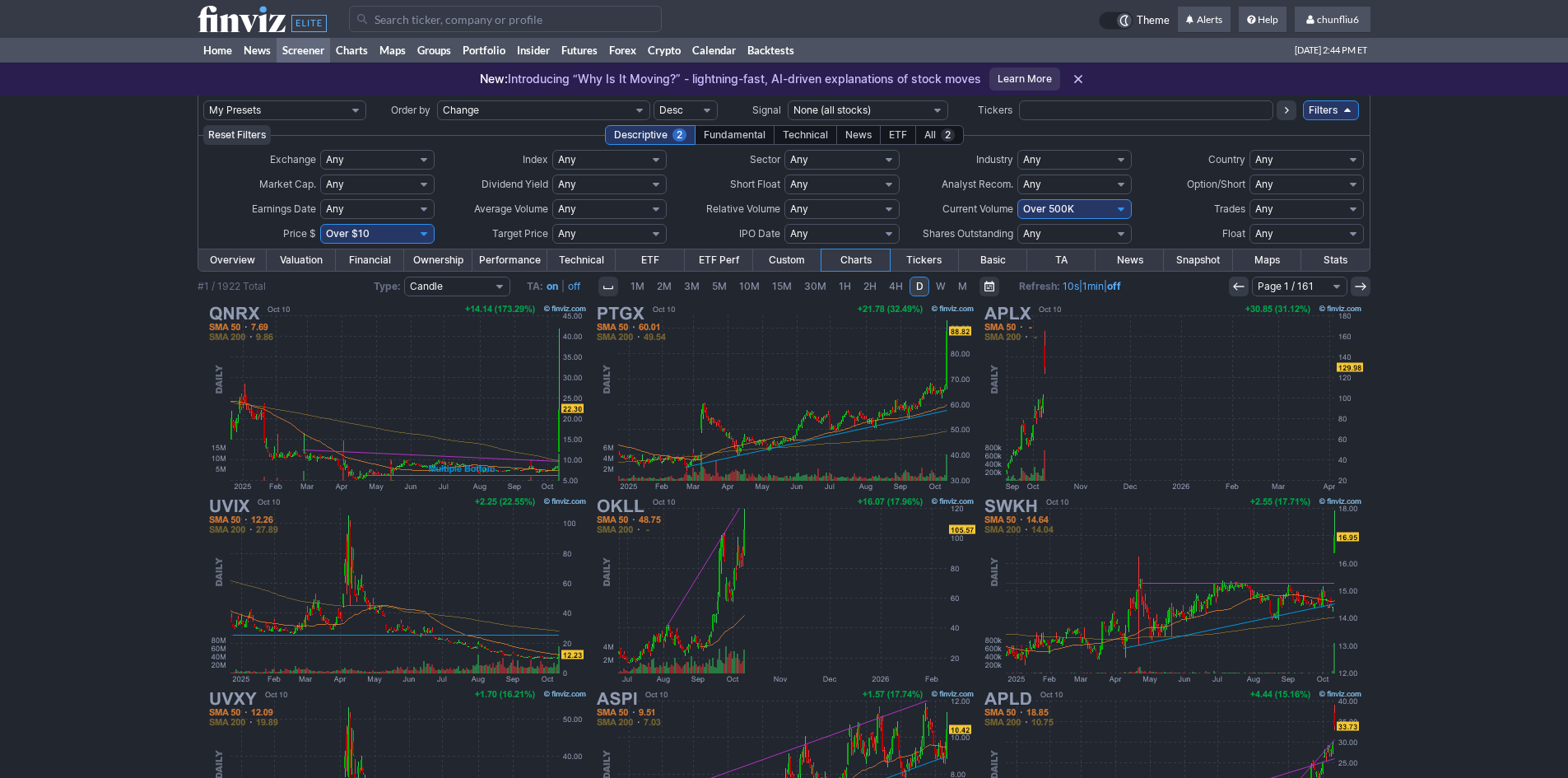
click at [70, 529] on div "My Presets -Save Screen -Edit Screens p: NP! Order by Ticker Tickers Input Filt…" at bounding box center [784, 606] width 1568 height 1022
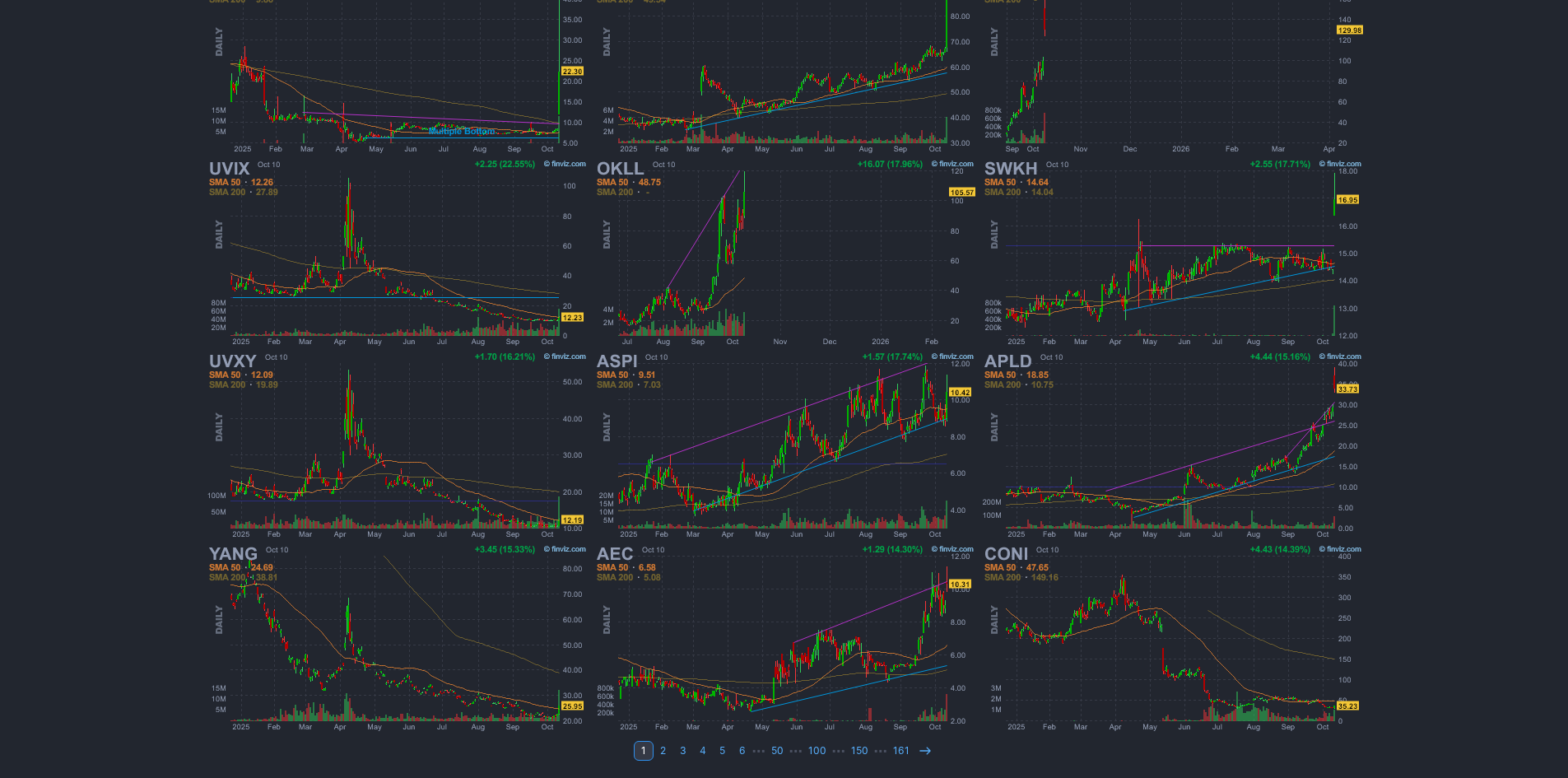
scroll to position [338, 0]
click at [1111, 675] on img at bounding box center [1172, 637] width 385 height 193
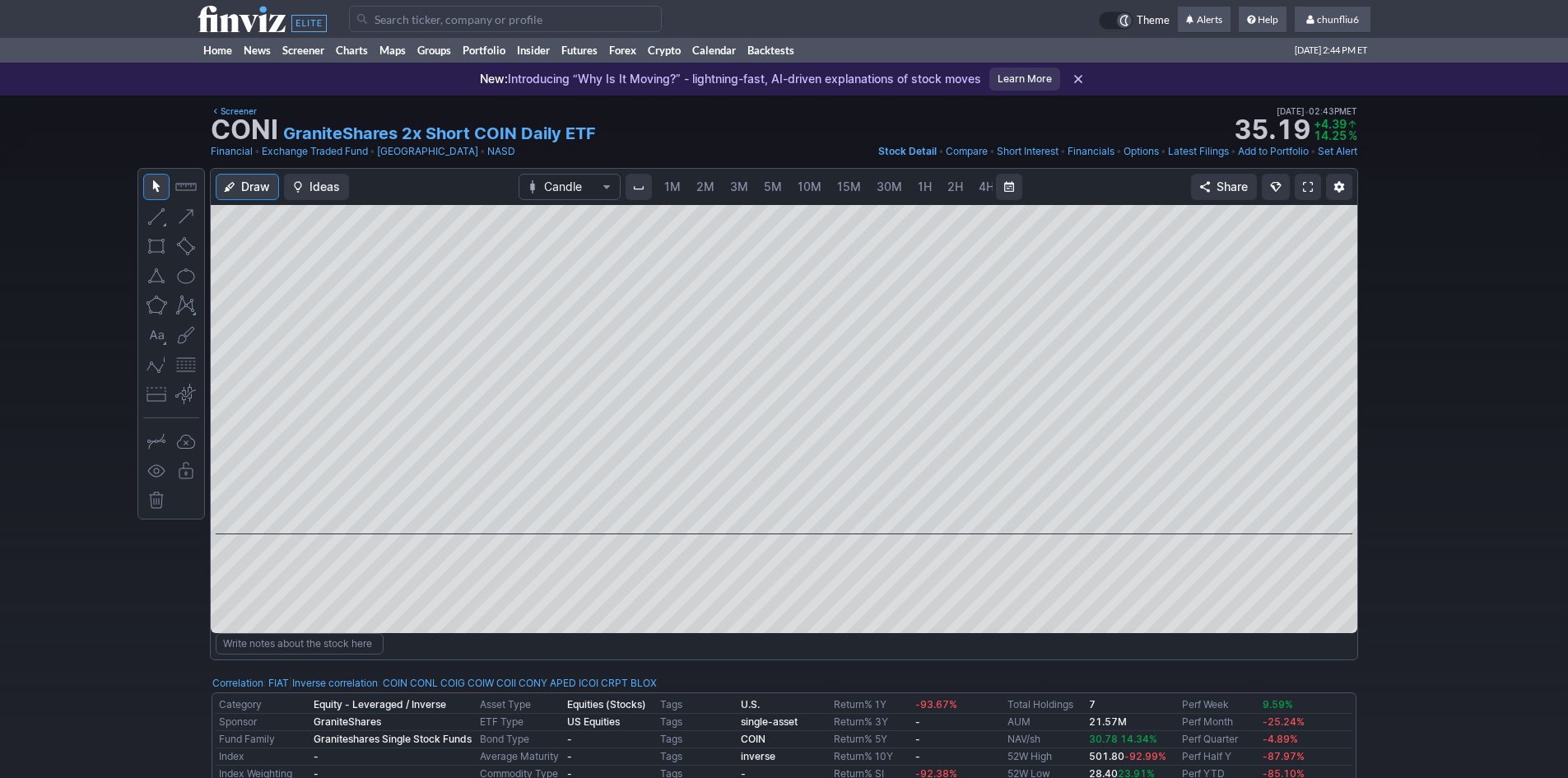
scroll to position [0, 89]
drag, startPoint x: 1336, startPoint y: 401, endPoint x: 1335, endPoint y: 262, distance: 139.0
click at [1335, 262] on div at bounding box center [1340, 365] width 35 height 288
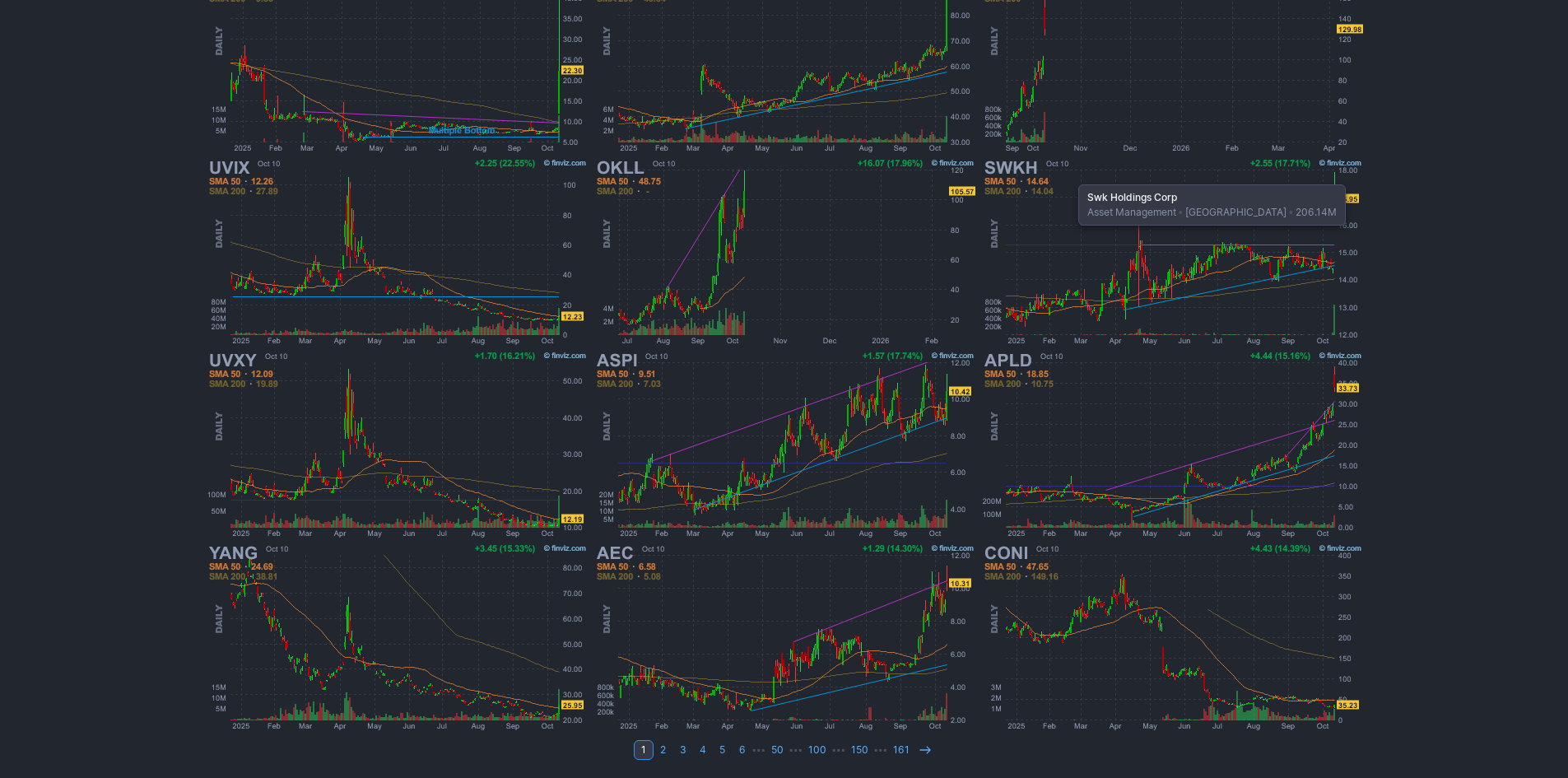
scroll to position [338, 0]
click at [918, 745] on icon at bounding box center [925, 750] width 13 height 13
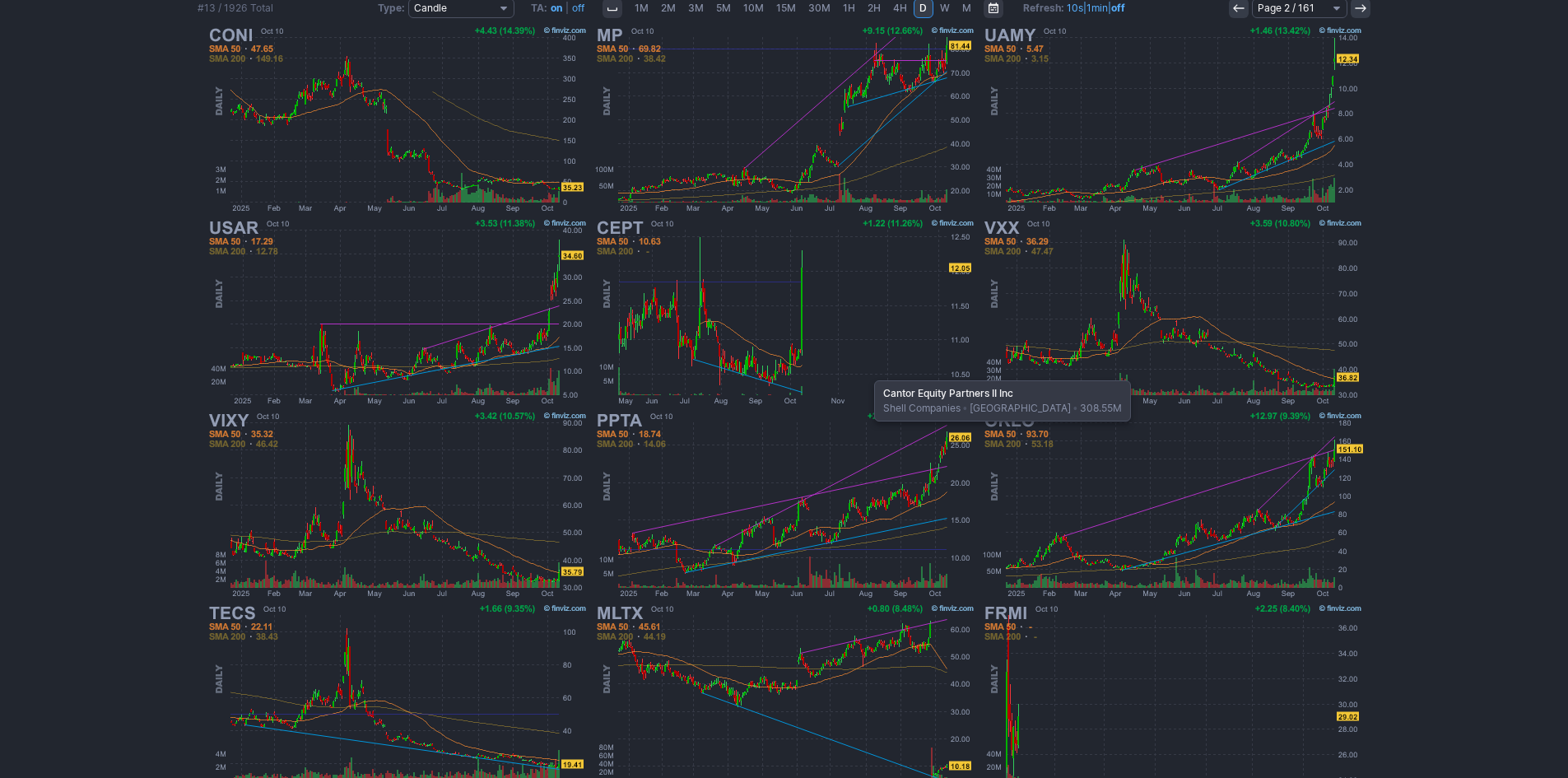
scroll to position [338, 0]
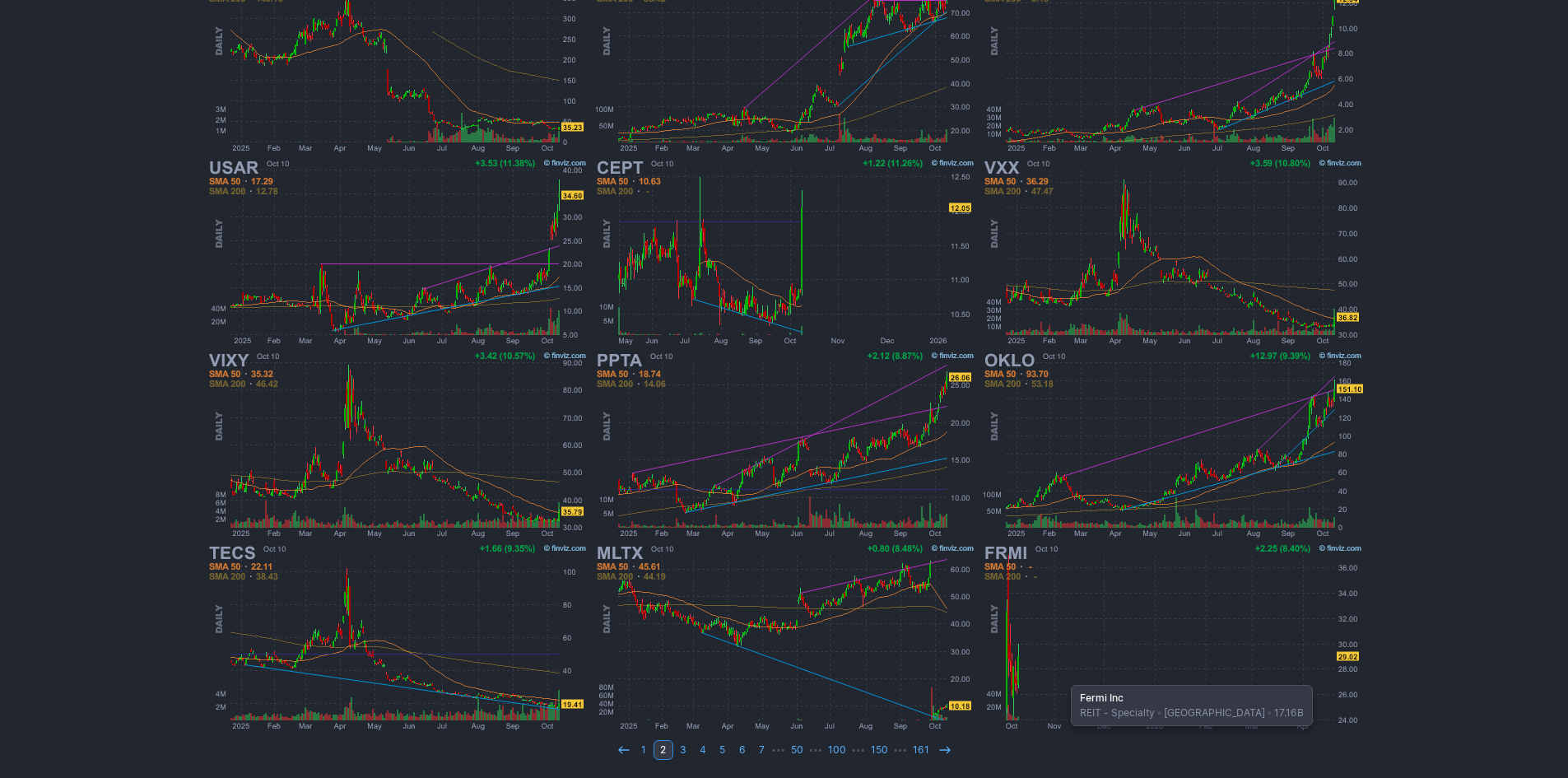
click at [1063, 677] on img at bounding box center [1172, 637] width 385 height 193
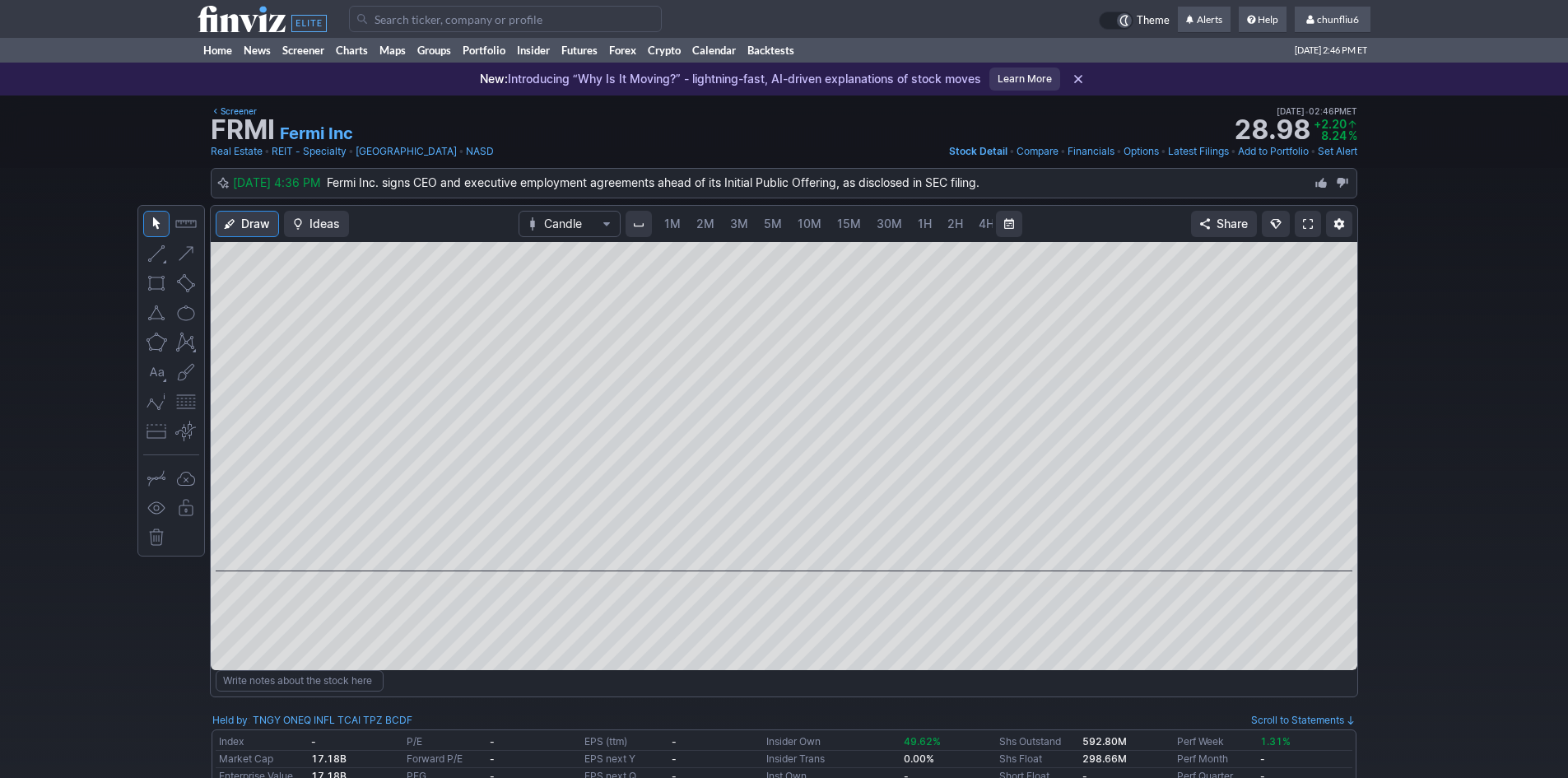
scroll to position [0, 89]
click at [1307, 224] on span at bounding box center [1308, 224] width 10 height 13
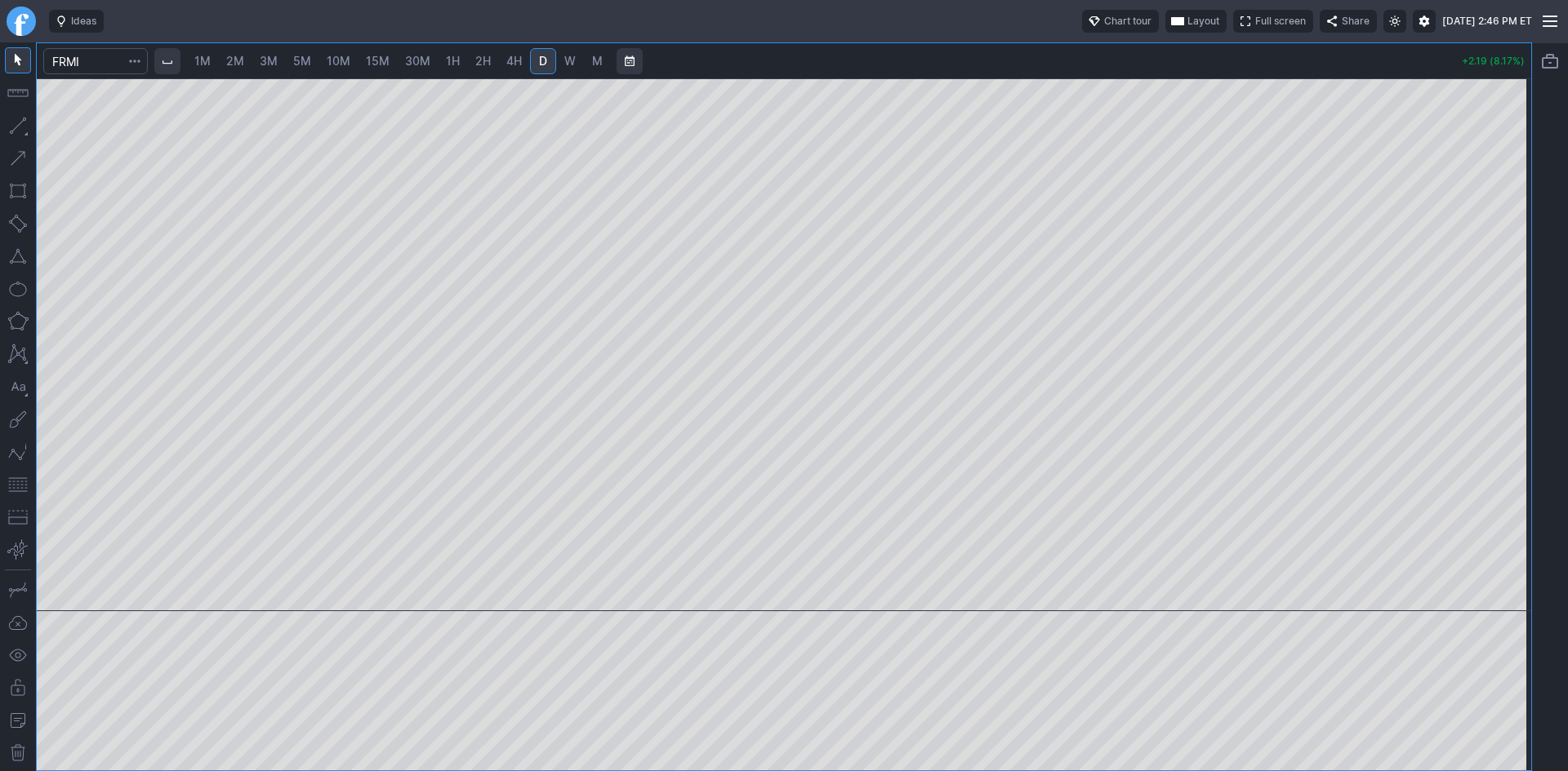
click at [231, 54] on span "2M" at bounding box center [235, 60] width 18 height 14
drag, startPoint x: 1511, startPoint y: 354, endPoint x: 1500, endPoint y: 391, distance: 38.6
click at [1509, 387] on div at bounding box center [1514, 340] width 34 height 492
click at [15, 481] on button "button" at bounding box center [17, 485] width 26 height 26
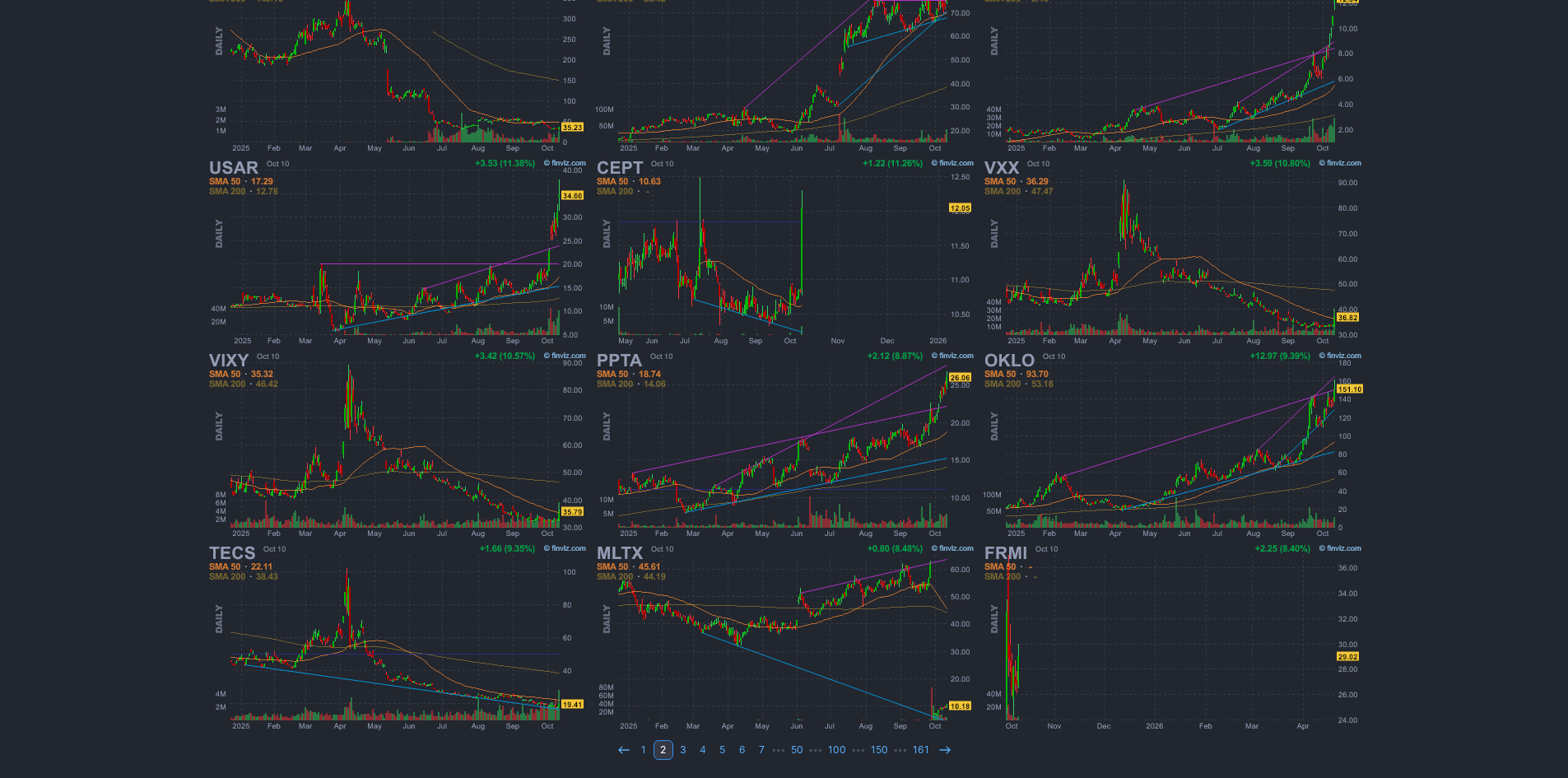
scroll to position [338, 0]
click at [943, 753] on icon at bounding box center [945, 750] width 13 height 13
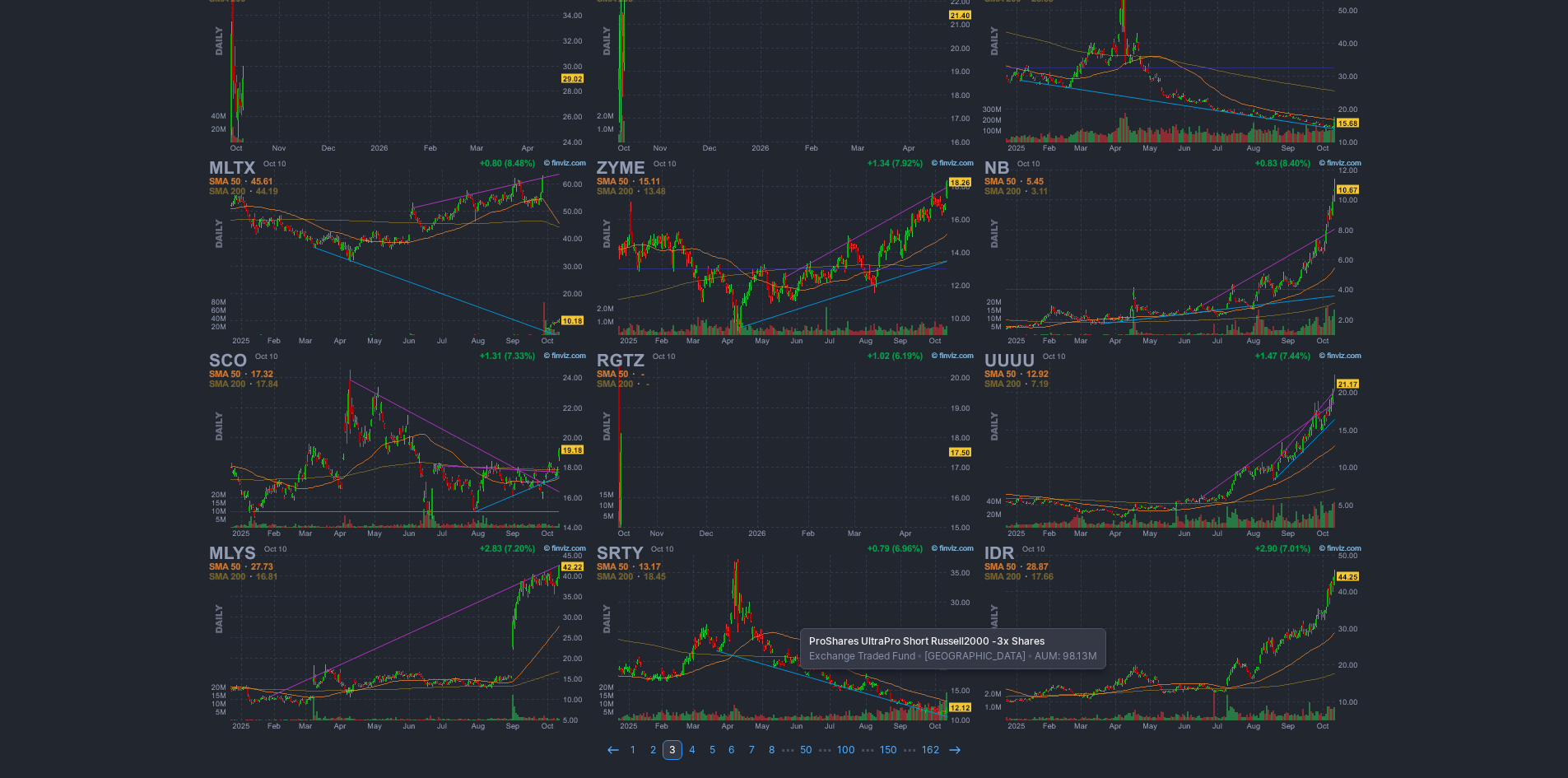
scroll to position [338, 0]
click at [959, 747] on icon at bounding box center [955, 750] width 13 height 13
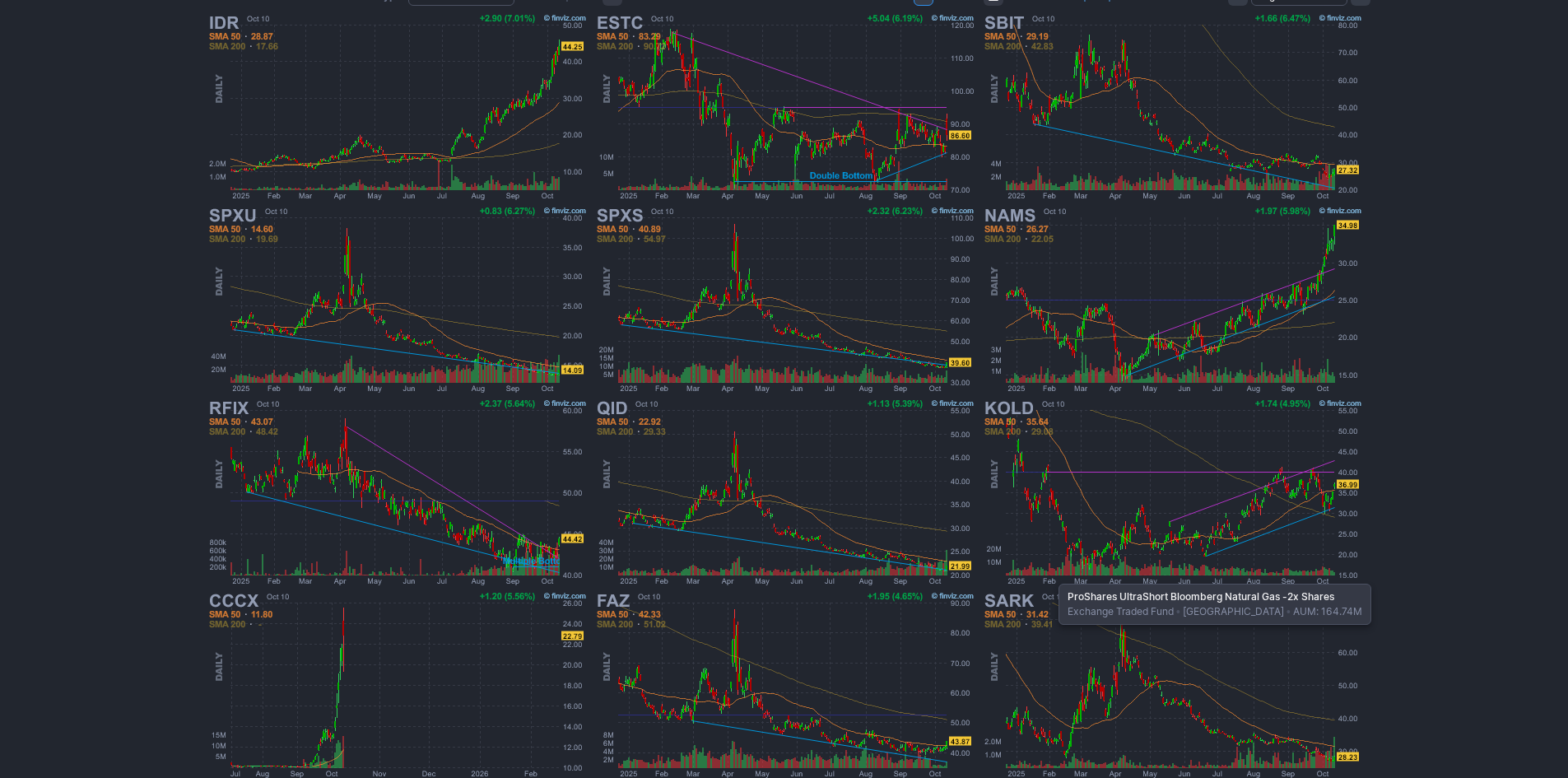
scroll to position [338, 0]
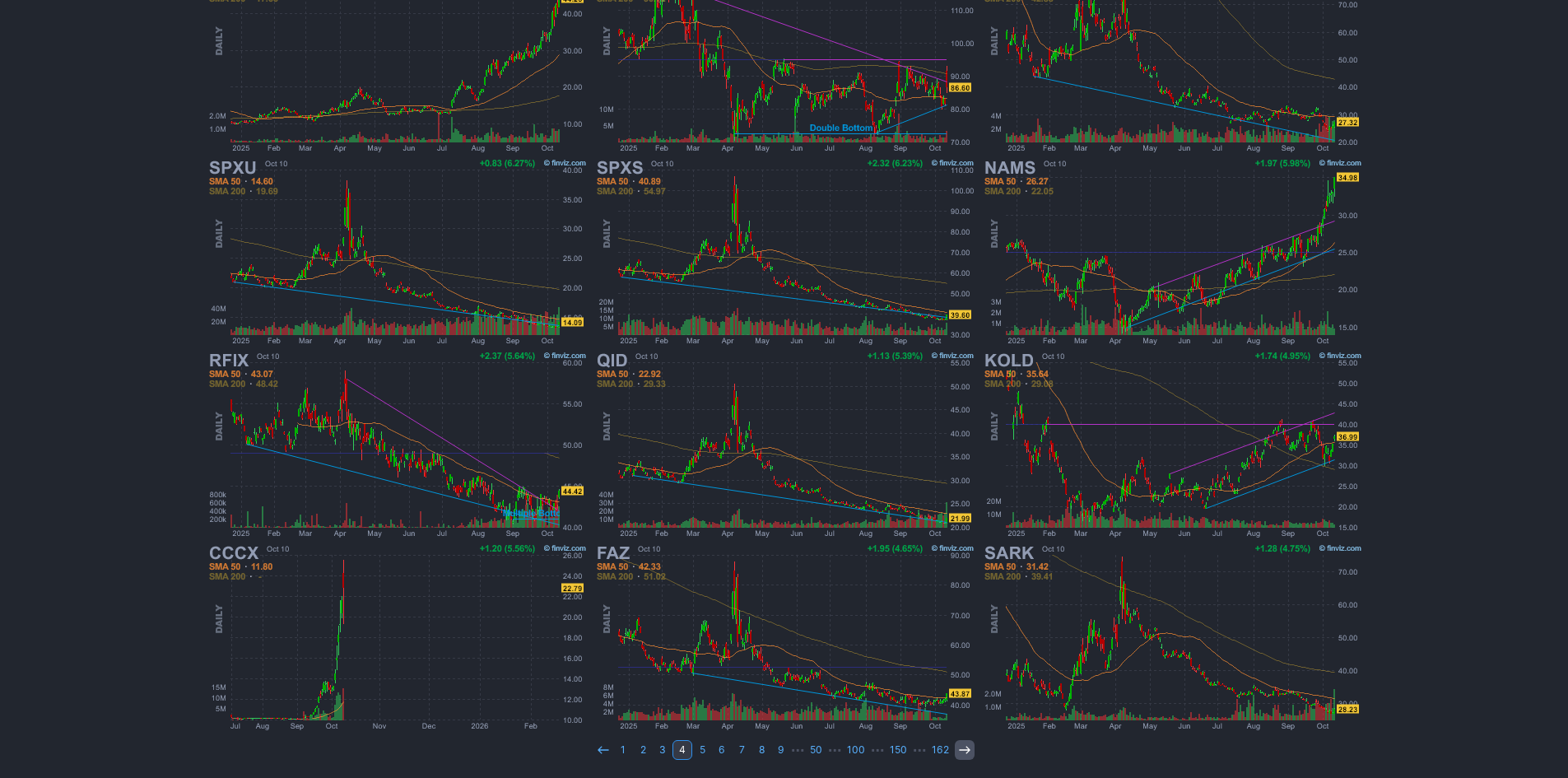
click at [965, 748] on use at bounding box center [965, 750] width 11 height 7
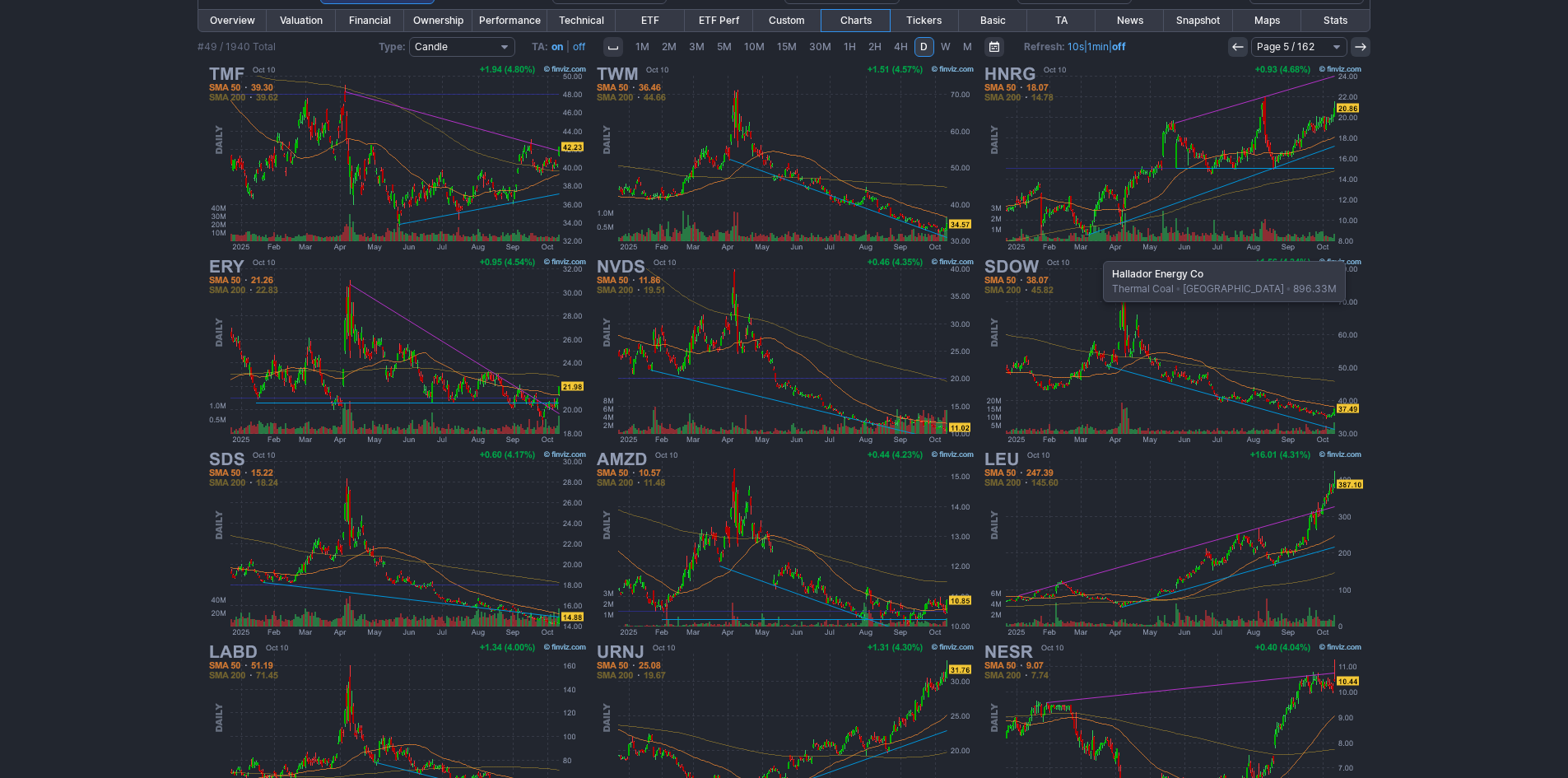
scroll to position [338, 0]
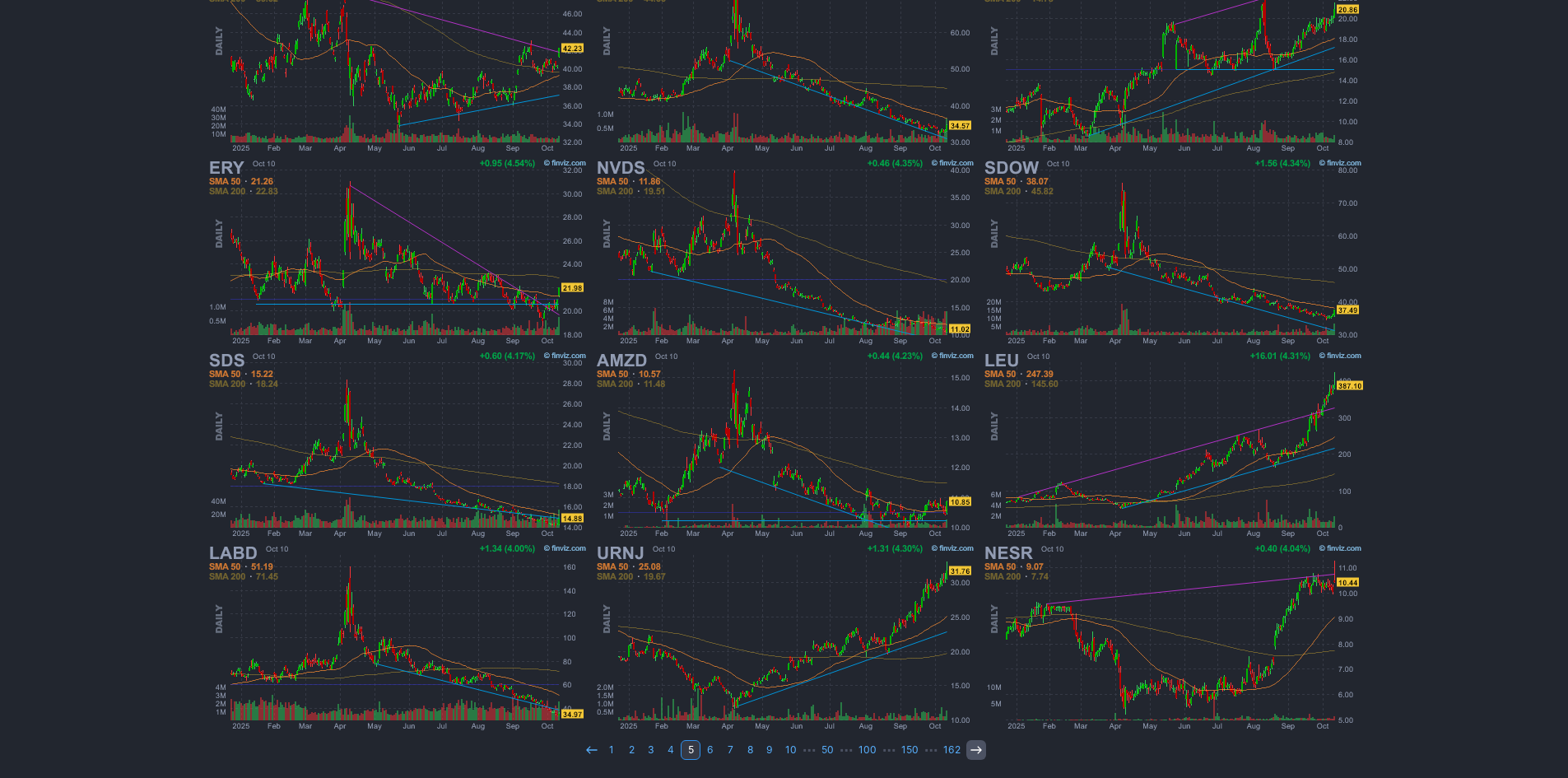
click at [970, 751] on icon at bounding box center [977, 750] width 13 height 13
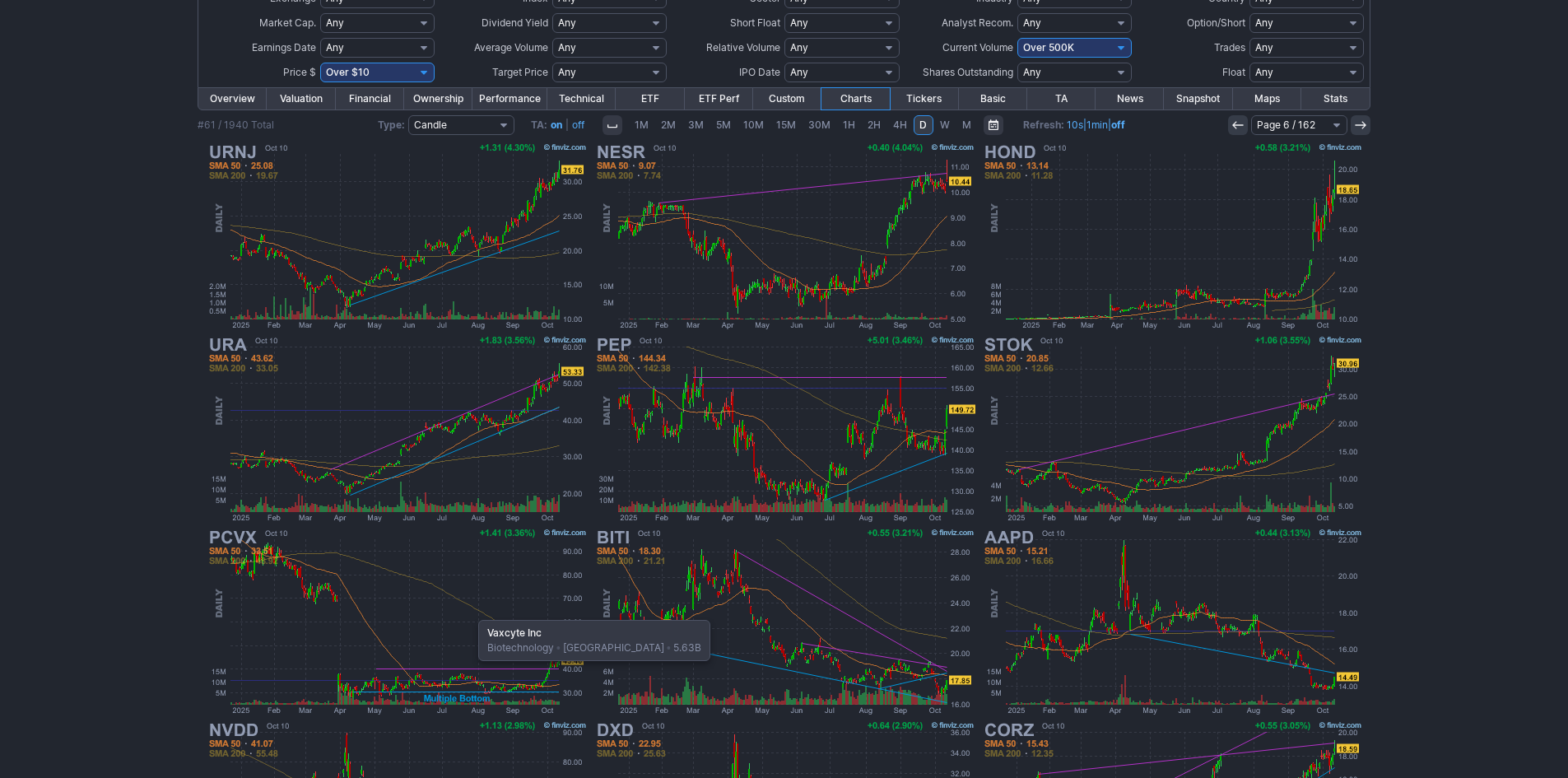
scroll to position [165, 0]
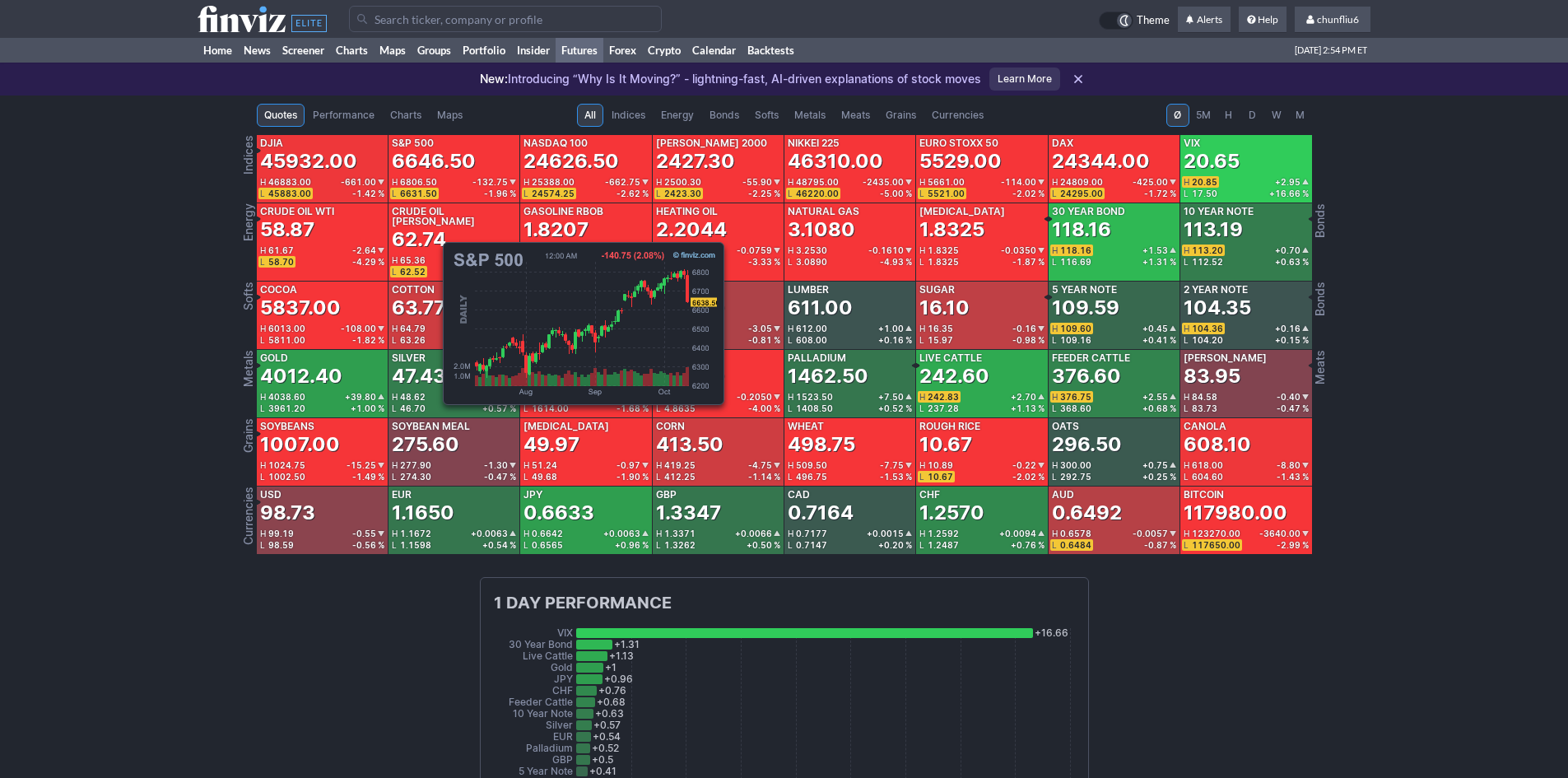
click at [434, 155] on div "6646.50" at bounding box center [433, 161] width 84 height 26
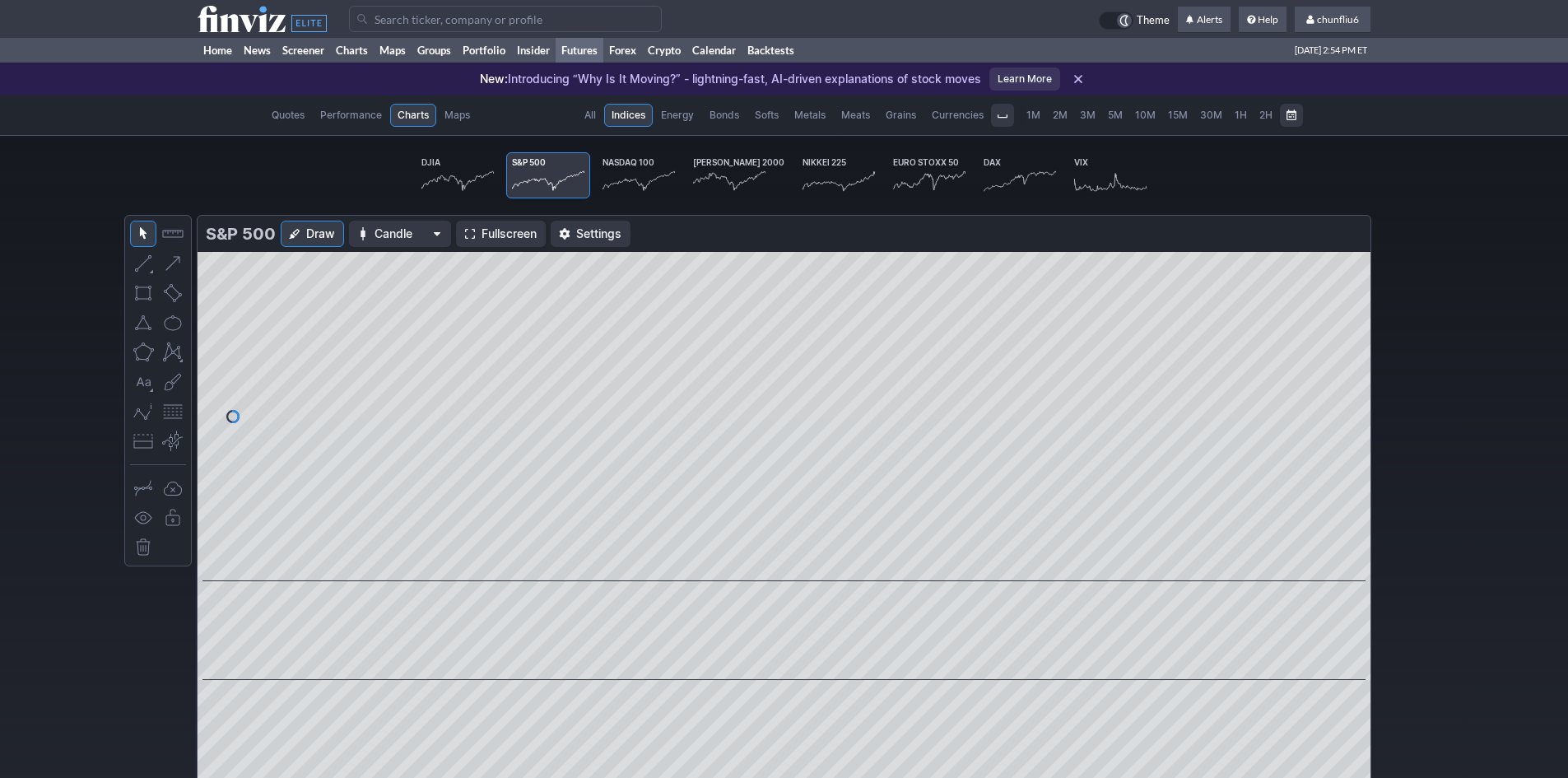
scroll to position [0, 102]
click at [491, 226] on span "Fullscreen" at bounding box center [509, 234] width 55 height 16
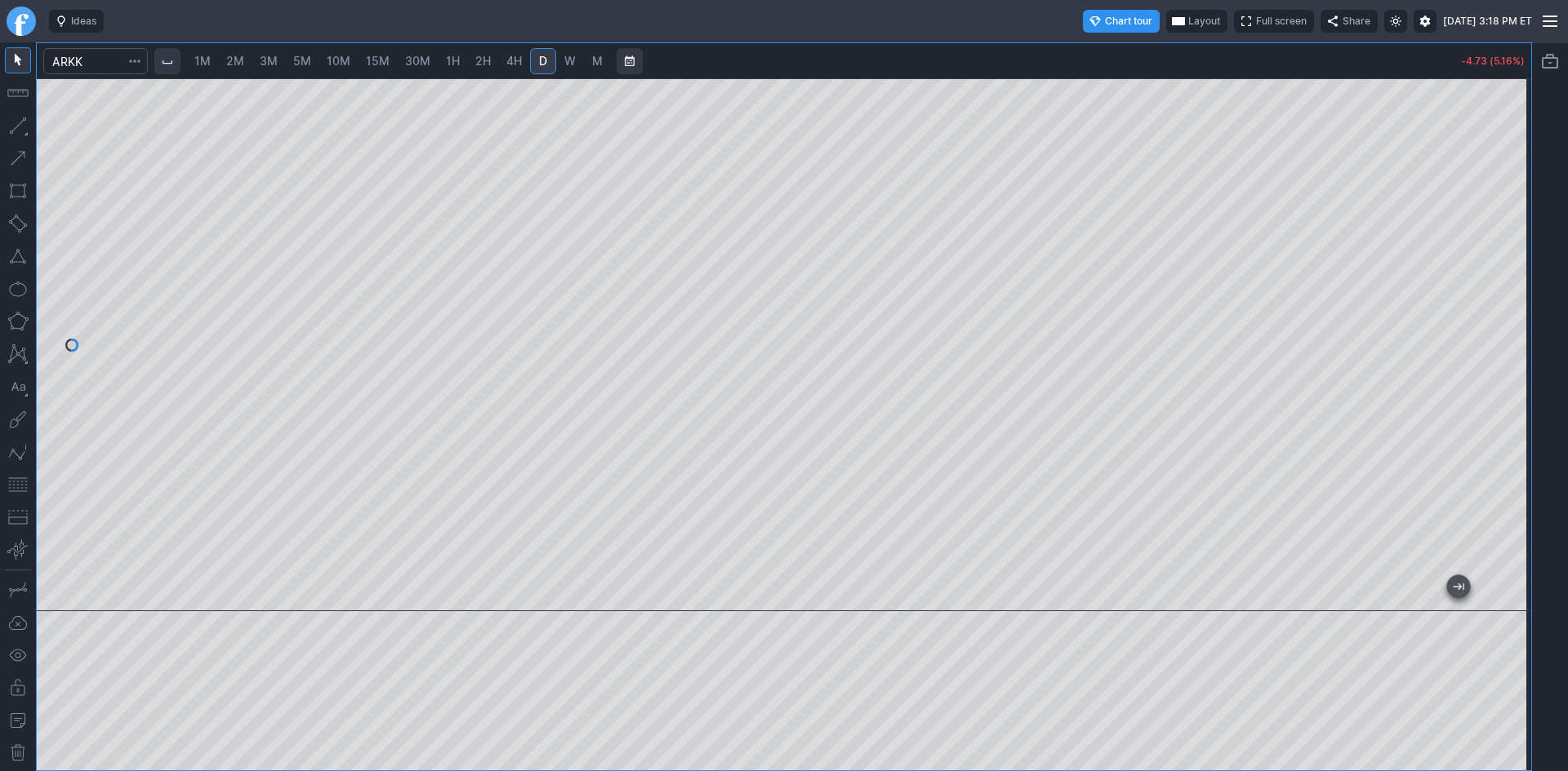
click at [231, 57] on span "2M" at bounding box center [235, 60] width 18 height 14
drag, startPoint x: 1529, startPoint y: 238, endPoint x: 1529, endPoint y: 274, distance: 36.0
click at [1529, 274] on div at bounding box center [1514, 340] width 34 height 492
